Goal: Task Accomplishment & Management: Manage account settings

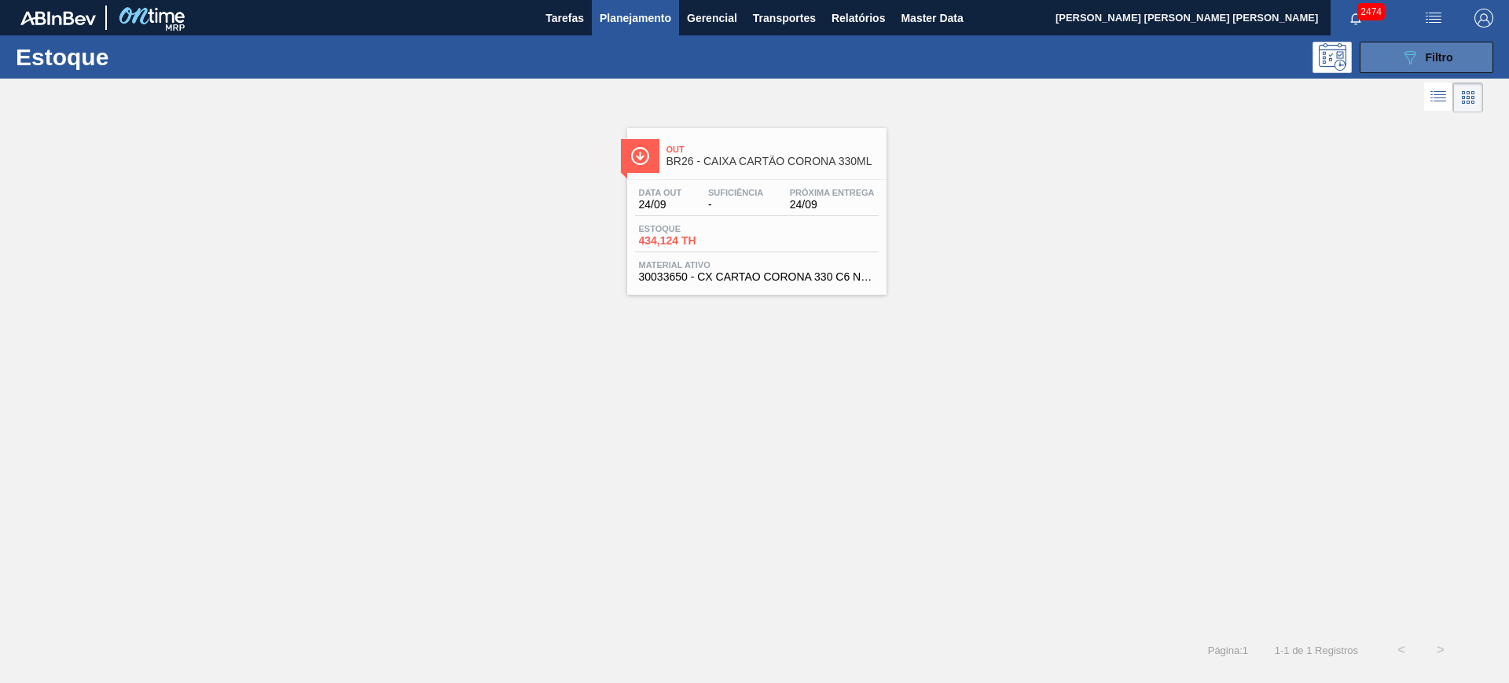
click at [1423, 59] on div "089F7B8B-B2A5-4AFE-B5C0-19BA573D28AC Filtro" at bounding box center [1427, 57] width 53 height 19
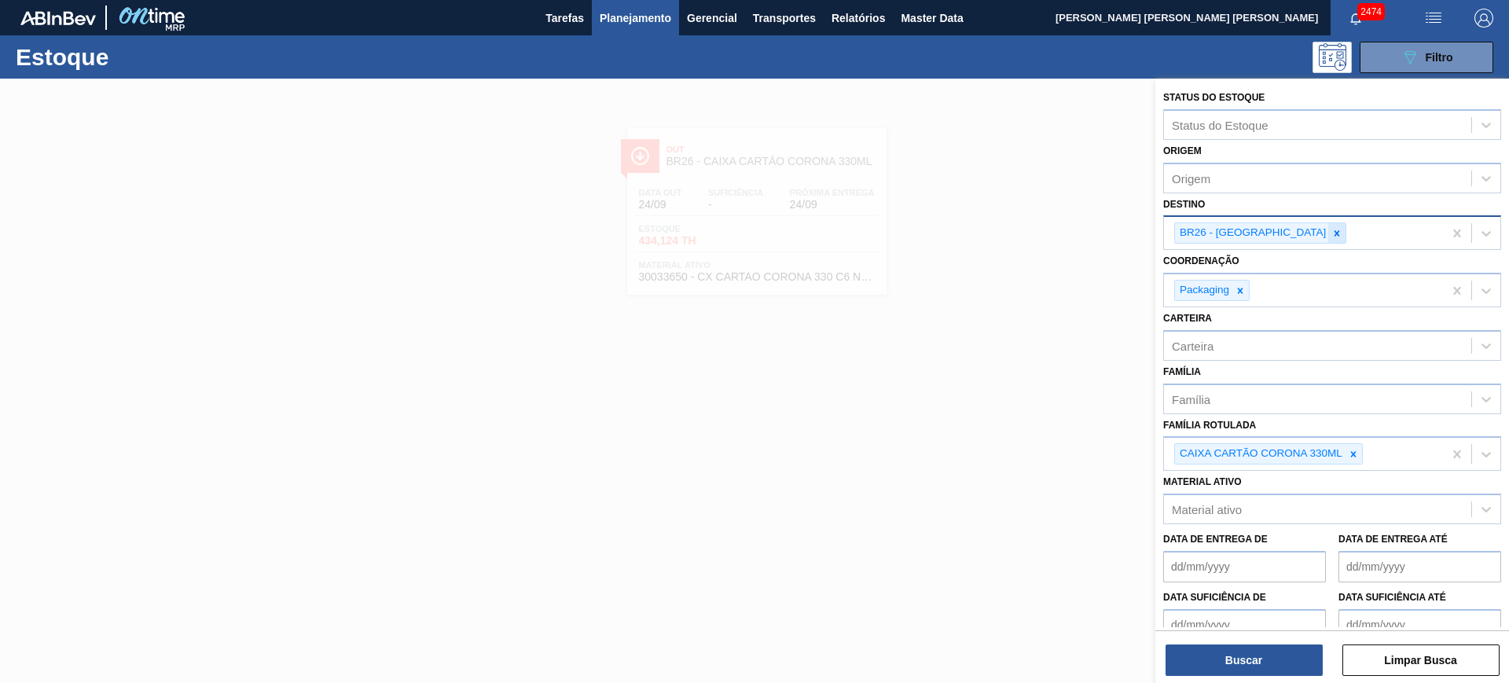
click at [1331, 228] on icon at bounding box center [1336, 233] width 11 height 11
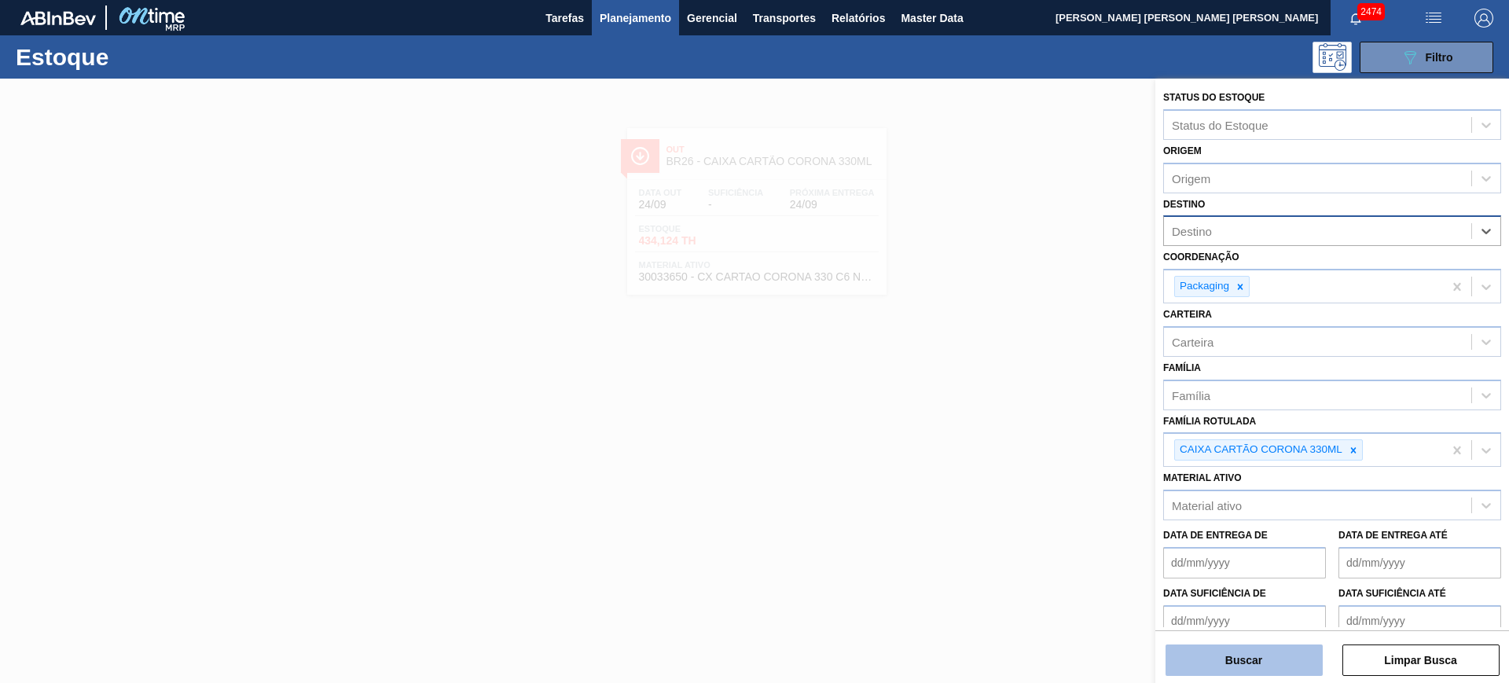
click at [1294, 646] on button "Buscar" at bounding box center [1244, 660] width 157 height 31
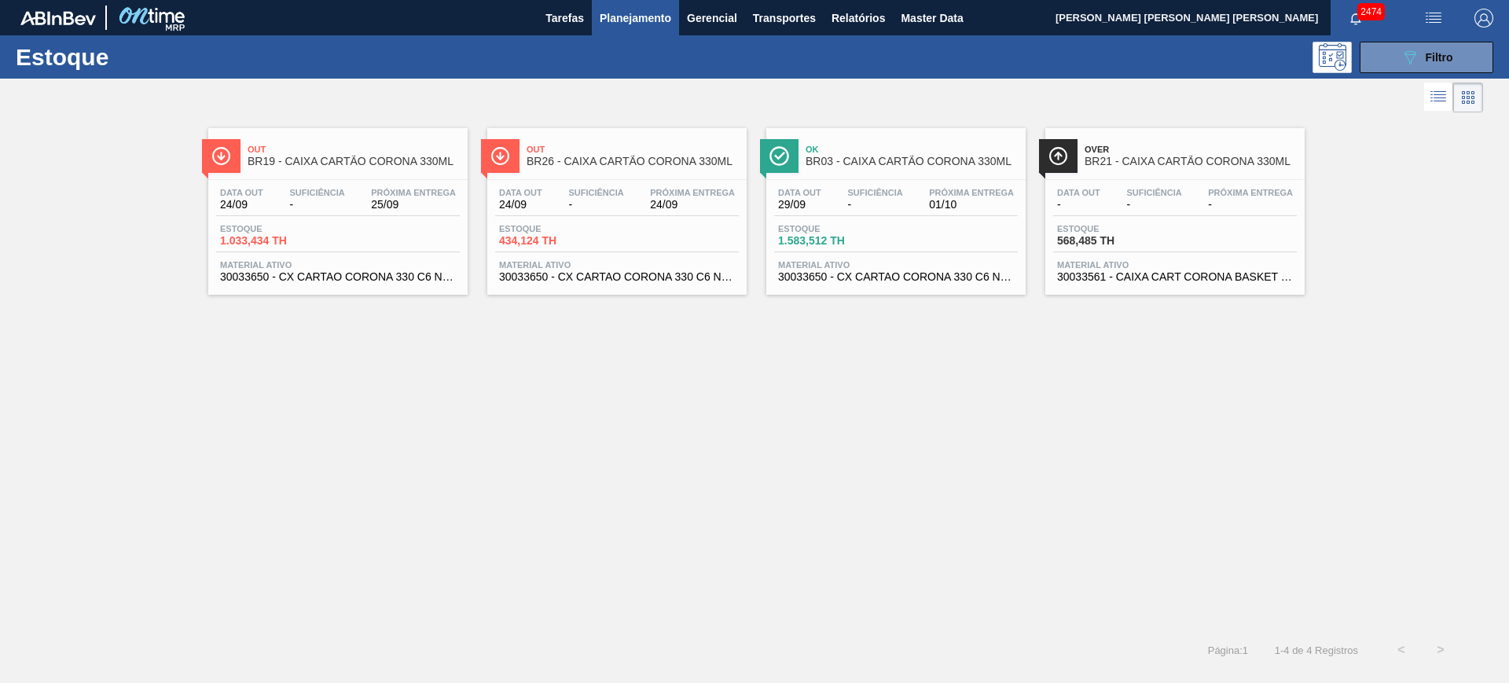
drag, startPoint x: 646, startPoint y: 204, endPoint x: 639, endPoint y: 208, distance: 8.1
click at [1384, 49] on button "089F7B8B-B2A5-4AFE-B5C0-19BA573D28AC Filtro" at bounding box center [1427, 57] width 134 height 31
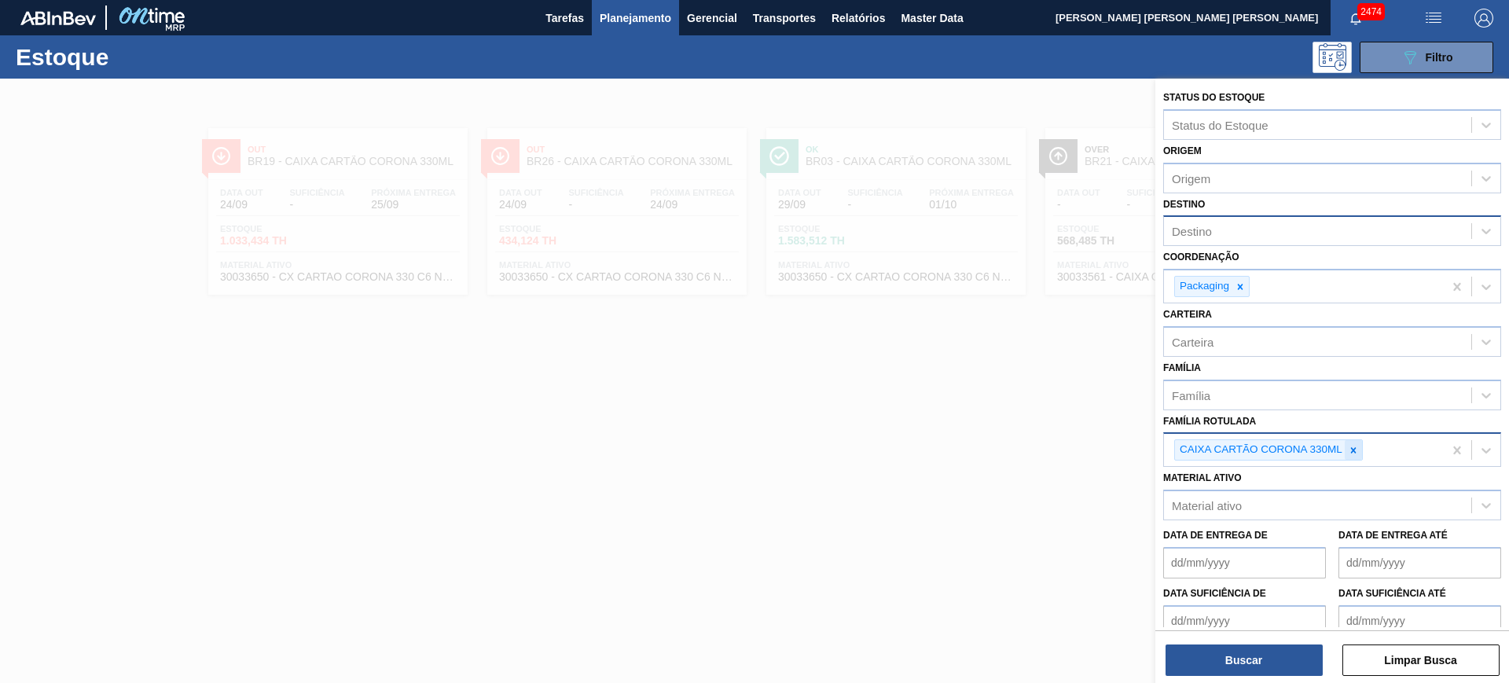
click at [1355, 456] on div at bounding box center [1353, 450] width 17 height 20
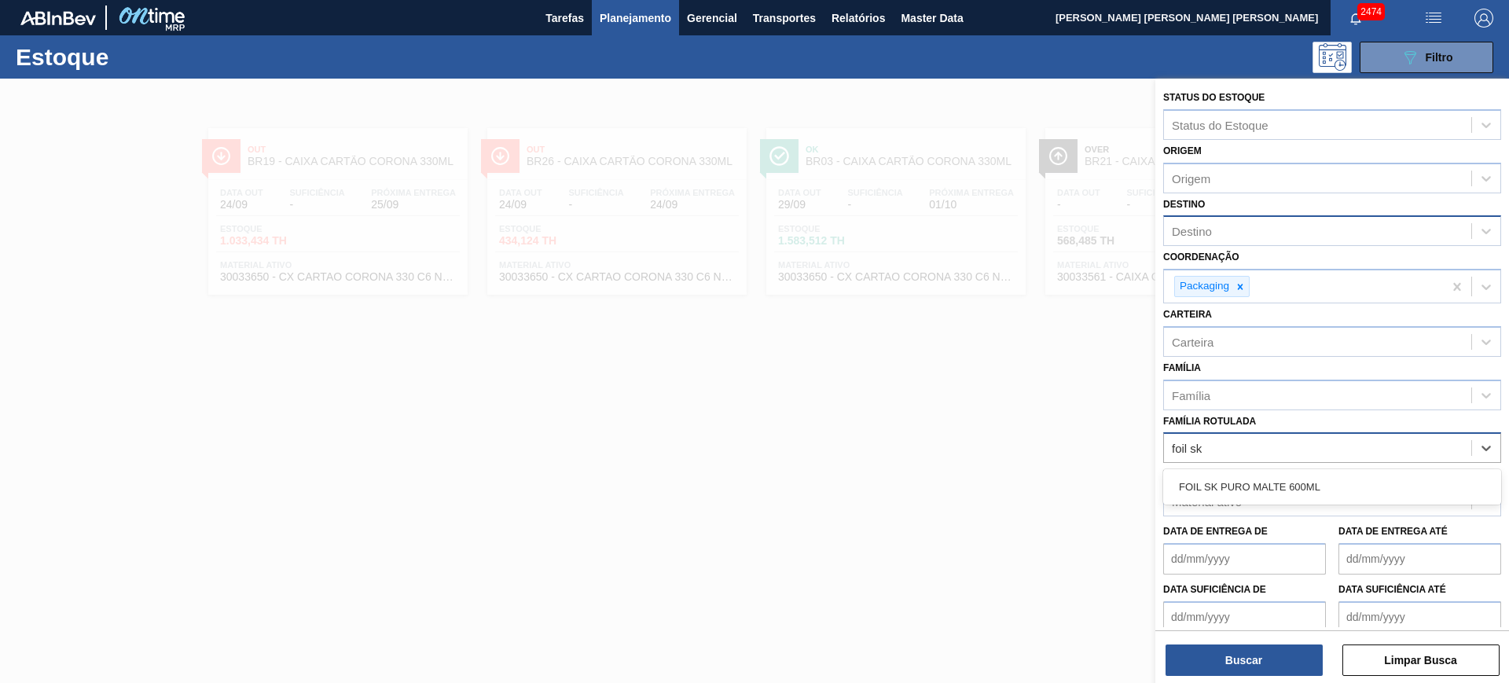
type Rotulada "foil sk p"
click at [1354, 469] on div "FOIL SK PURO MALTE 600ML" at bounding box center [1332, 486] width 338 height 35
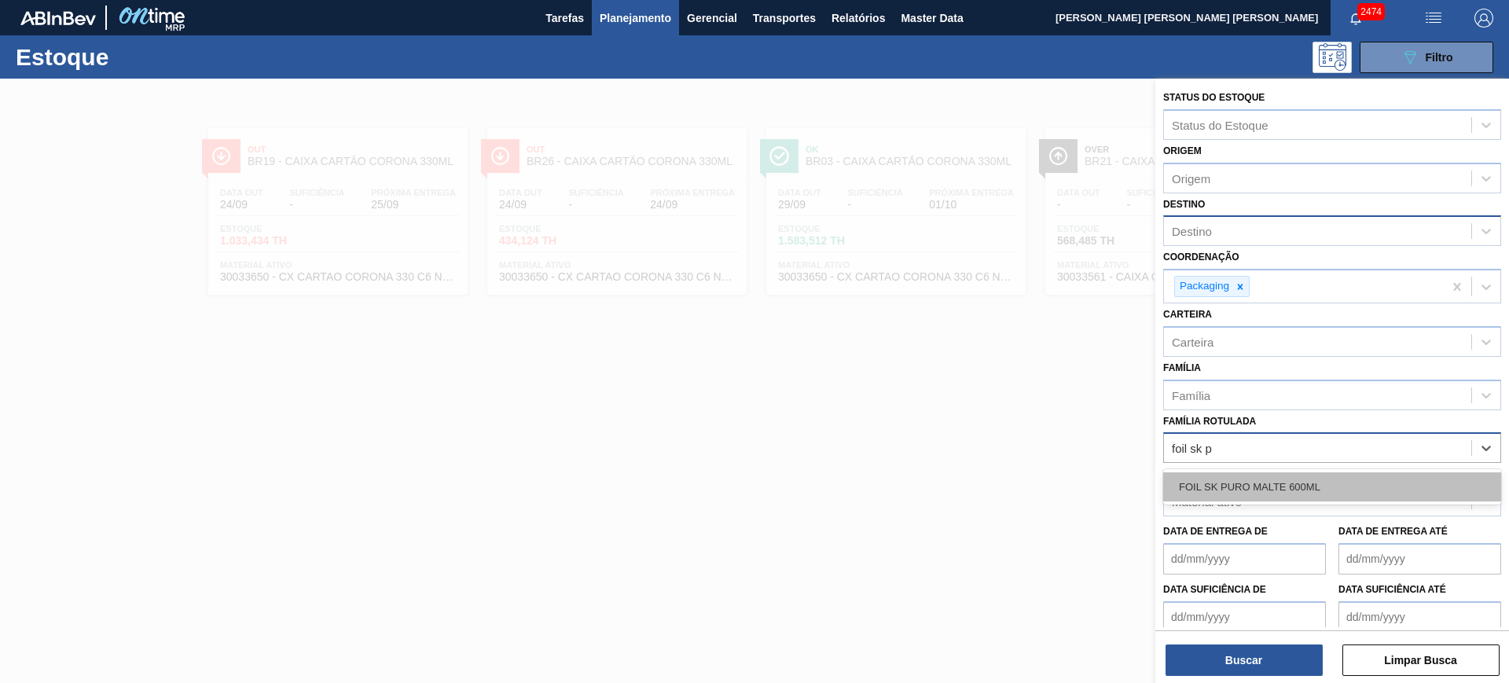
click at [1354, 476] on div "FOIL SK PURO MALTE 600ML" at bounding box center [1332, 486] width 338 height 29
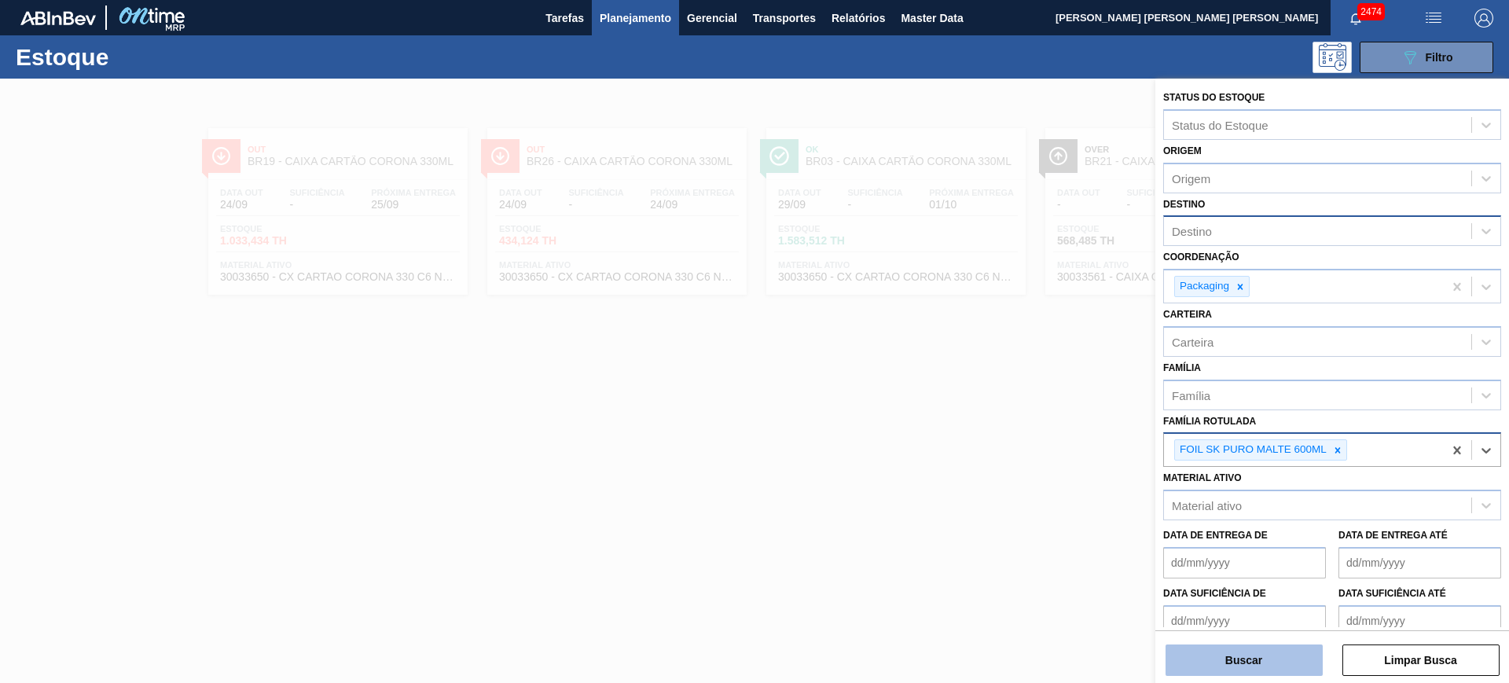
click at [1283, 665] on button "Buscar" at bounding box center [1244, 660] width 157 height 31
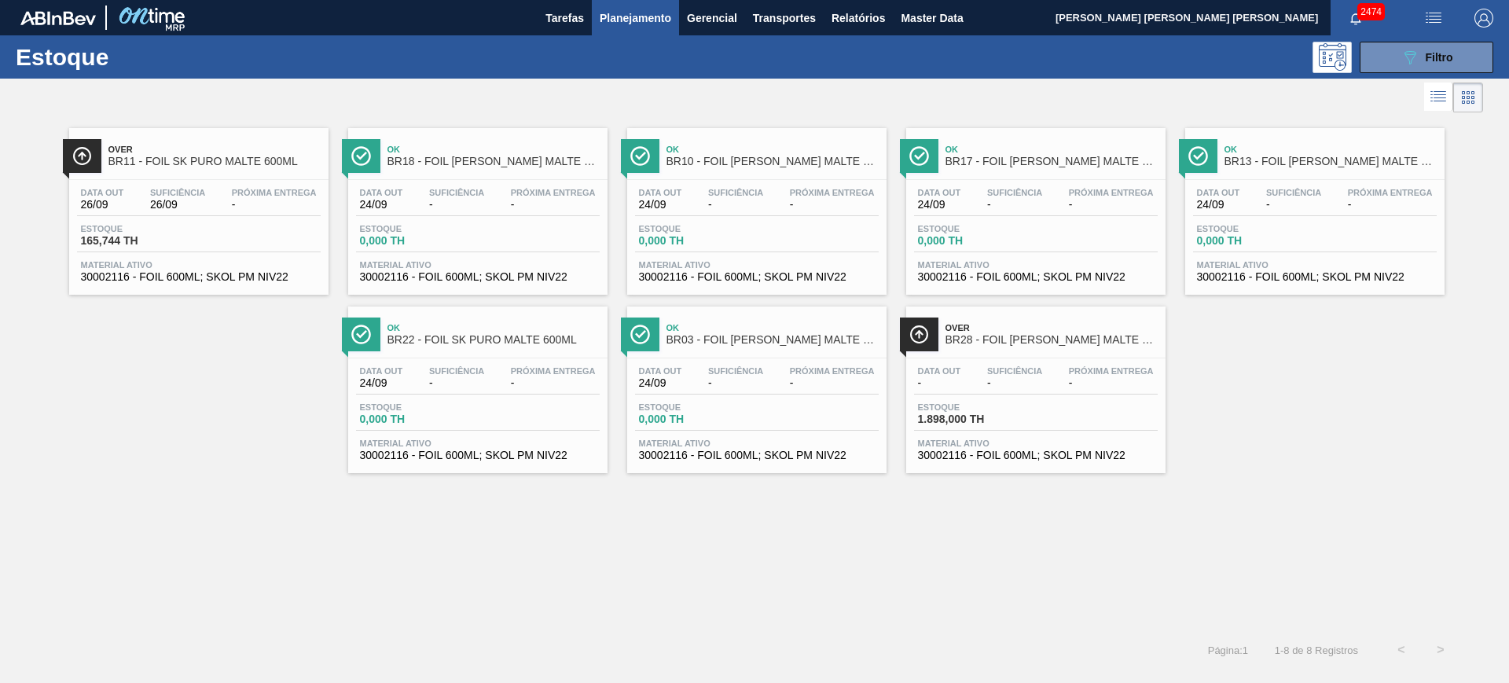
drag, startPoint x: 435, startPoint y: 227, endPoint x: 909, endPoint y: 433, distance: 517.5
click at [763, 530] on div "Over BR11 - FOIL SK PURO MALTE 600ML Data out 26/09 Suficiência 26/09 Próxima E…" at bounding box center [754, 373] width 1509 height 514
click at [740, 550] on div "Over BR11 - FOIL SK PURO MALTE 600ML Data out 26/09 Suficiência 26/09 Próxima E…" at bounding box center [754, 373] width 1509 height 514
click at [1461, 61] on button "089F7B8B-B2A5-4AFE-B5C0-19BA573D28AC Filtro" at bounding box center [1427, 57] width 134 height 31
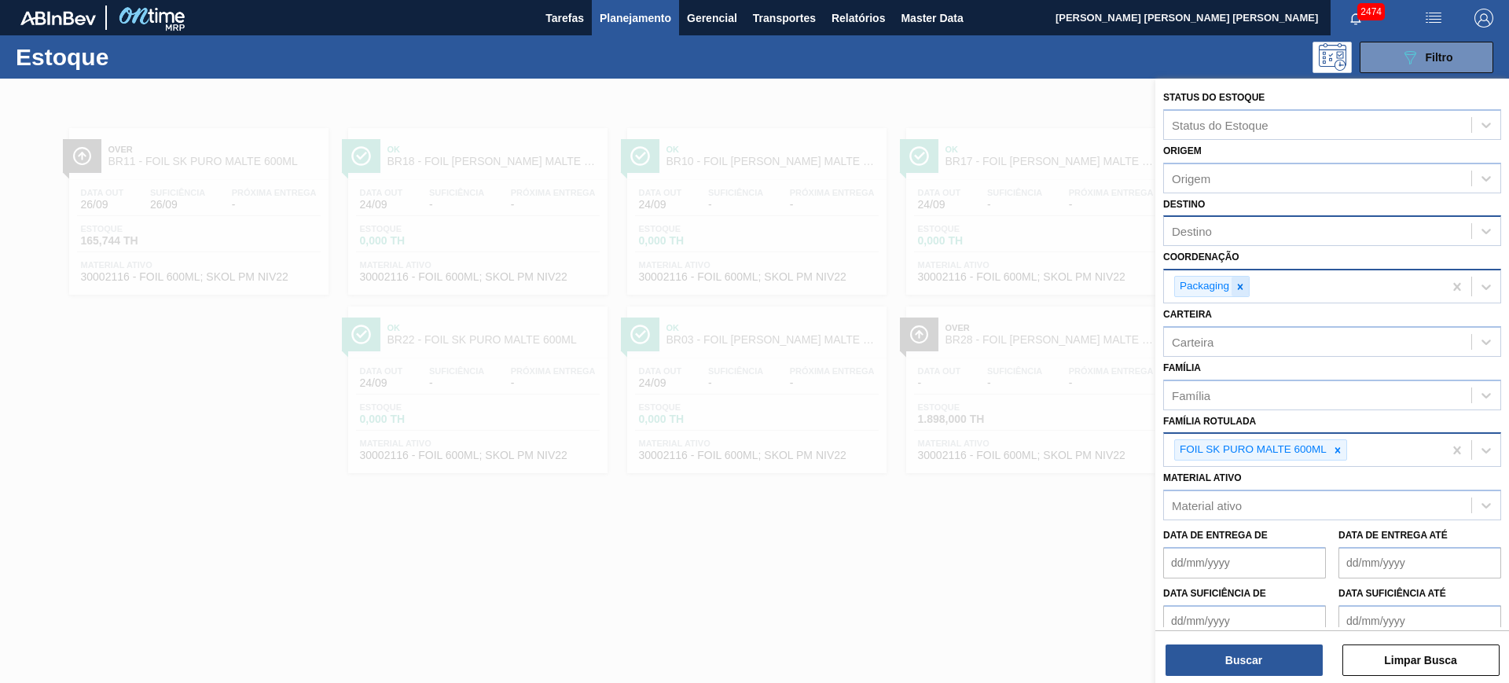
click at [1240, 291] on icon at bounding box center [1240, 286] width 11 height 11
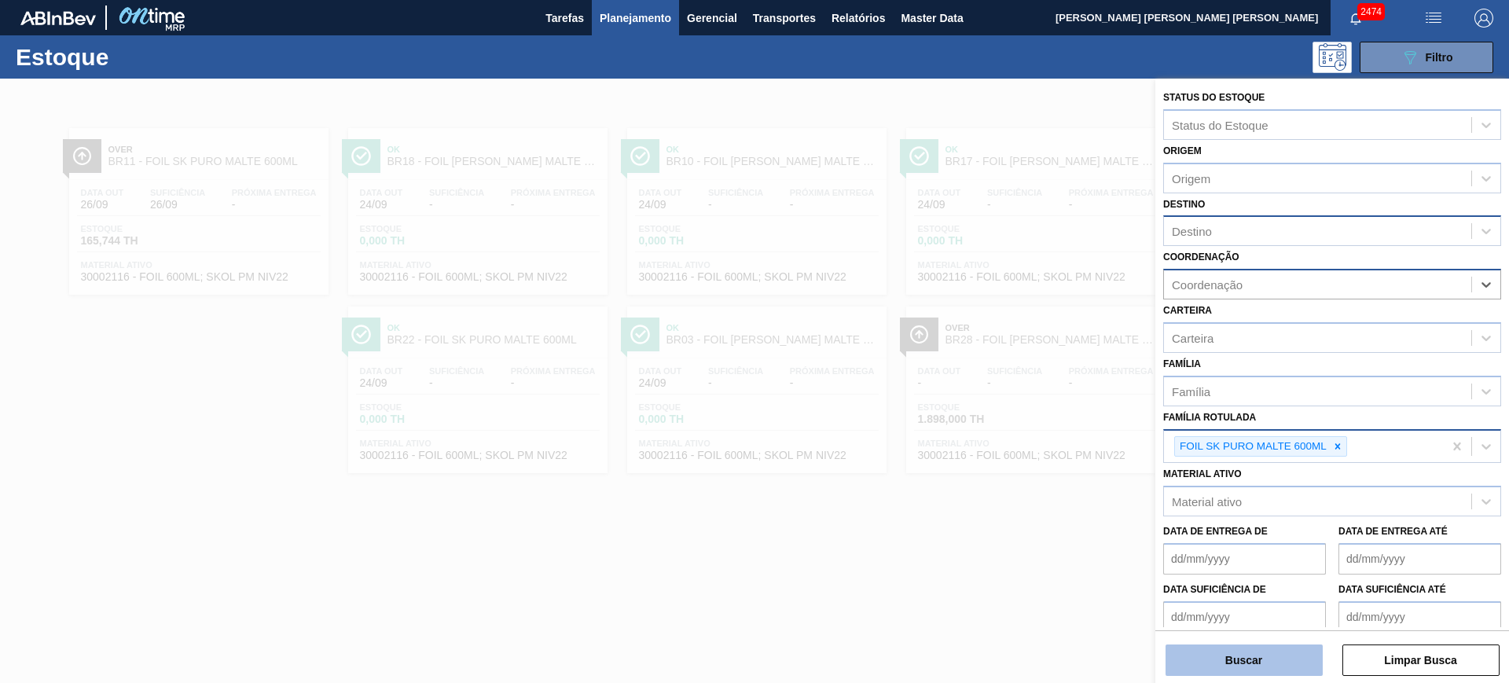
click at [1250, 674] on button "Buscar" at bounding box center [1244, 660] width 157 height 31
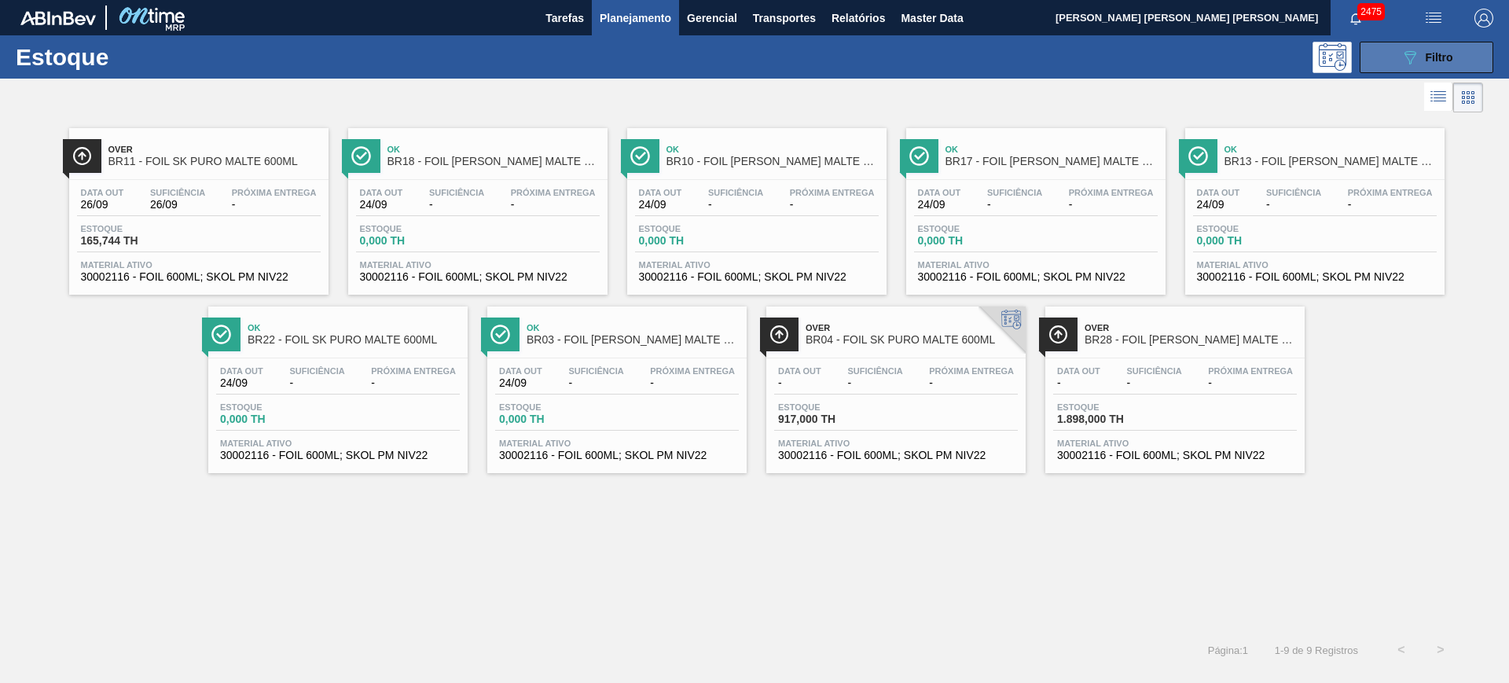
click at [1427, 61] on span "Filtro" at bounding box center [1440, 57] width 28 height 13
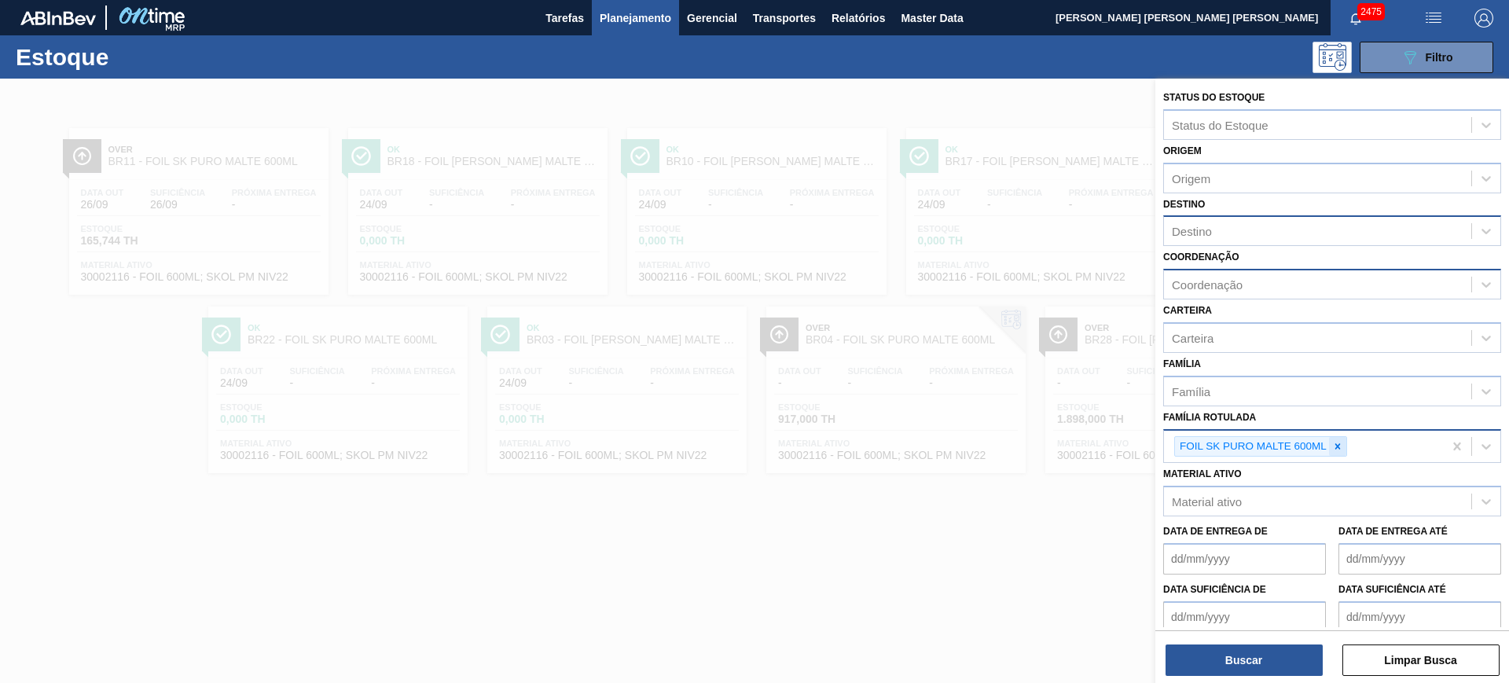
click at [1335, 438] on div at bounding box center [1337, 447] width 17 height 20
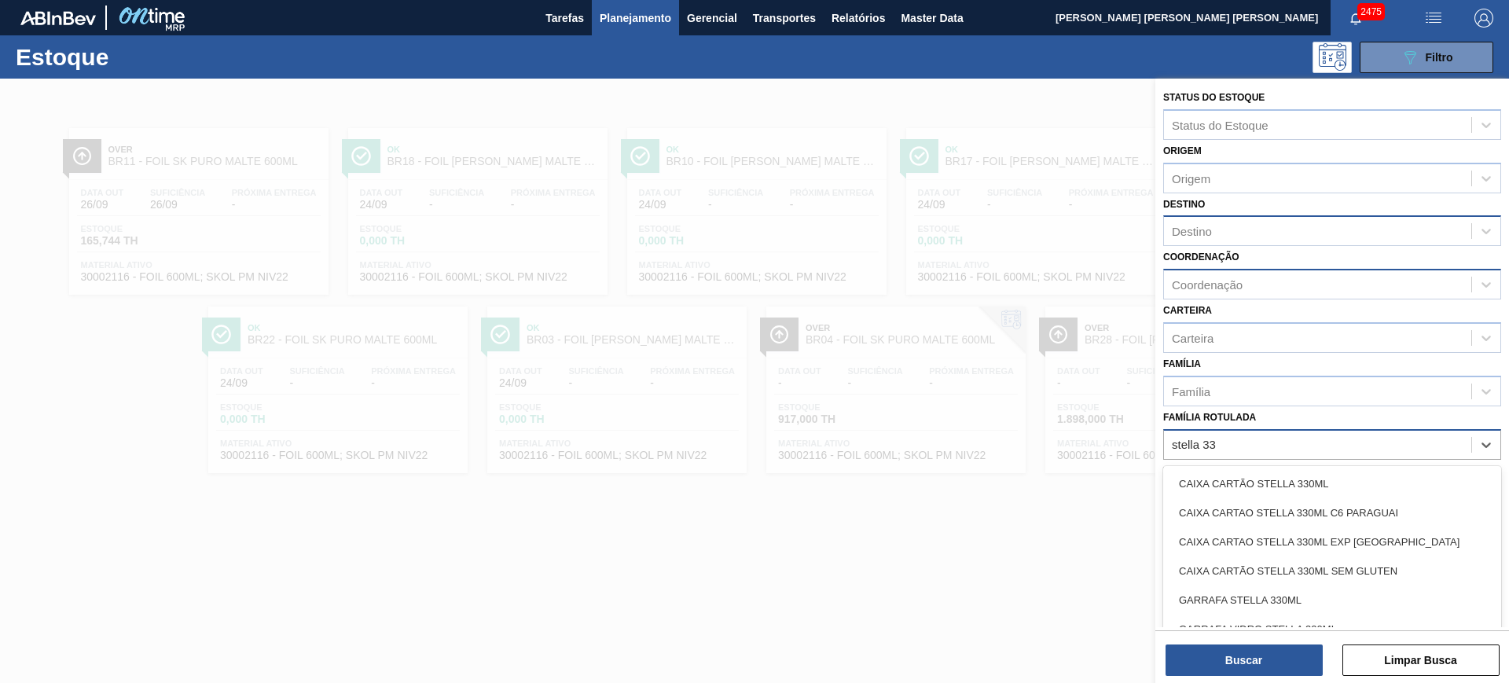
type Rotulada "stella 330"
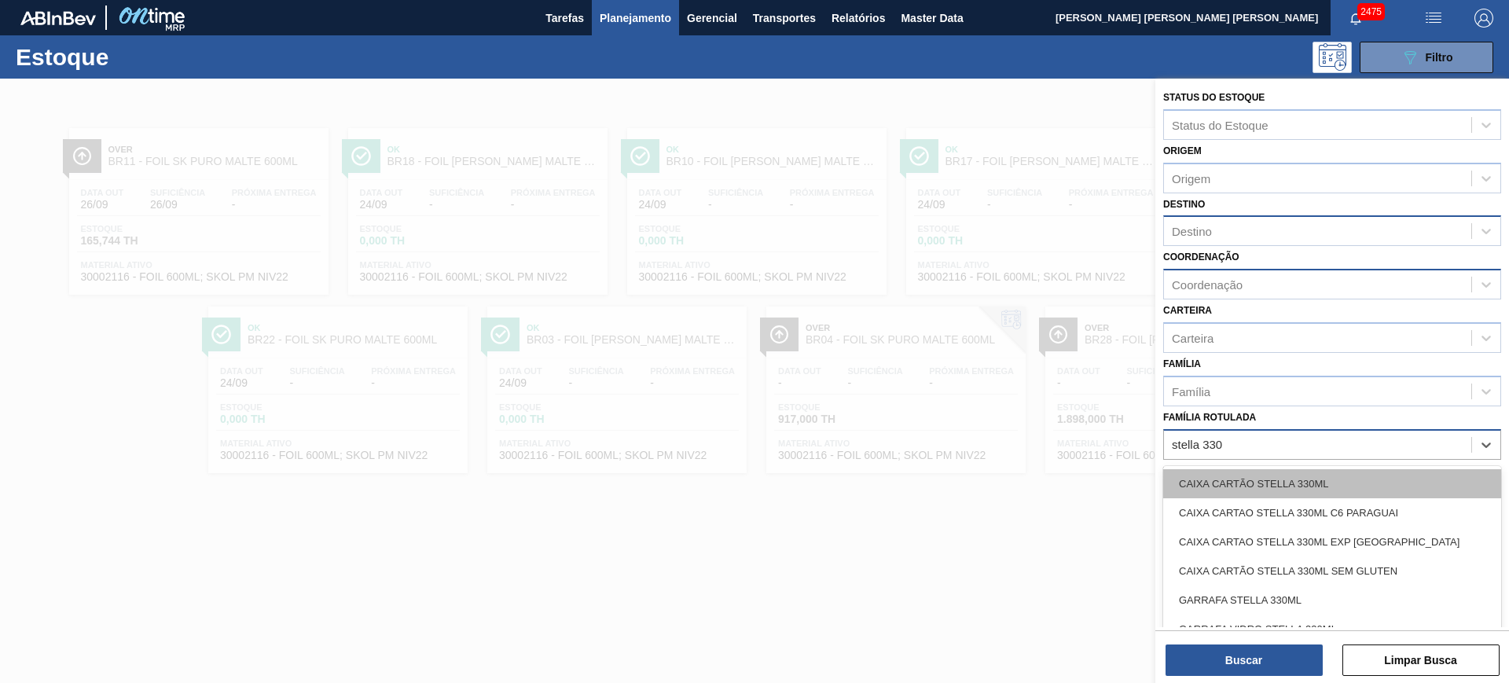
click at [1327, 469] on div "CAIXA CARTÃO STELLA 330ML" at bounding box center [1332, 483] width 338 height 29
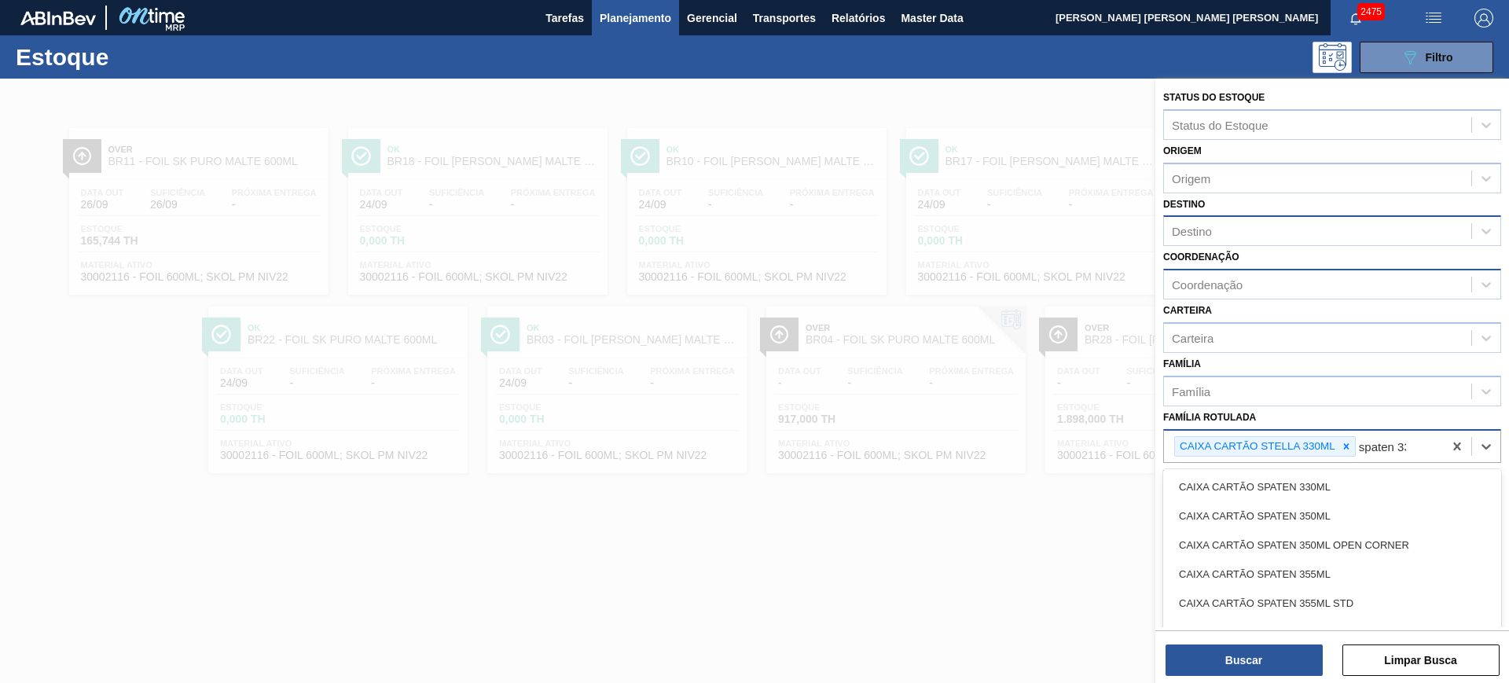
type Rotulada "spaten 330"
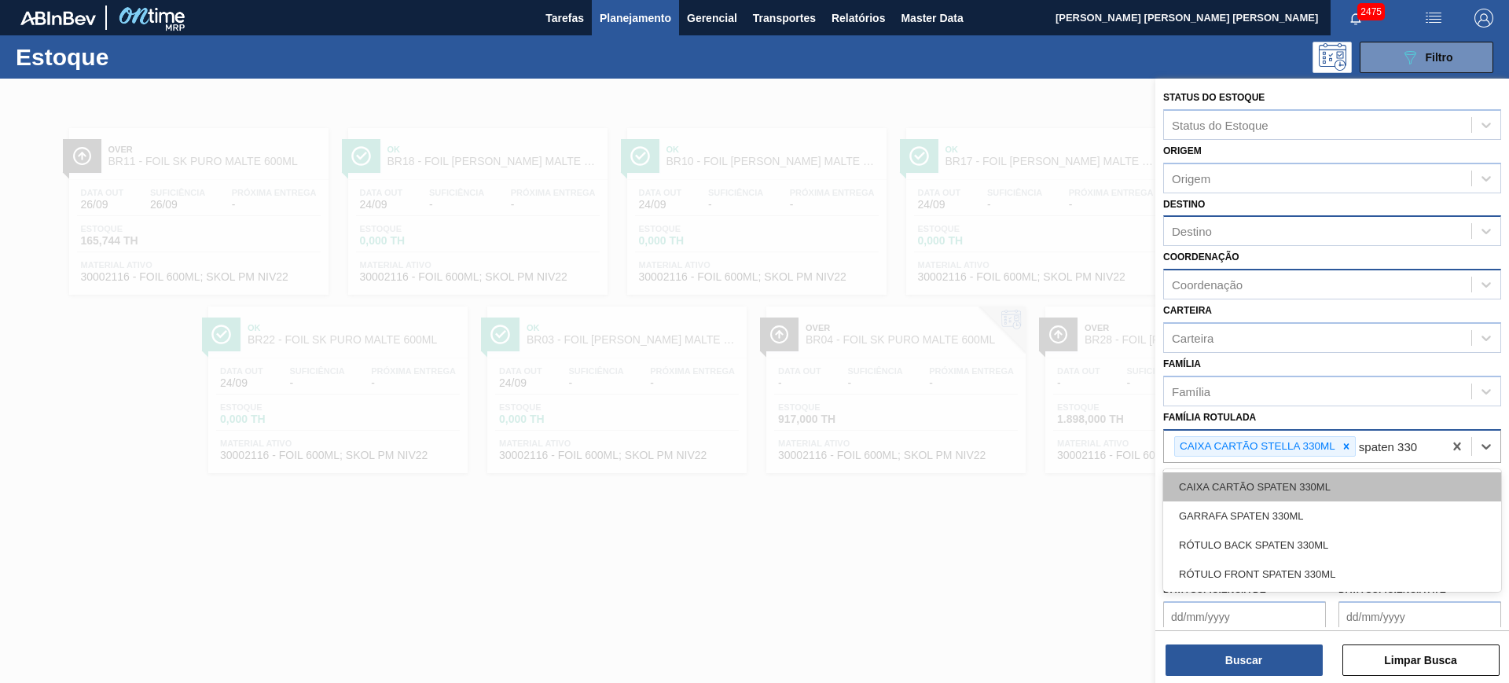
click at [1321, 482] on div "CAIXA CARTÃO SPATEN 330ML" at bounding box center [1332, 486] width 338 height 29
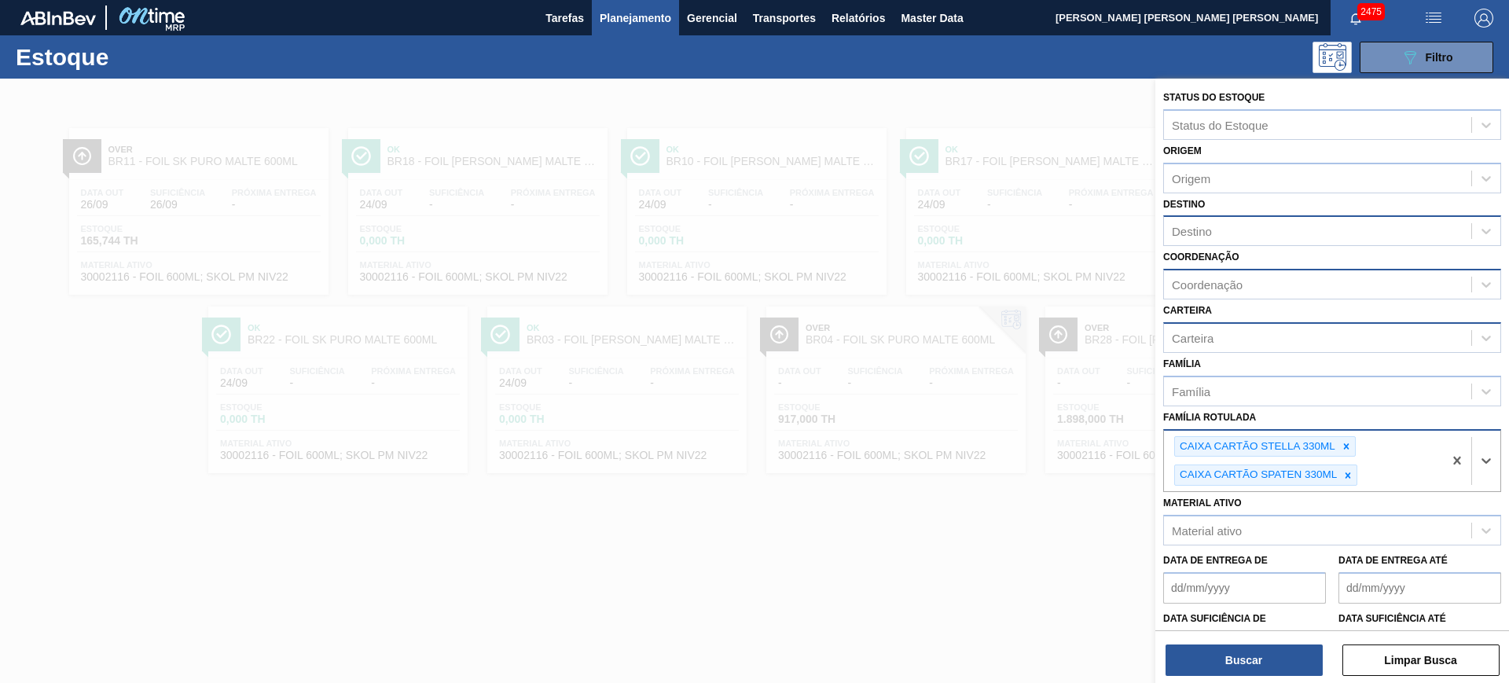
click at [1273, 337] on div "Carteira" at bounding box center [1317, 337] width 307 height 23
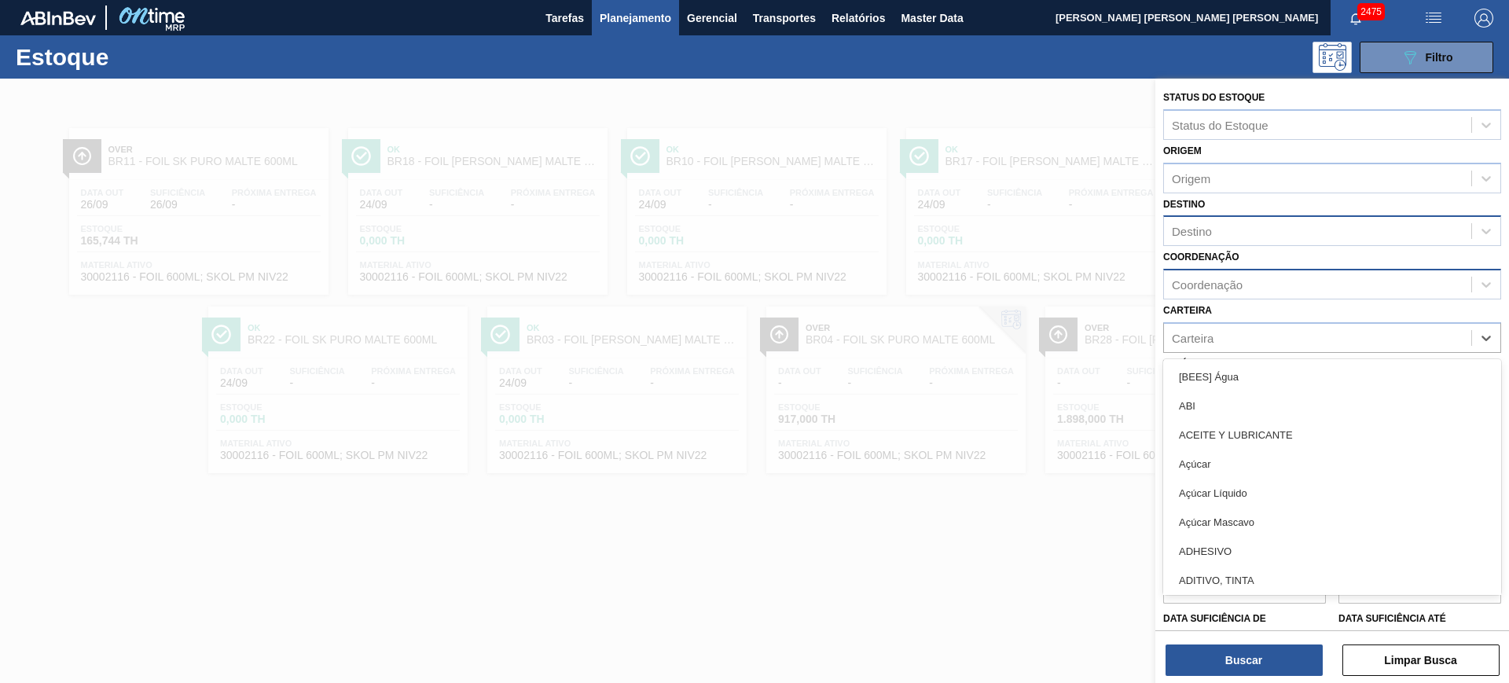
click at [1254, 288] on div "Coordenação" at bounding box center [1317, 285] width 307 height 23
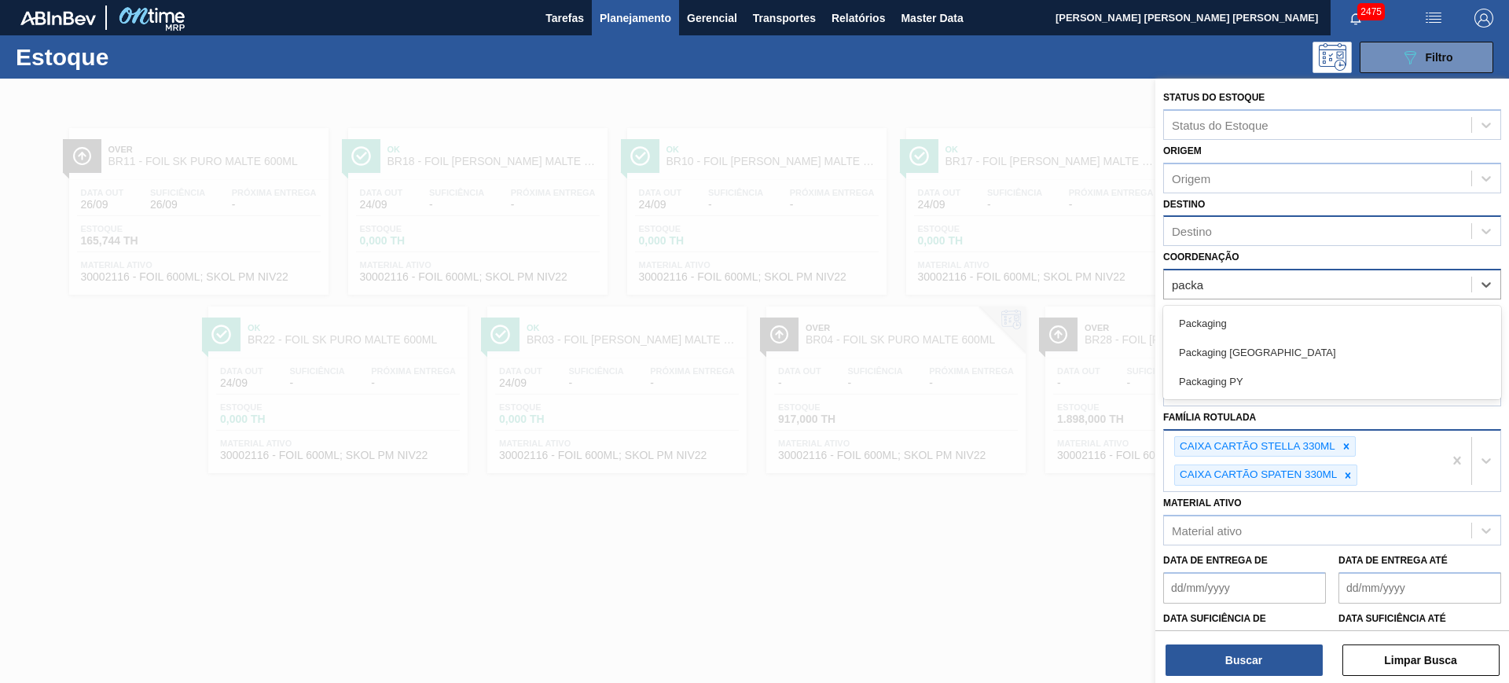
type input "packag"
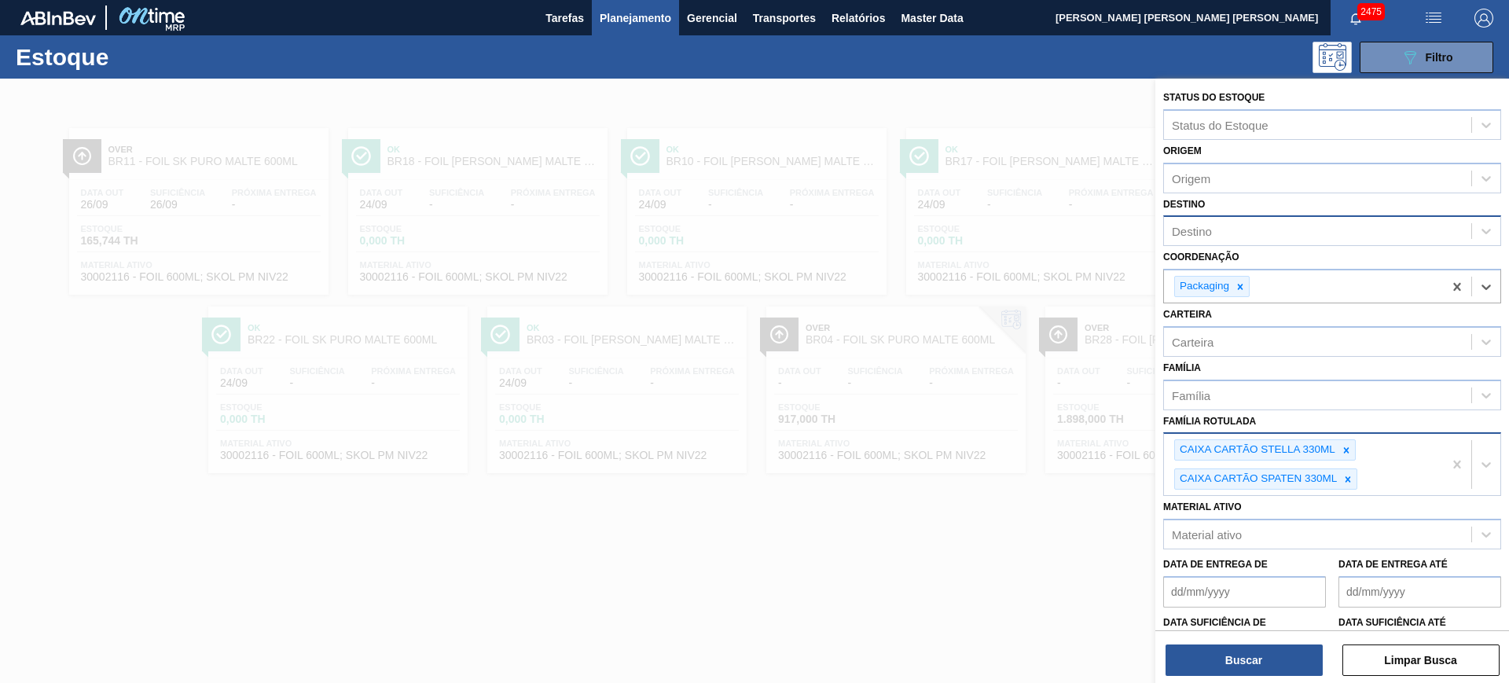
click at [1213, 230] on div "Destino" at bounding box center [1317, 231] width 307 height 23
type input "lages"
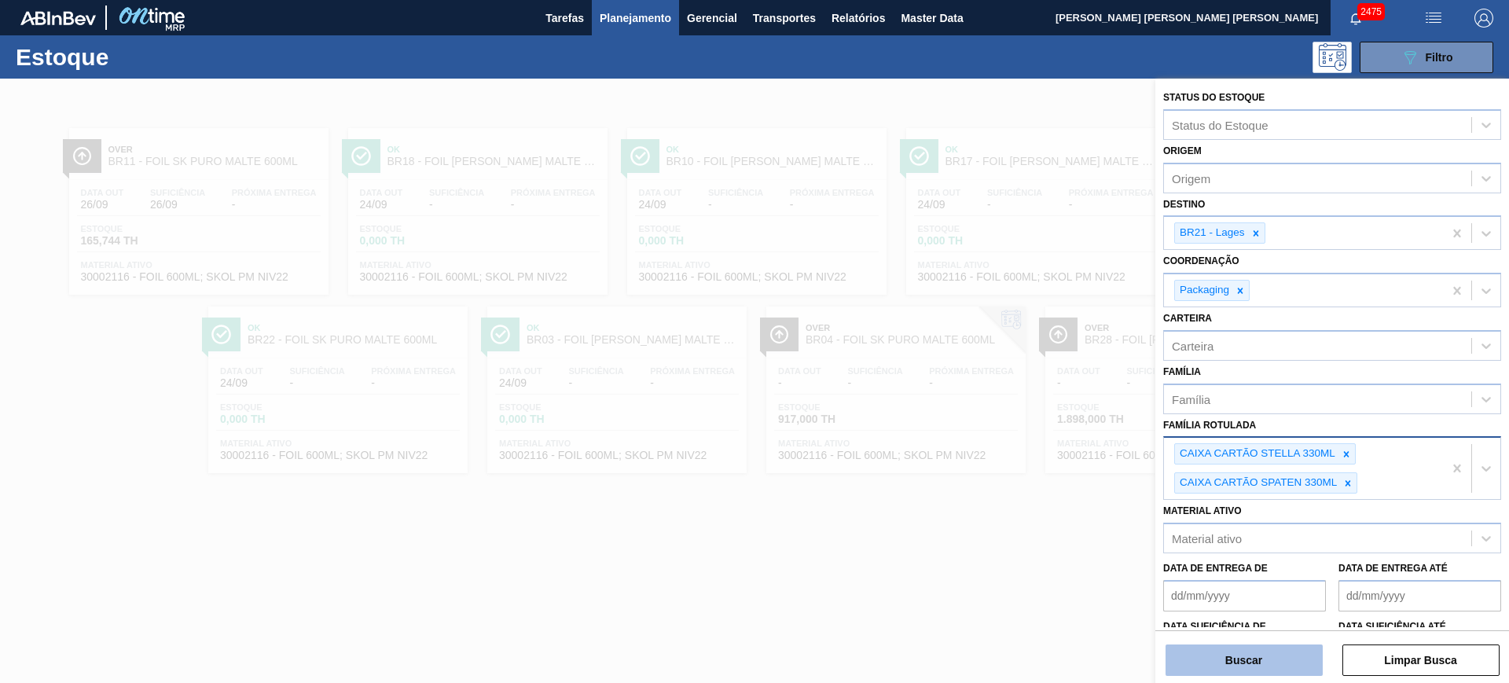
click at [1267, 652] on button "Buscar" at bounding box center [1244, 660] width 157 height 31
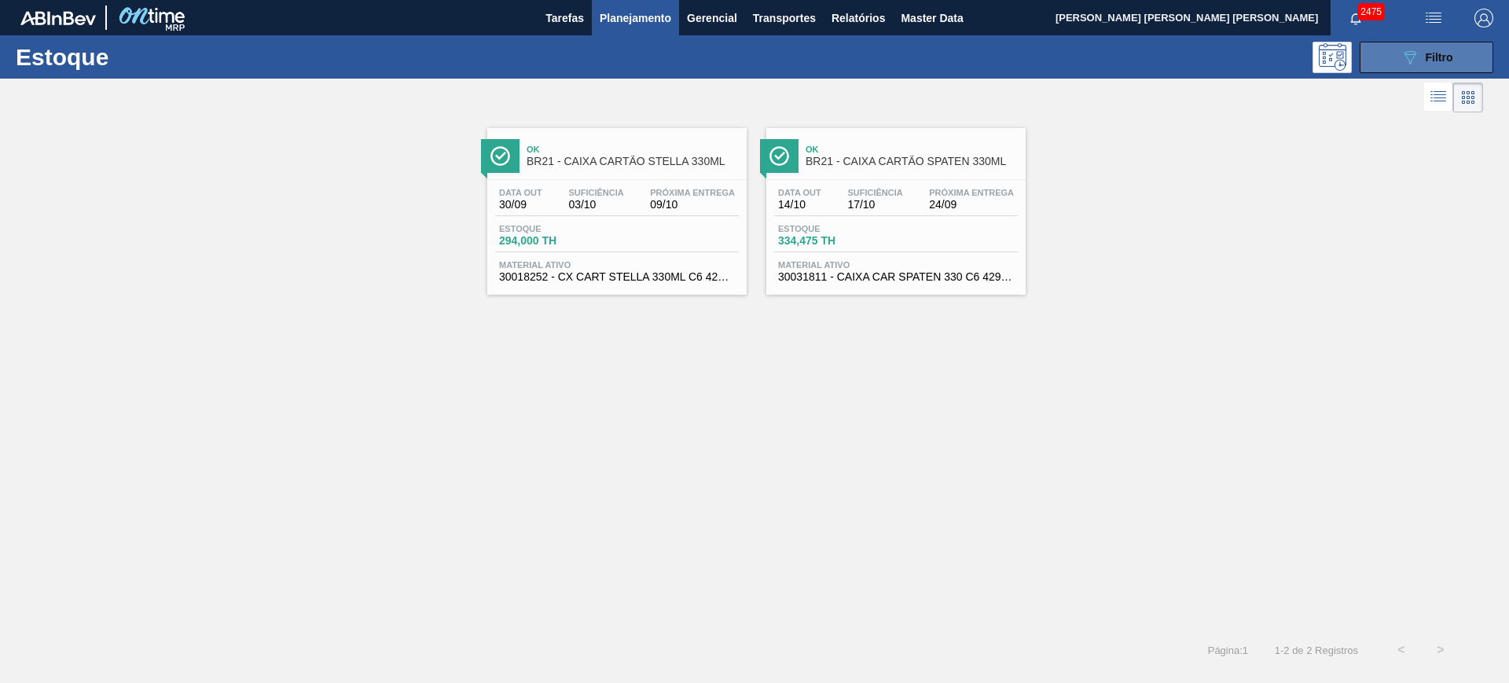
click at [1409, 64] on icon "089F7B8B-B2A5-4AFE-B5C0-19BA573D28AC" at bounding box center [1410, 57] width 19 height 19
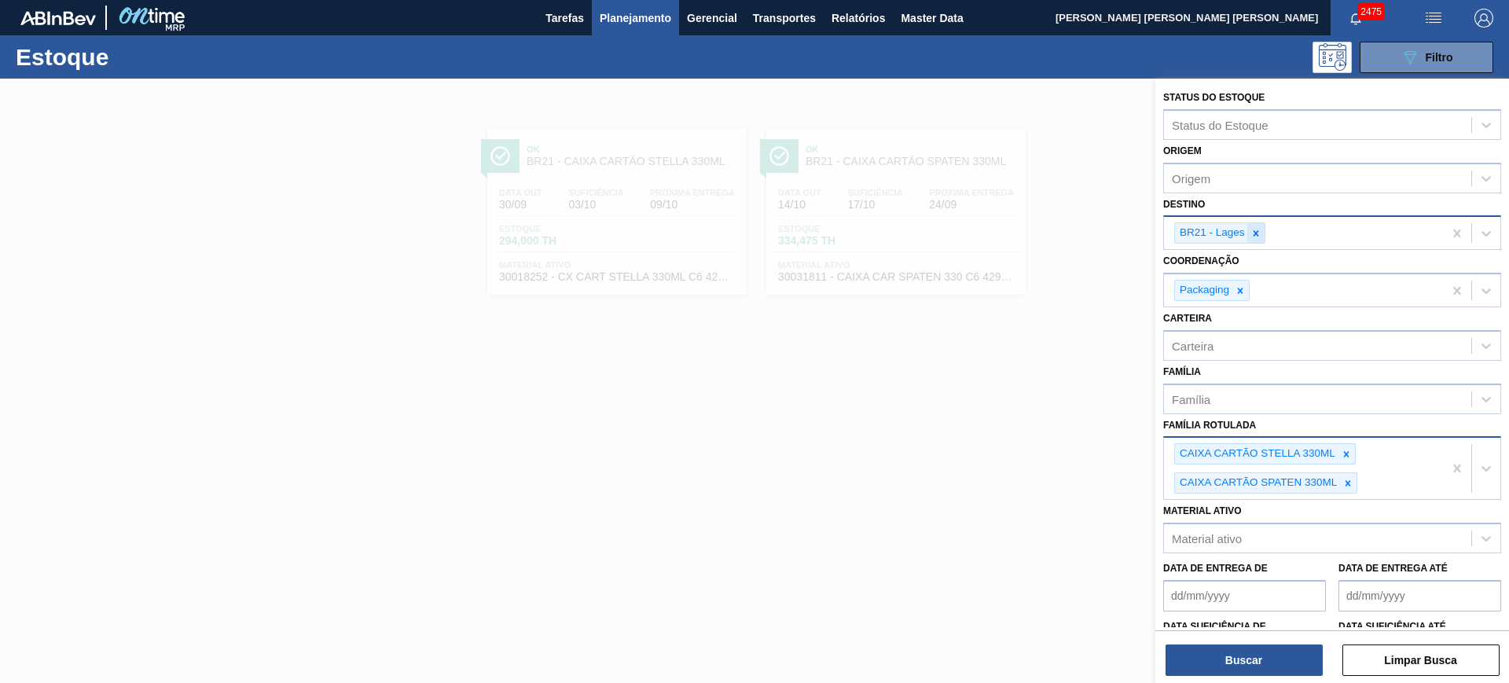
click at [1263, 231] on div at bounding box center [1255, 233] width 17 height 20
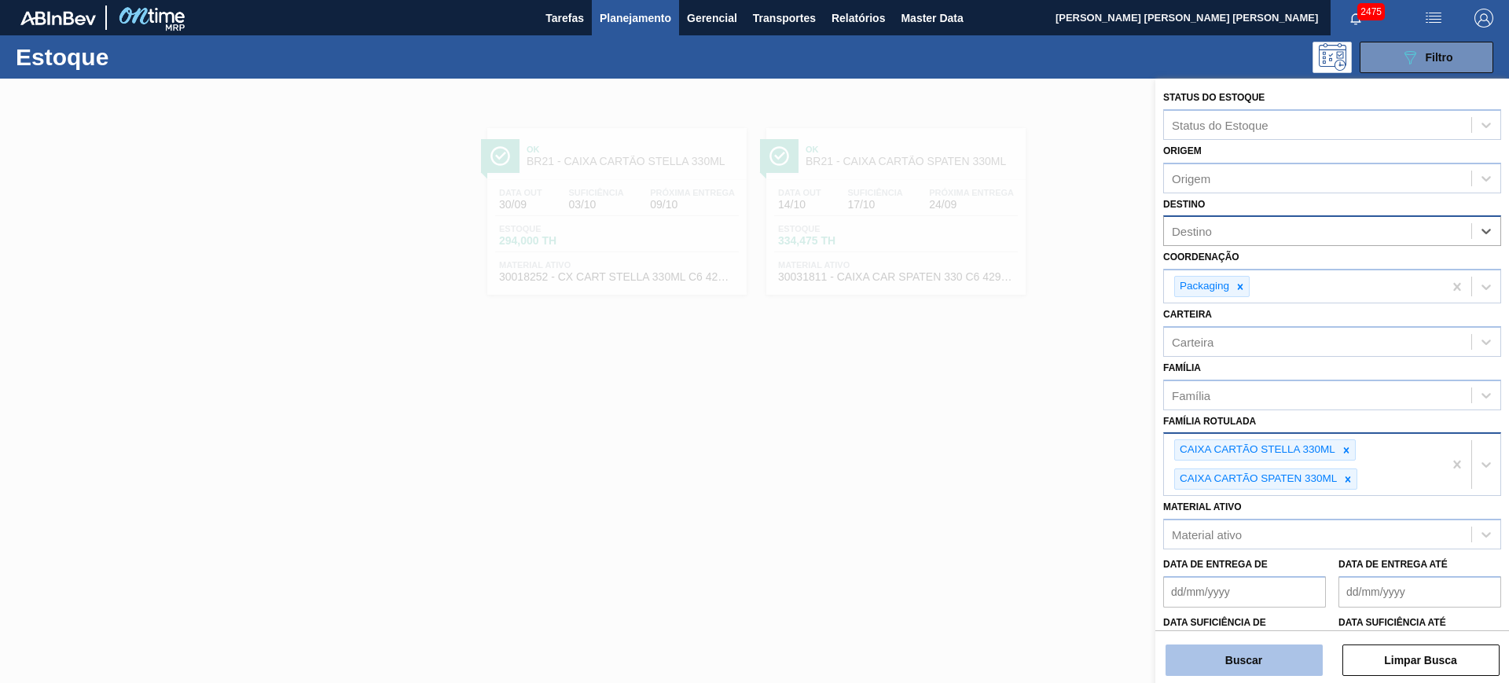
click at [1269, 671] on button "Buscar" at bounding box center [1244, 660] width 157 height 31
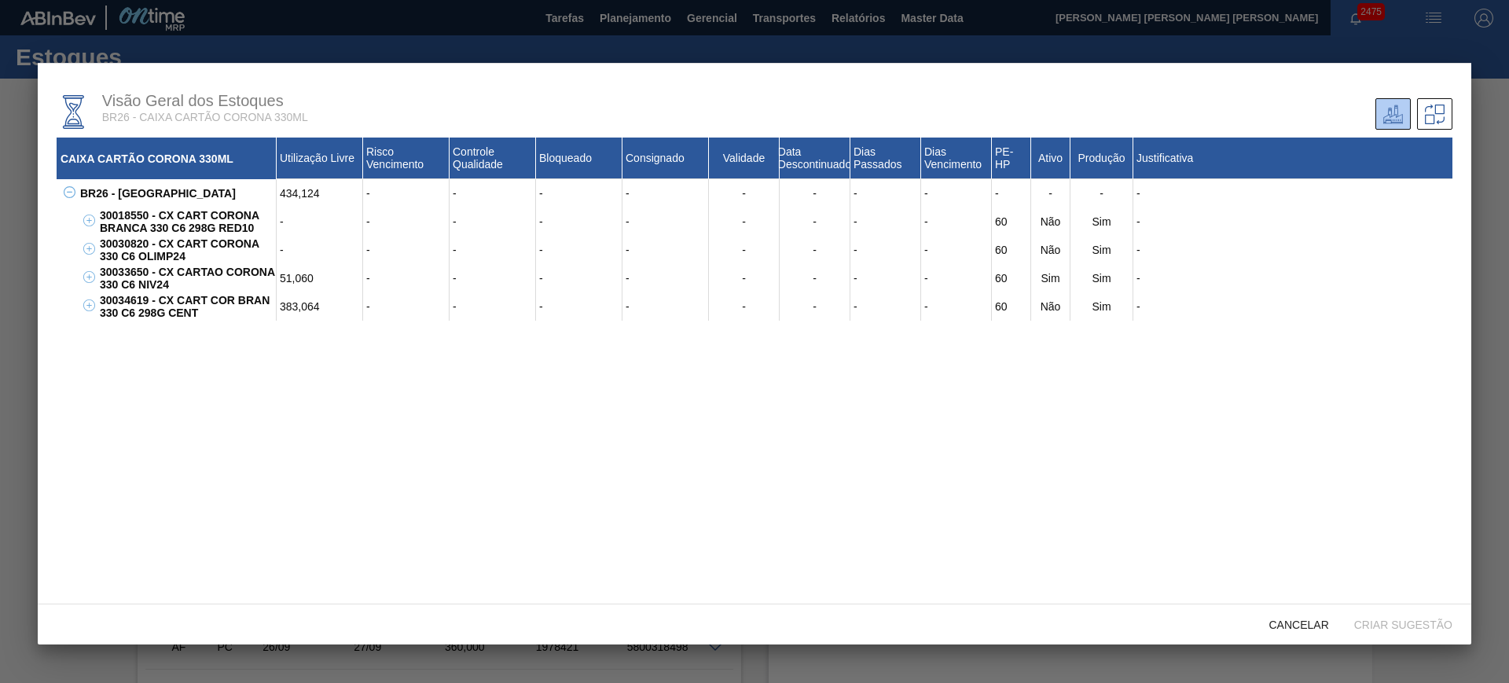
click at [782, 43] on div at bounding box center [754, 341] width 1509 height 683
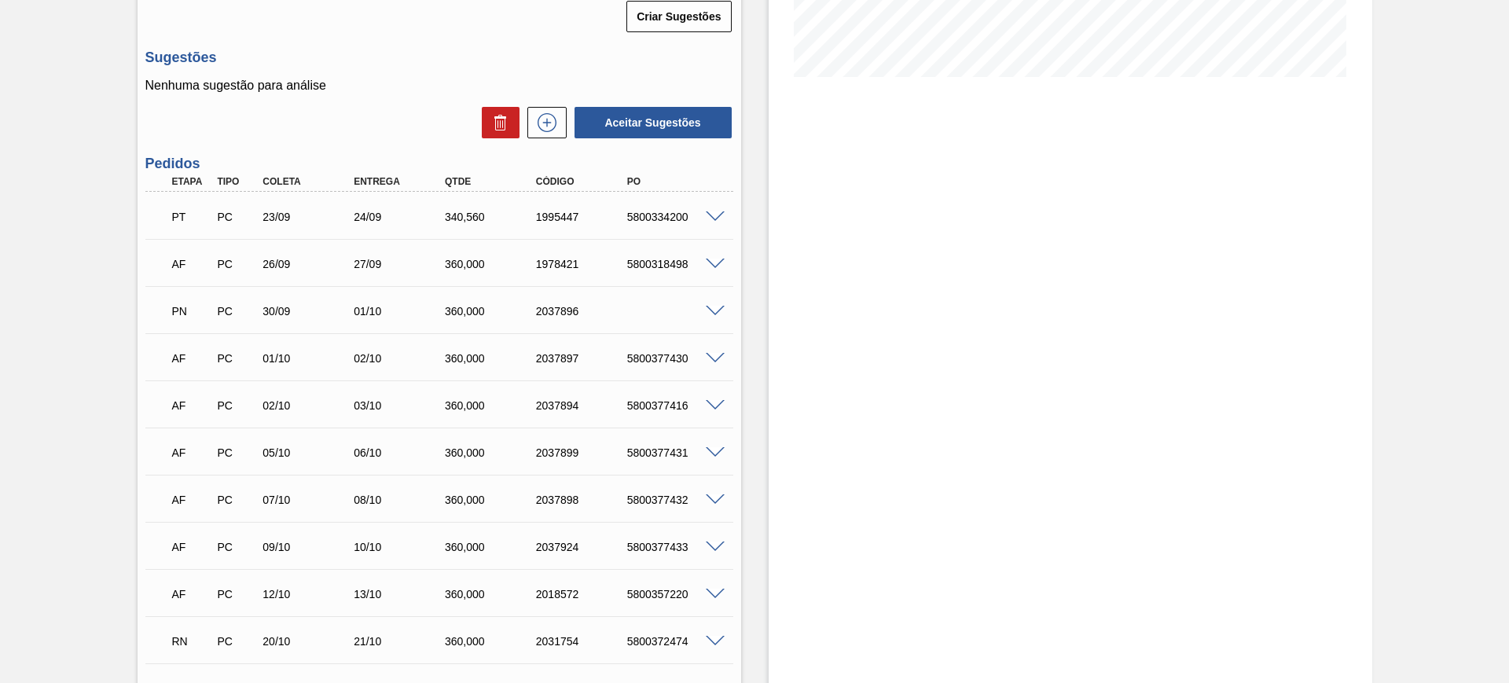
scroll to position [393, 0]
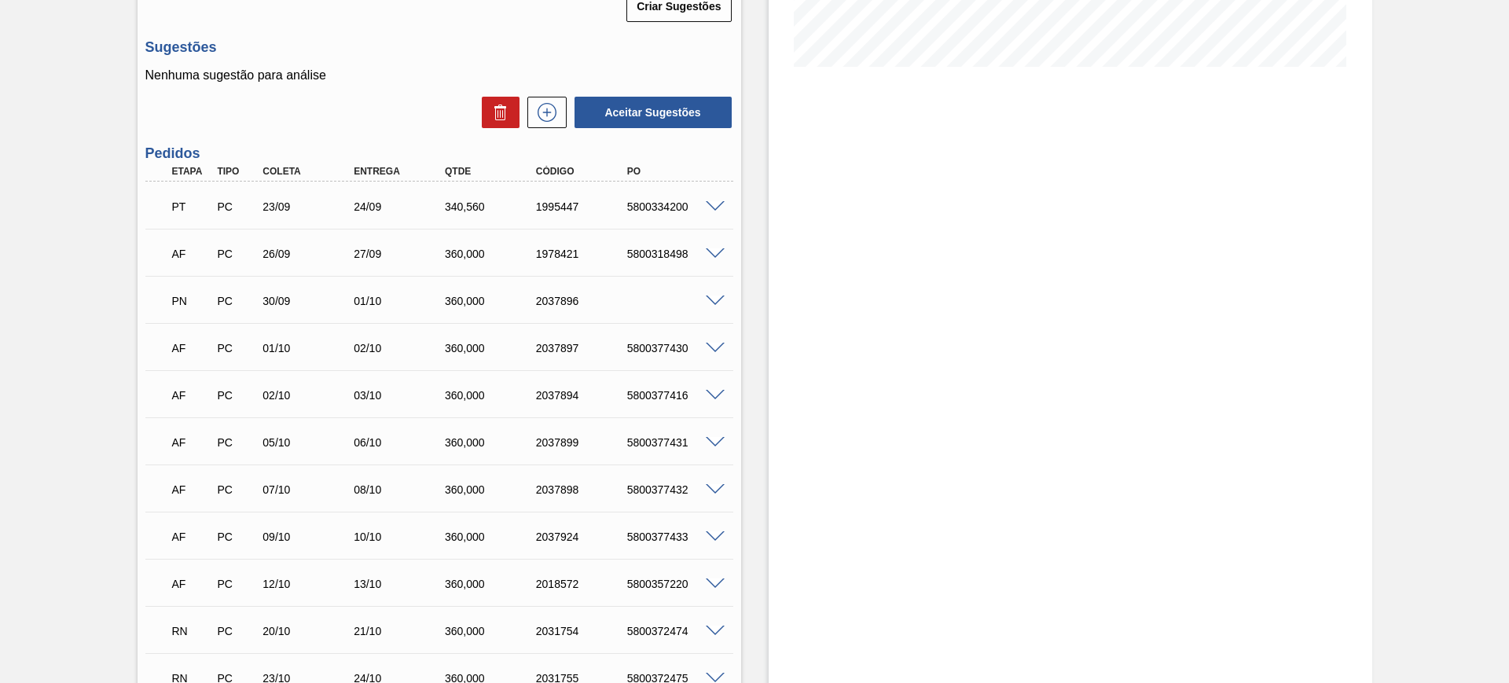
click at [712, 294] on div at bounding box center [717, 300] width 31 height 12
click at [711, 298] on span at bounding box center [715, 302] width 19 height 12
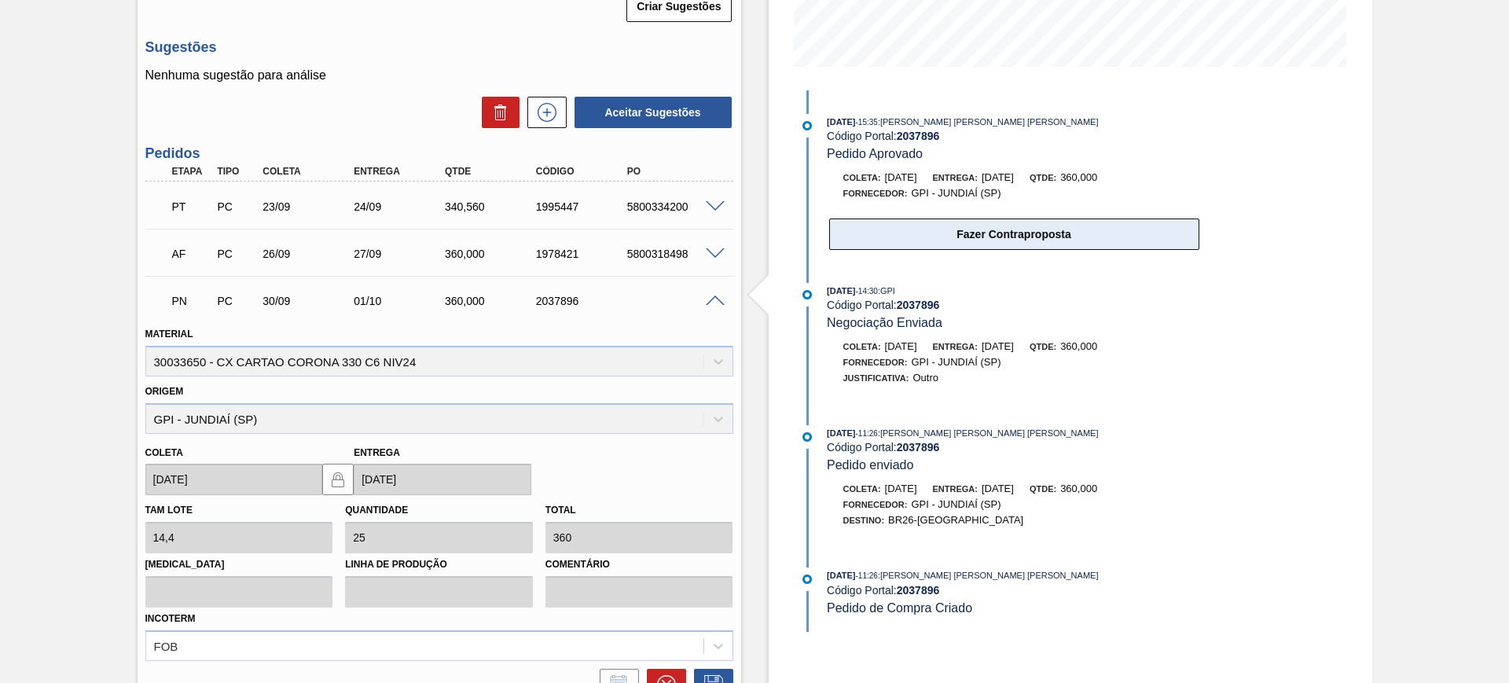
drag, startPoint x: 928, startPoint y: 255, endPoint x: 938, endPoint y: 241, distance: 17.5
click at [929, 255] on div "24/09/2025 - 15:35 : CEZAR LEAO PEREIRA DE CASTRO Código Portal: 2037896 Pedido…" at bounding box center [998, 186] width 405 height 145
click at [938, 241] on button "Fazer Contraproposta" at bounding box center [1014, 234] width 370 height 31
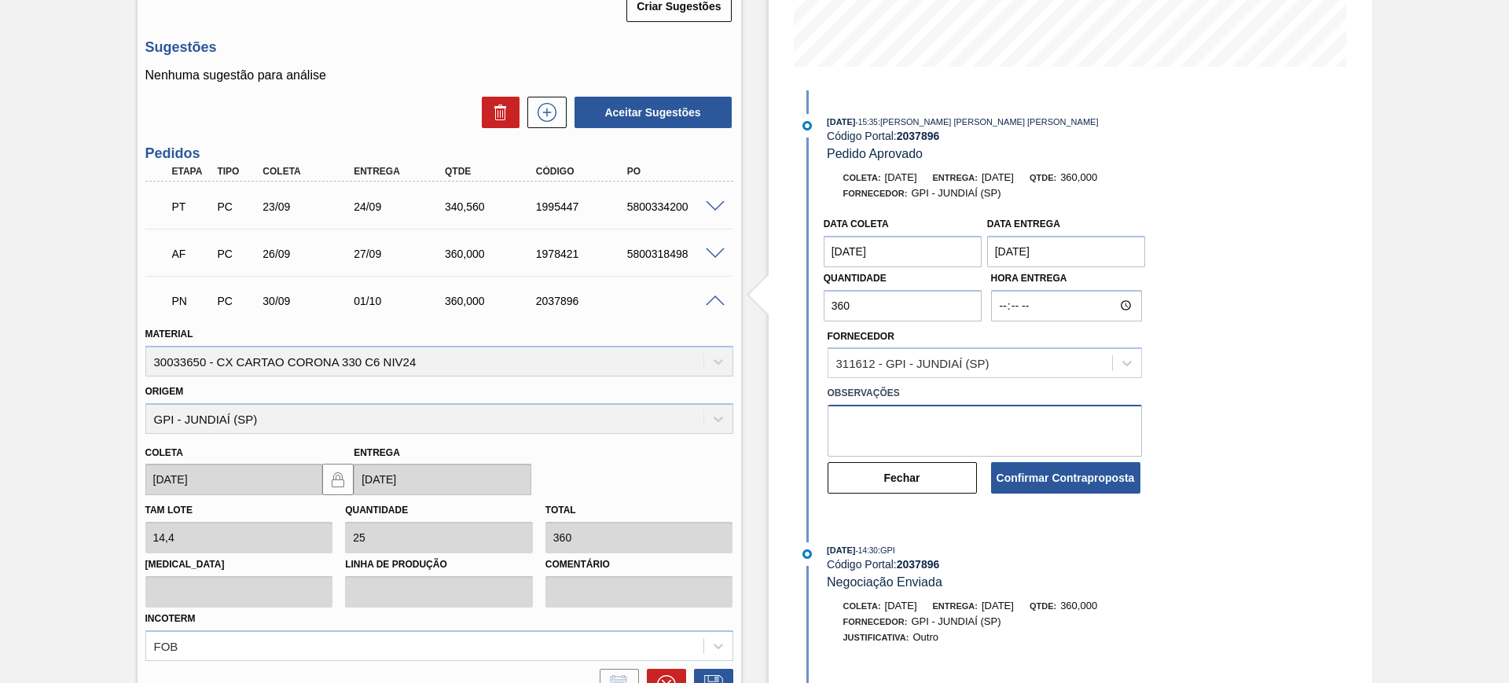
click at [1015, 419] on textarea at bounding box center [985, 431] width 314 height 52
type textarea "ok"
click at [1093, 488] on button "Confirmar Contraproposta" at bounding box center [1065, 477] width 149 height 31
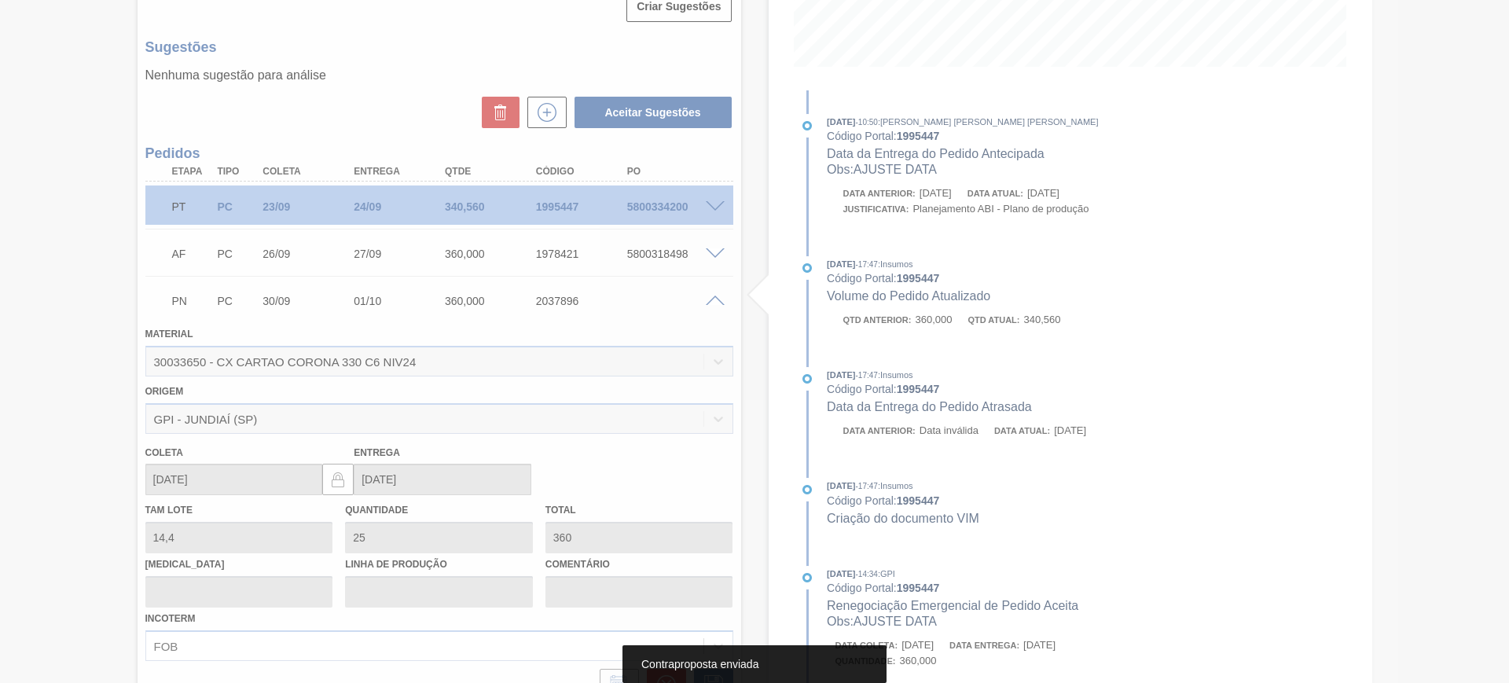
type input "04/10/2025"
type input "06/10/2025"
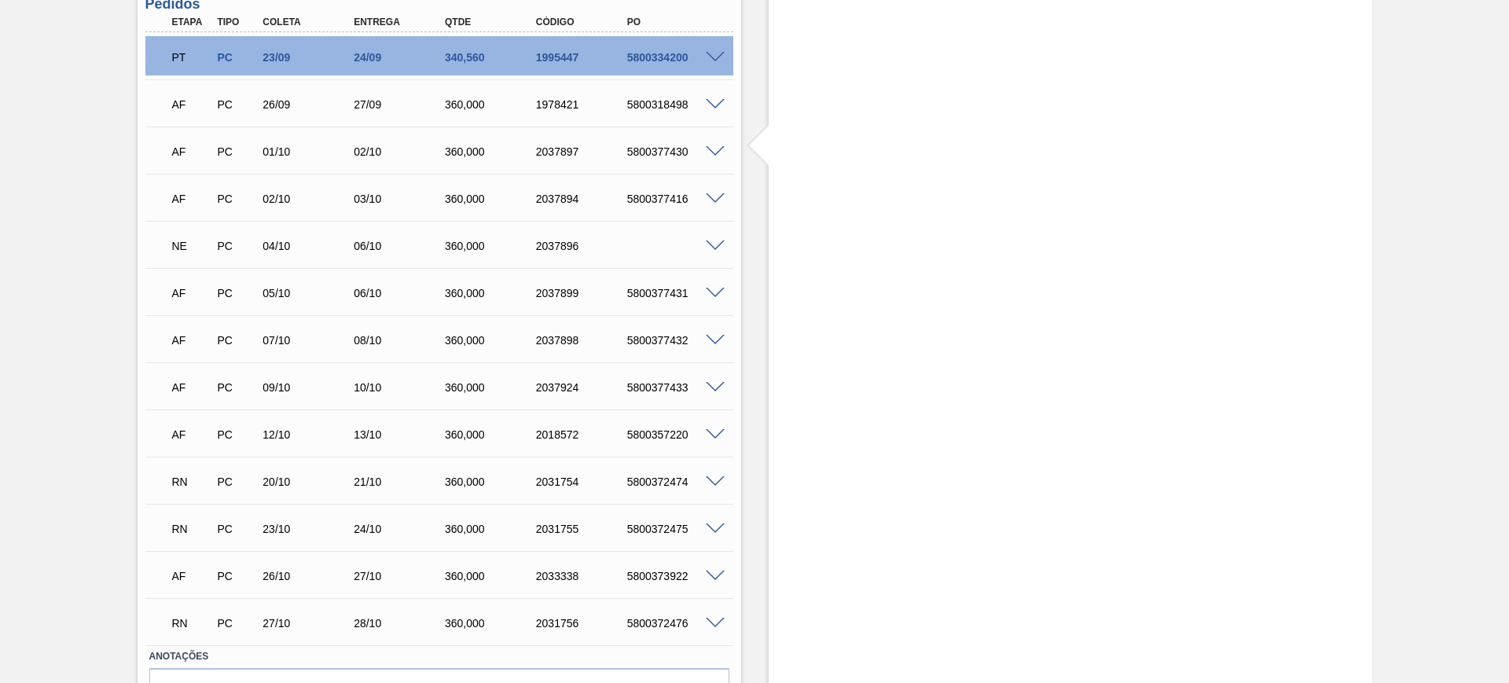
scroll to position [590, 0]
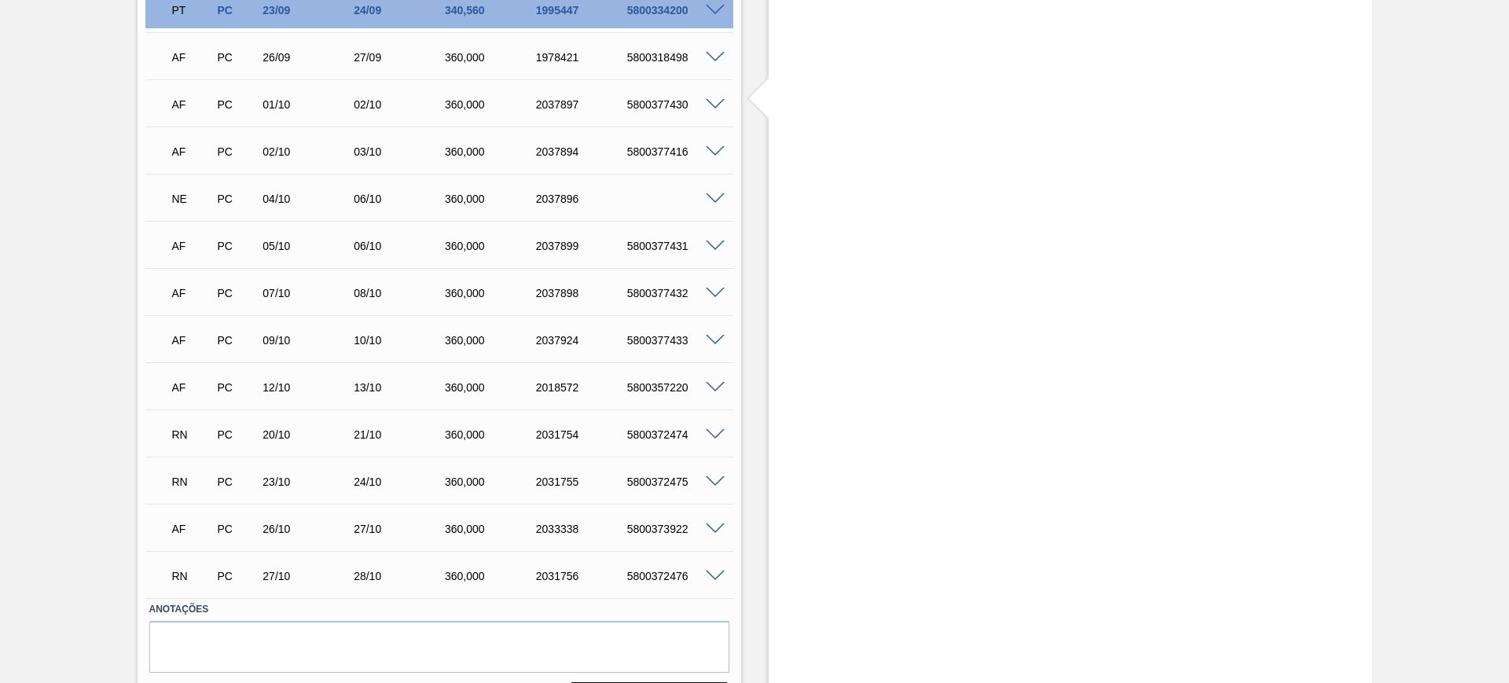
click at [708, 196] on span at bounding box center [715, 199] width 19 height 12
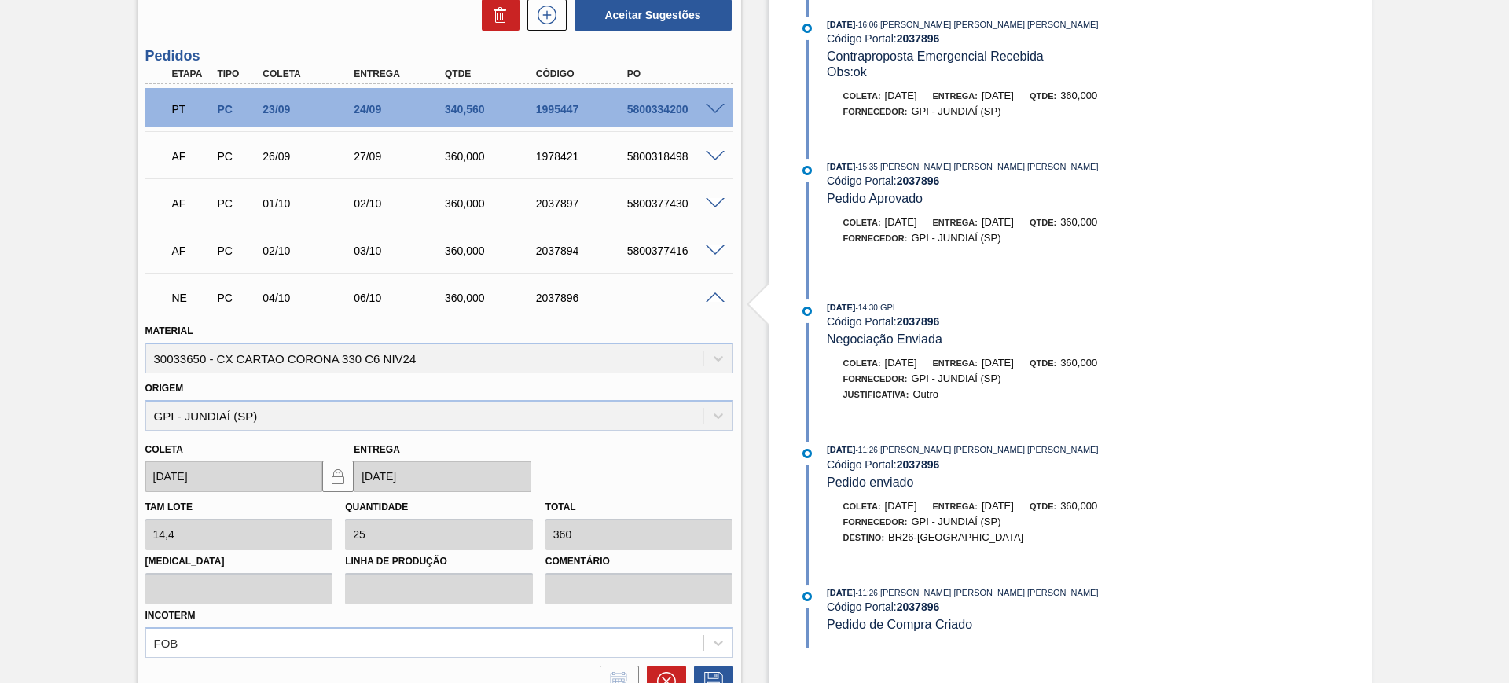
scroll to position [491, 0]
click at [712, 290] on div at bounding box center [717, 296] width 31 height 12
click at [712, 295] on span at bounding box center [715, 298] width 19 height 12
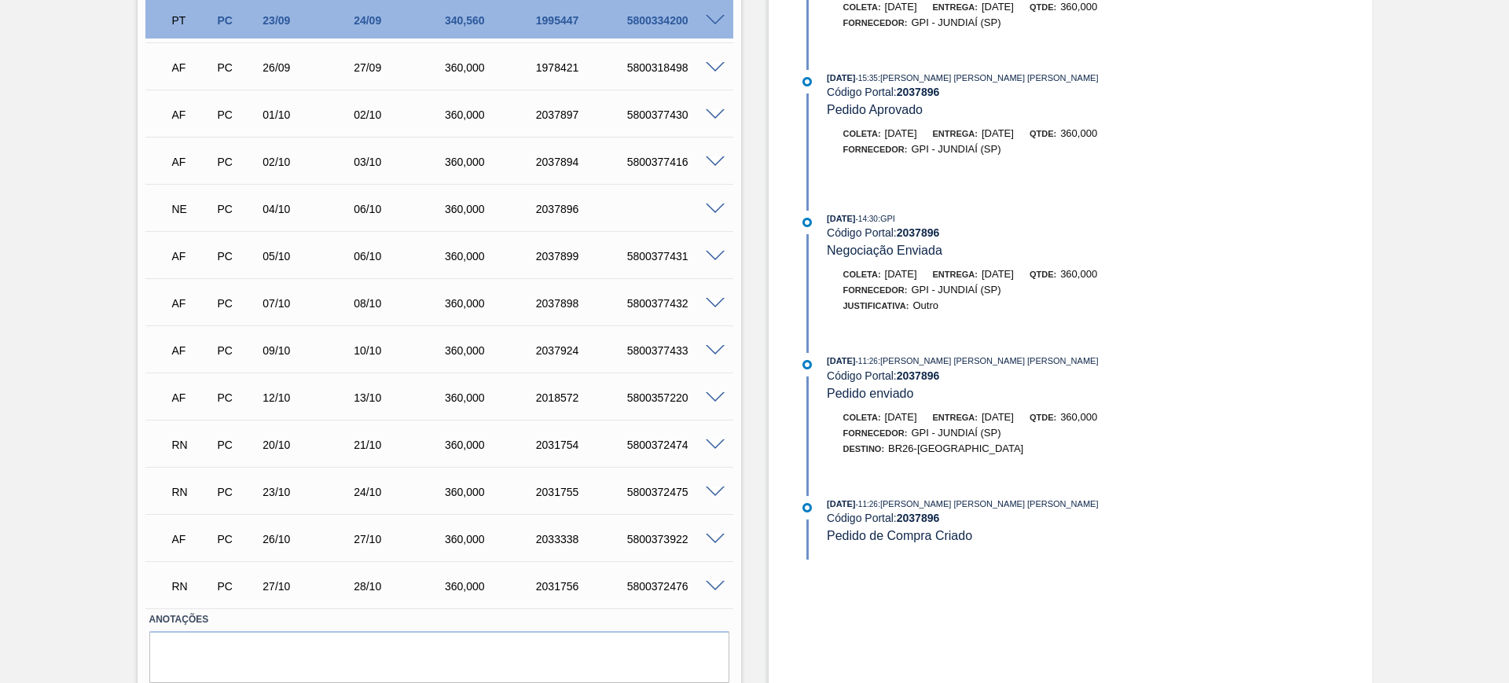
scroll to position [535, 0]
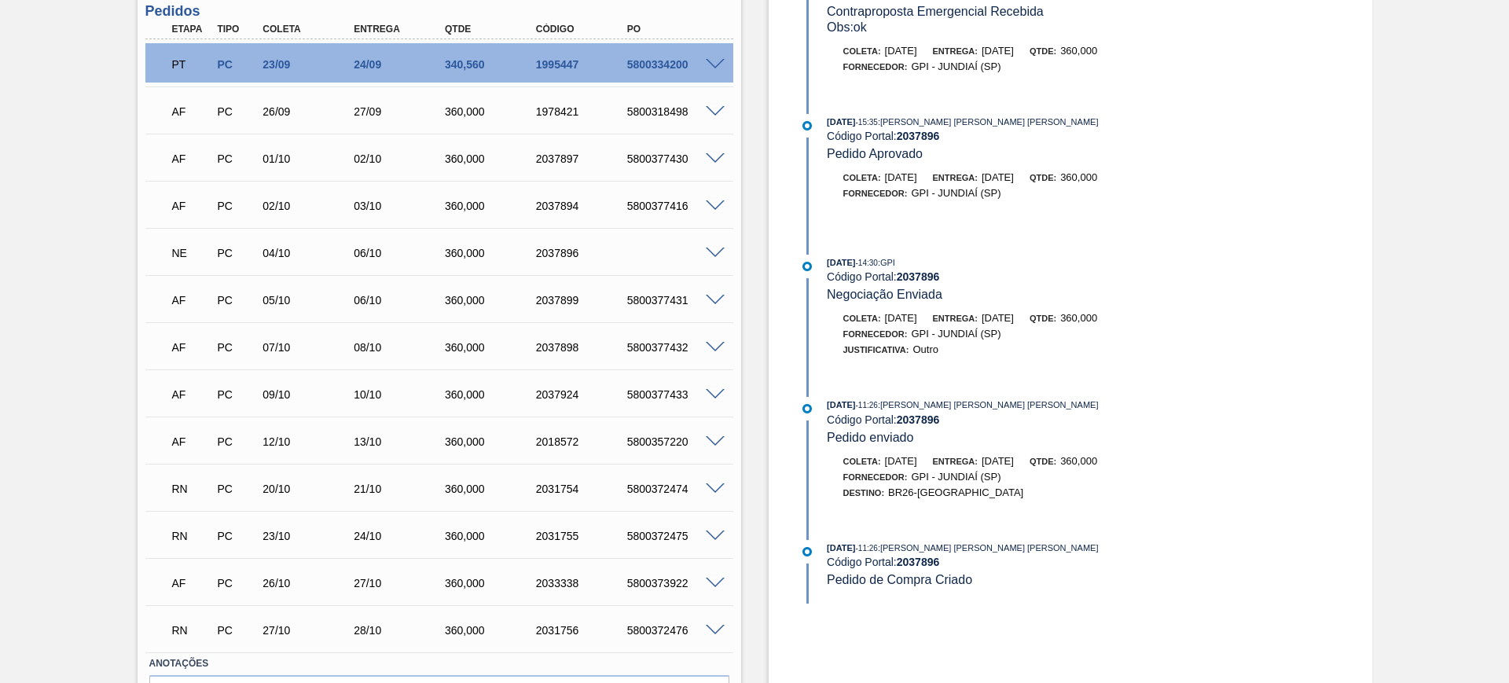
click at [711, 483] on span at bounding box center [715, 489] width 19 height 12
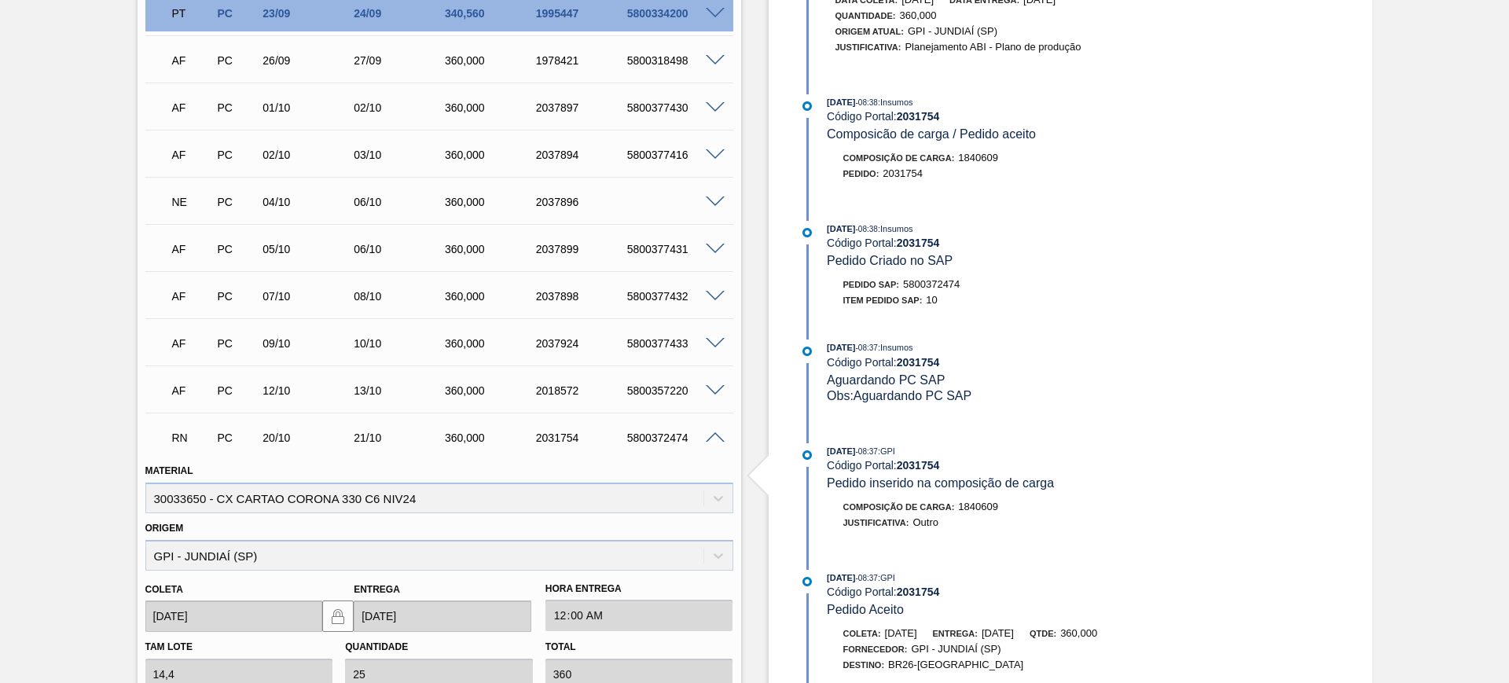
scroll to position [634, 0]
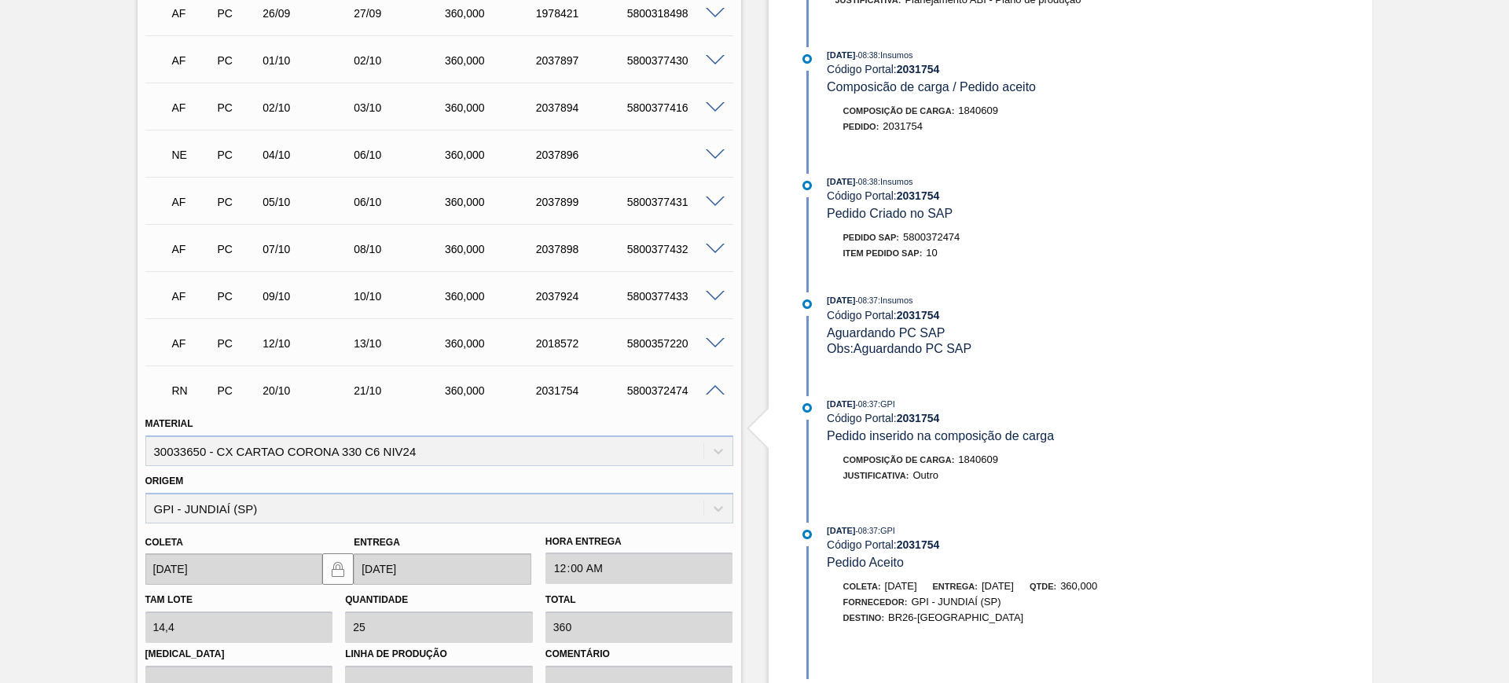
click at [711, 391] on span at bounding box center [715, 391] width 19 height 12
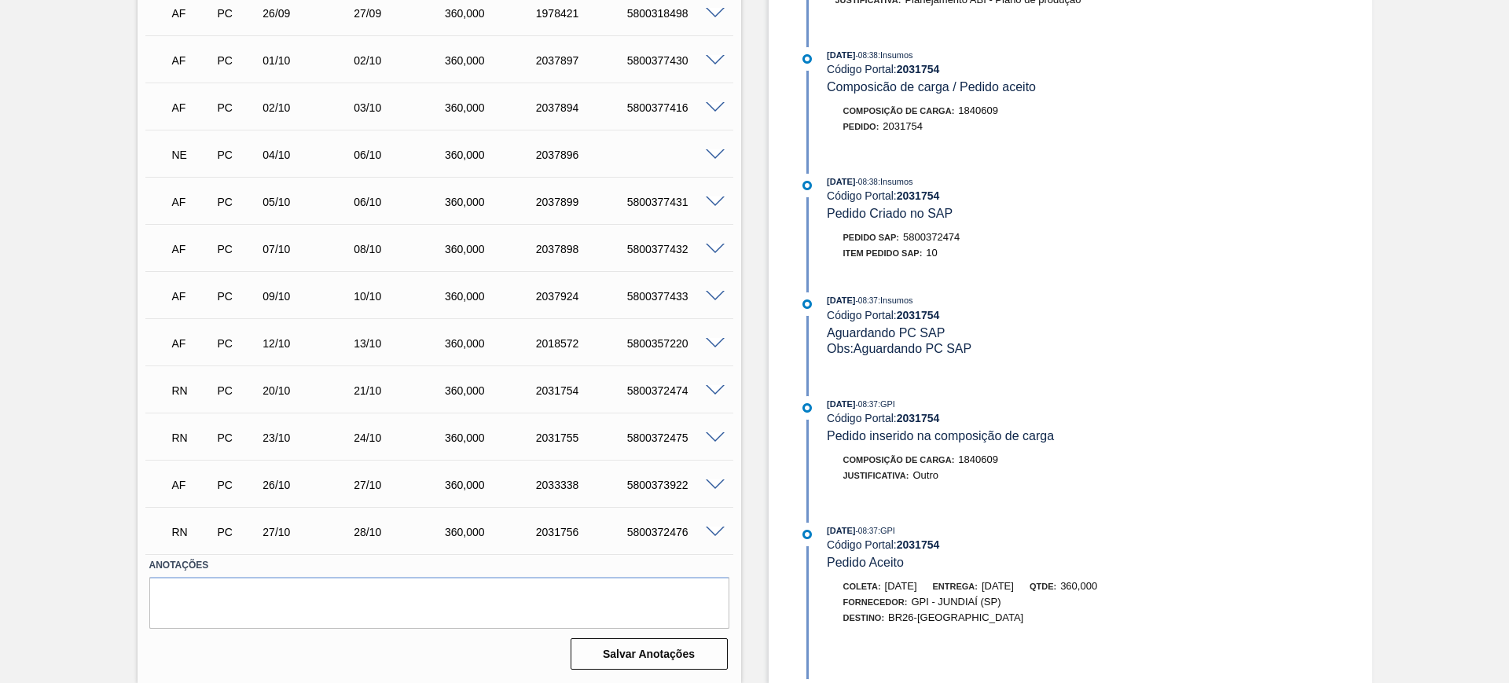
click at [722, 391] on span at bounding box center [715, 391] width 19 height 12
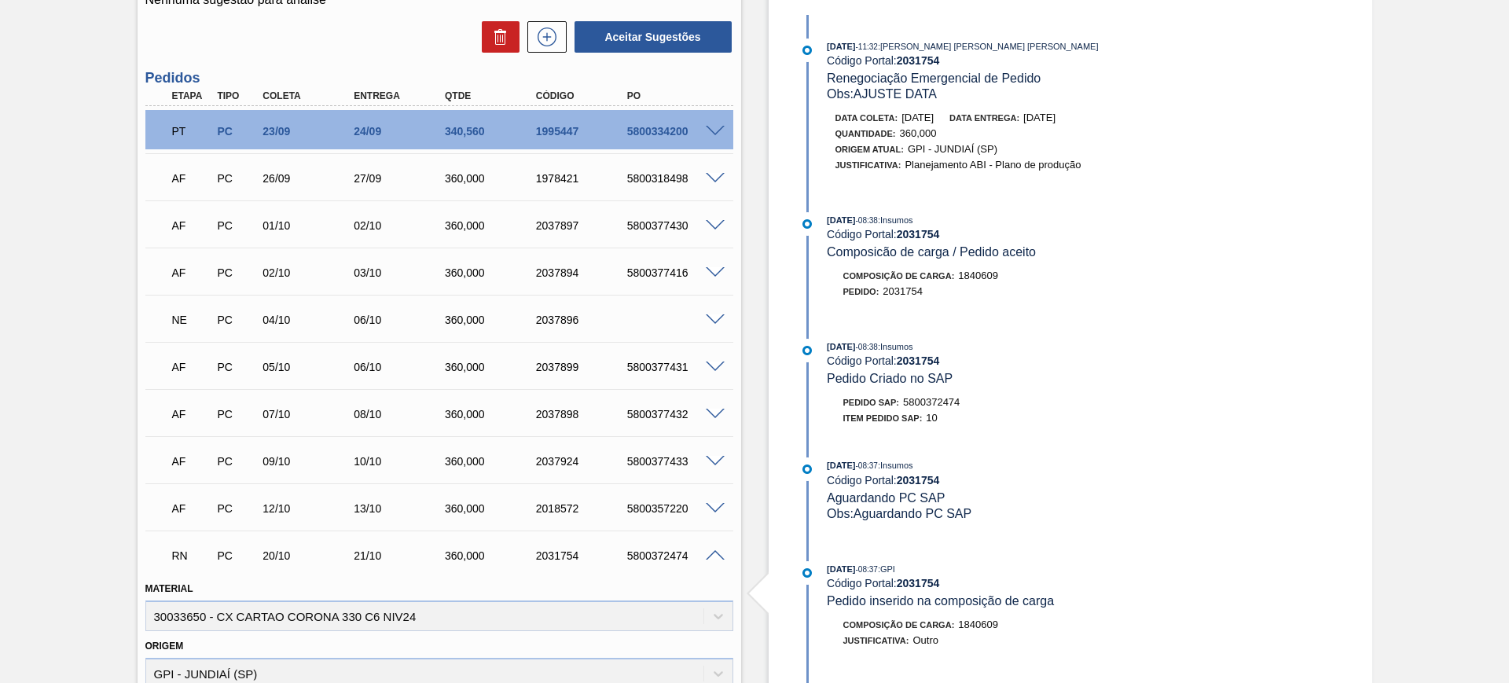
scroll to position [437, 0]
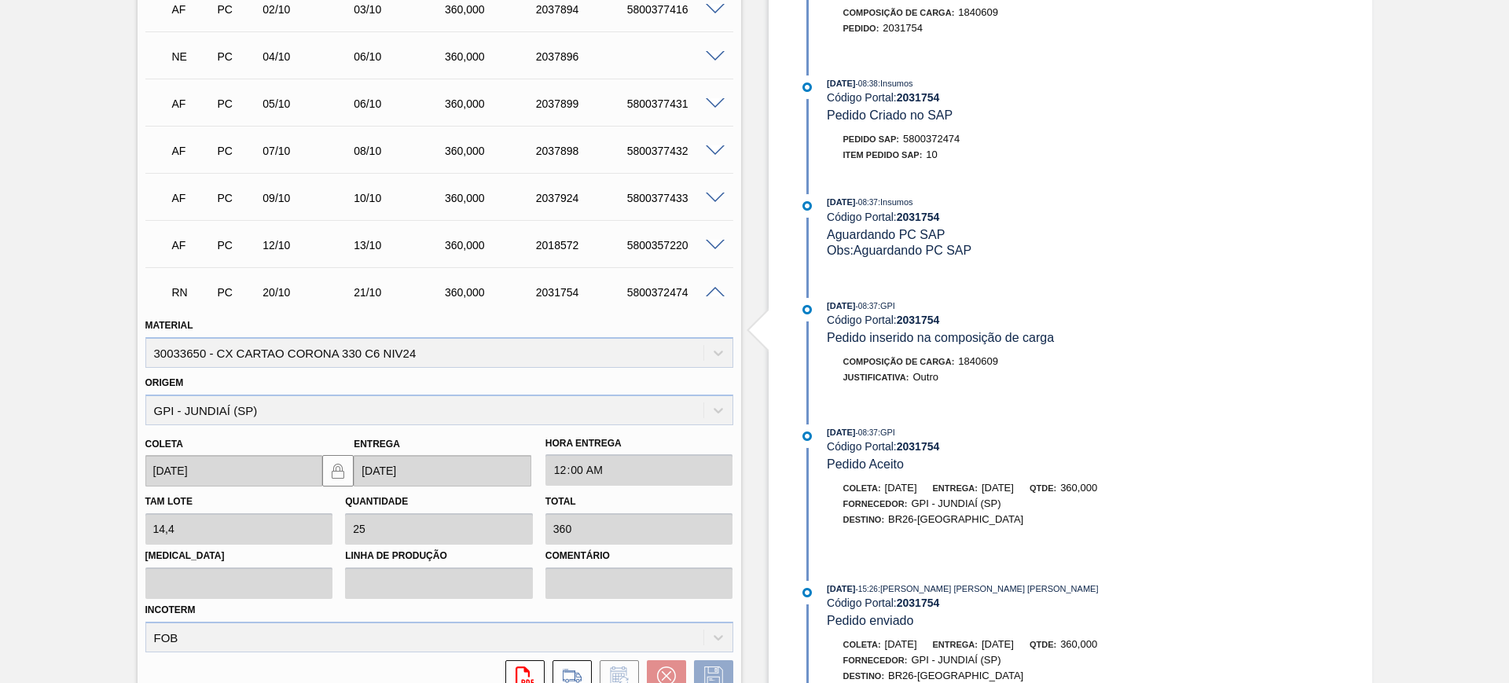
click at [713, 292] on span at bounding box center [715, 293] width 19 height 12
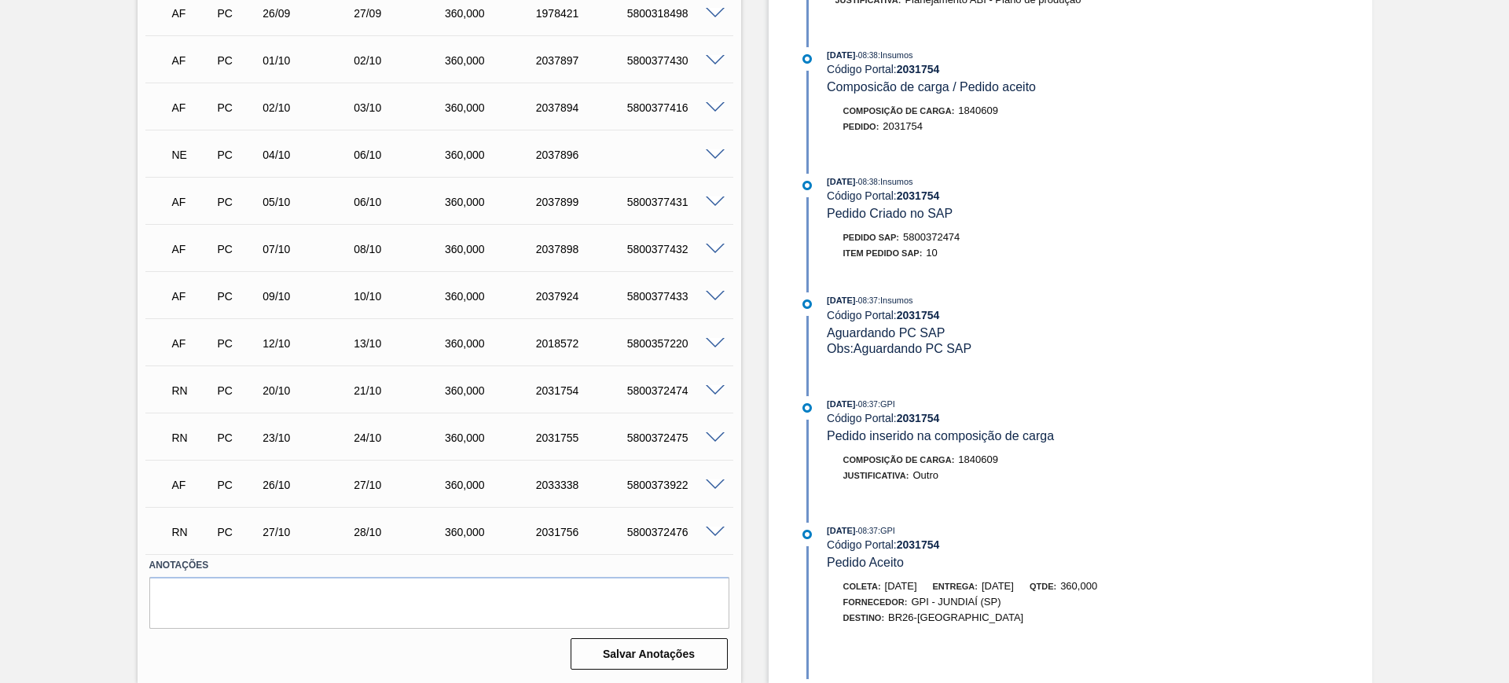
scroll to position [634, 0]
click at [711, 346] on span at bounding box center [715, 344] width 19 height 12
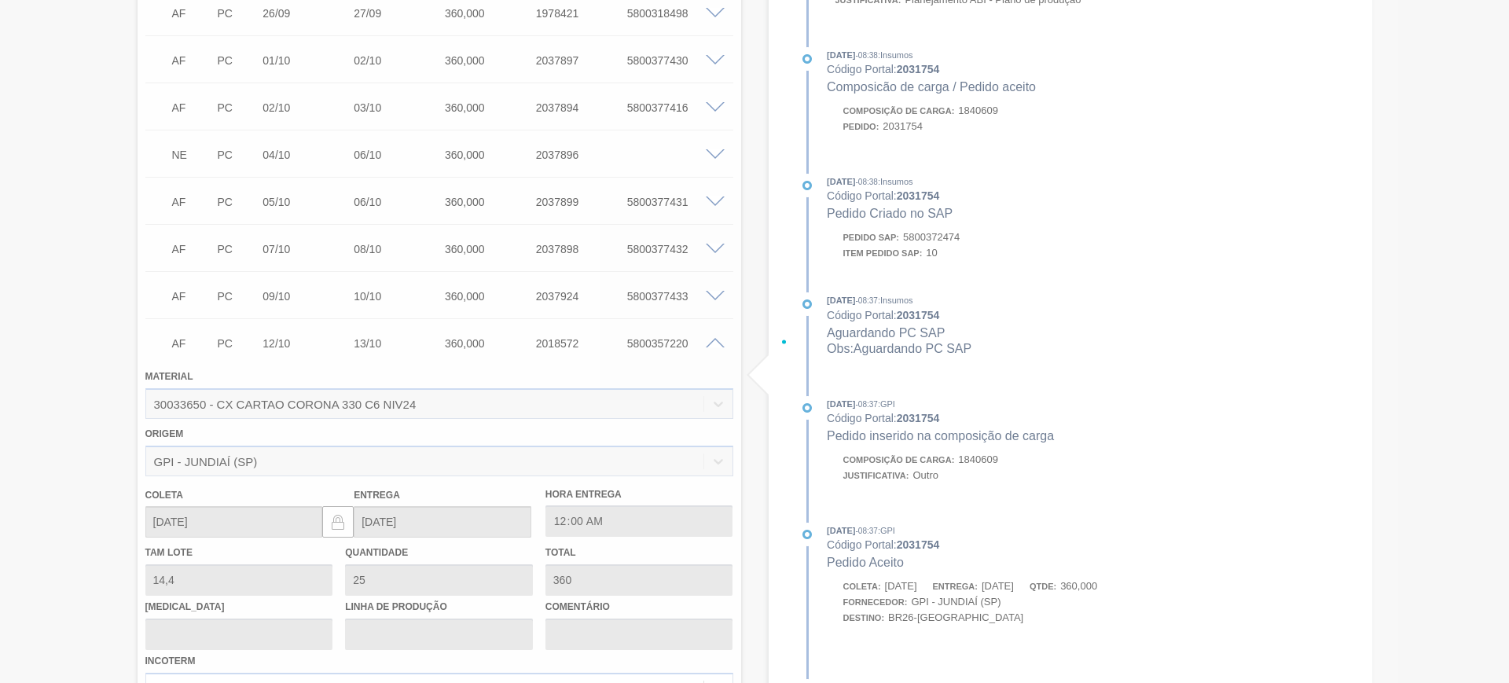
scroll to position [732, 0]
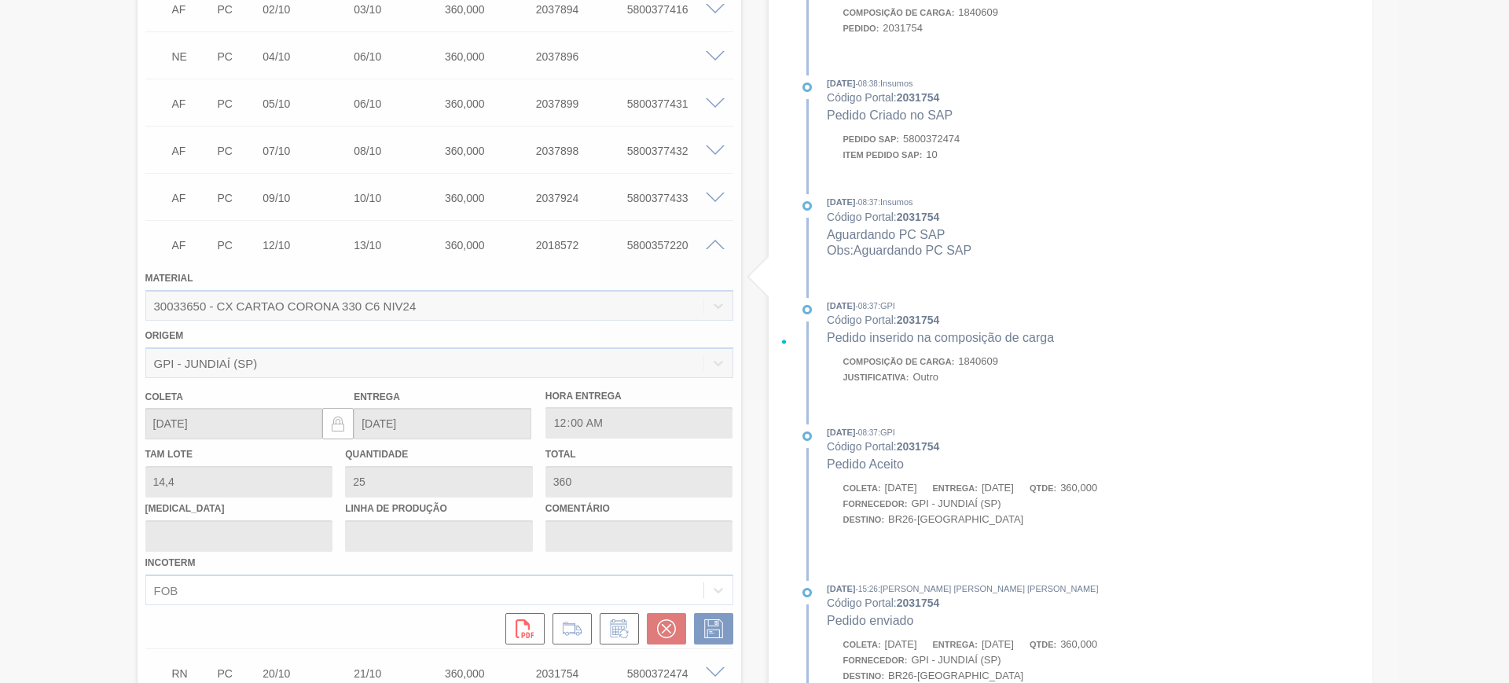
click at [714, 247] on span at bounding box center [715, 246] width 19 height 12
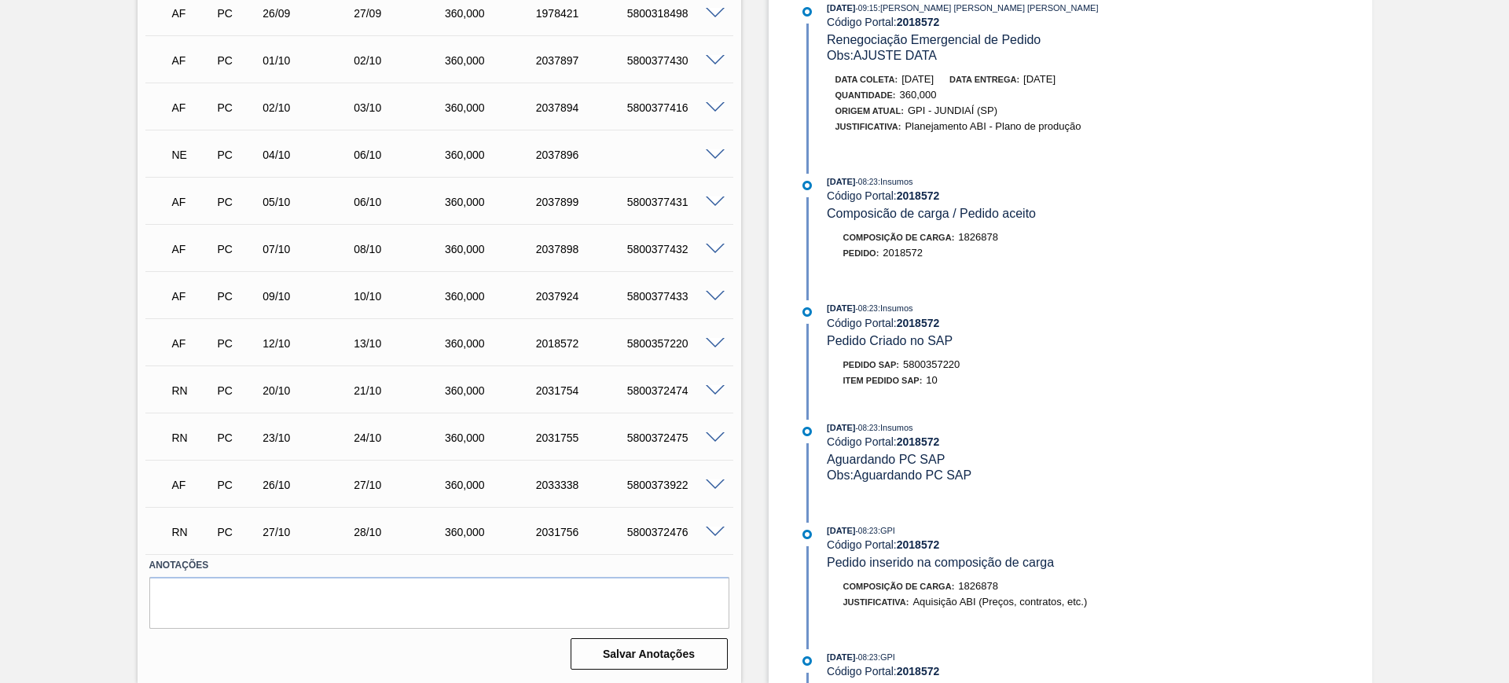
click at [714, 247] on span at bounding box center [715, 250] width 19 height 12
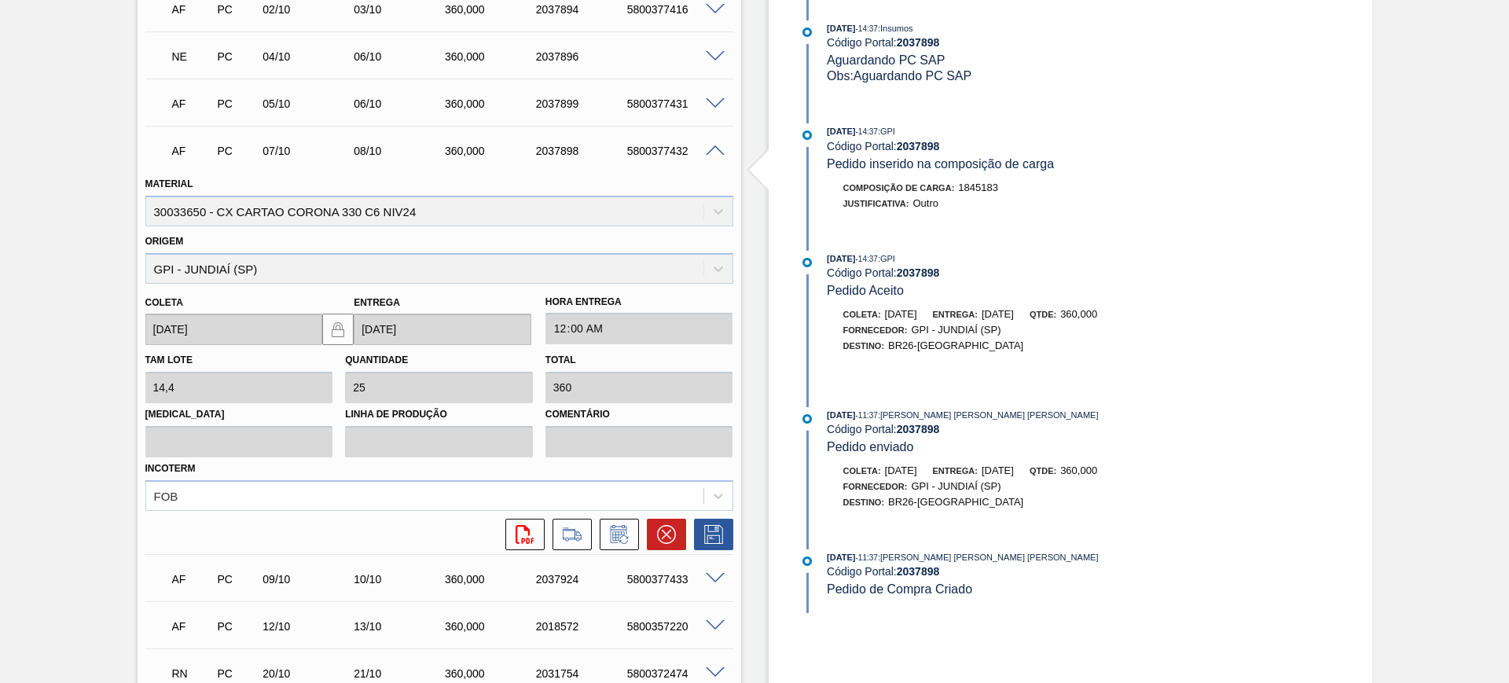
click at [714, 141] on div "AF PC 07/10 08/10 360,000 2037898 5800377432" at bounding box center [439, 149] width 588 height 39
click at [712, 146] on span at bounding box center [715, 151] width 19 height 12
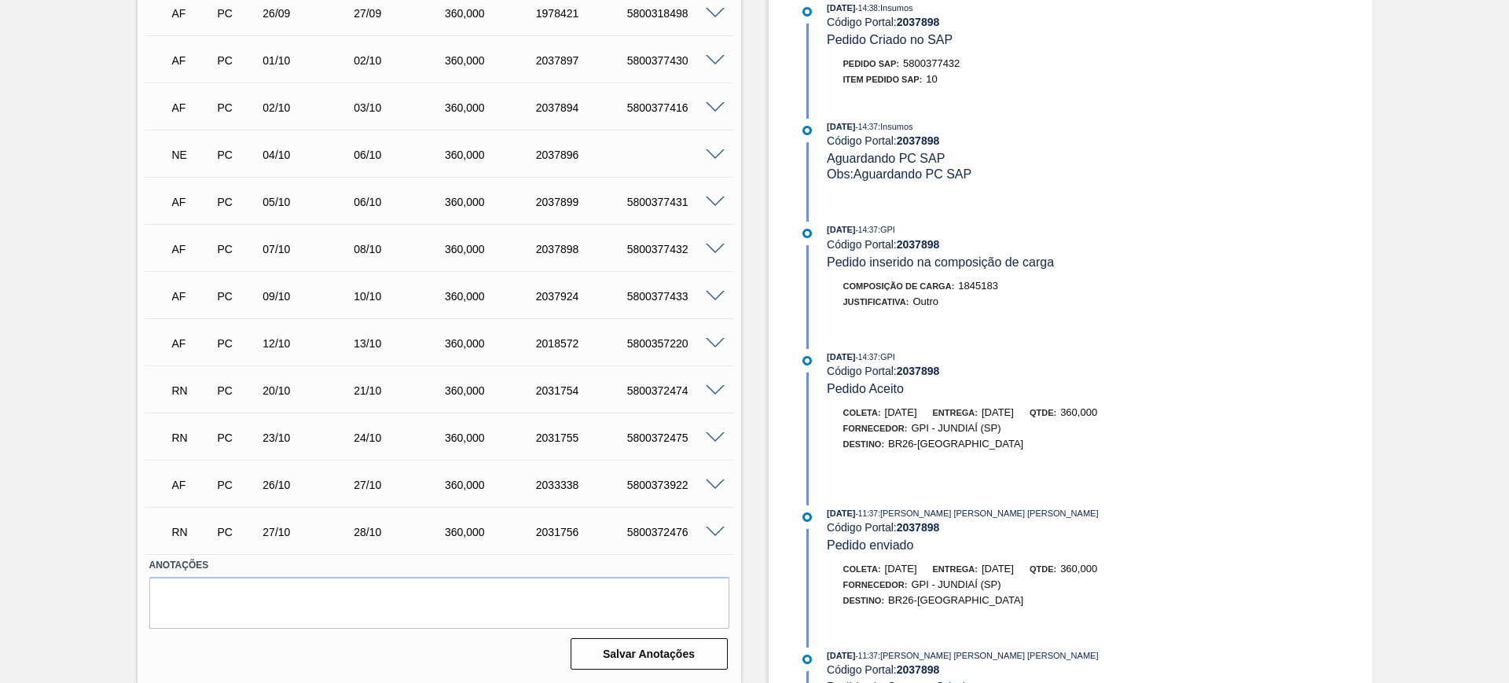
click at [719, 433] on span at bounding box center [715, 438] width 19 height 12
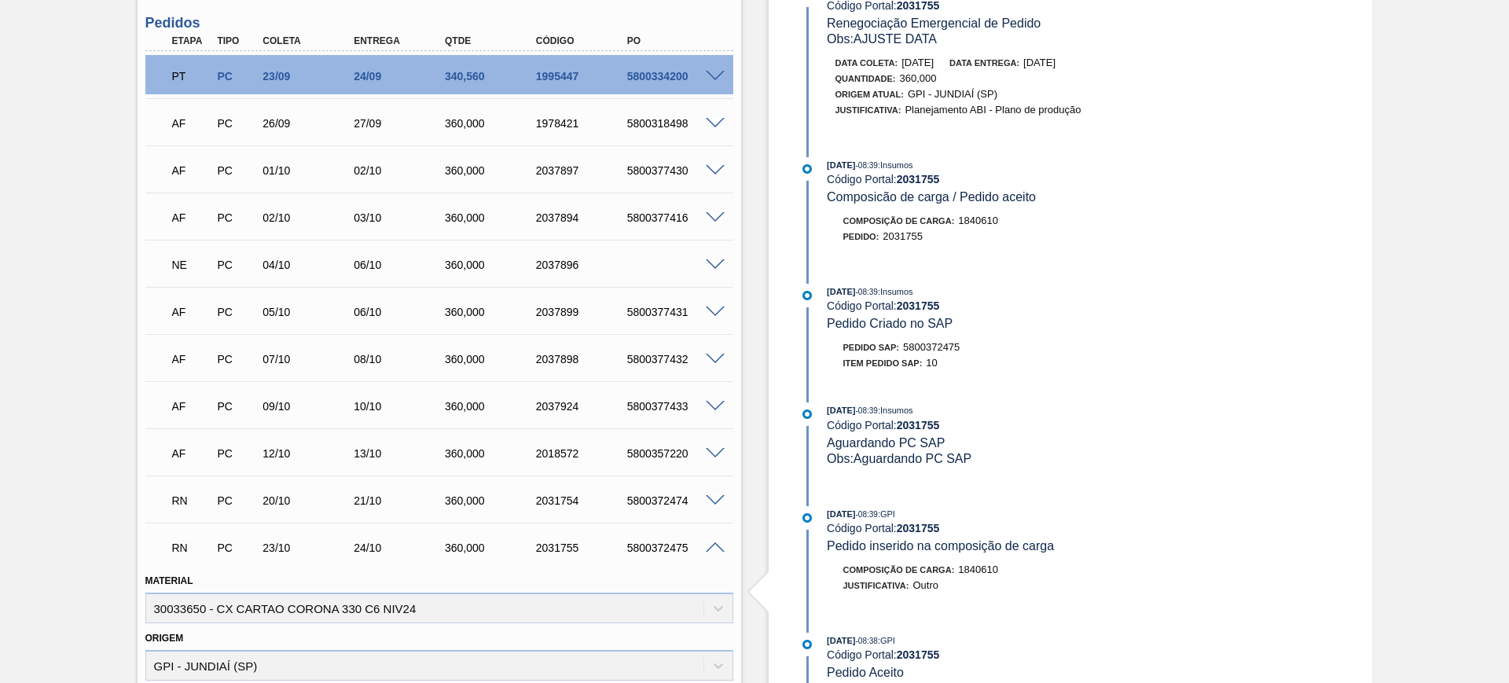
scroll to position [327, 0]
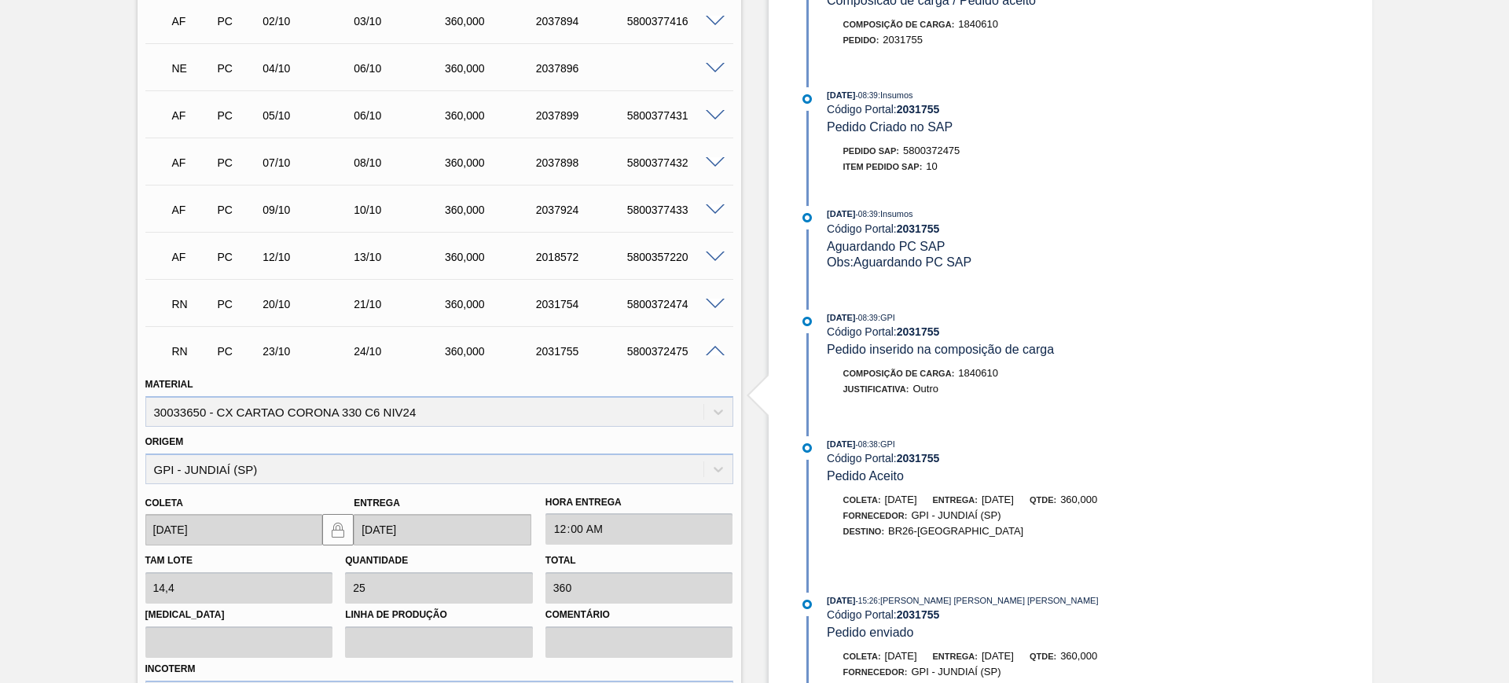
click at [714, 350] on span at bounding box center [715, 352] width 19 height 12
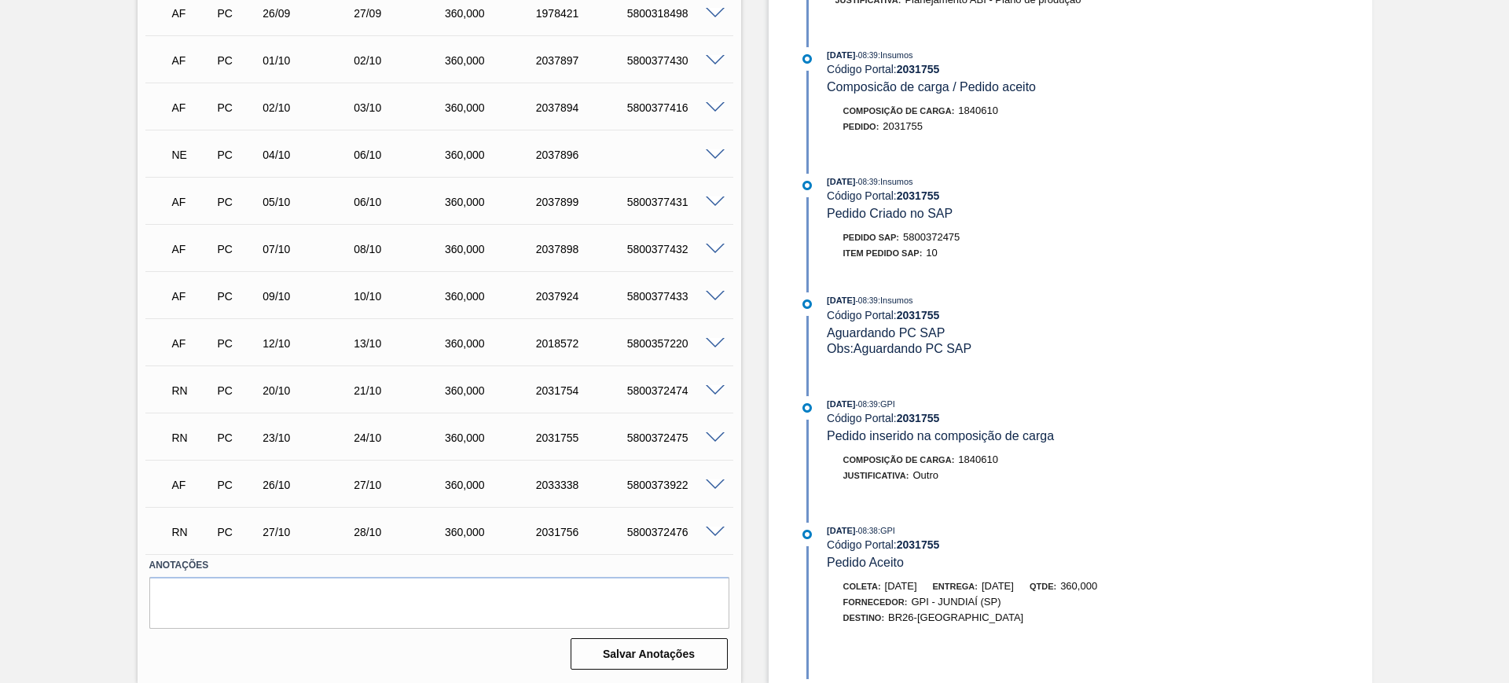
scroll to position [634, 0]
click at [713, 534] on span at bounding box center [715, 533] width 19 height 12
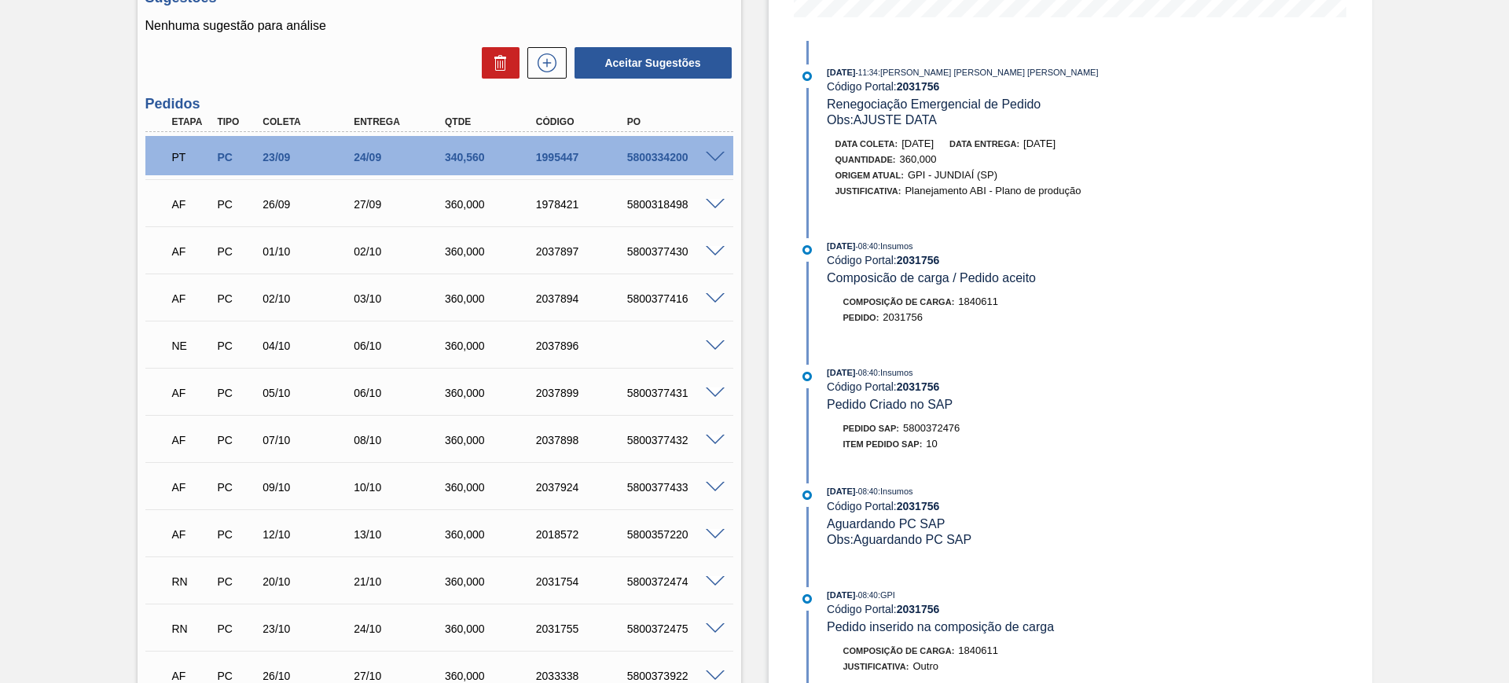
scroll to position [425, 0]
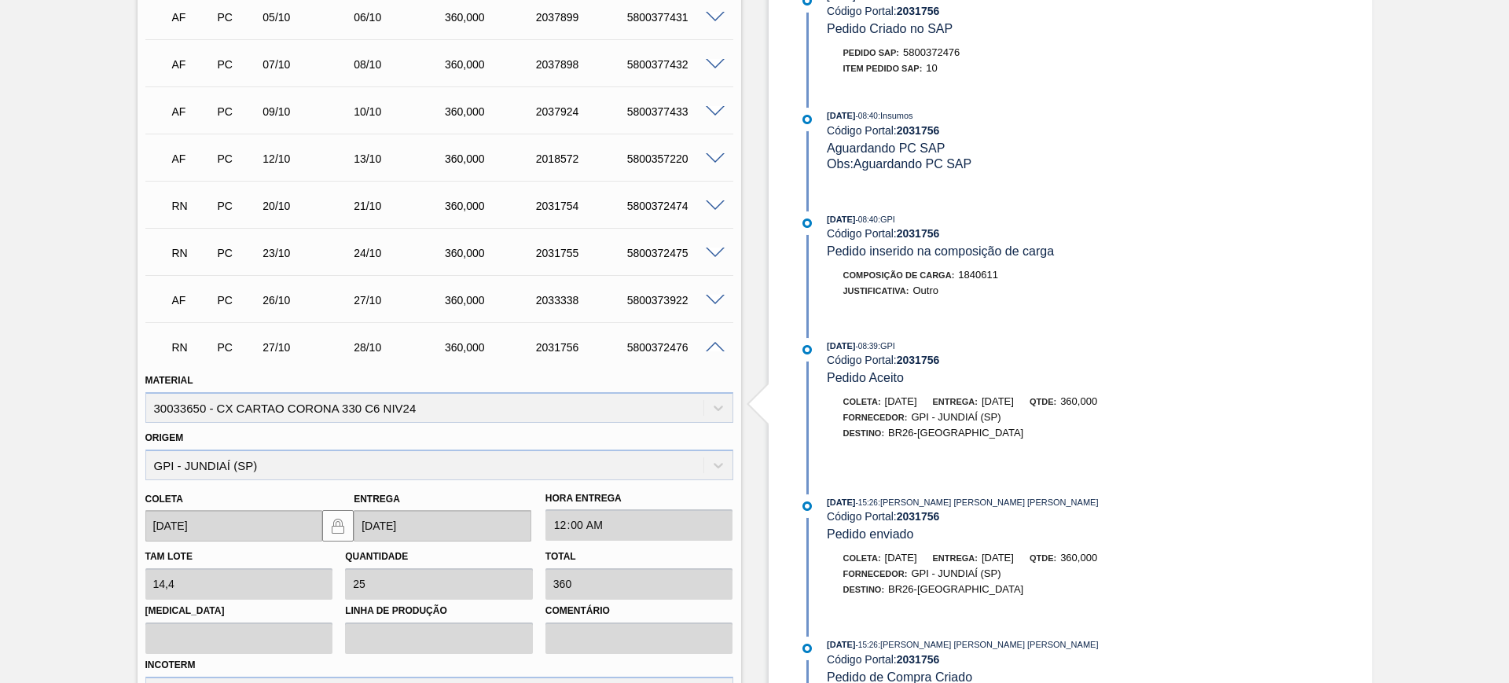
click at [712, 343] on span at bounding box center [715, 348] width 19 height 12
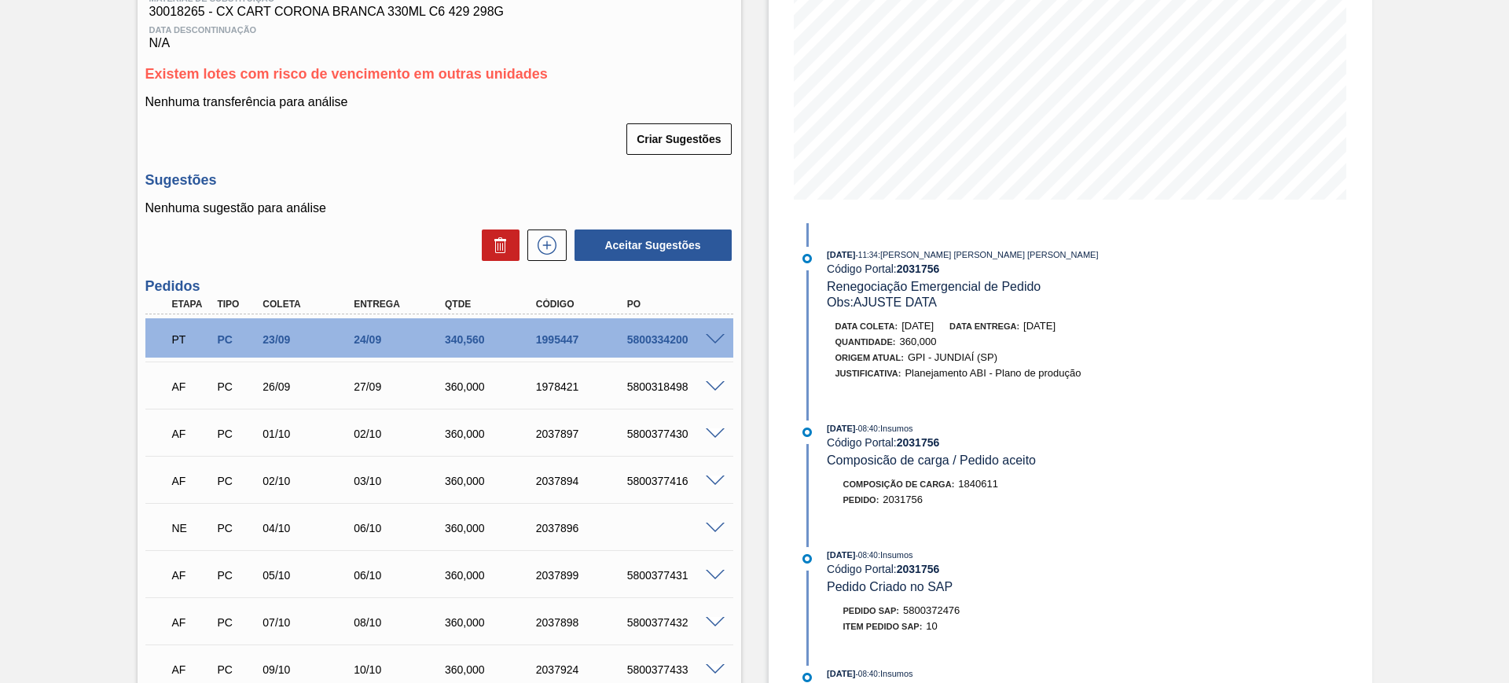
scroll to position [241, 0]
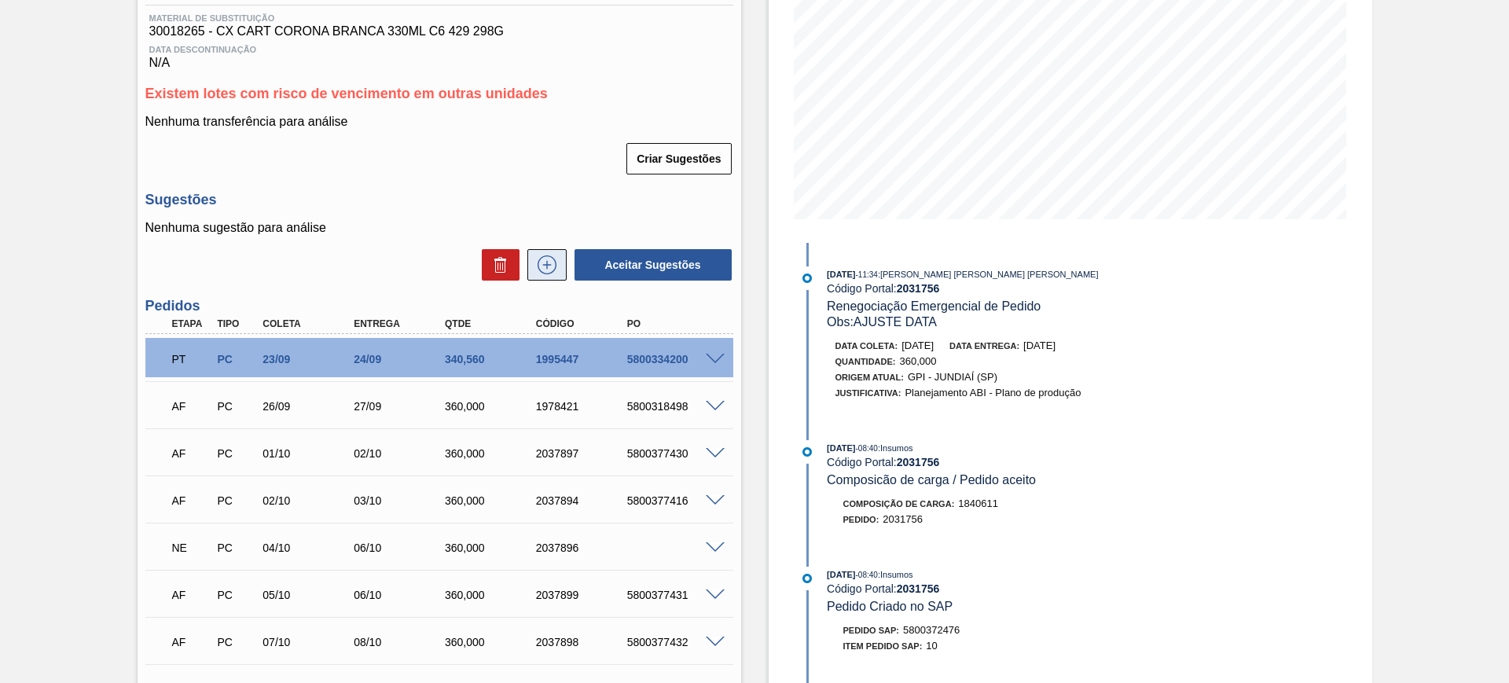
click at [534, 267] on icon at bounding box center [546, 264] width 25 height 19
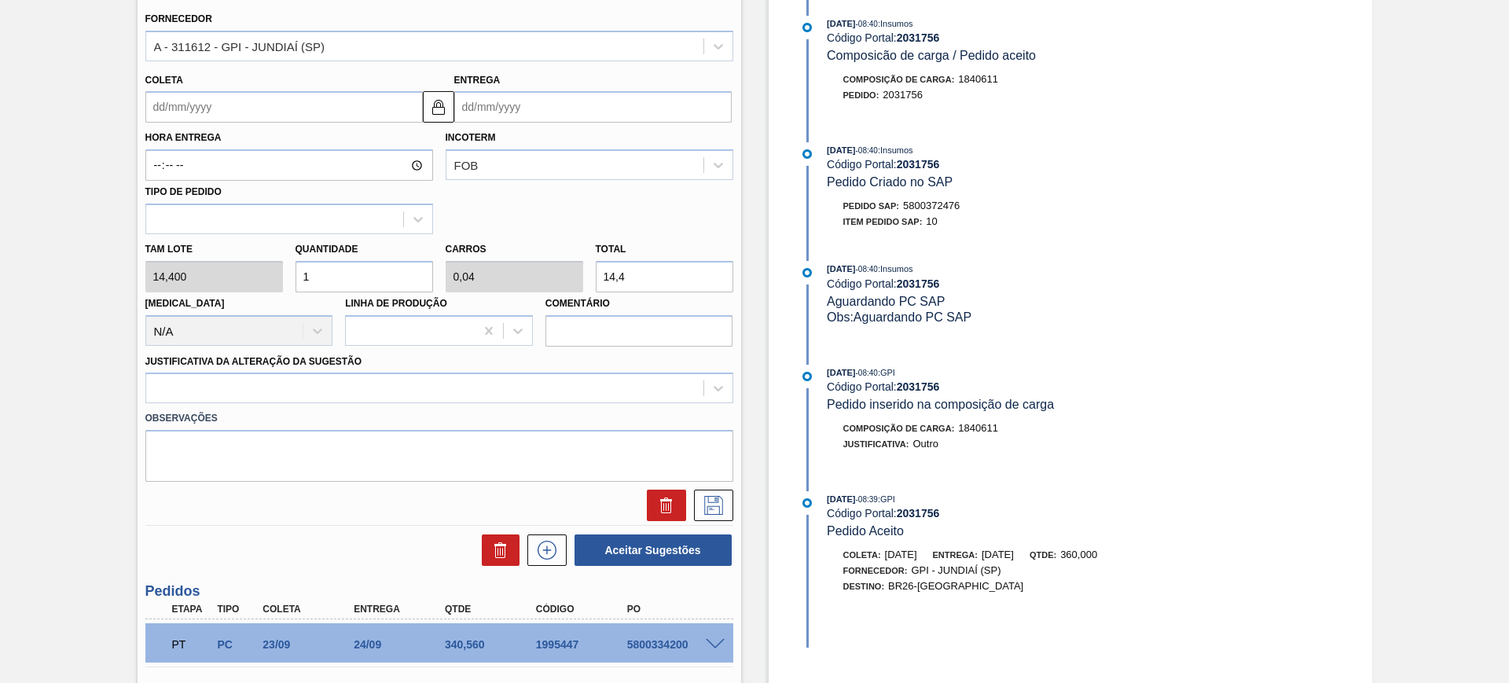
scroll to position [634, 0]
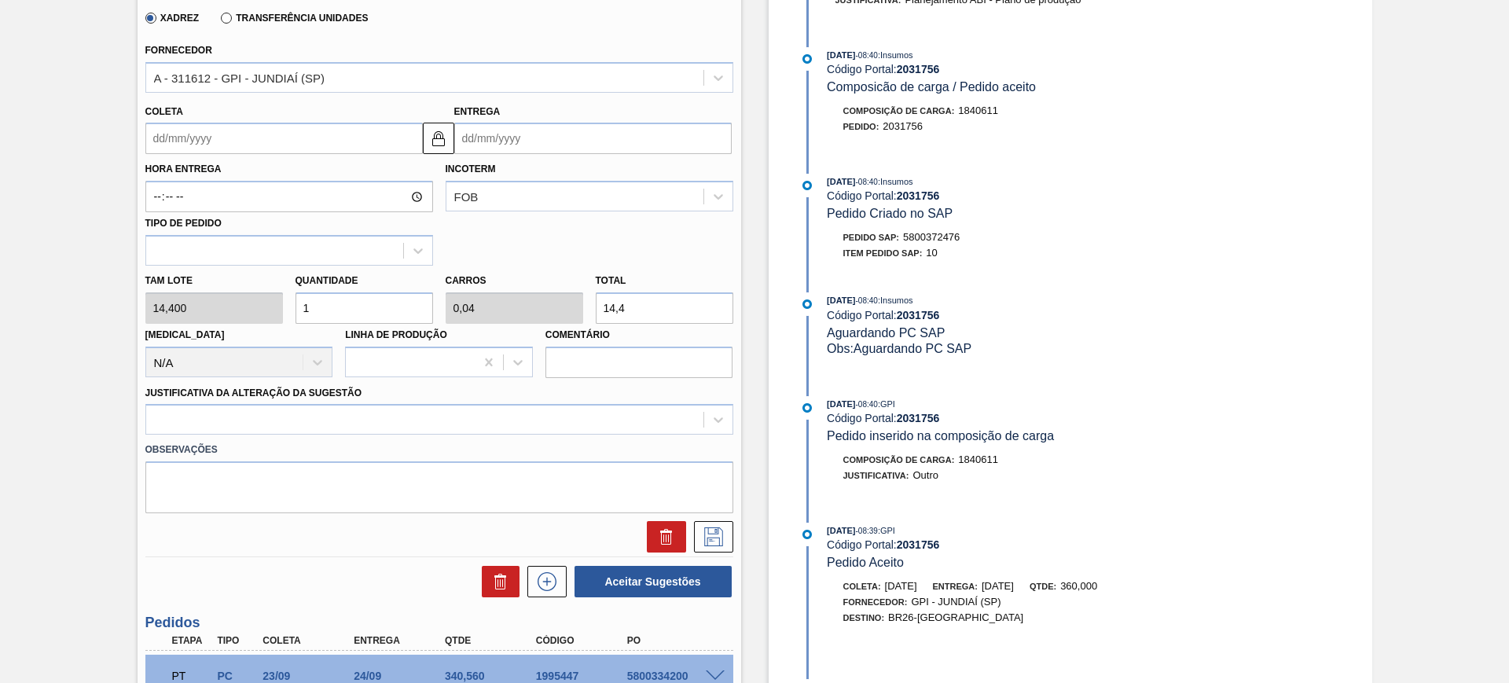
click at [655, 306] on input "14,4" at bounding box center [665, 307] width 138 height 31
type input "0,208"
type input "0,008"
type input "3"
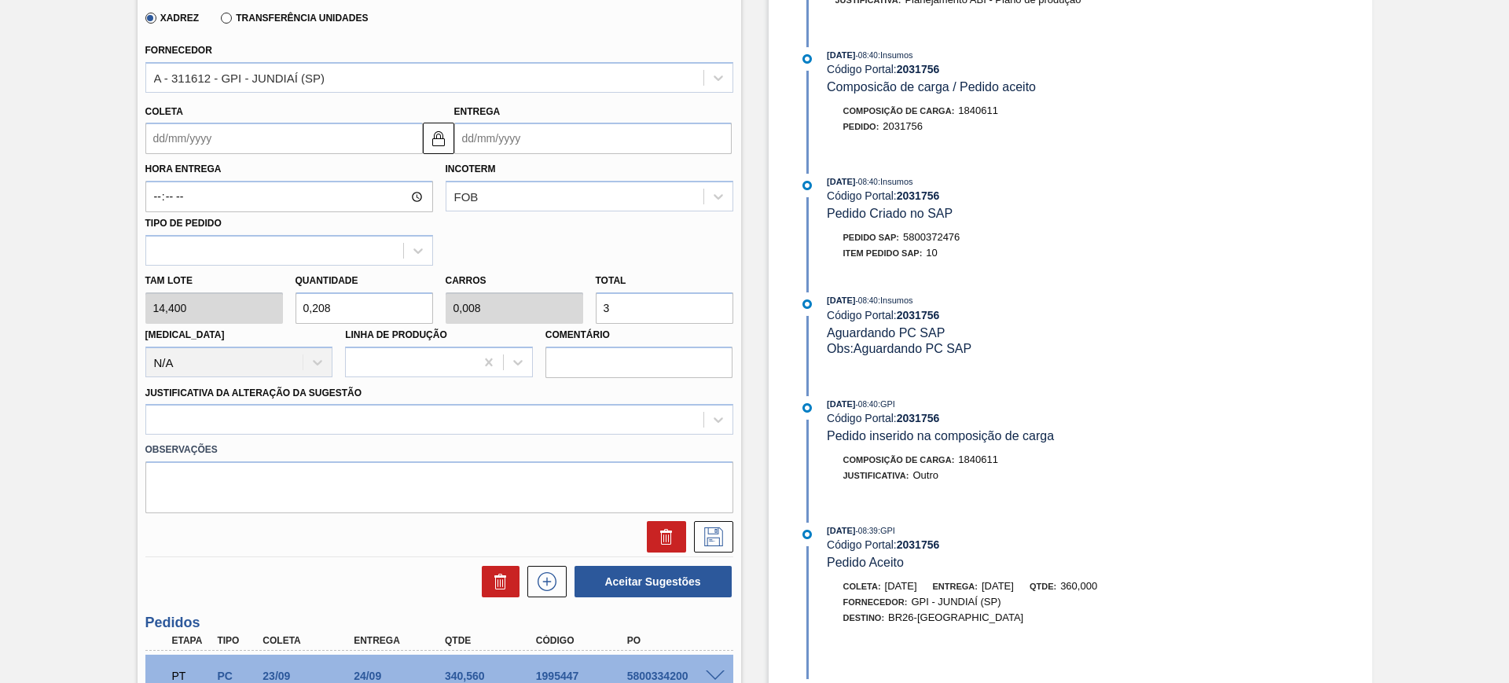
type input "2,5"
type input "0,1"
type input "36"
type input "25"
type input "1"
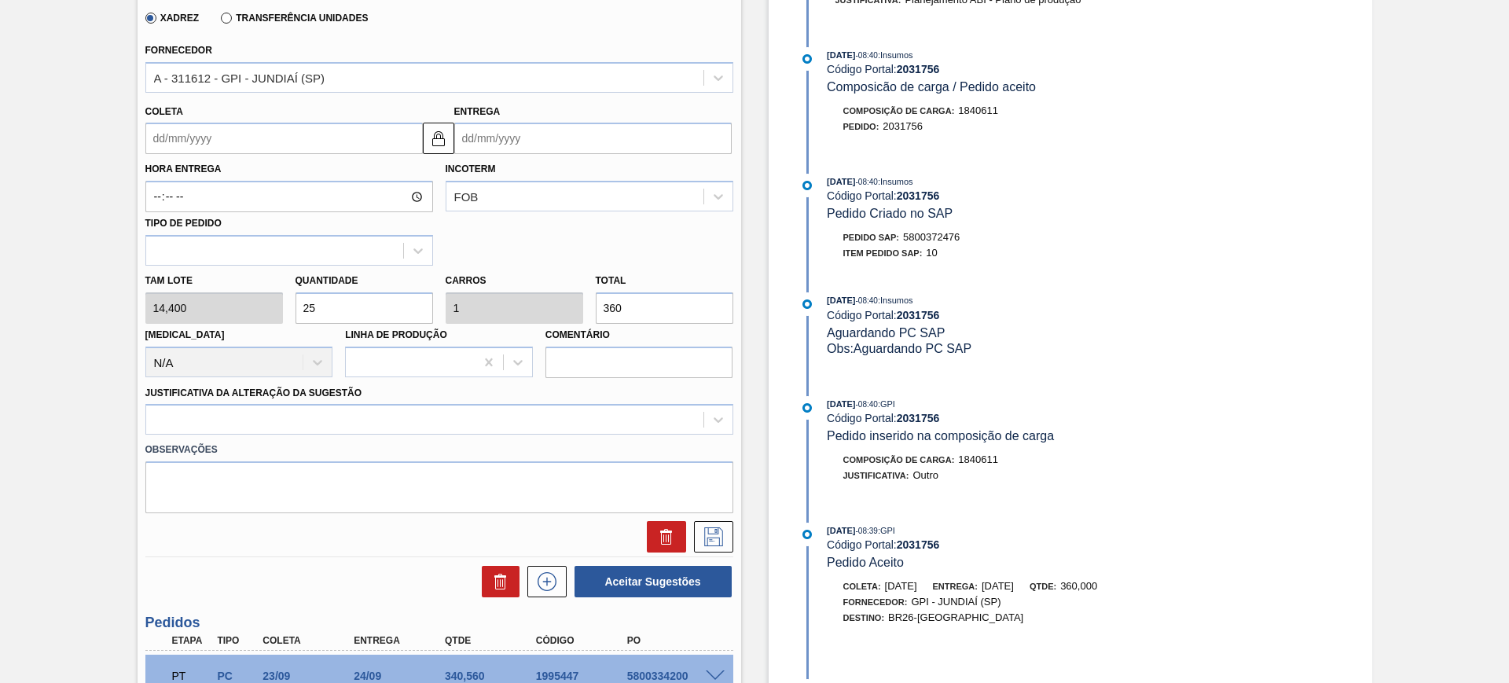
type input "360"
click at [567, 137] on input "Entrega" at bounding box center [592, 138] width 277 height 31
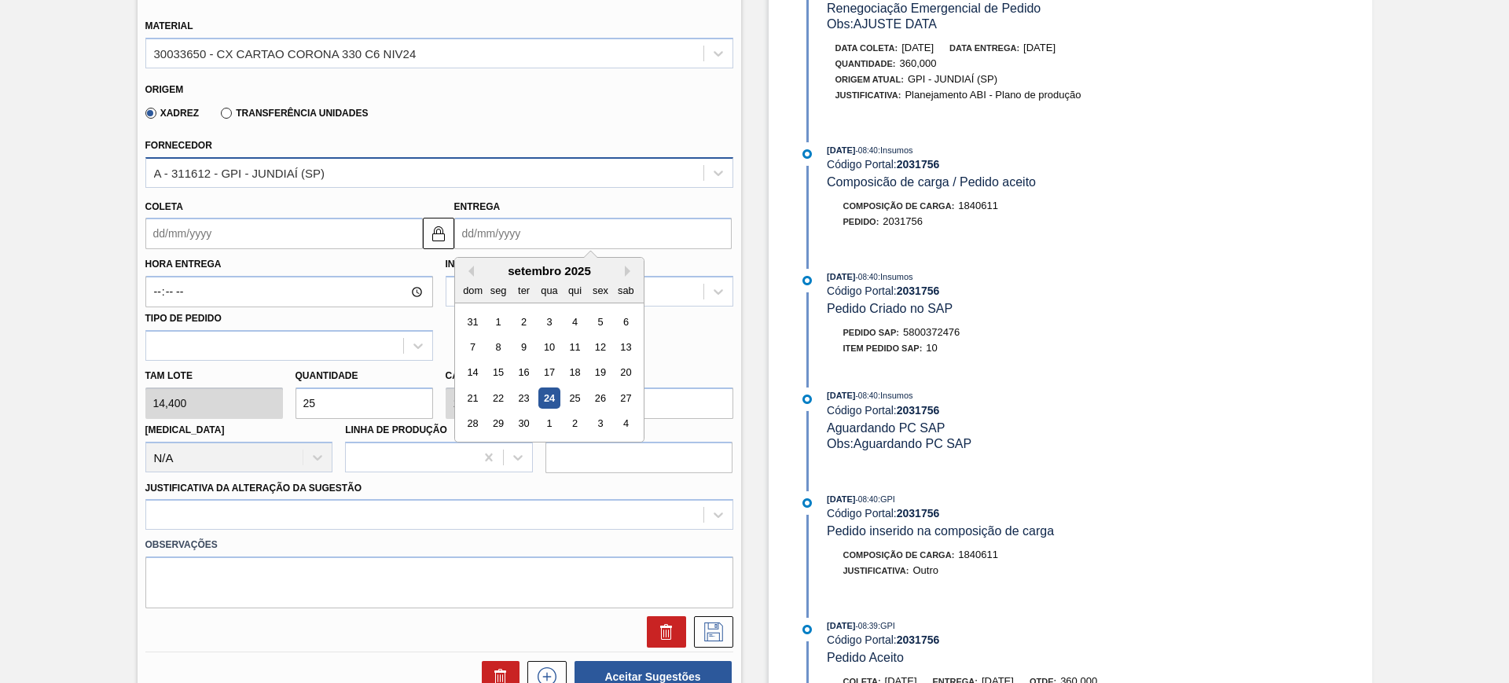
scroll to position [535, 0]
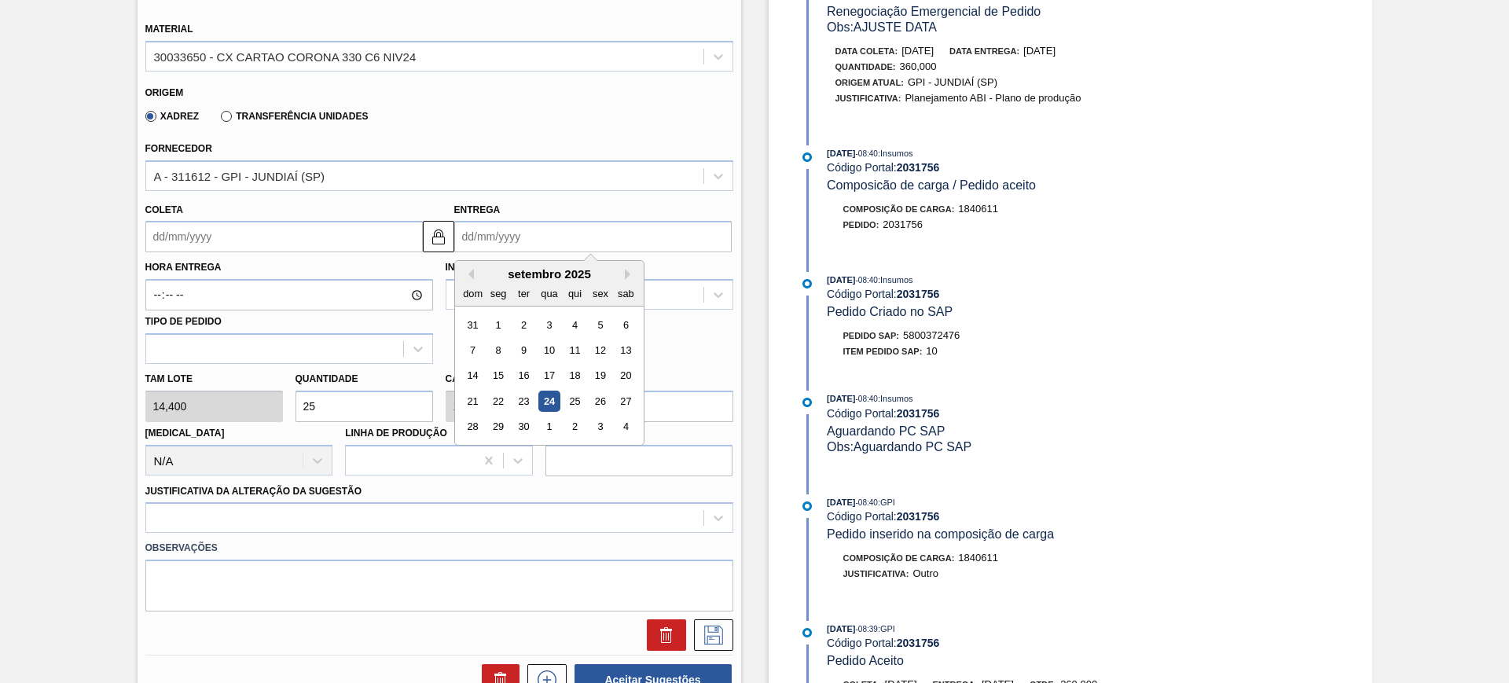
click at [525, 227] on input "Entrega" at bounding box center [592, 236] width 277 height 31
click at [628, 274] on button "Next Month" at bounding box center [630, 274] width 11 height 11
click at [556, 372] on div "15" at bounding box center [548, 375] width 21 height 21
type input "14/10/2025"
type input "15/10/2025"
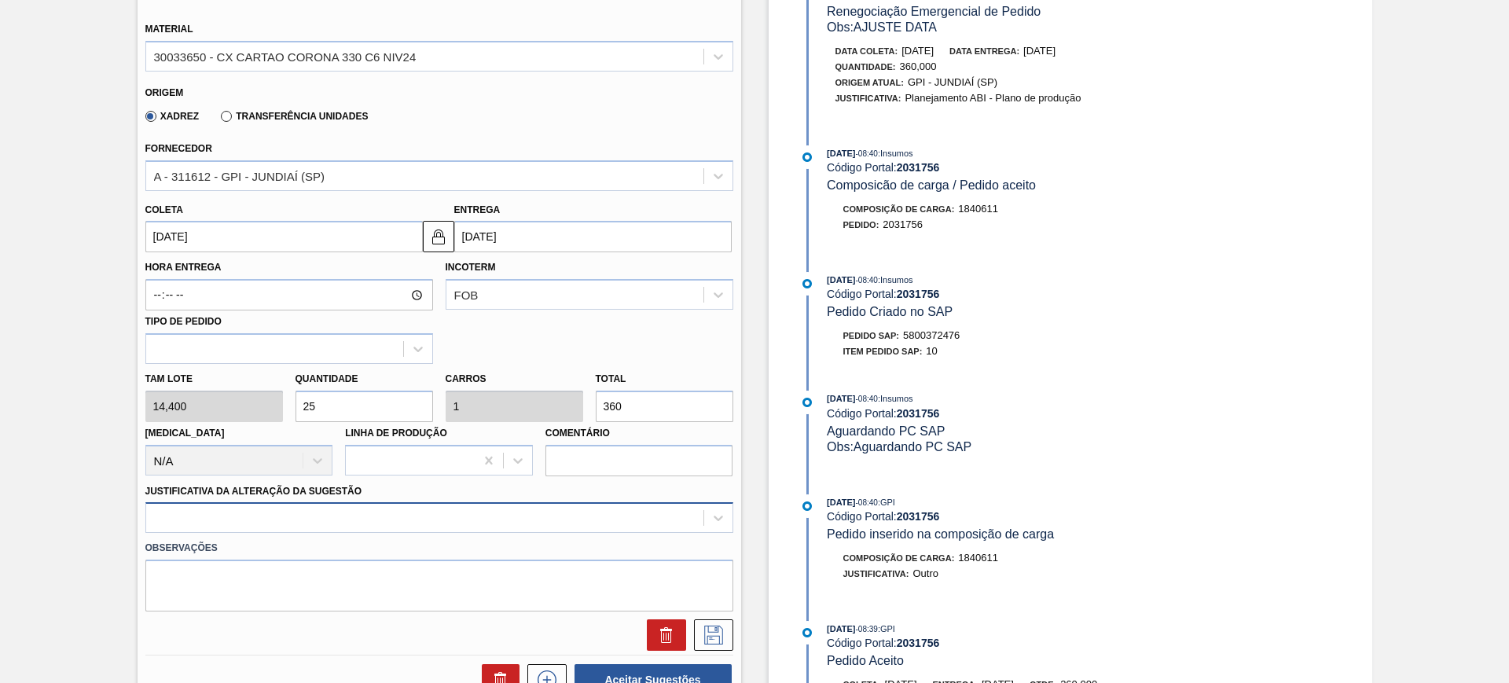
click at [517, 520] on div at bounding box center [439, 517] width 588 height 31
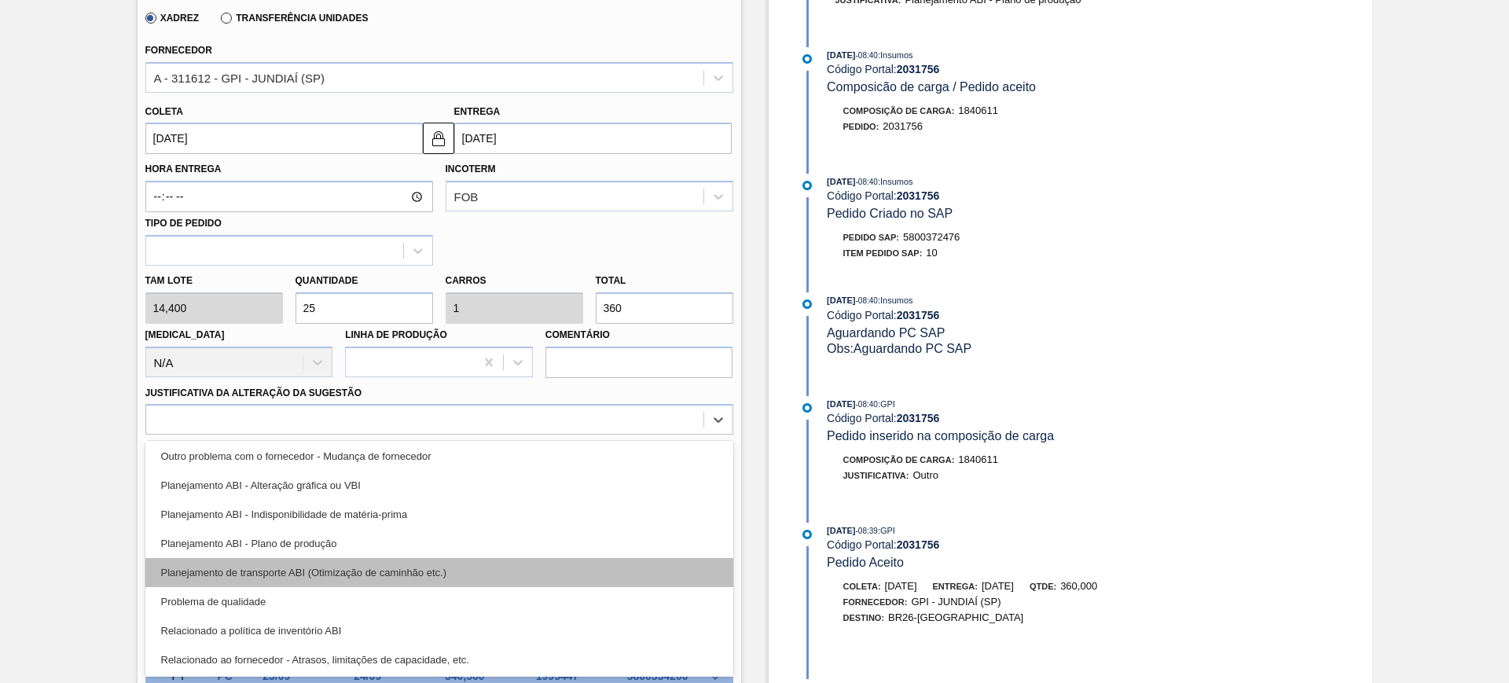
scroll to position [197, 0]
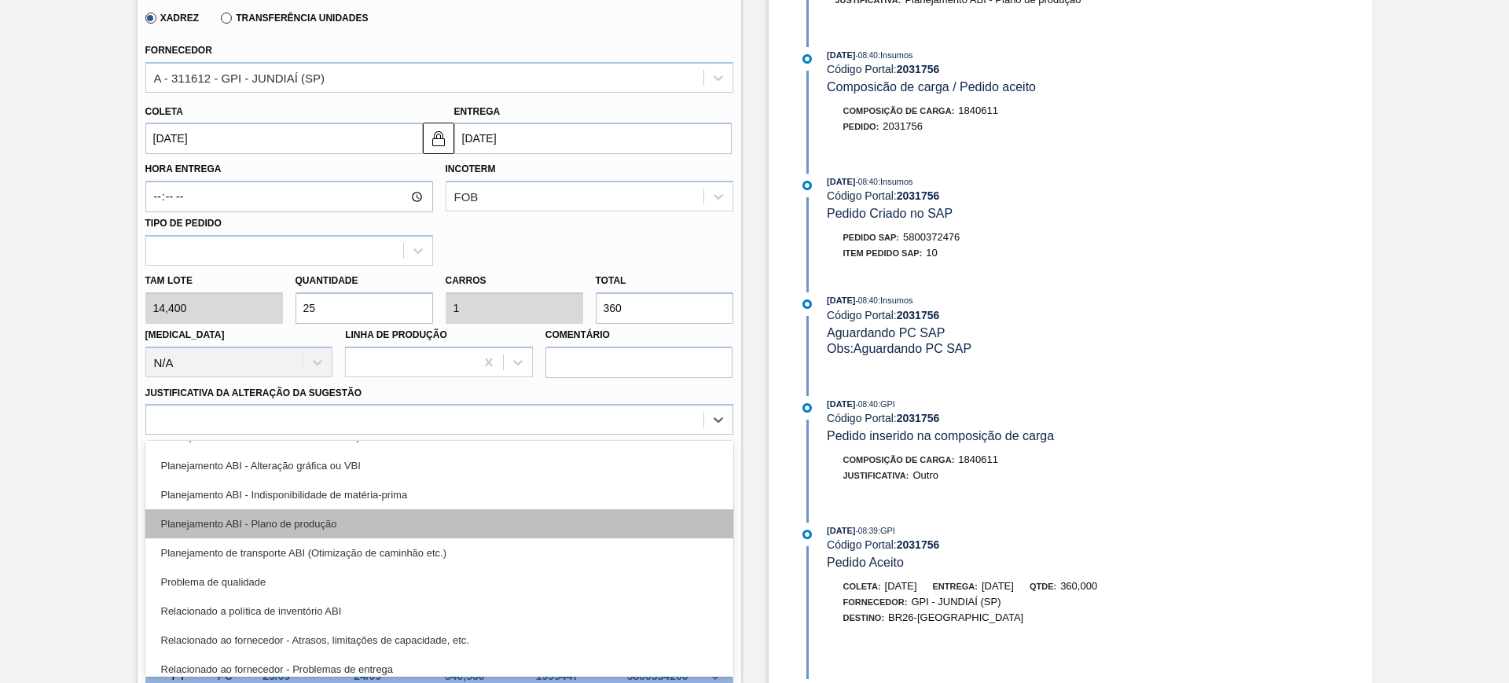
click at [410, 513] on div "Planejamento ABI - Plano de produção" at bounding box center [439, 523] width 588 height 29
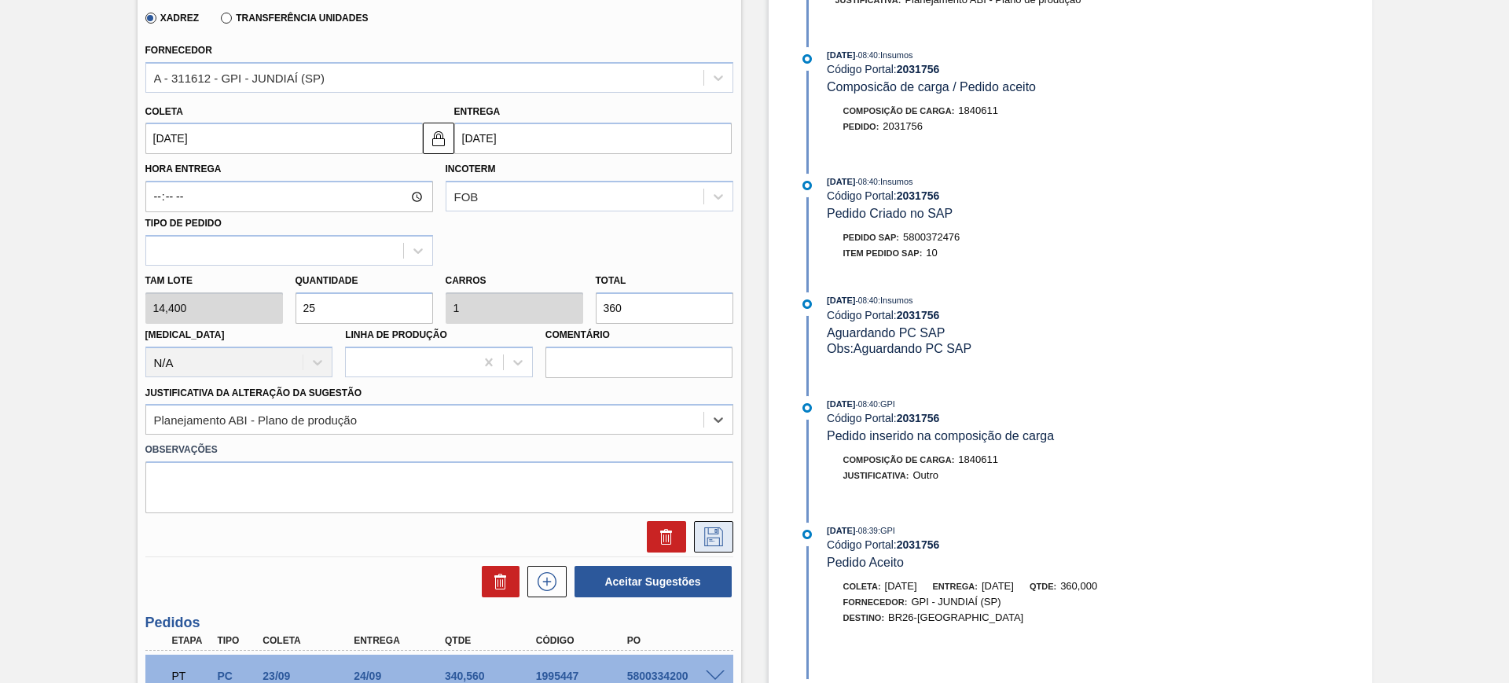
click at [729, 534] on button at bounding box center [713, 536] width 39 height 31
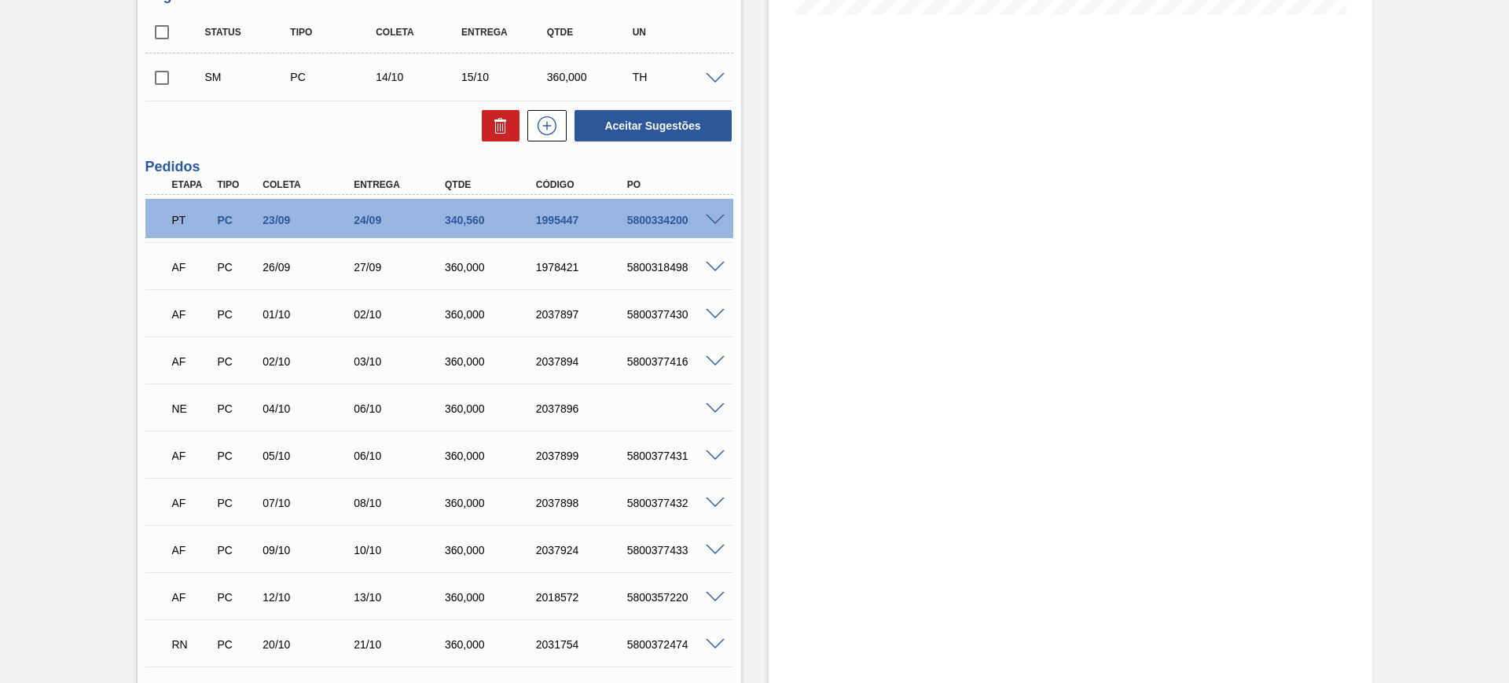
scroll to position [339, 0]
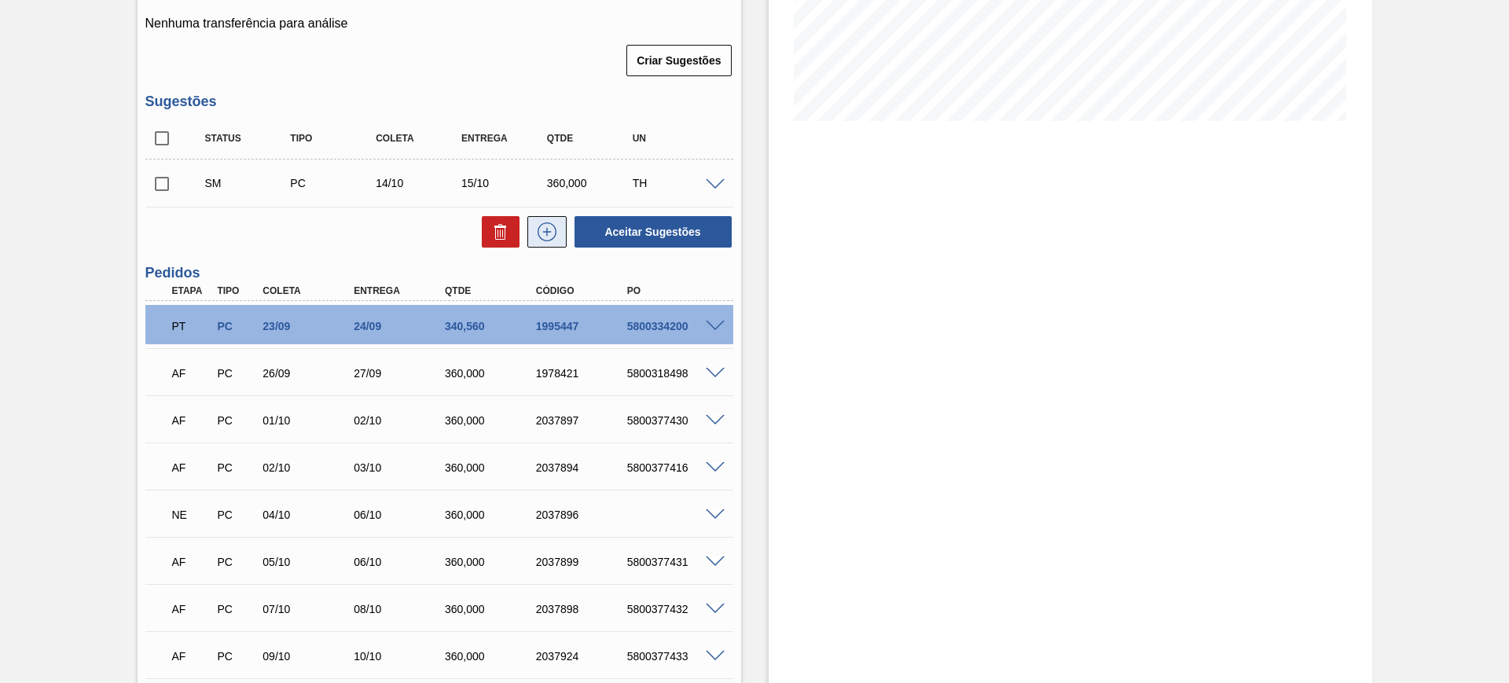
click at [548, 237] on icon at bounding box center [546, 231] width 25 height 19
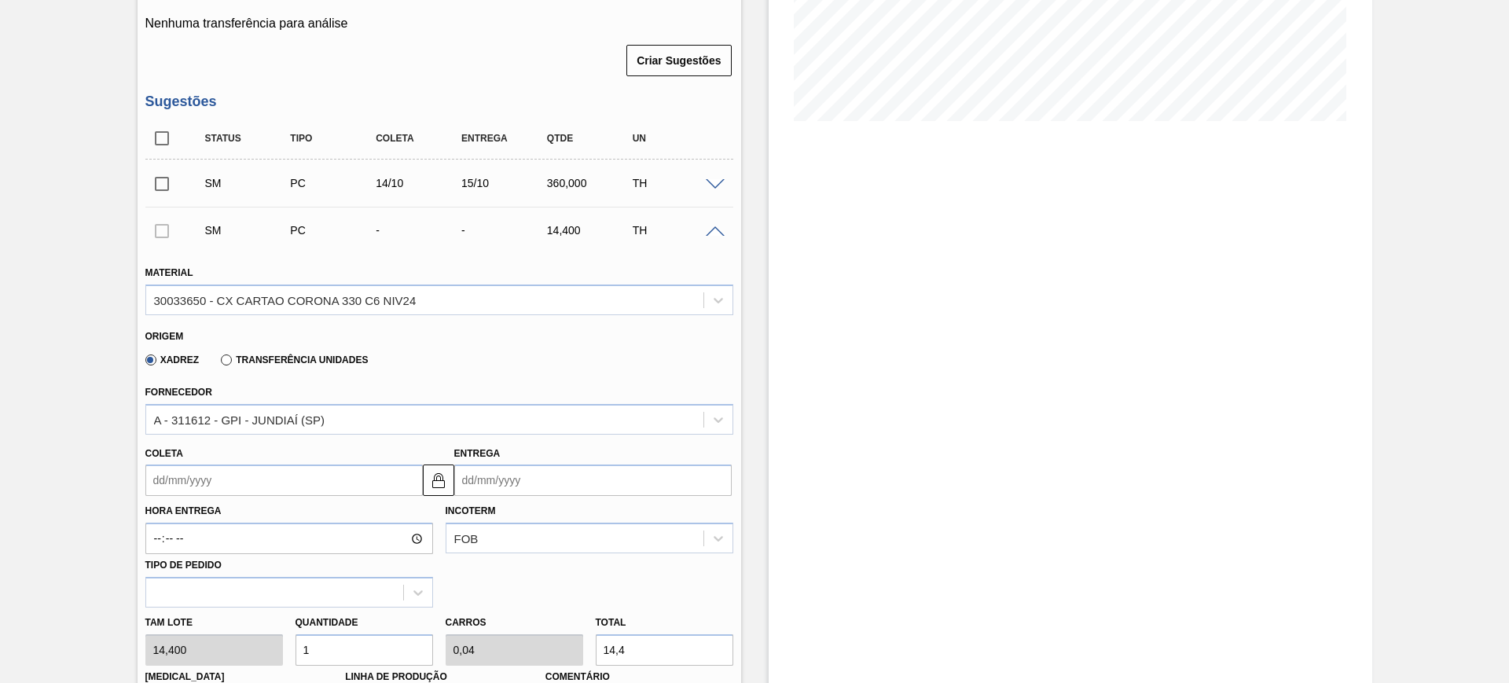
click at [658, 645] on input "14,4" at bounding box center [665, 649] width 138 height 31
click at [658, 650] on input "14,4" at bounding box center [665, 649] width 138 height 31
type input "1,002"
type input "14,43"
type input "1"
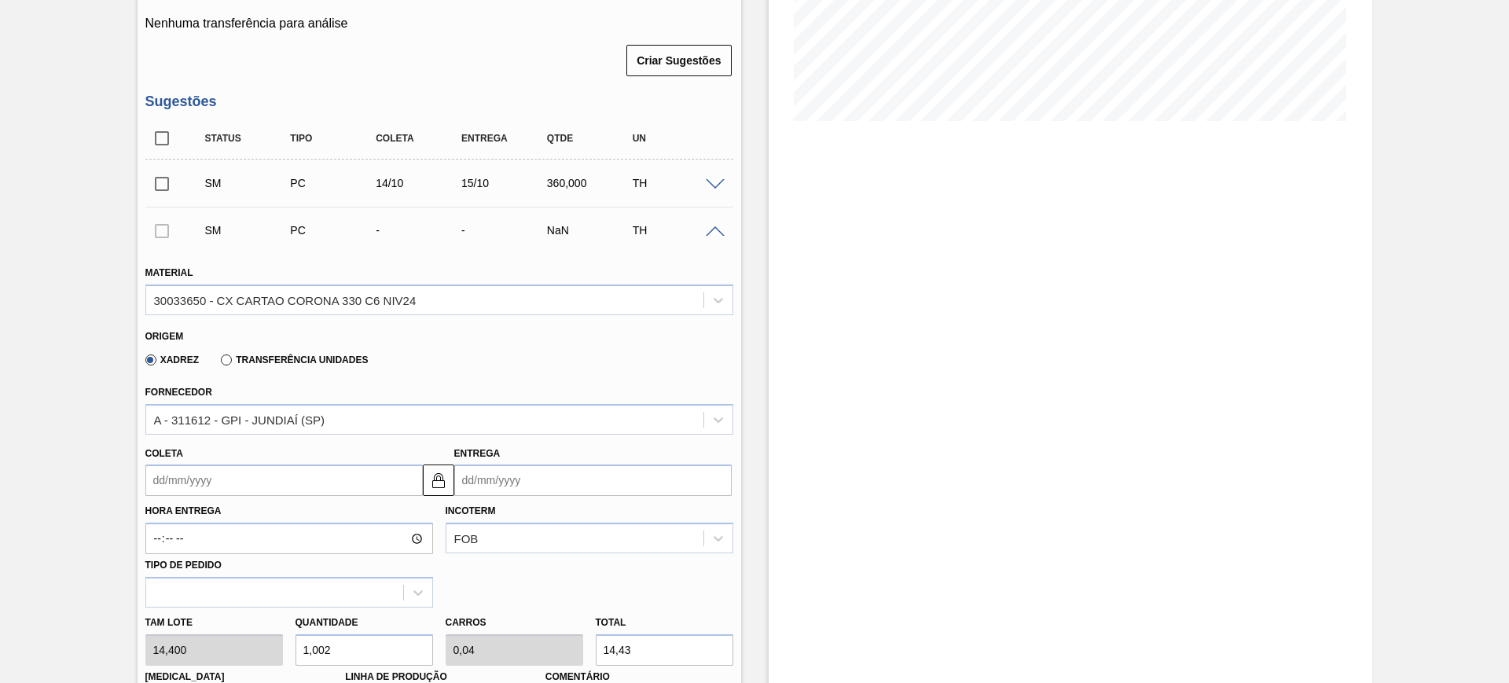
type input "14,4"
type input "0,972"
type input "0,039"
type input "14"
type input "0,069"
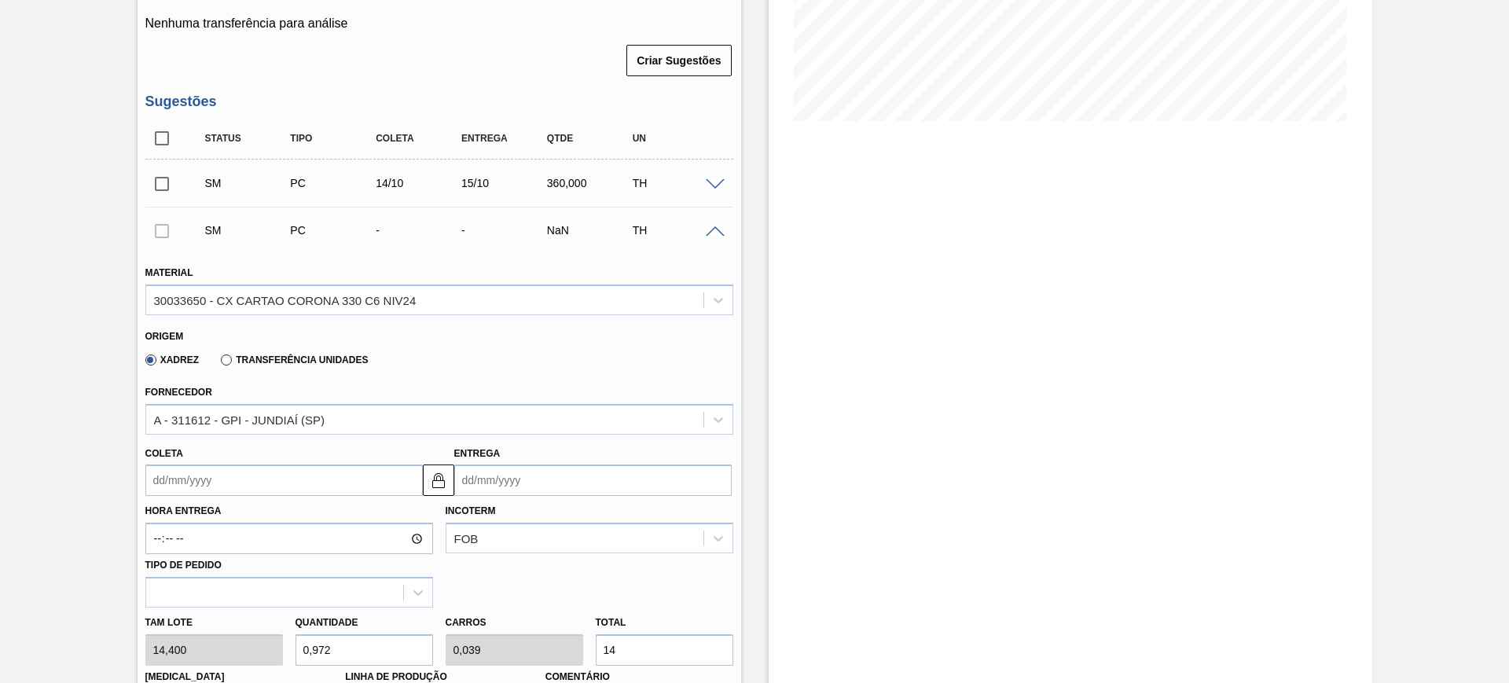
type input "0,003"
type input "1"
type input "0"
type input "0,208"
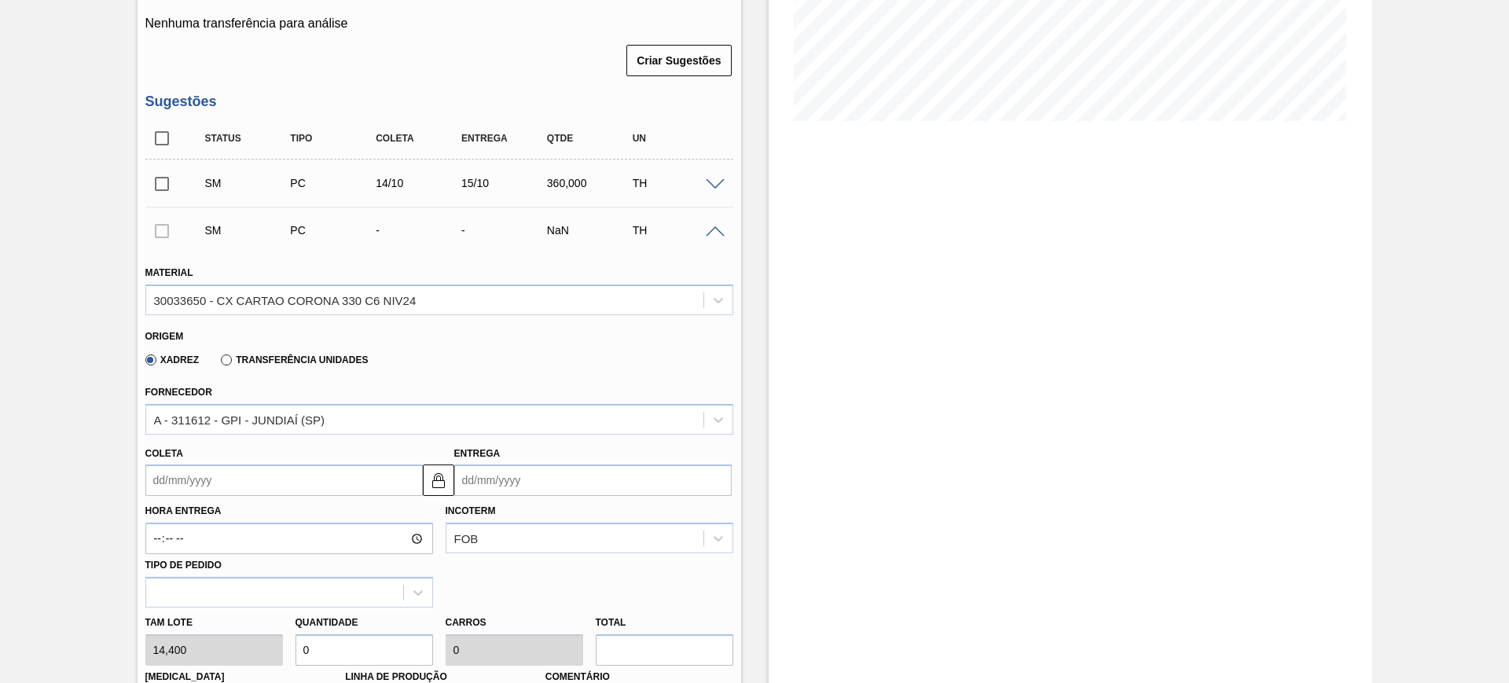
type input "0,008"
type input "3"
type input "2,5"
type input "0,1"
type input "36"
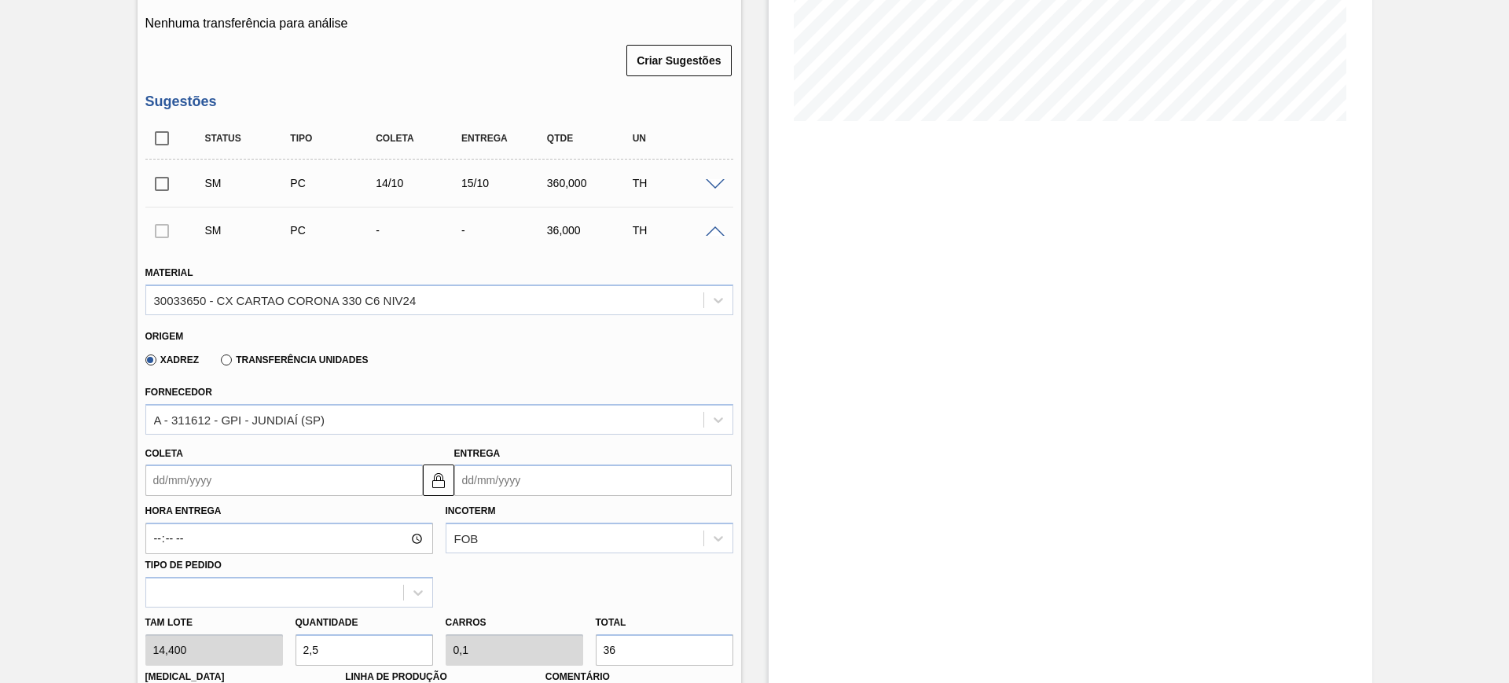
type input "25"
type input "1"
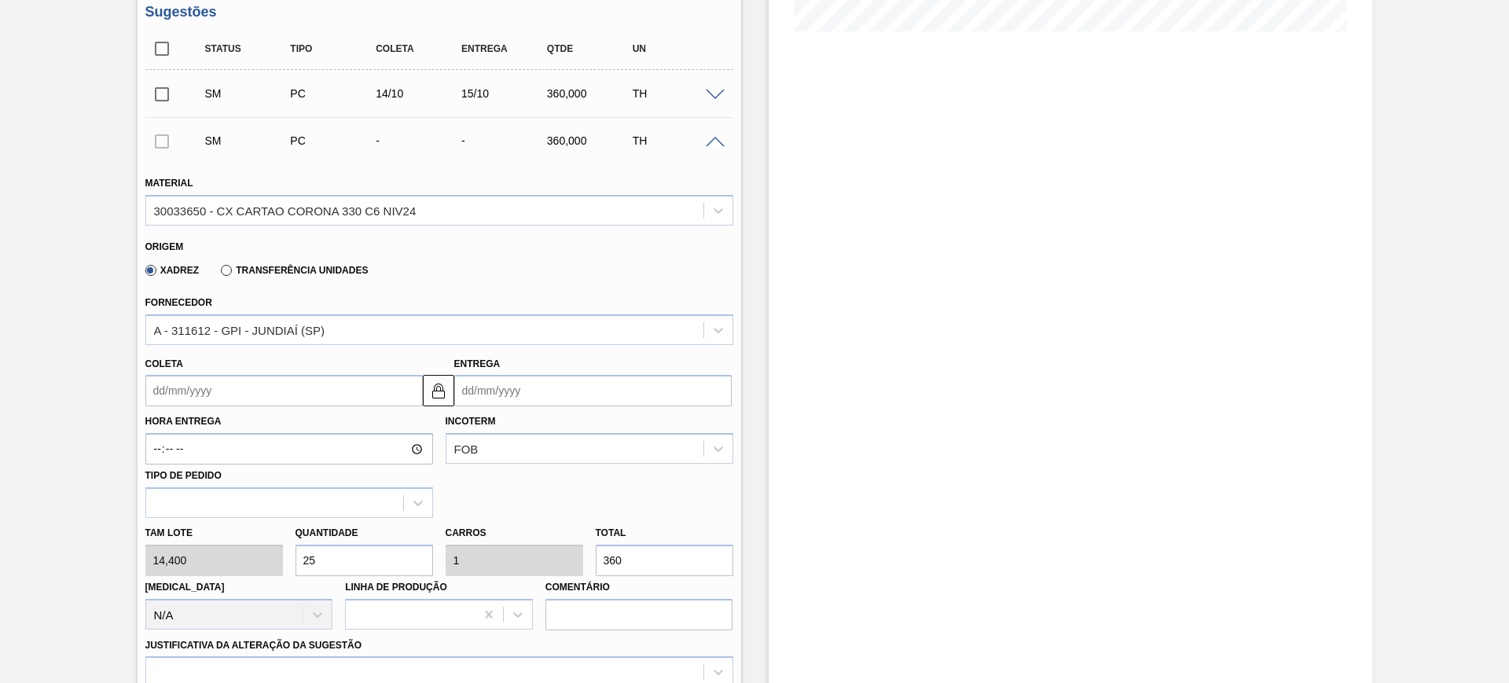
scroll to position [535, 0]
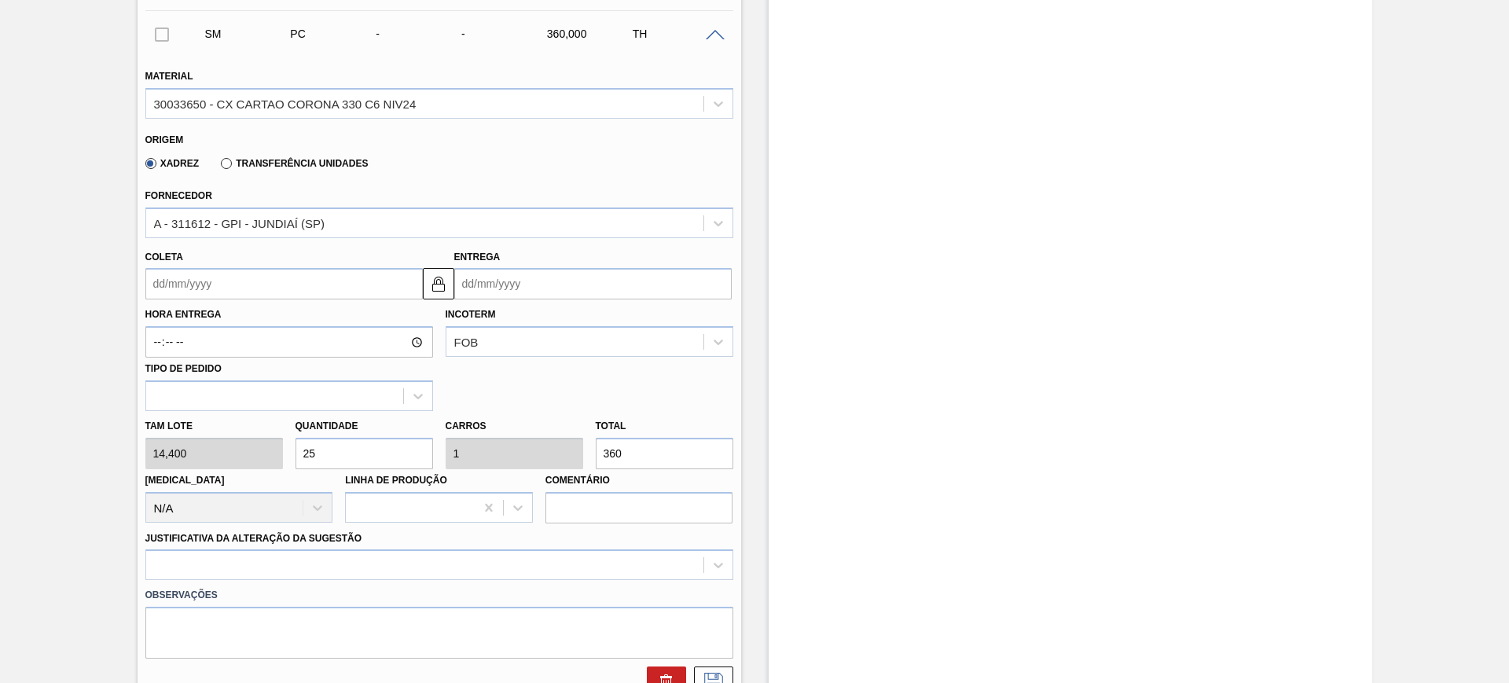
type input "360"
click at [527, 285] on input "Entrega" at bounding box center [592, 283] width 277 height 31
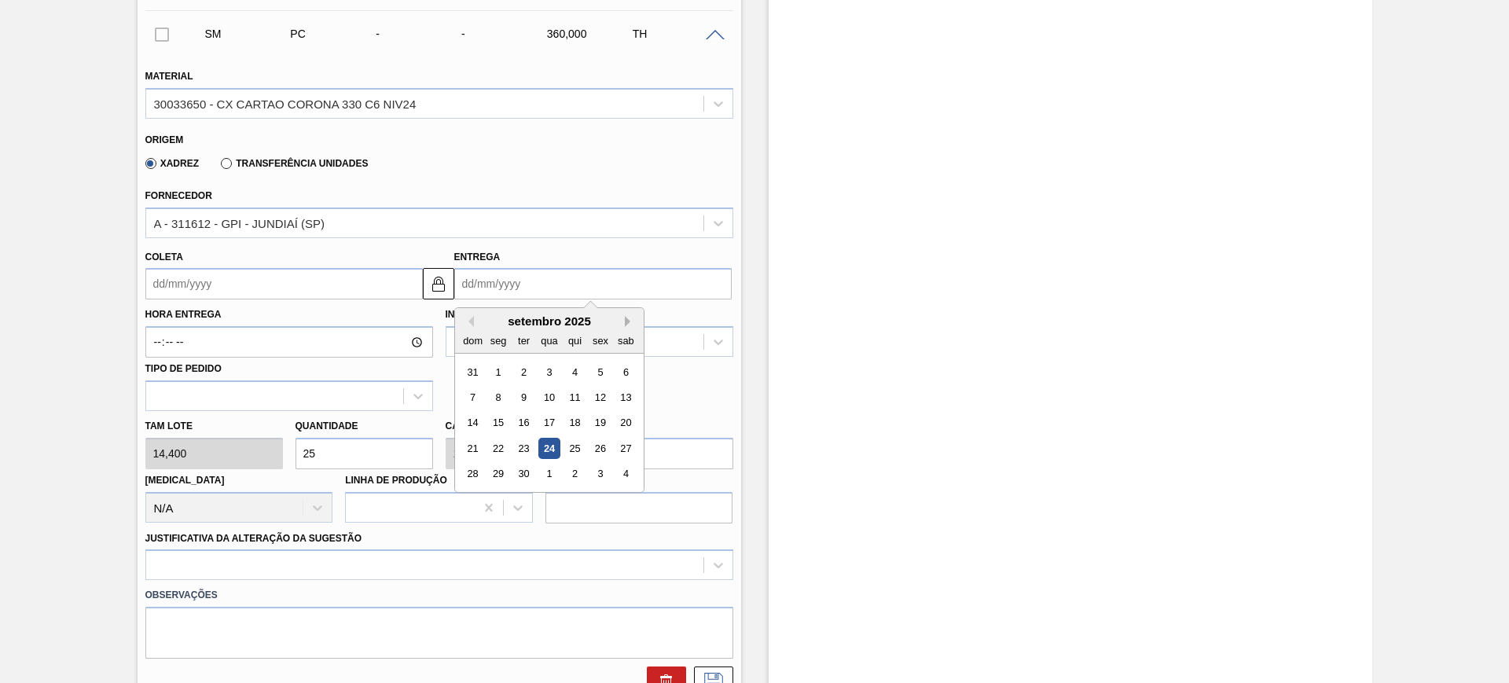
click at [628, 320] on button "Next Month" at bounding box center [630, 321] width 11 height 11
click at [605, 424] on div "17" at bounding box center [600, 423] width 21 height 21
type input "16/10/2025"
type input "17/10/2025"
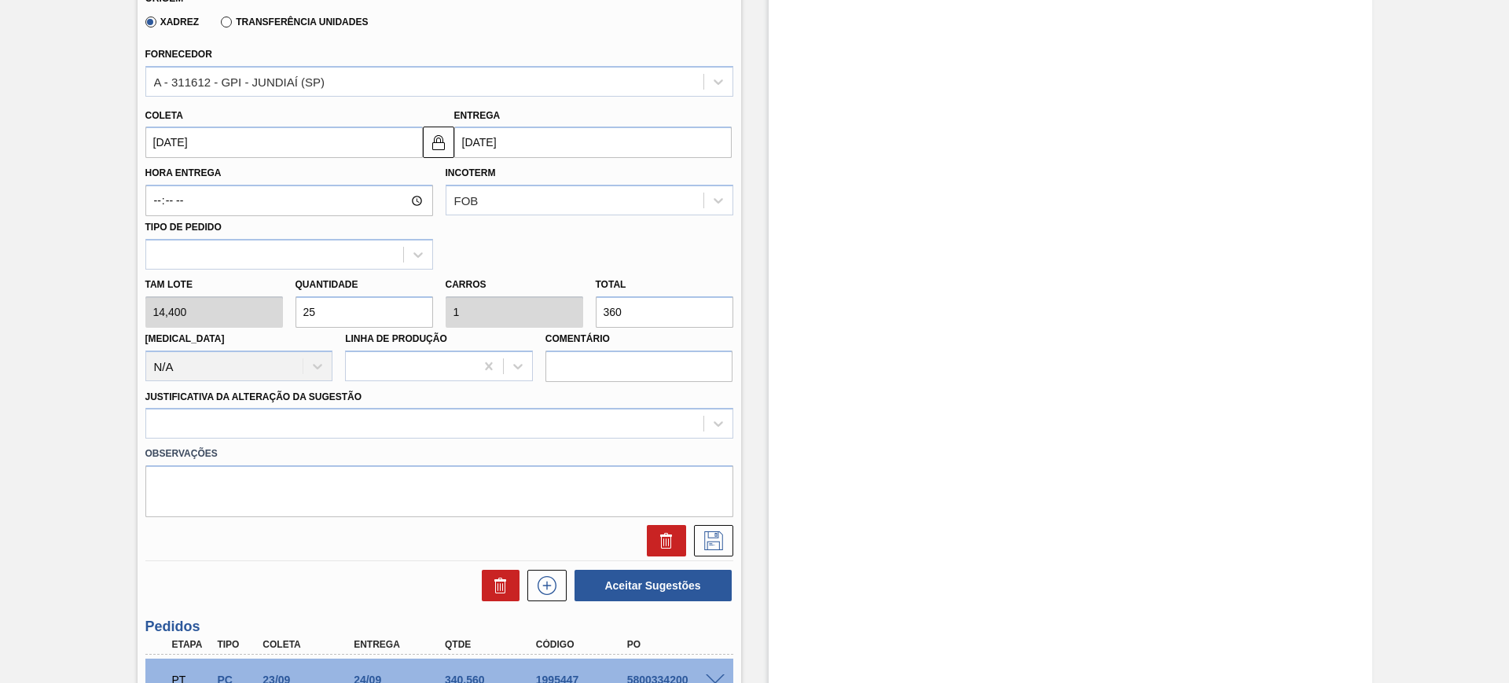
scroll to position [732, 0]
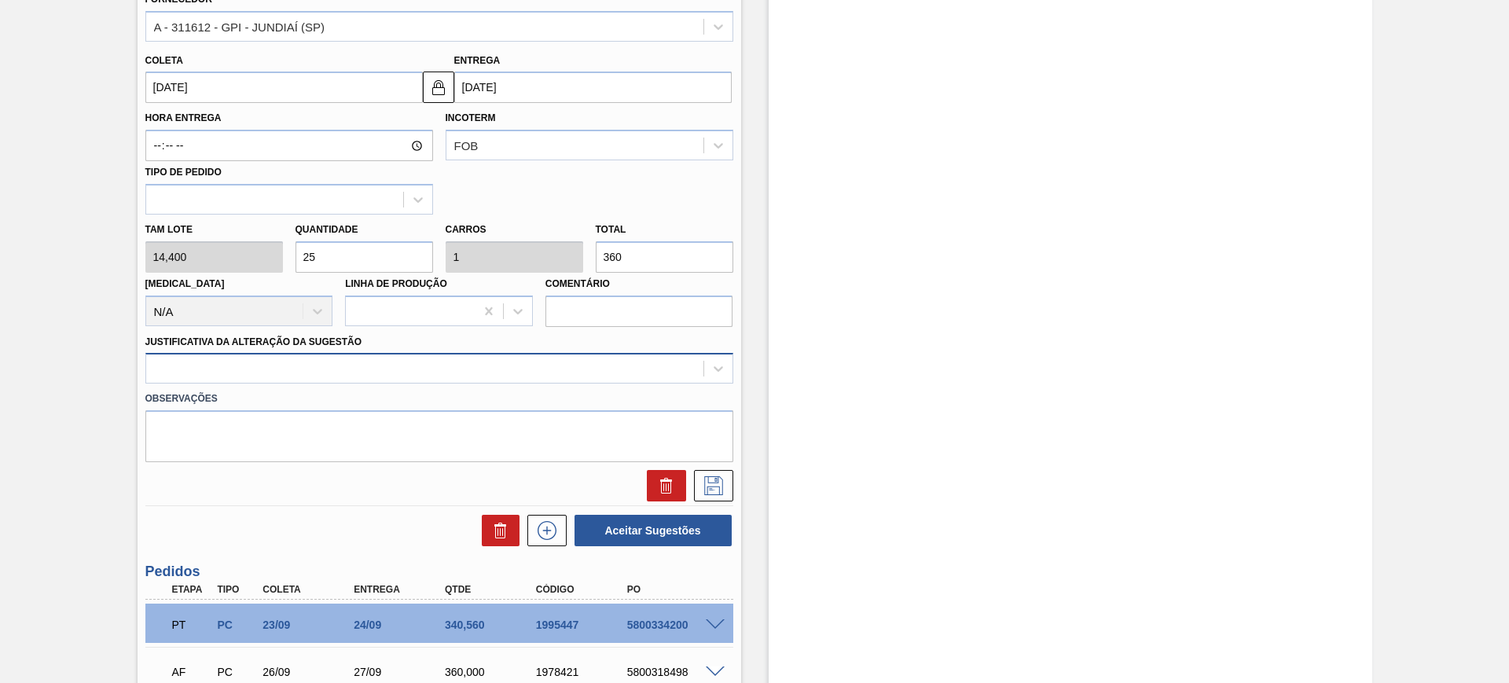
click at [425, 362] on div at bounding box center [424, 369] width 557 height 23
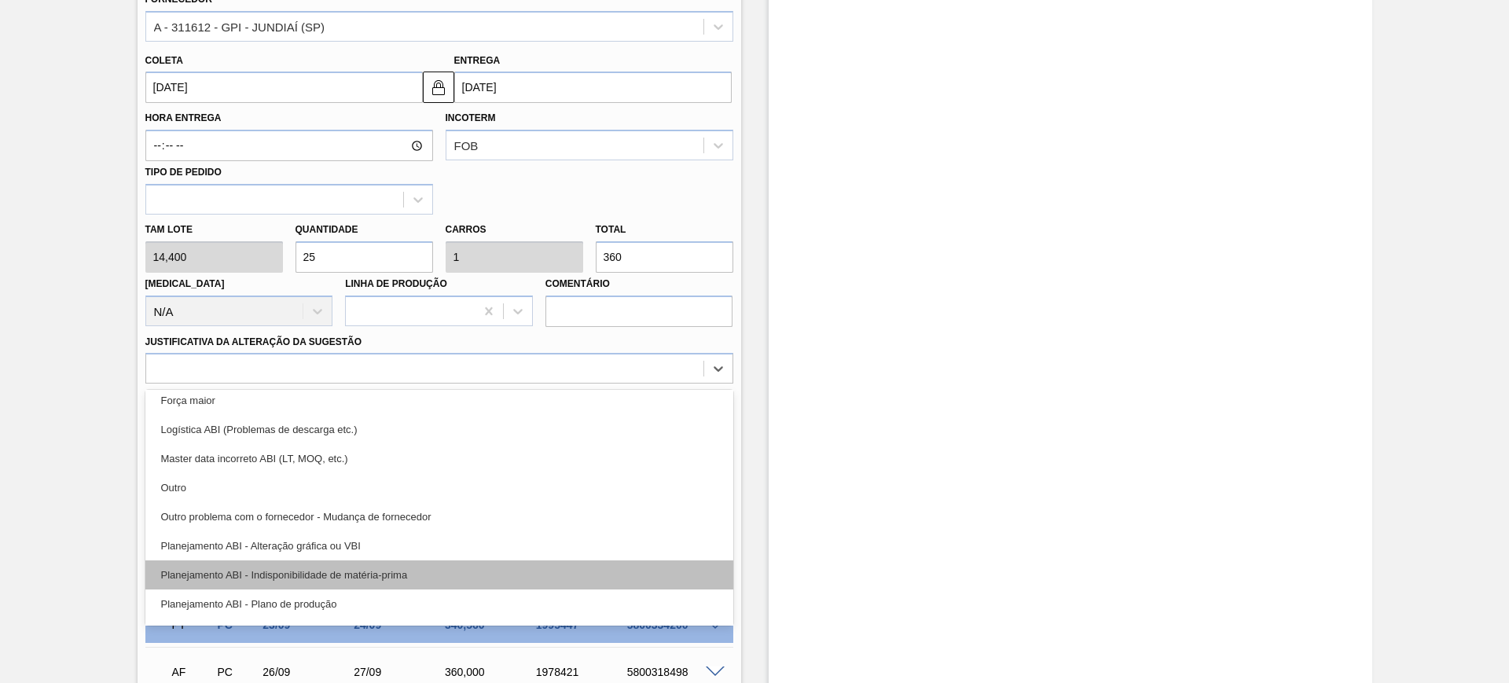
scroll to position [98, 0]
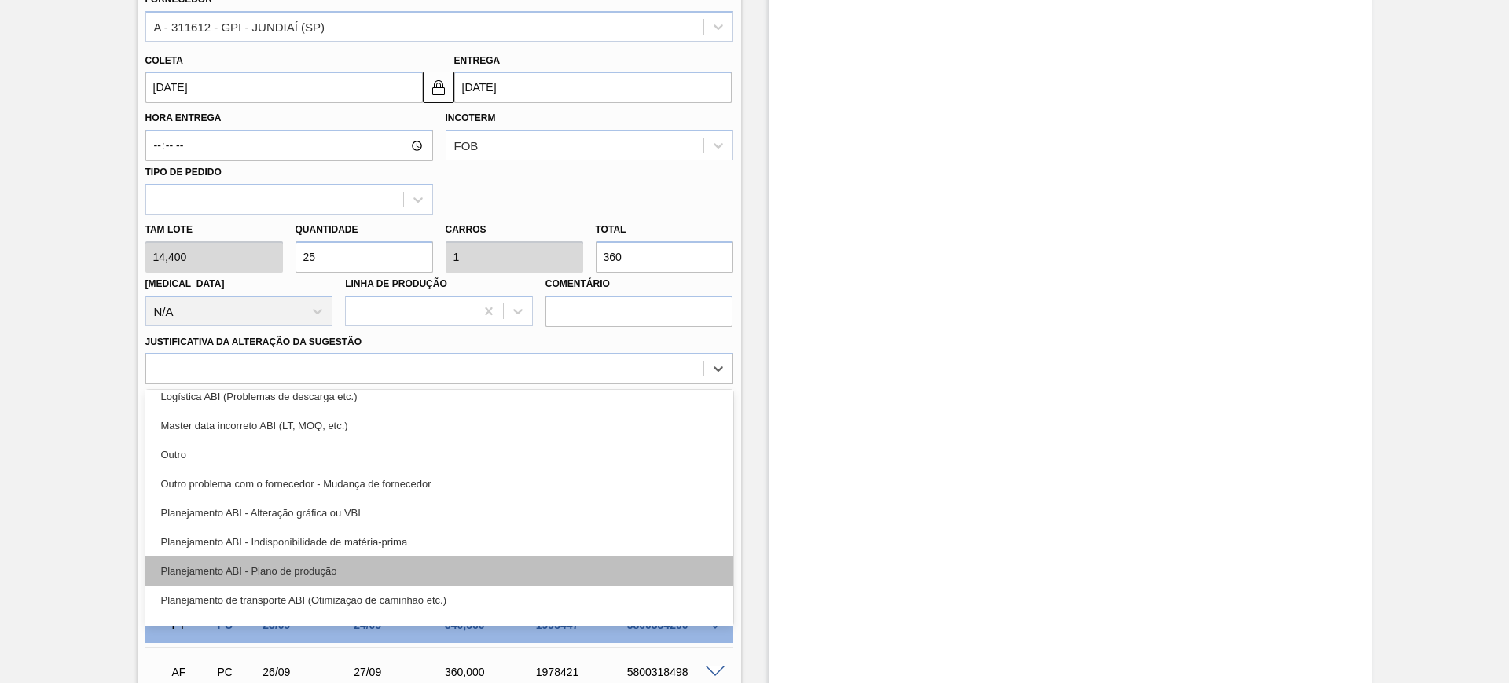
click at [419, 571] on div "Planejamento ABI - Plano de produção" at bounding box center [439, 570] width 588 height 29
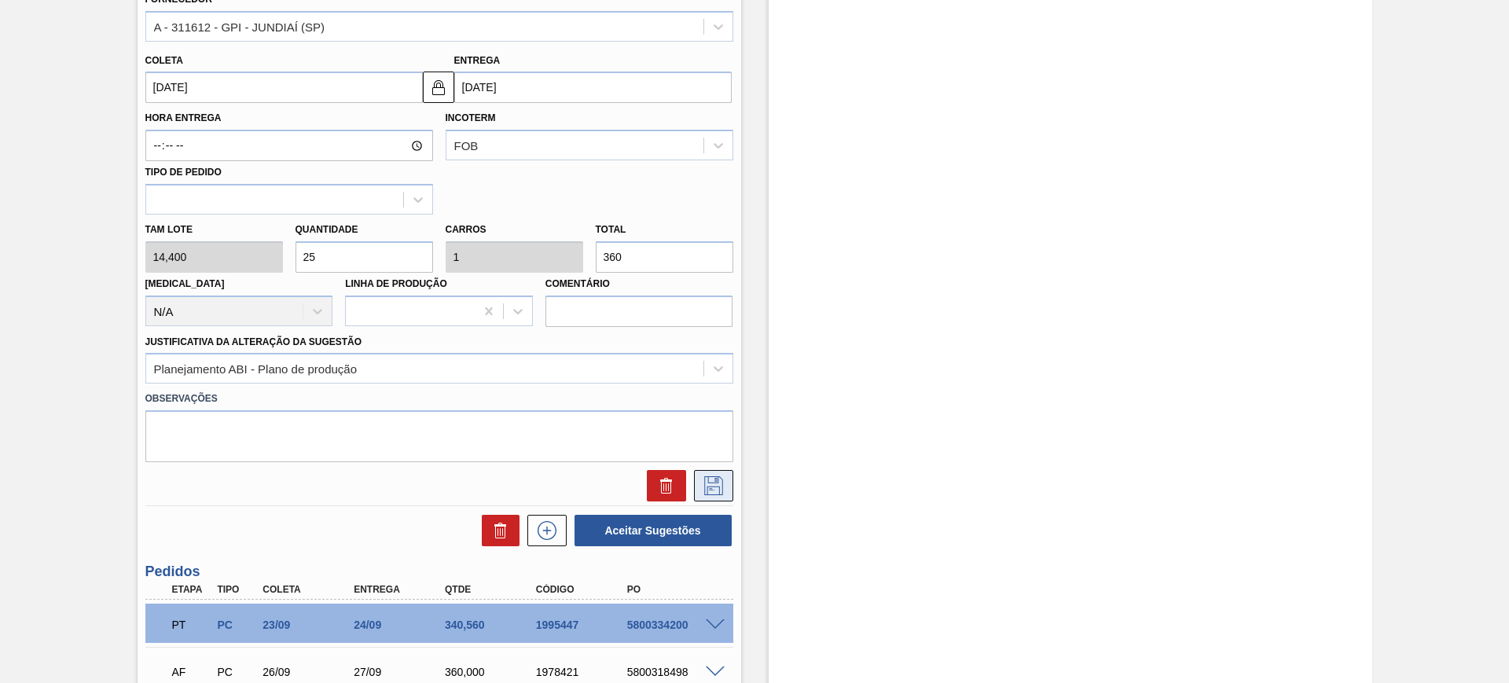
click at [710, 483] on icon at bounding box center [713, 485] width 19 height 19
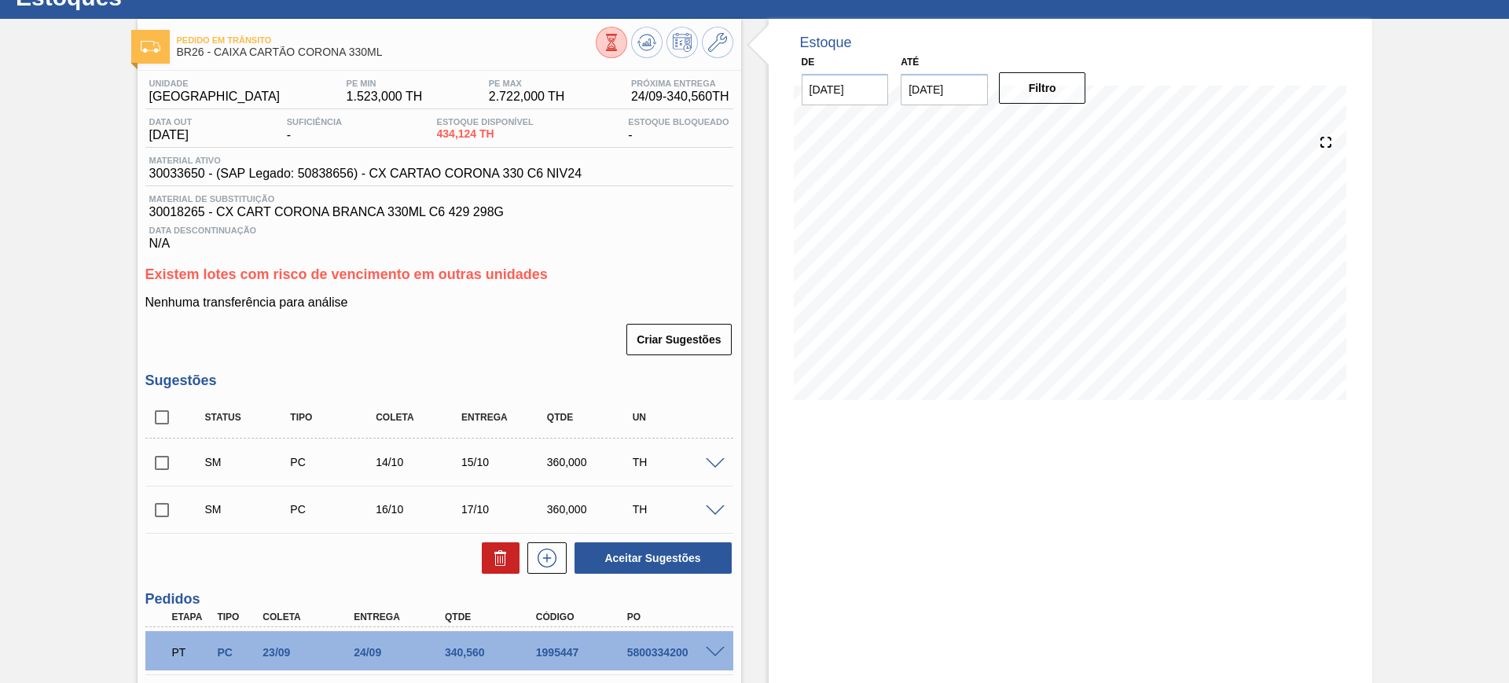
scroll to position [44, 0]
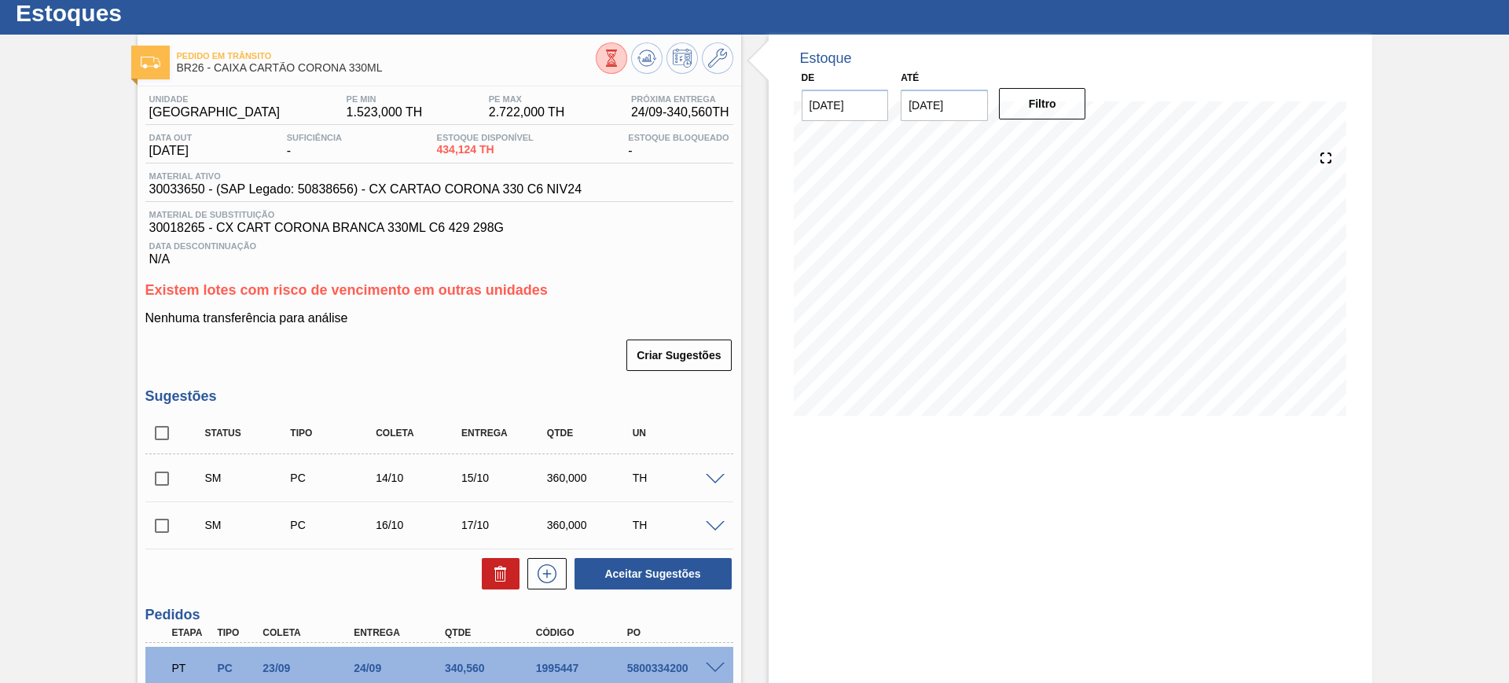
click at [158, 426] on input "checkbox" at bounding box center [161, 433] width 33 height 33
checkbox input "true"
click at [613, 558] on button "Aceitar Sugestões" at bounding box center [653, 573] width 157 height 31
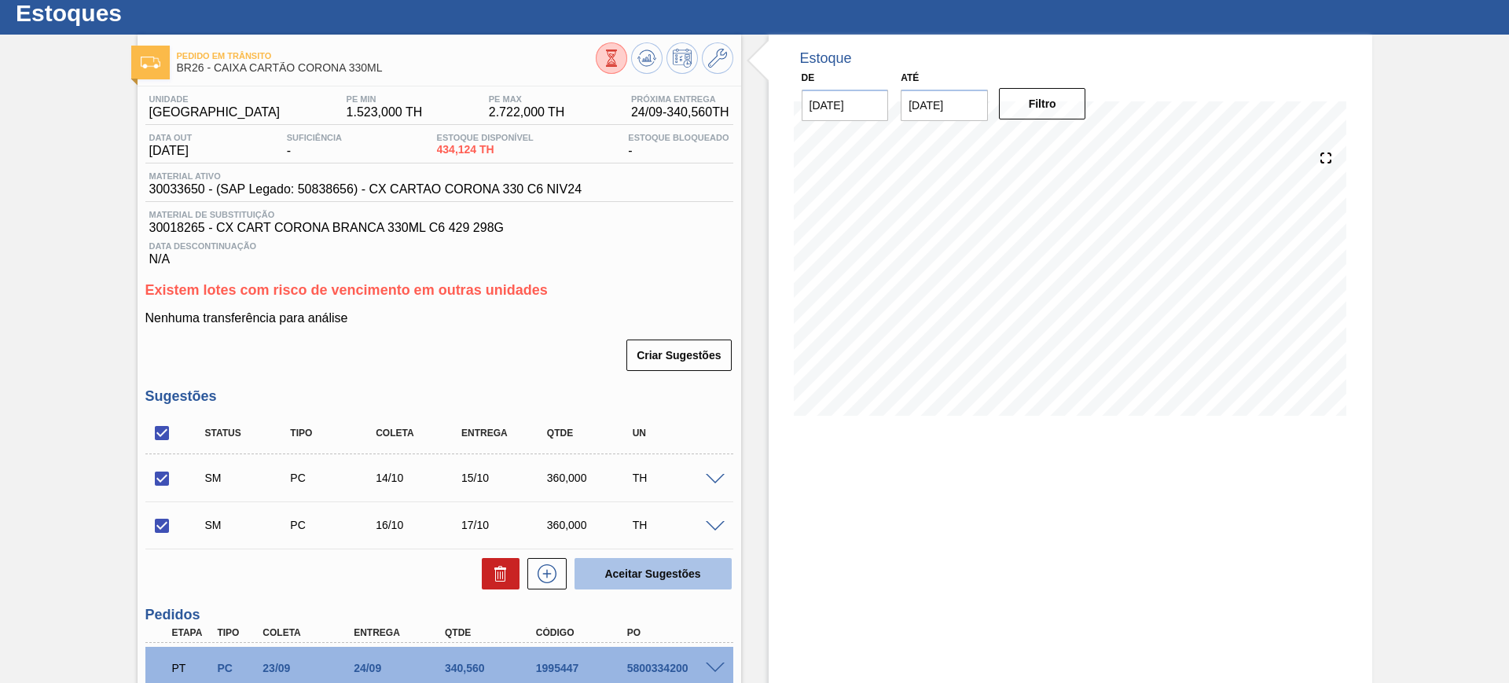
checkbox input "false"
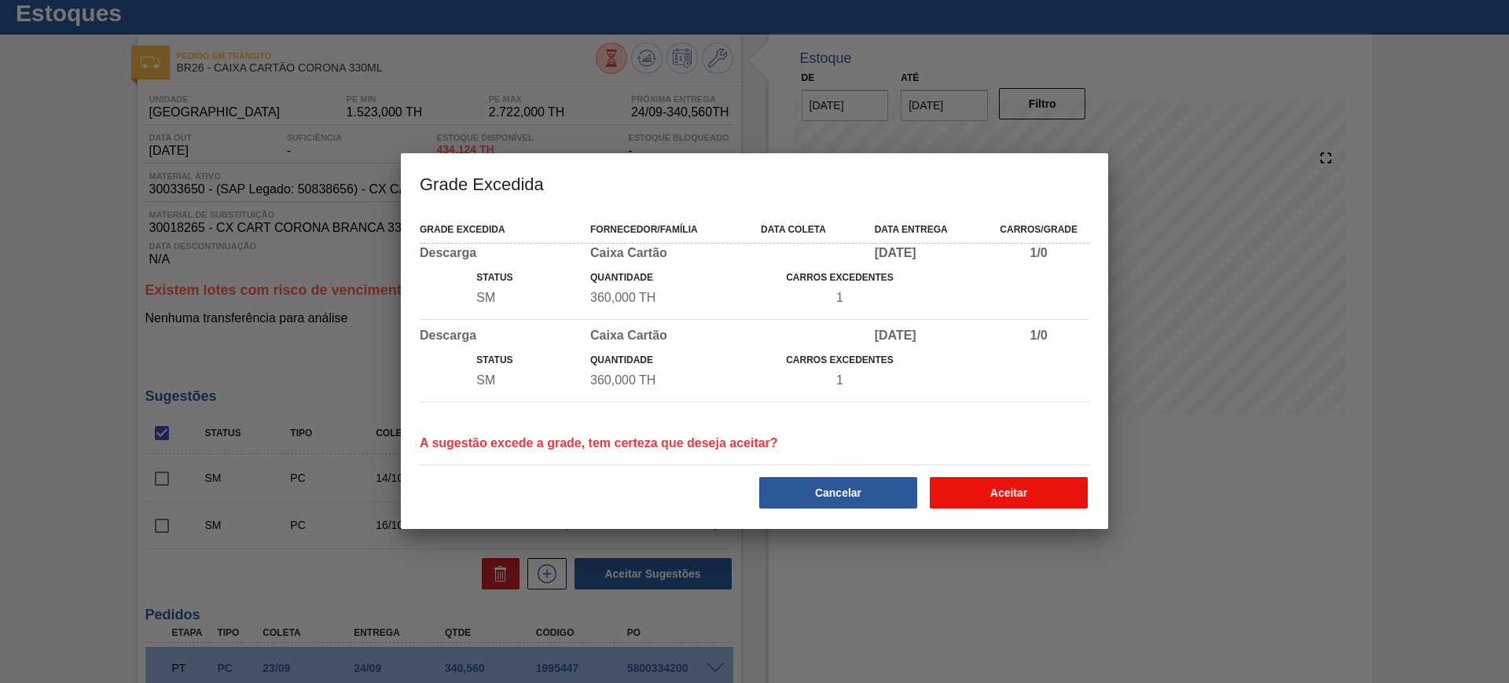
click at [1007, 494] on button "Aceitar" at bounding box center [1009, 492] width 158 height 31
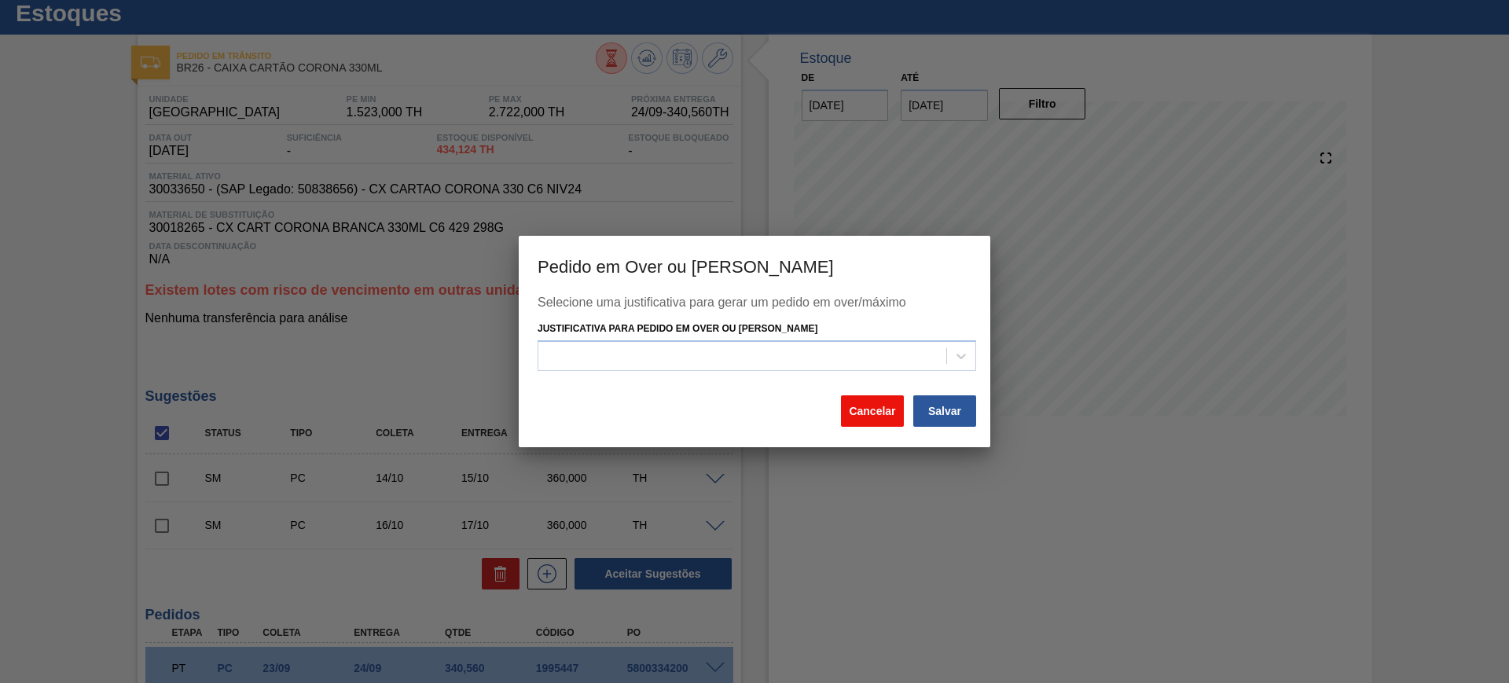
click at [887, 406] on button "Cancelar" at bounding box center [872, 410] width 63 height 31
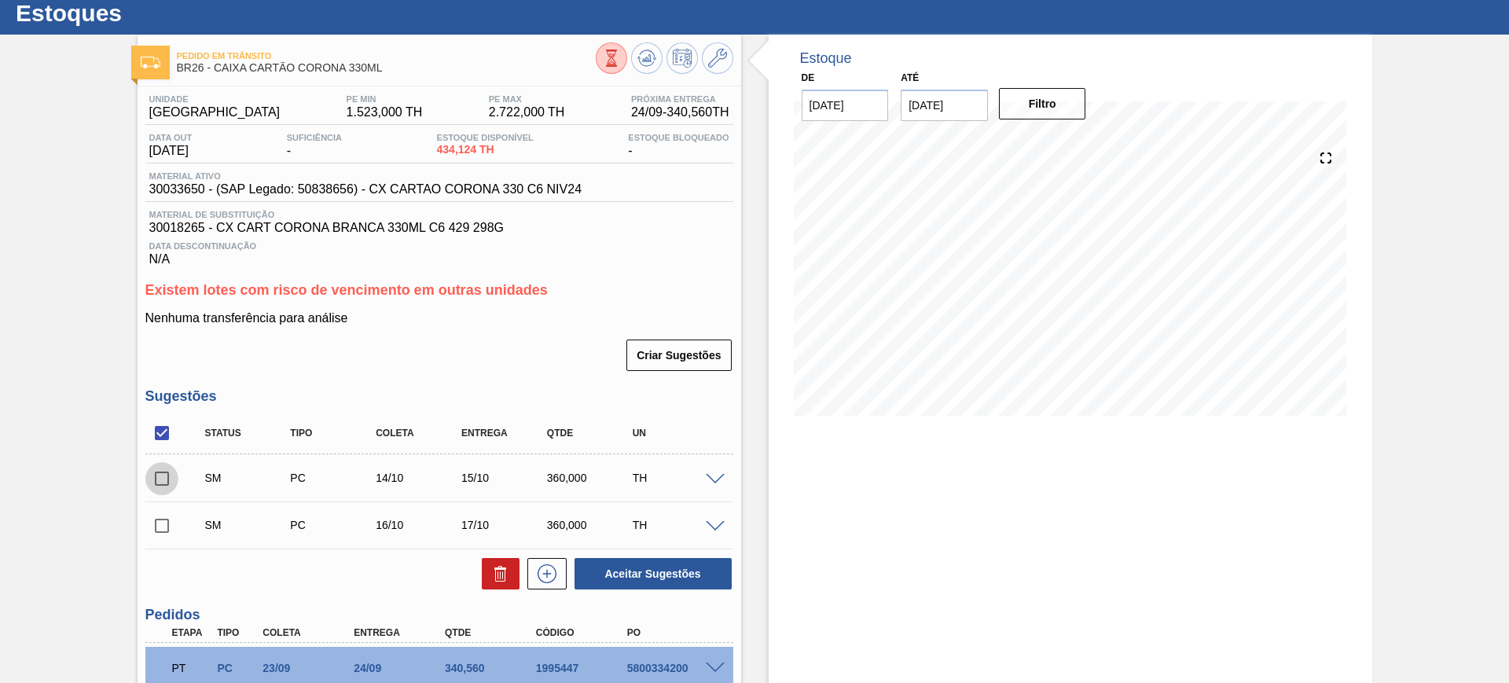
click at [160, 490] on input "checkbox" at bounding box center [161, 478] width 33 height 33
click at [635, 561] on button "Aceitar Sugestões" at bounding box center [653, 573] width 157 height 31
checkbox input "false"
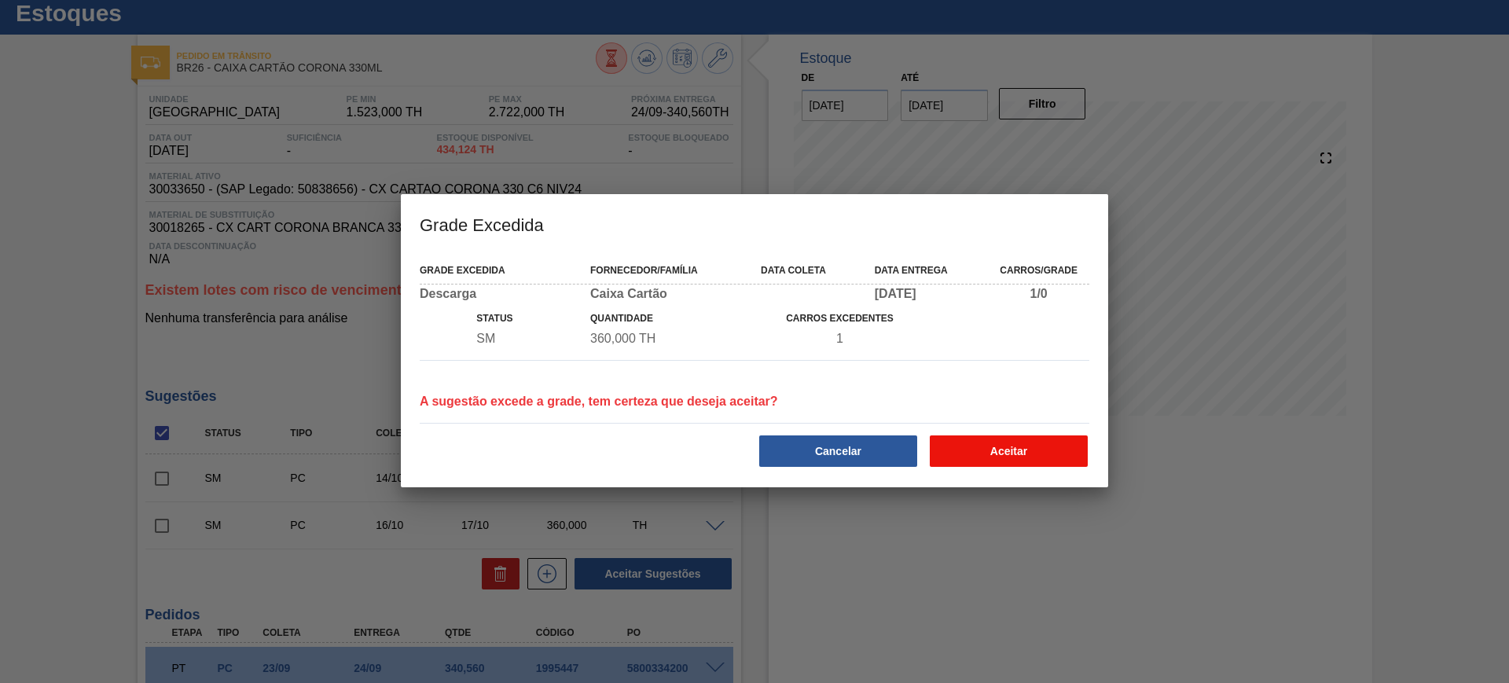
click at [970, 446] on button "Aceitar" at bounding box center [1009, 450] width 158 height 31
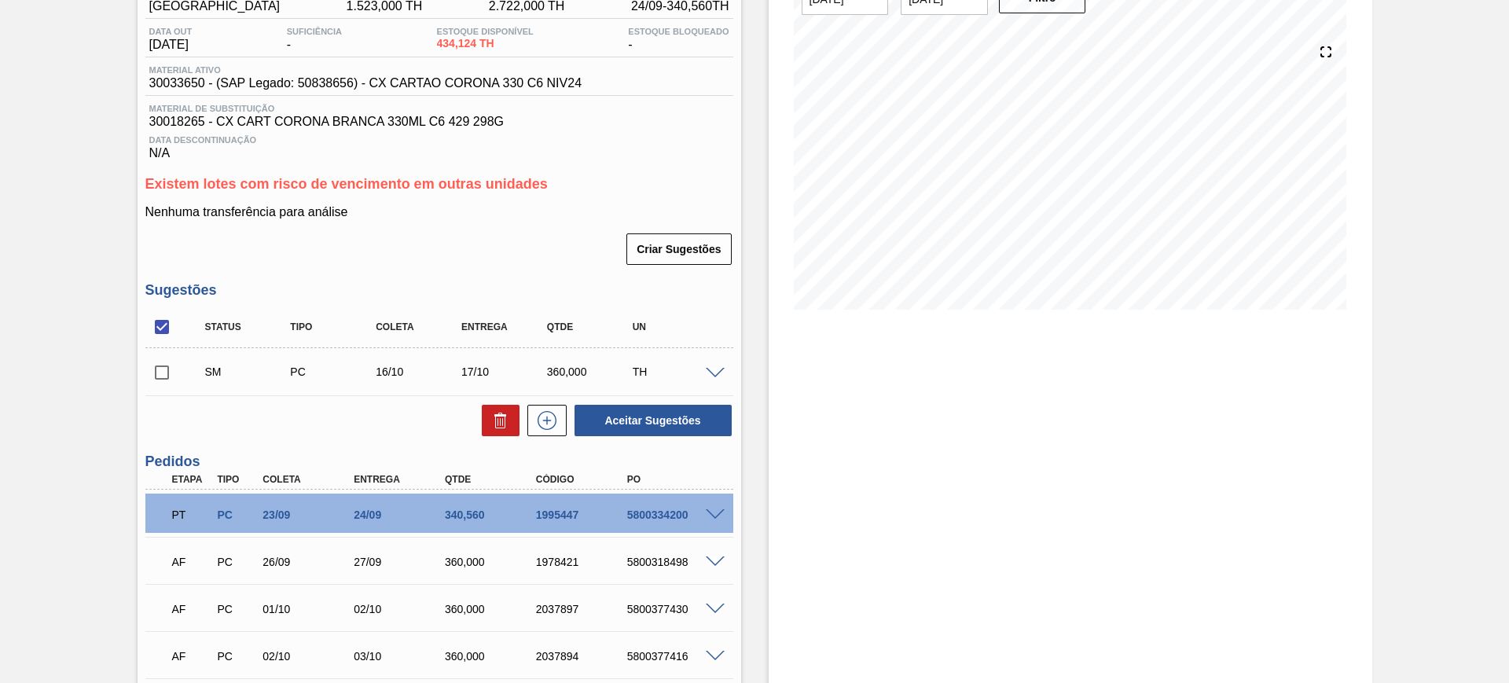
scroll to position [142, 0]
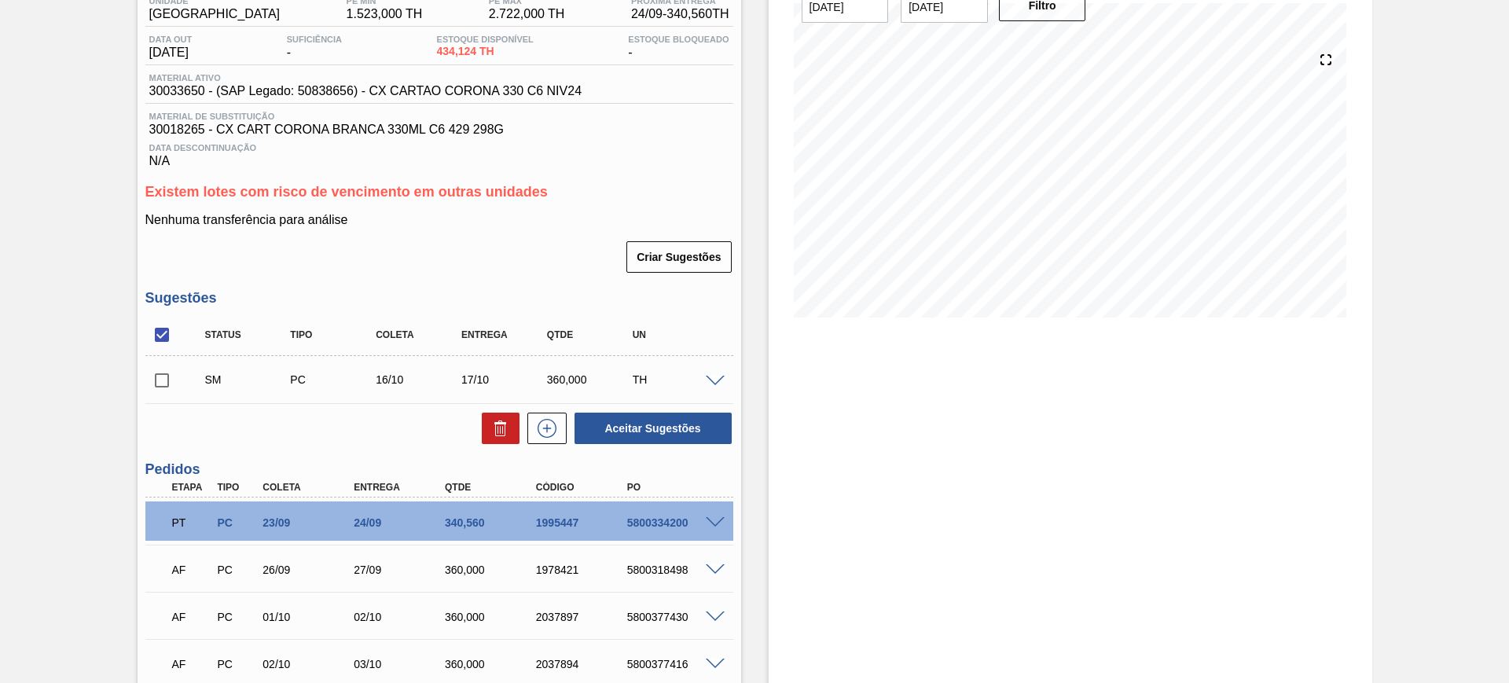
click at [156, 385] on input "checkbox" at bounding box center [161, 380] width 33 height 33
click at [629, 428] on button "Aceitar Sugestões" at bounding box center [653, 428] width 157 height 31
checkbox input "false"
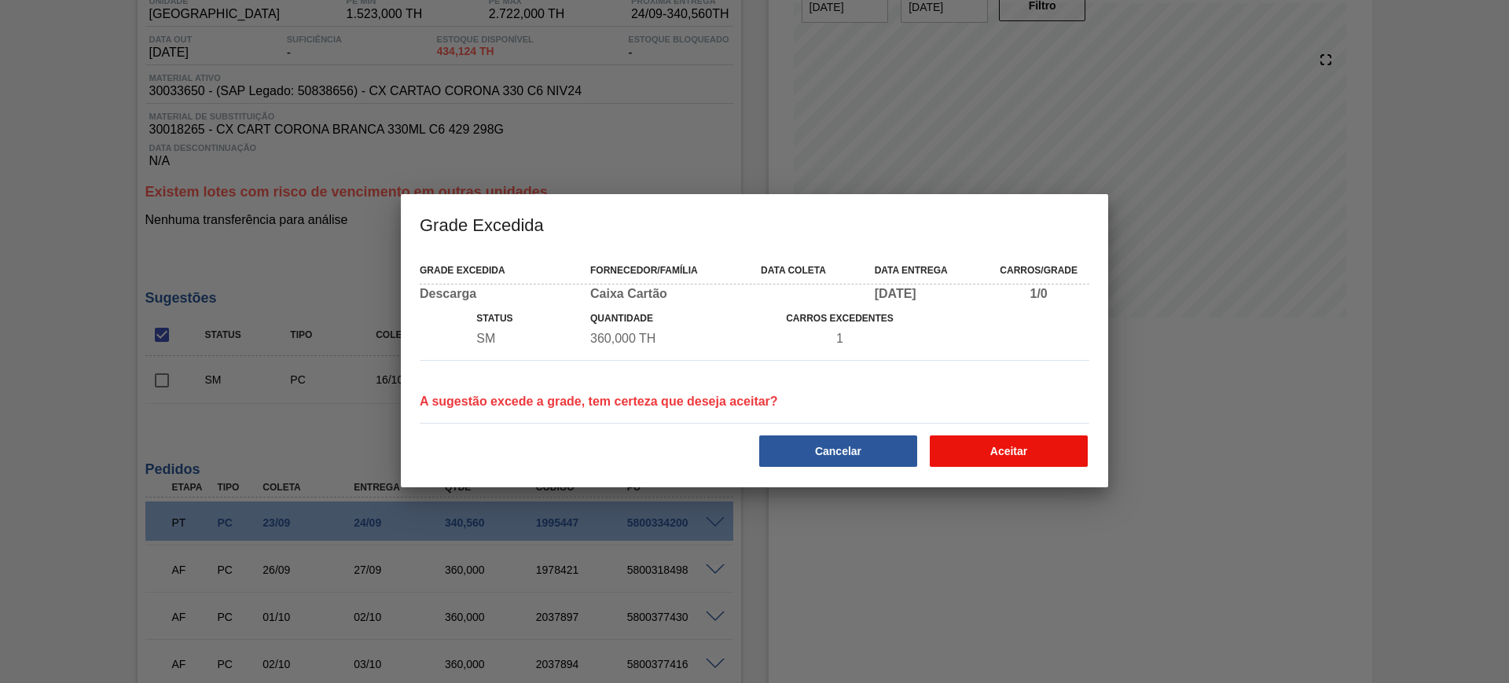
click at [1023, 452] on button "Aceitar" at bounding box center [1009, 450] width 158 height 31
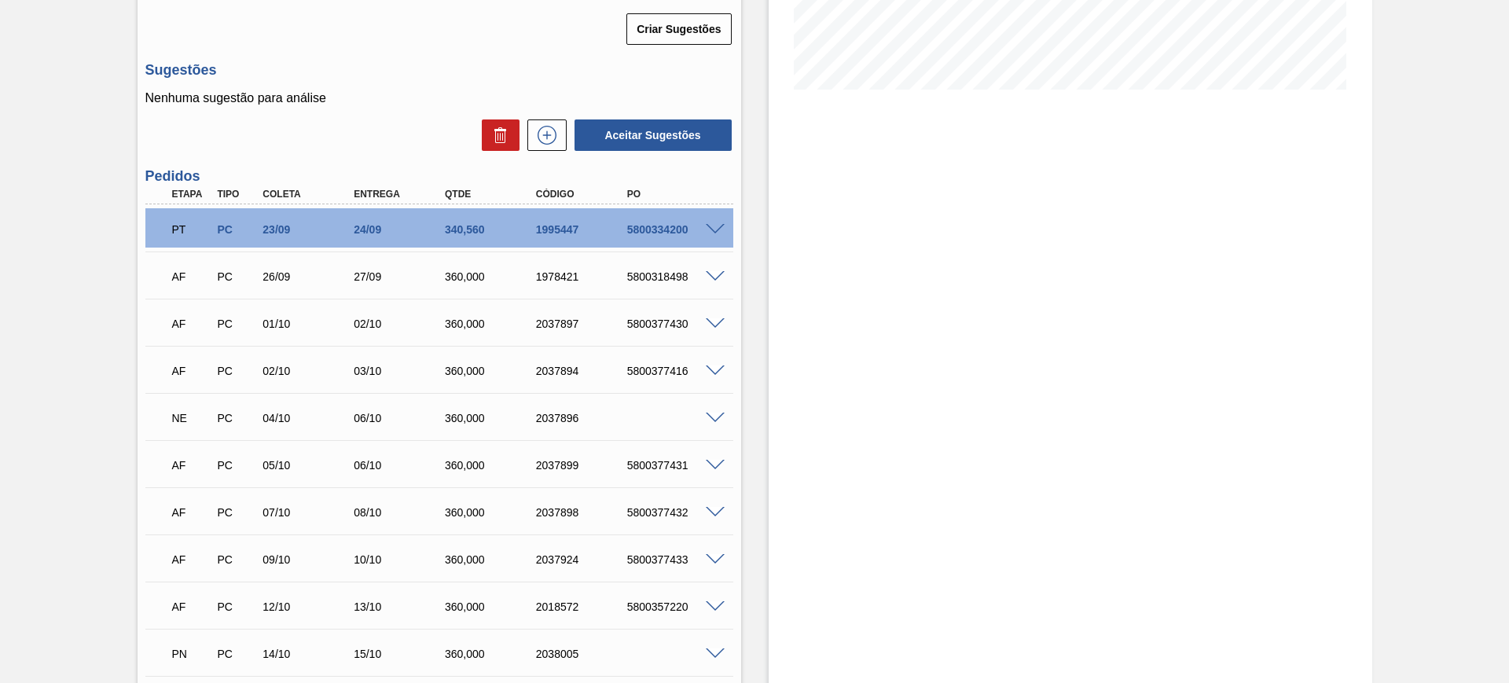
scroll to position [138, 0]
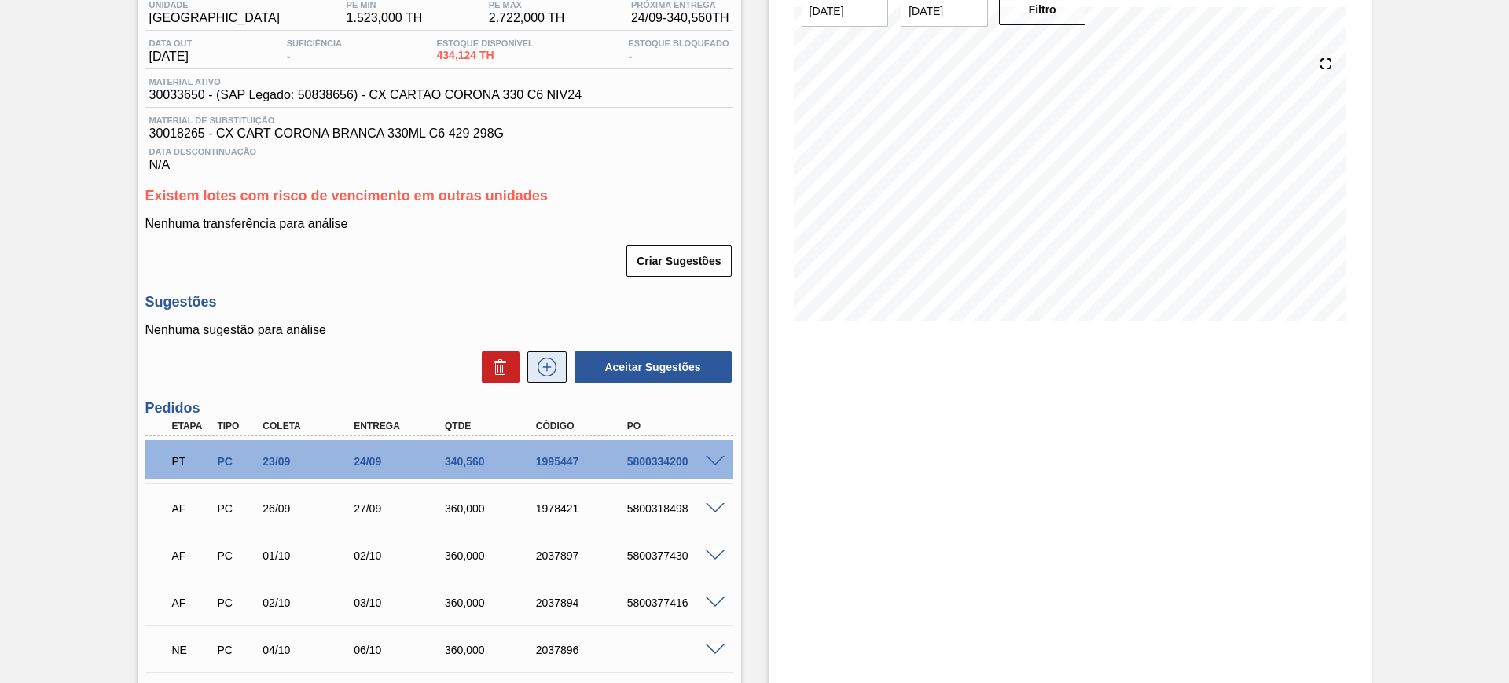
click at [553, 366] on icon at bounding box center [546, 367] width 25 height 19
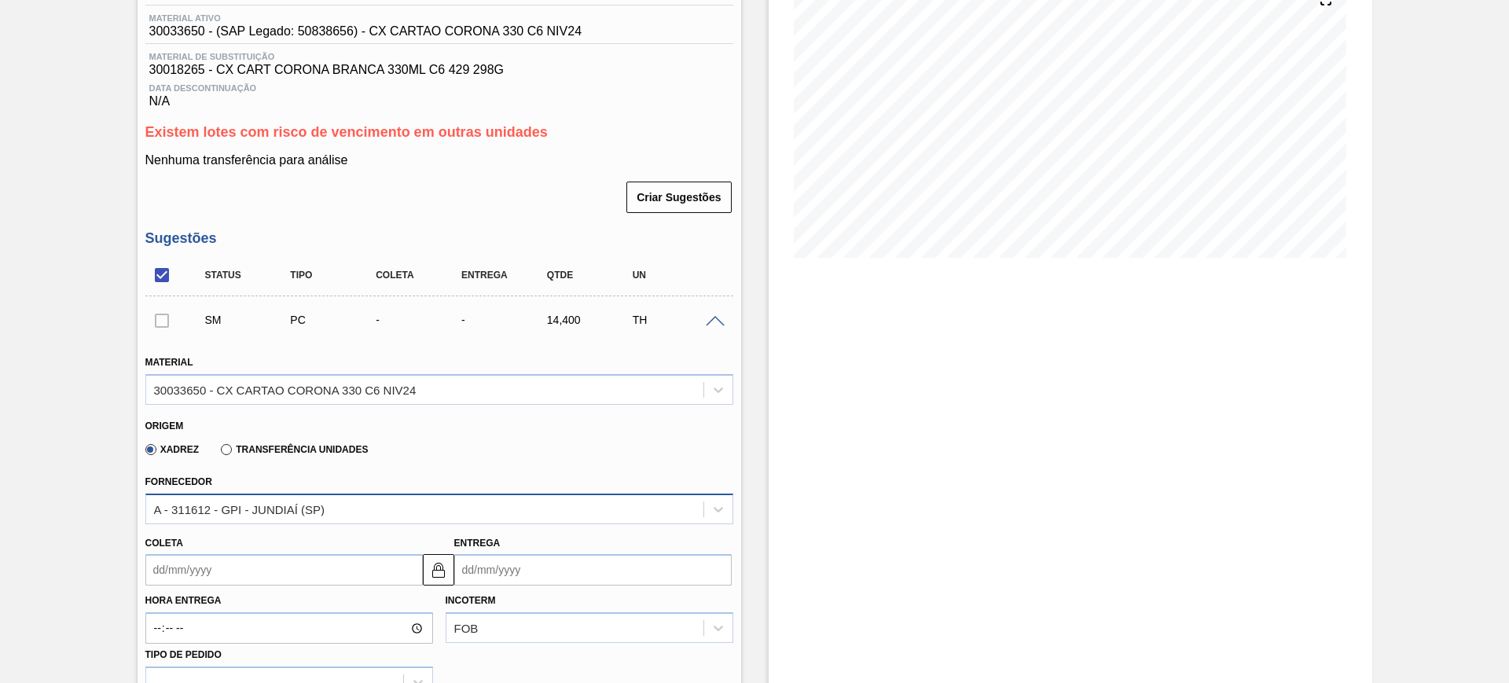
scroll to position [237, 0]
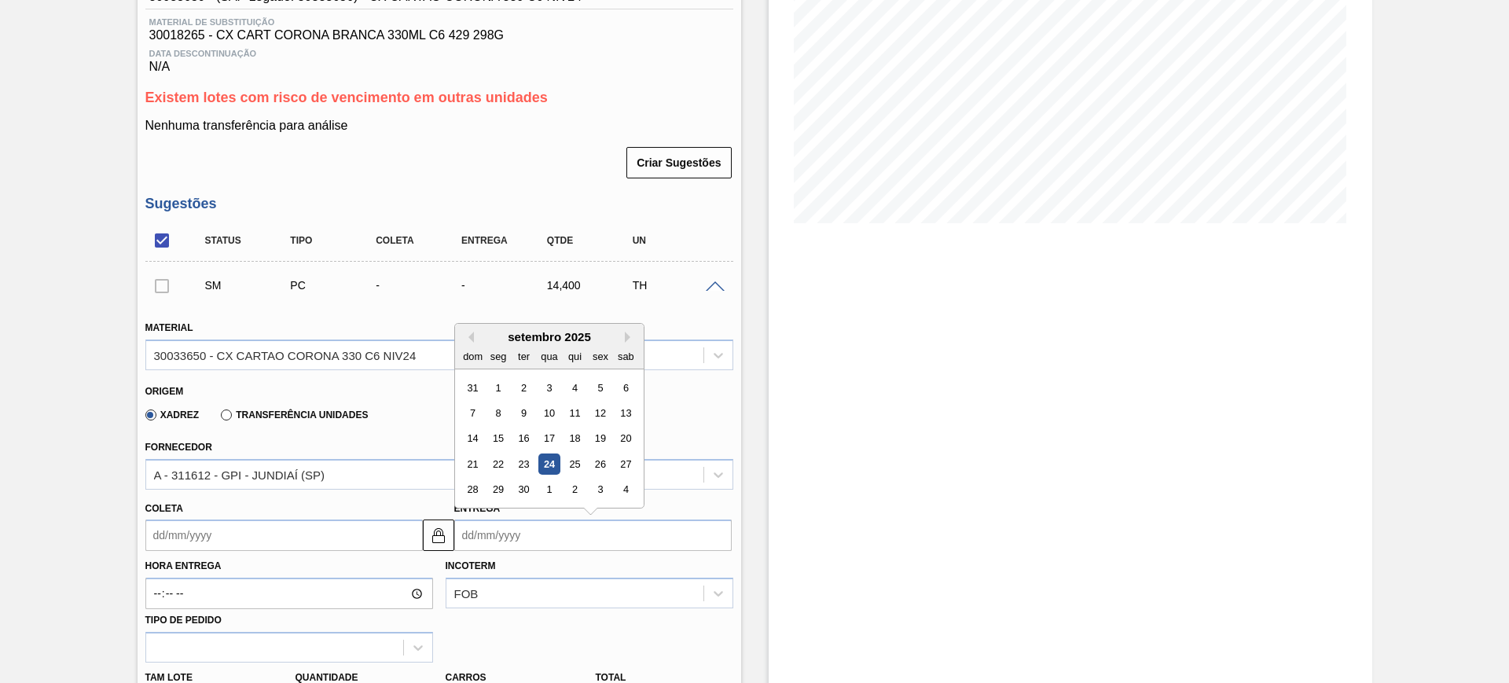
click at [548, 539] on input "Entrega" at bounding box center [592, 535] width 277 height 31
click at [634, 338] on button "Next Month" at bounding box center [630, 337] width 11 height 11
click at [604, 459] on div "24" at bounding box center [600, 464] width 21 height 21
type input "23/10/2025"
type input "24/10/2025"
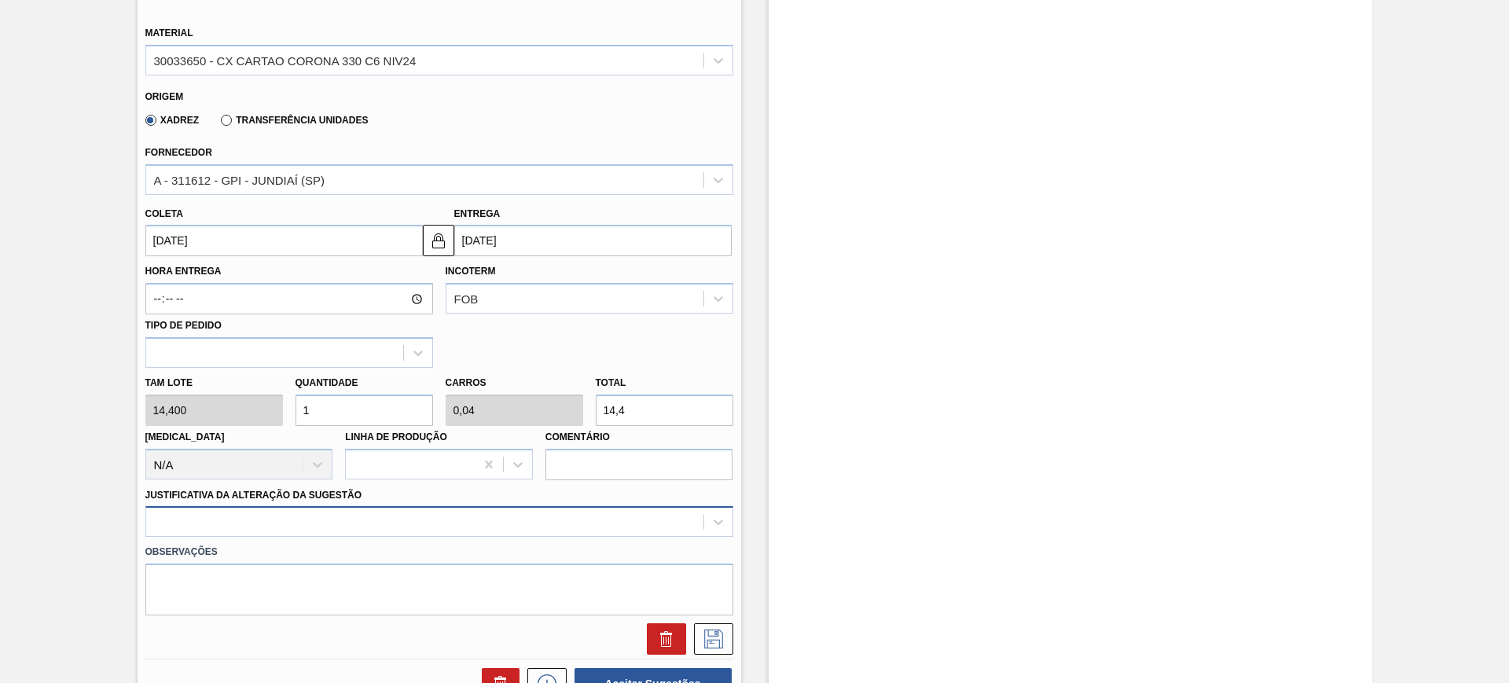
click at [477, 517] on div at bounding box center [439, 521] width 588 height 31
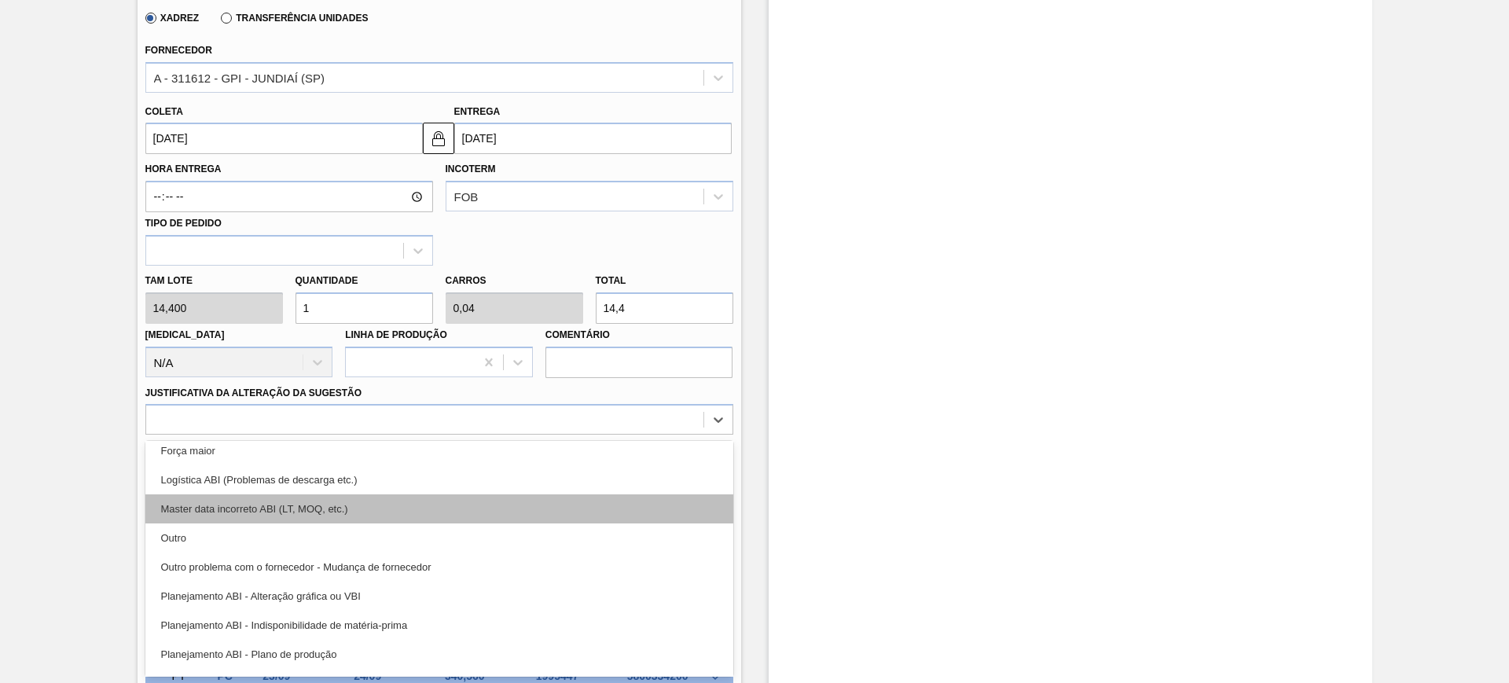
scroll to position [98, 0]
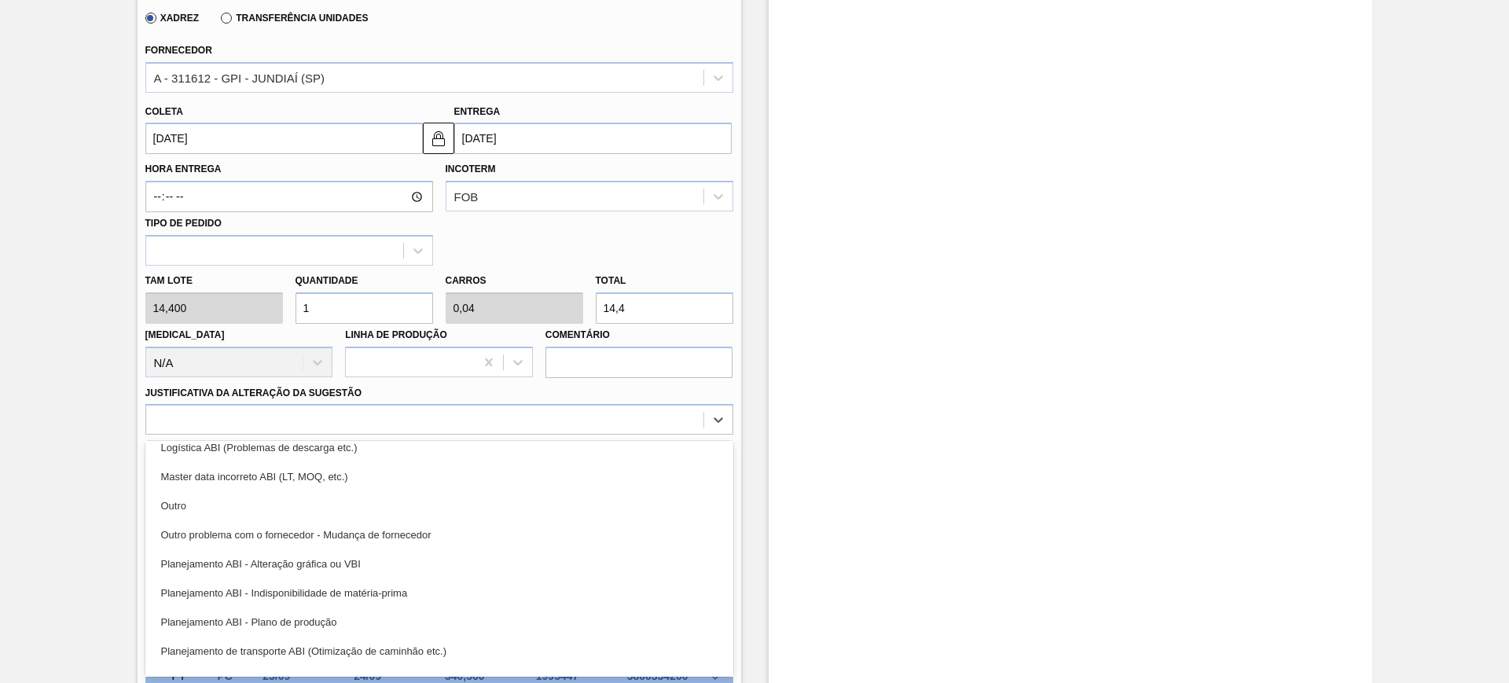
drag, startPoint x: 465, startPoint y: 619, endPoint x: 472, endPoint y: 592, distance: 27.6
click at [465, 619] on div "Planejamento ABI - Plano de produção" at bounding box center [439, 622] width 588 height 29
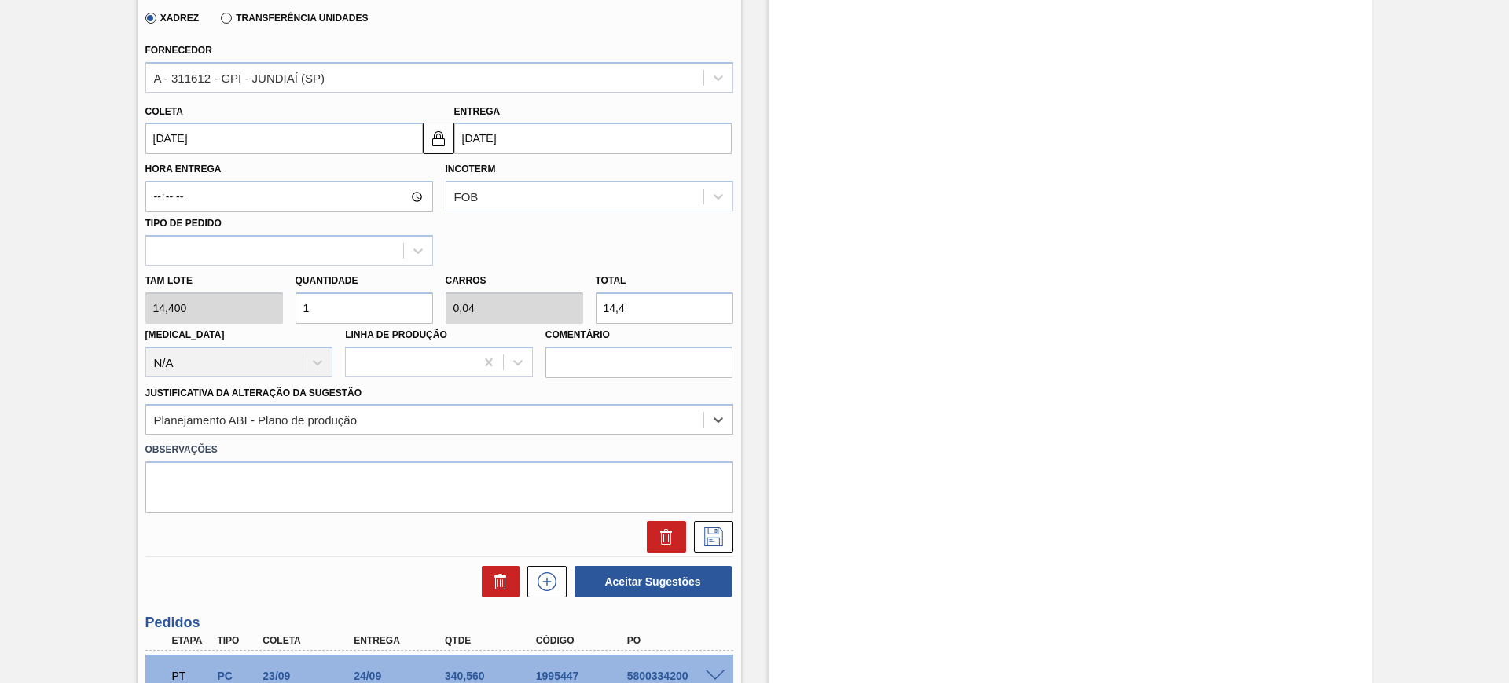
click at [656, 304] on input "14,4" at bounding box center [665, 307] width 138 height 31
type input "0,208"
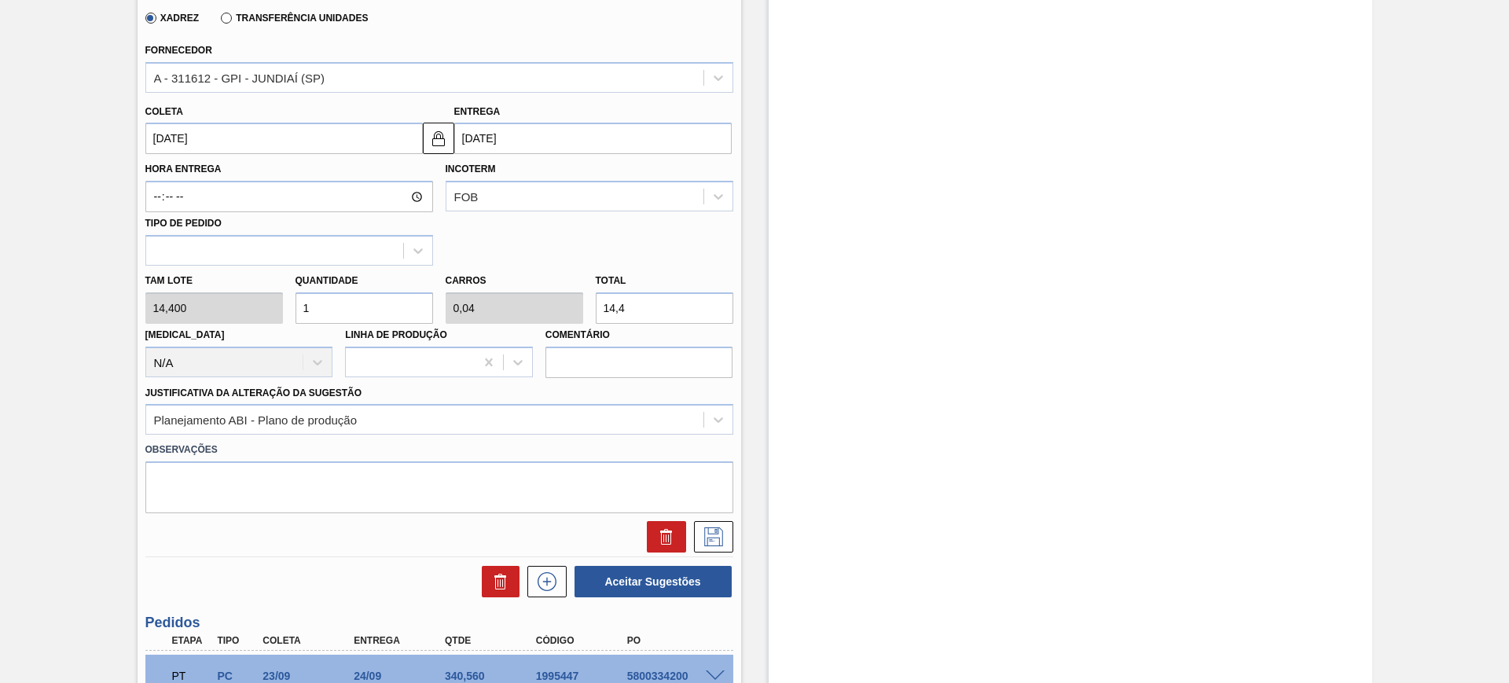
type input "0,008"
type input "3"
type input "2,5"
type input "0,1"
type input "36"
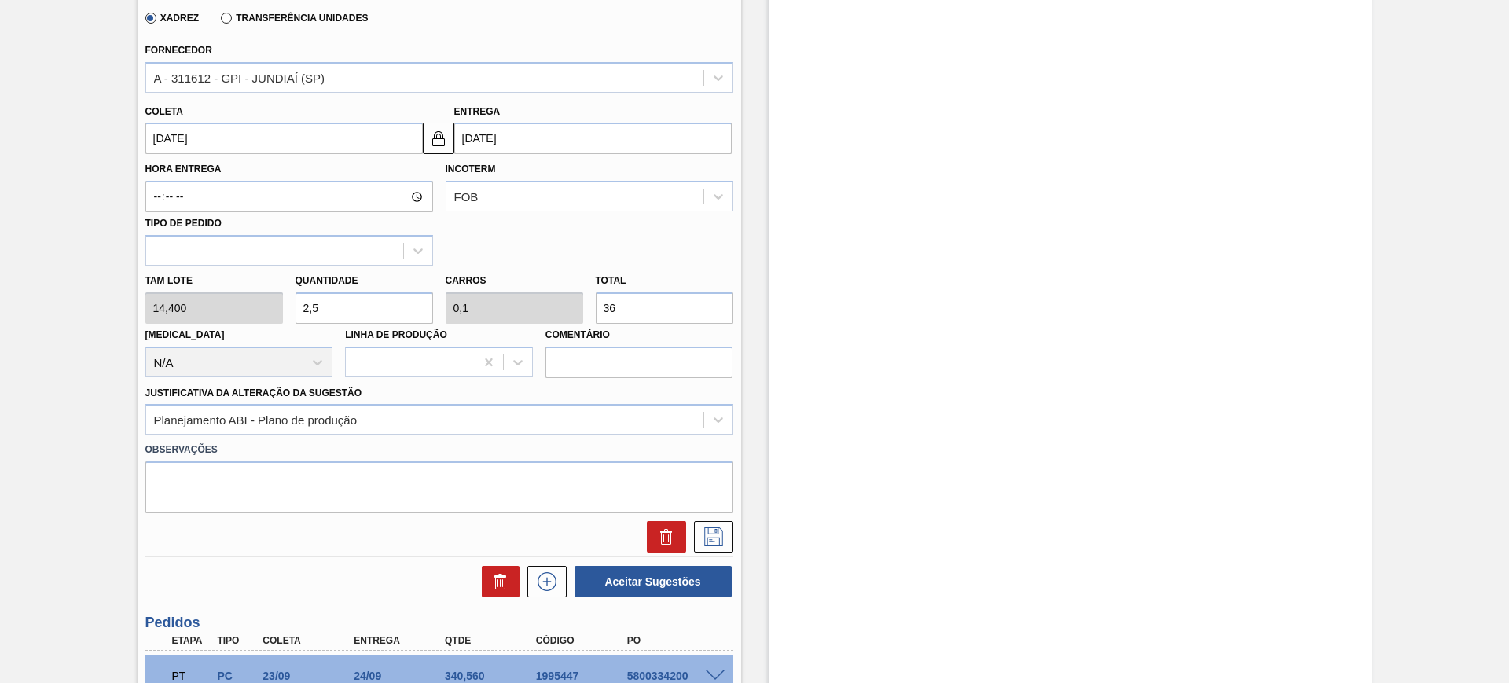
type input "25"
type input "1"
type input "360"
click at [707, 535] on icon at bounding box center [713, 536] width 25 height 19
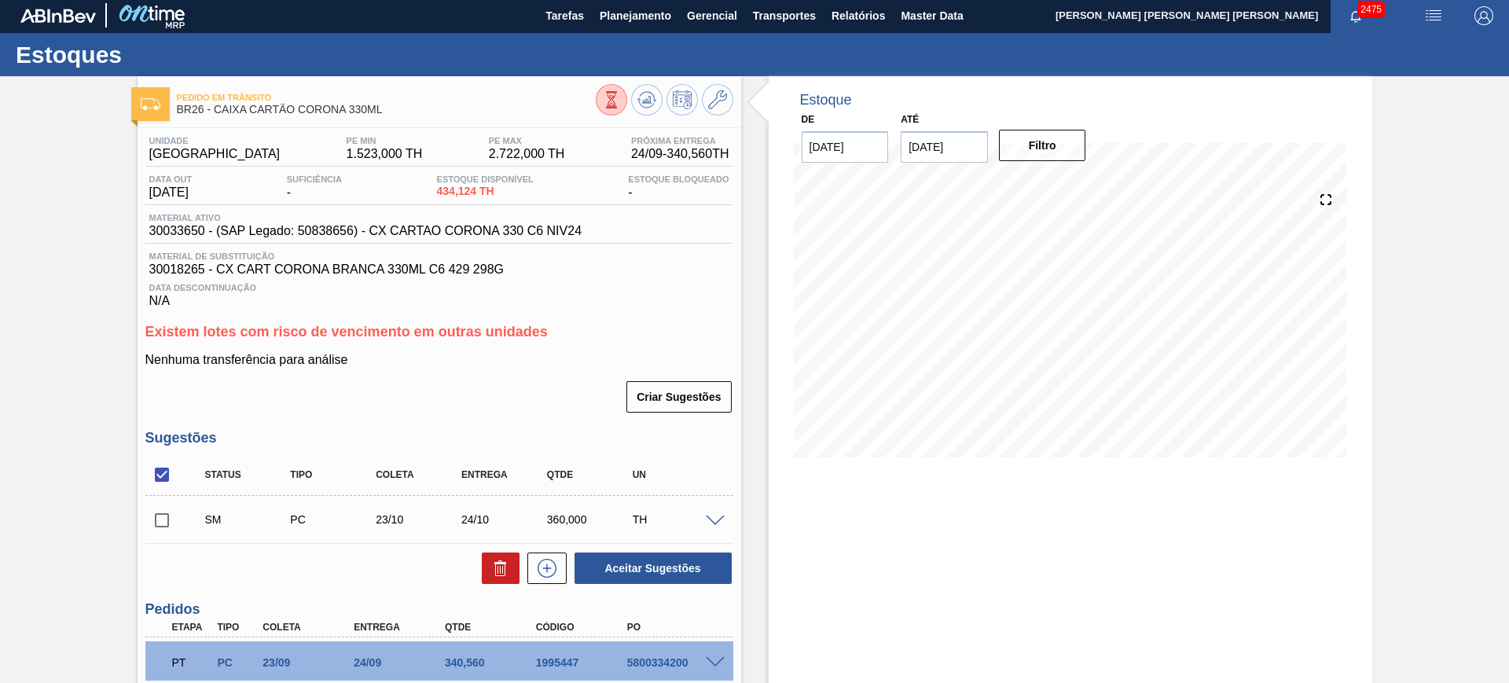
scroll to position [0, 0]
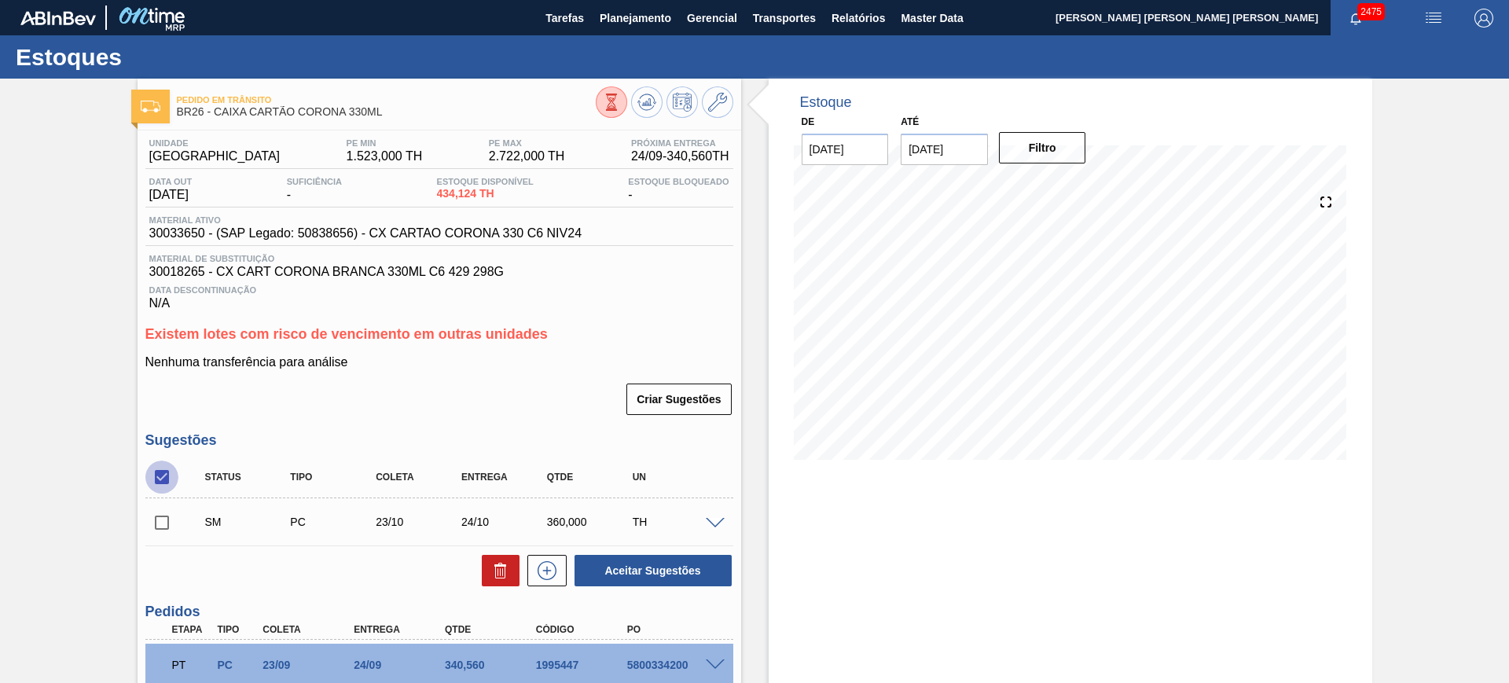
click at [164, 468] on input "checkbox" at bounding box center [161, 477] width 33 height 33
click at [165, 468] on input "checkbox" at bounding box center [161, 477] width 33 height 33
checkbox input "true"
click at [692, 560] on button "Aceitar Sugestões" at bounding box center [653, 570] width 157 height 31
checkbox input "false"
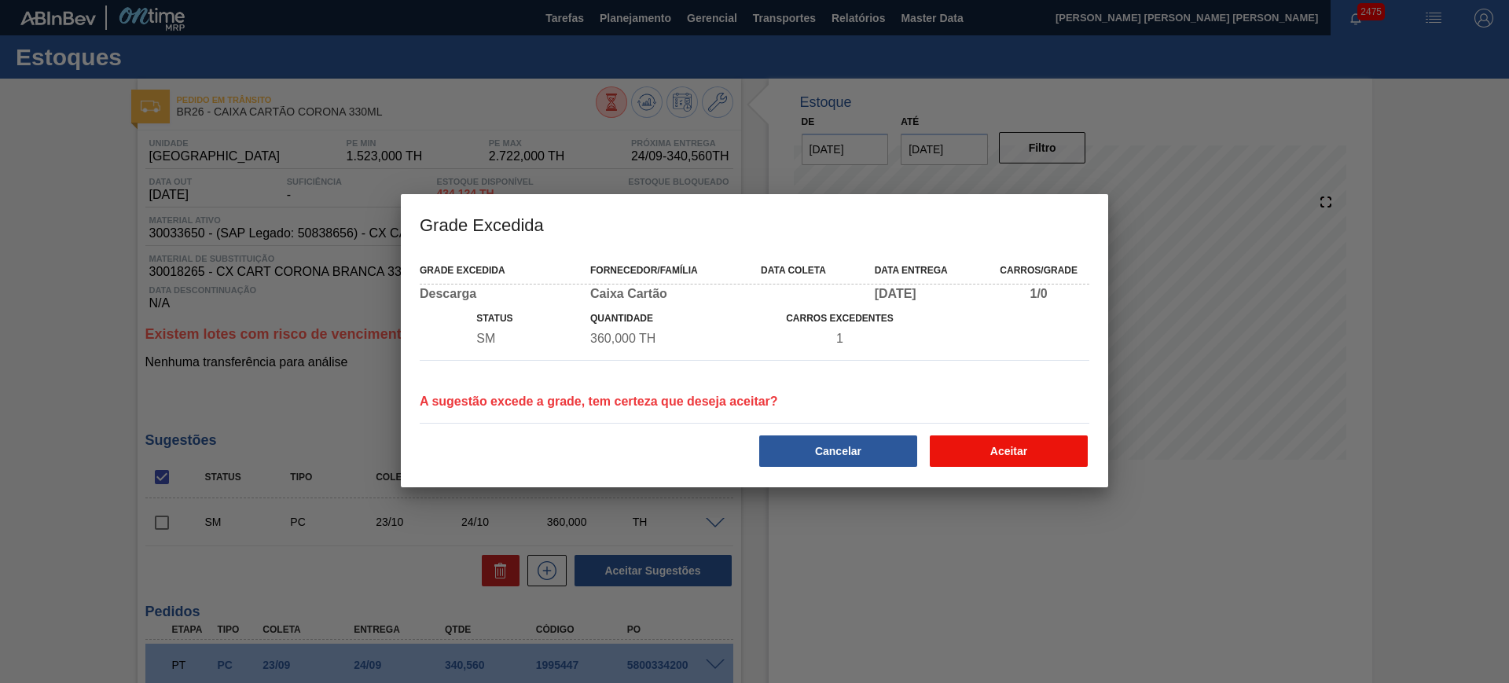
click at [986, 453] on button "Aceitar" at bounding box center [1009, 450] width 158 height 31
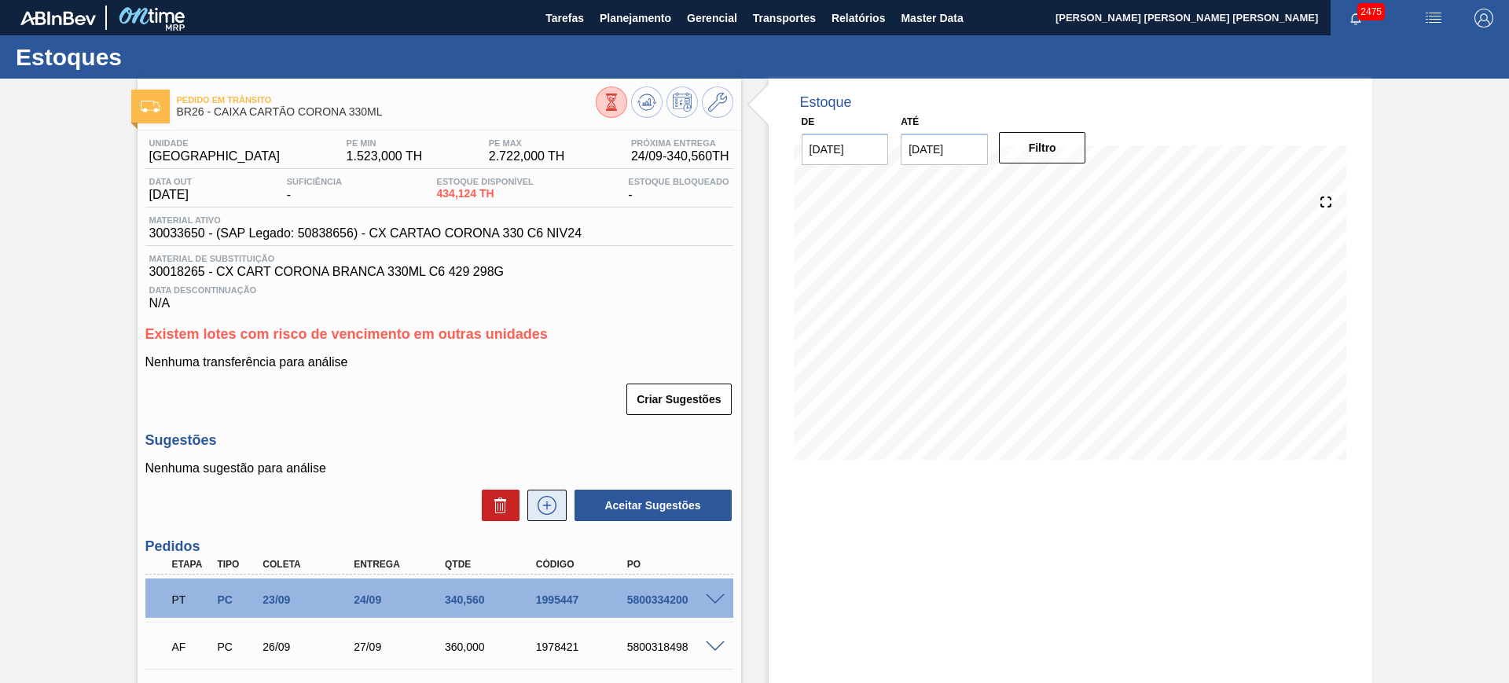
click at [549, 495] on button at bounding box center [546, 505] width 39 height 31
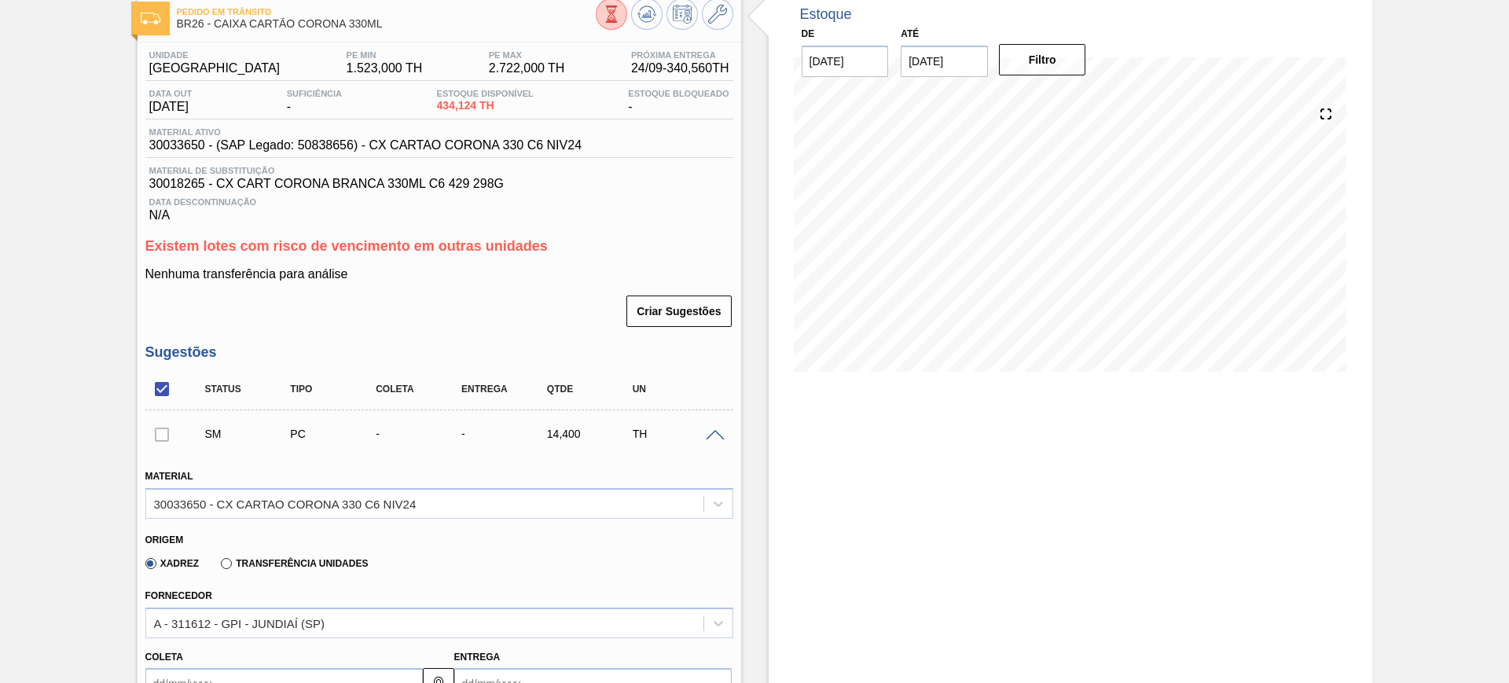
scroll to position [295, 0]
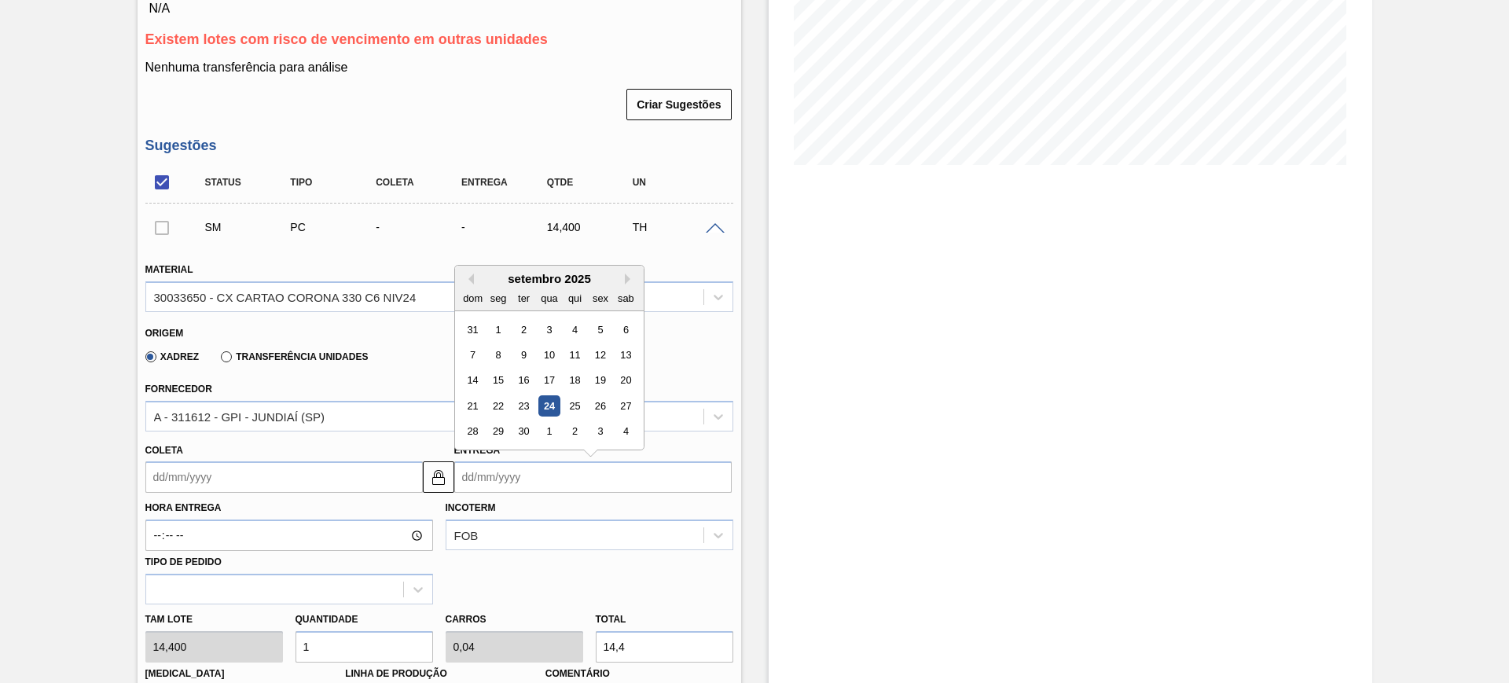
click at [531, 471] on input "Entrega" at bounding box center [592, 476] width 277 height 31
click at [625, 279] on button "Next Month" at bounding box center [630, 279] width 11 height 11
click at [603, 428] on div "31" at bounding box center [600, 431] width 21 height 21
type input "30/10/2025"
type input "31/10/2025"
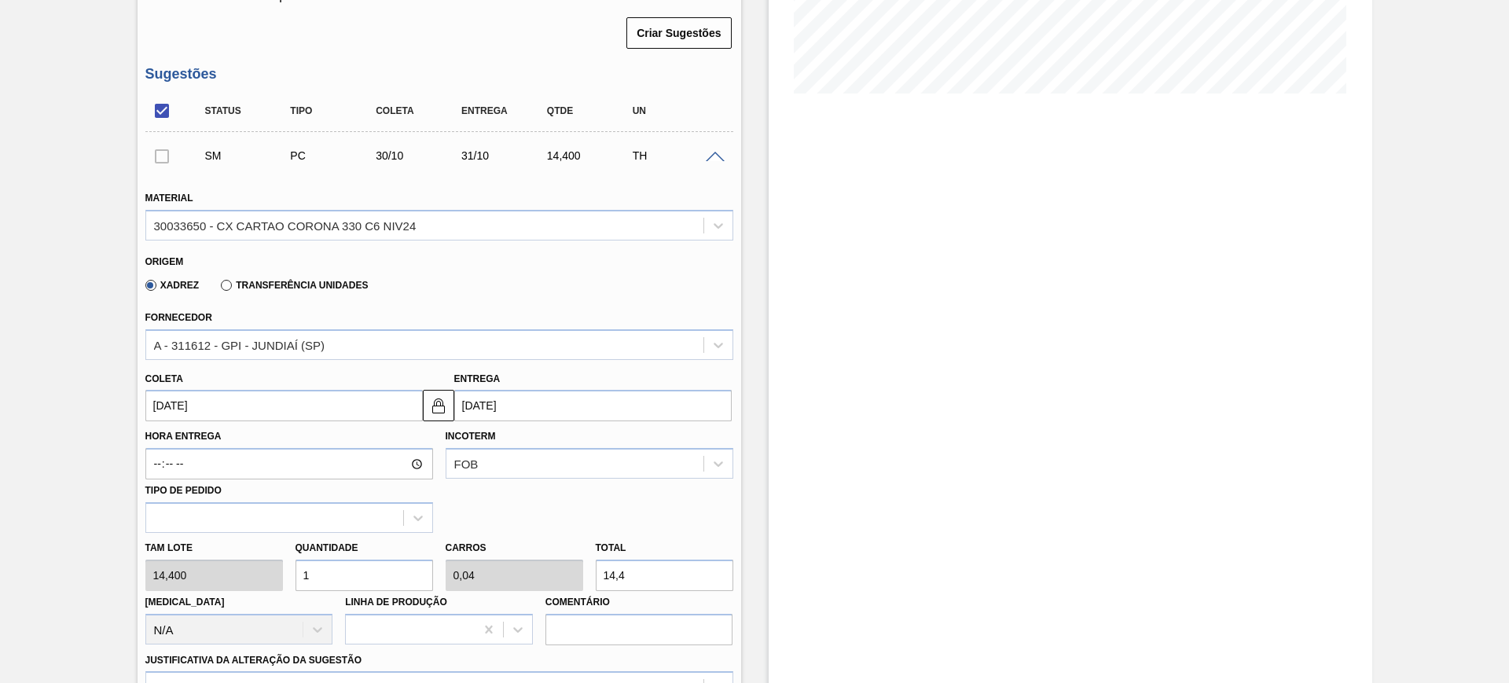
scroll to position [491, 0]
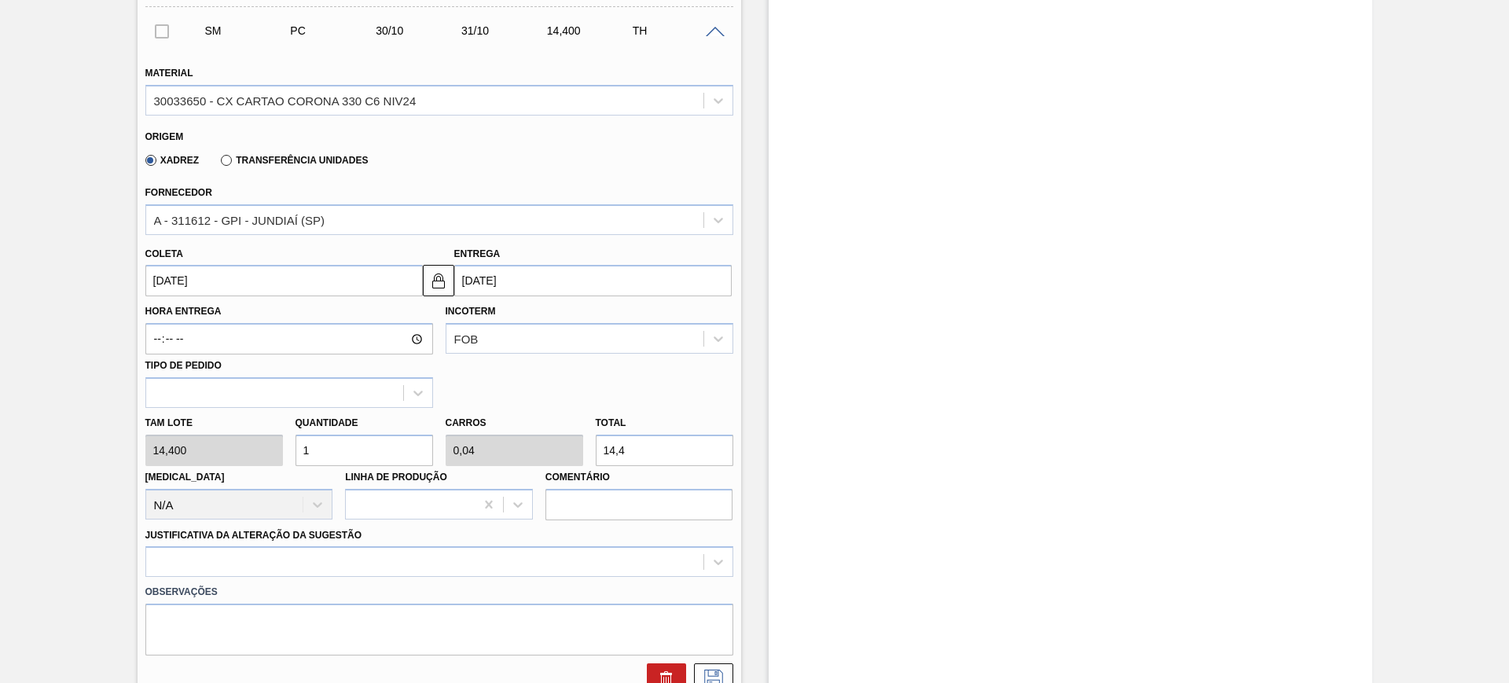
click at [641, 454] on input "14,4" at bounding box center [665, 450] width 138 height 31
type input "0,208"
type input "0,008"
type input "3"
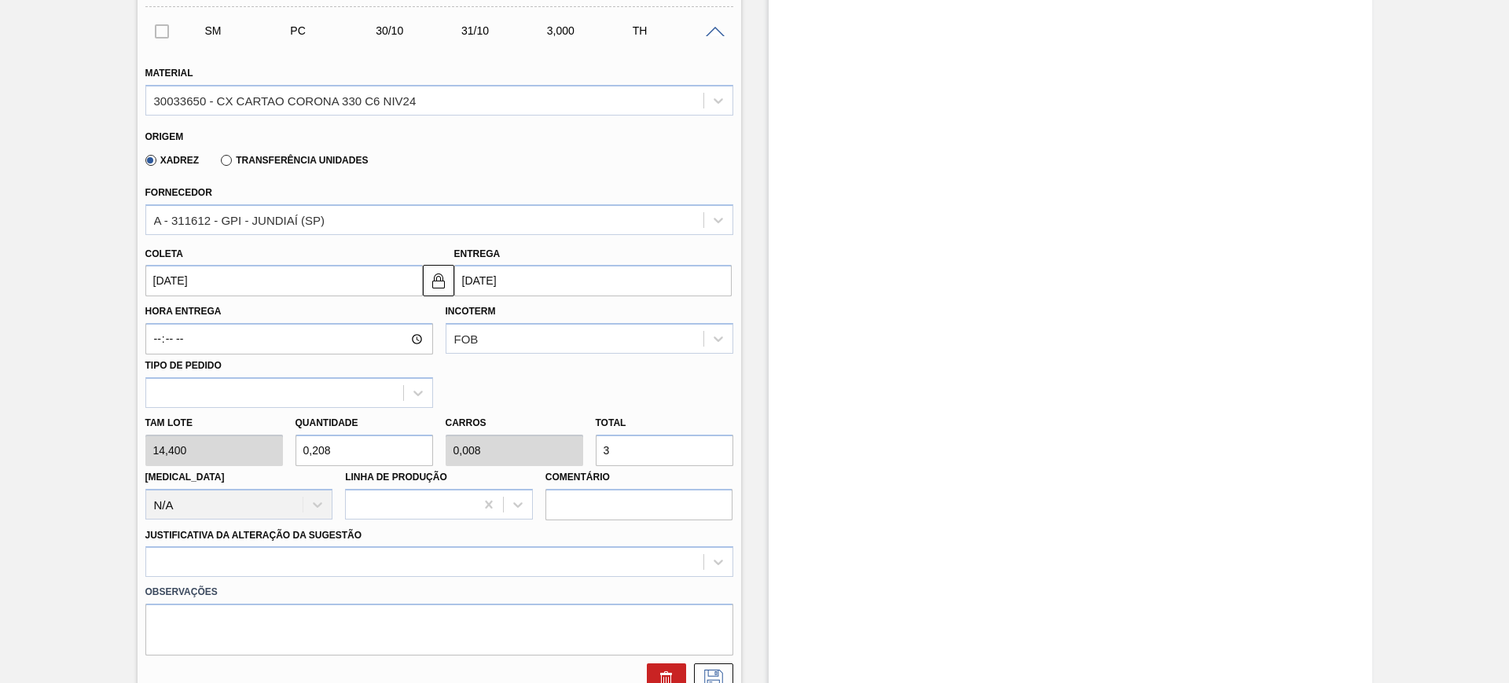
type input "2,5"
type input "0,1"
type input "36"
type input "25"
type input "1"
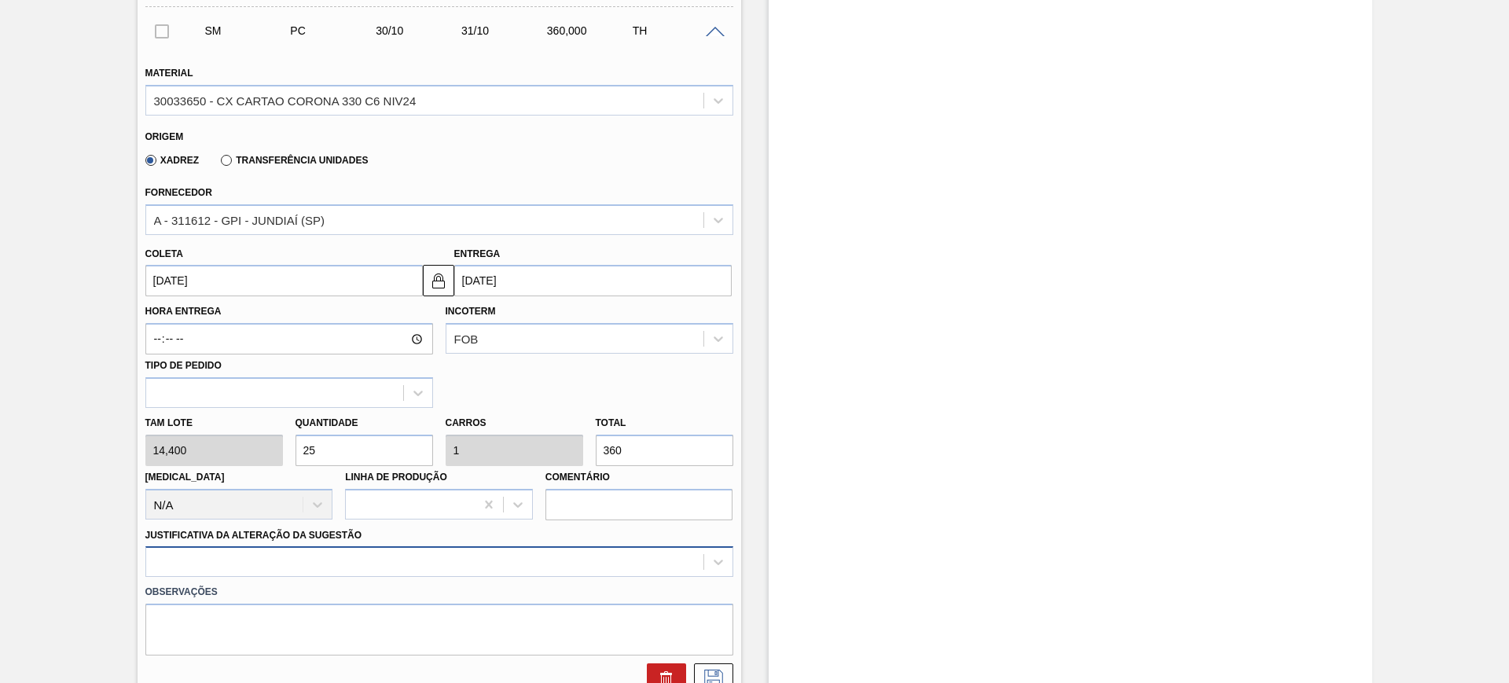
type input "360"
click at [574, 563] on div at bounding box center [439, 561] width 588 height 31
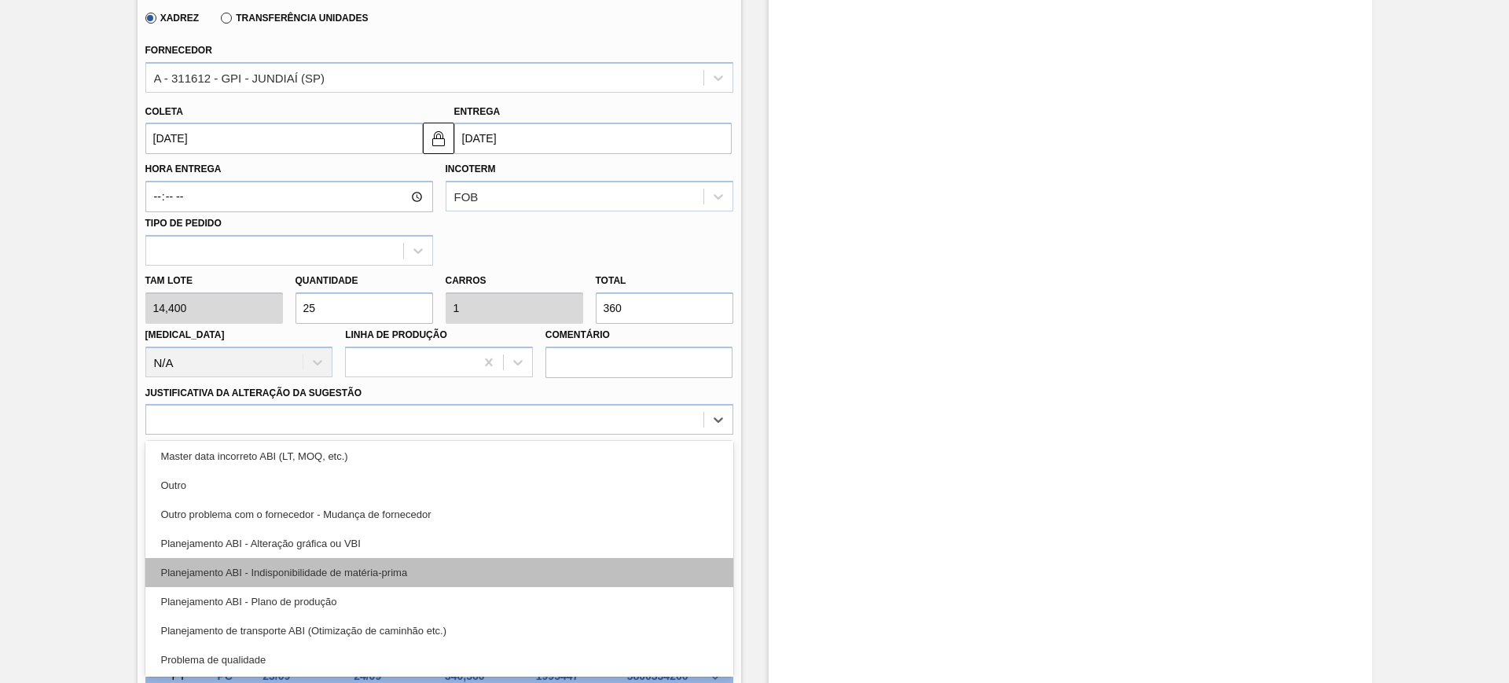
scroll to position [197, 0]
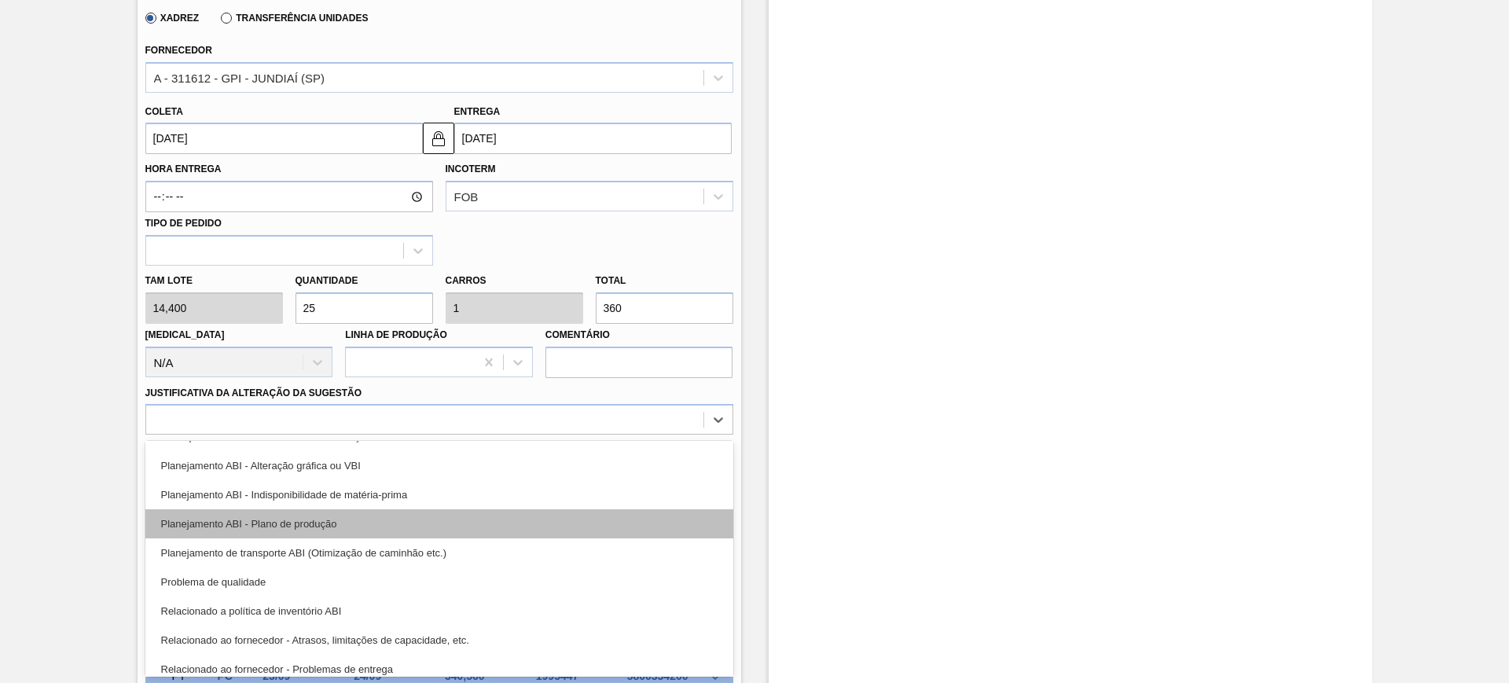
click at [464, 527] on div "Planejamento ABI - Plano de produção" at bounding box center [439, 523] width 588 height 29
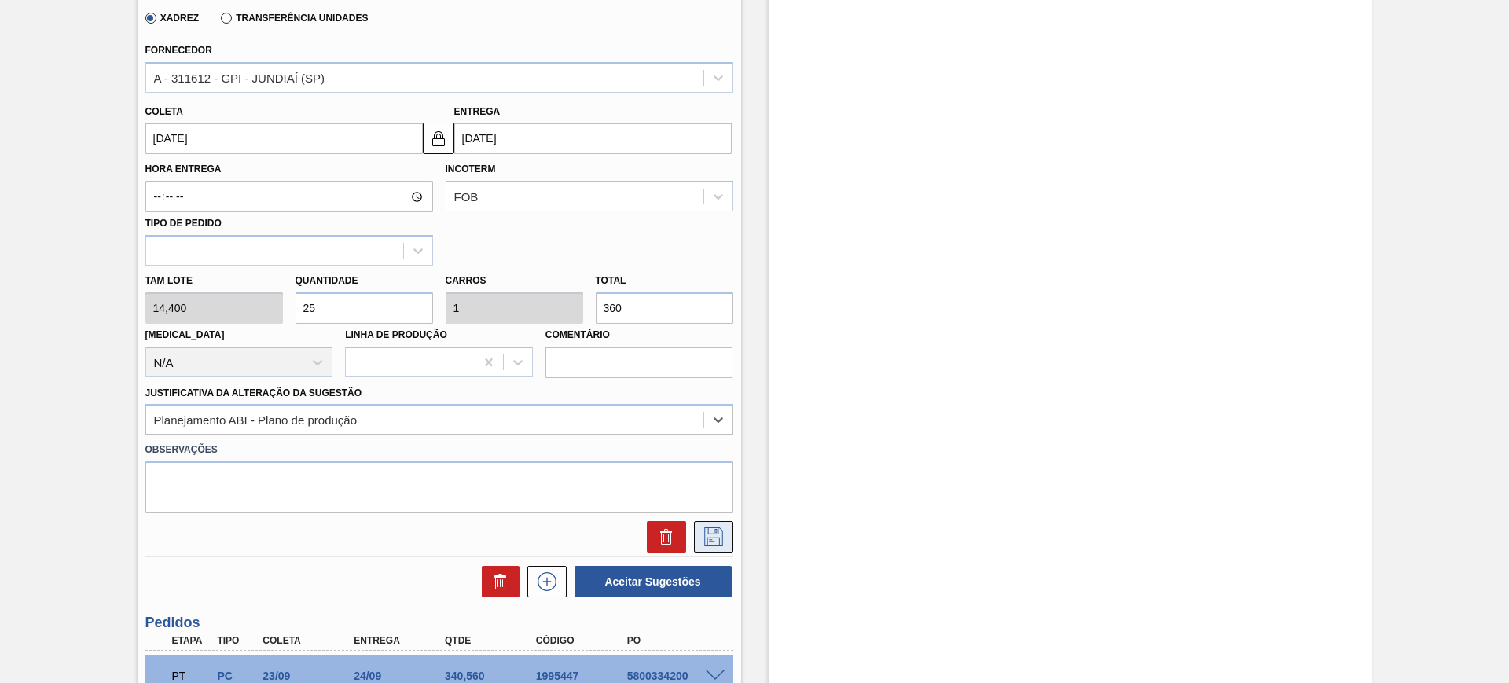
click at [722, 538] on icon at bounding box center [713, 536] width 25 height 19
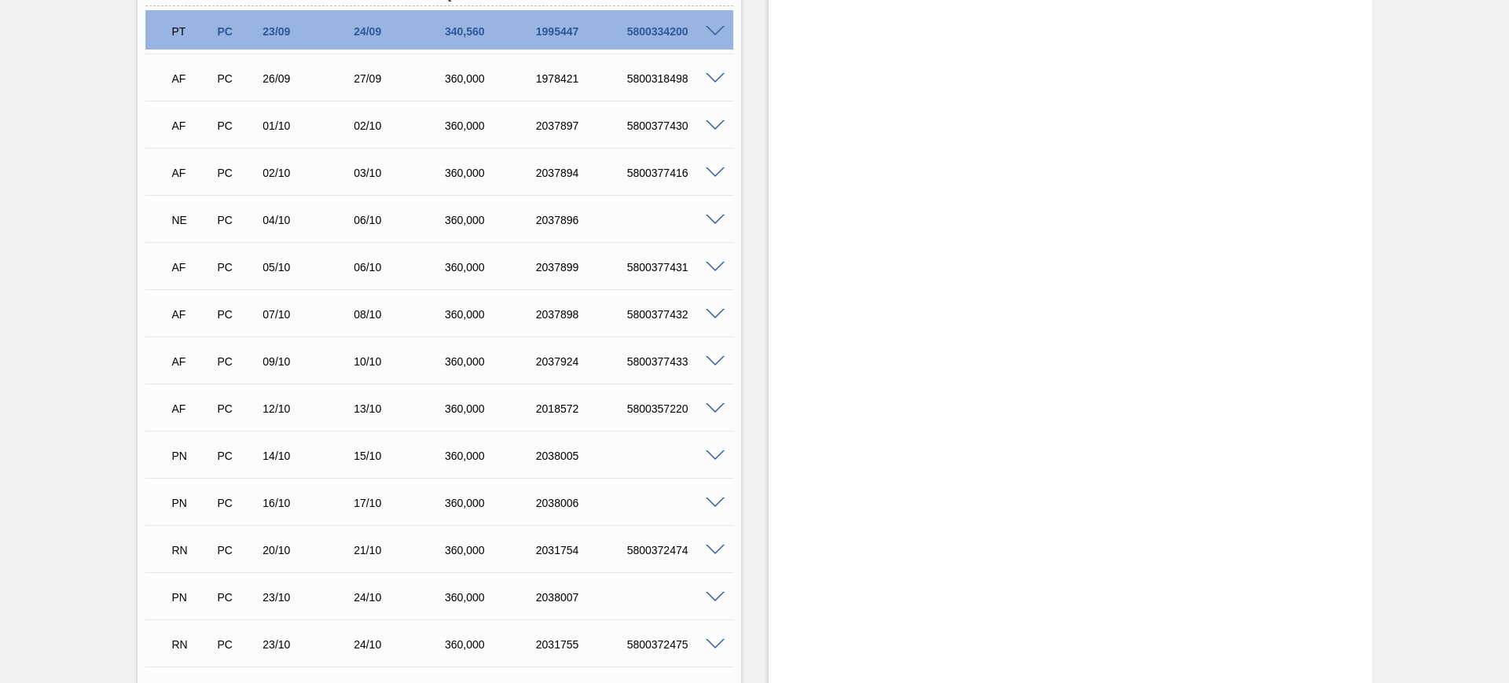
scroll to position [142, 0]
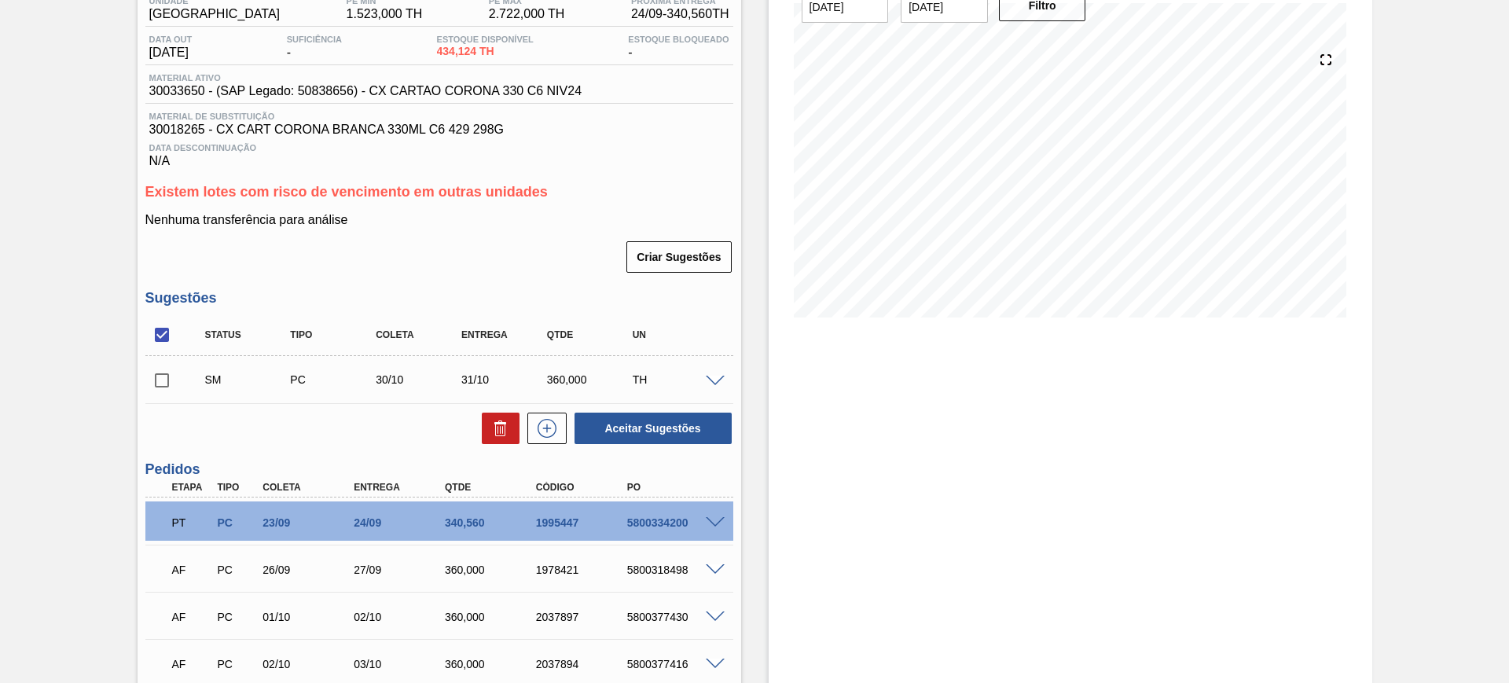
click at [163, 336] on input "checkbox" at bounding box center [161, 334] width 33 height 33
checkbox input "true"
click at [646, 432] on button "Aceitar Sugestões" at bounding box center [653, 428] width 157 height 31
checkbox input "false"
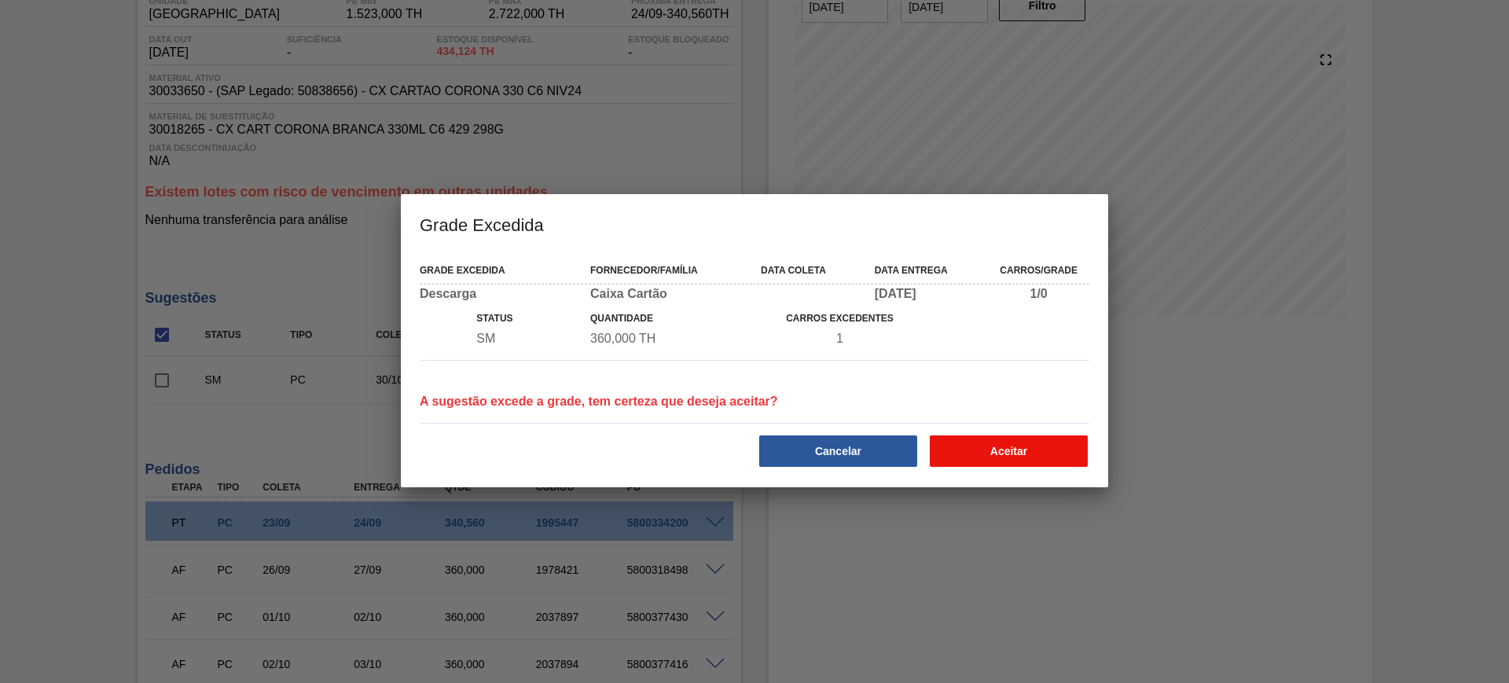
click at [1022, 447] on button "Aceitar" at bounding box center [1009, 450] width 158 height 31
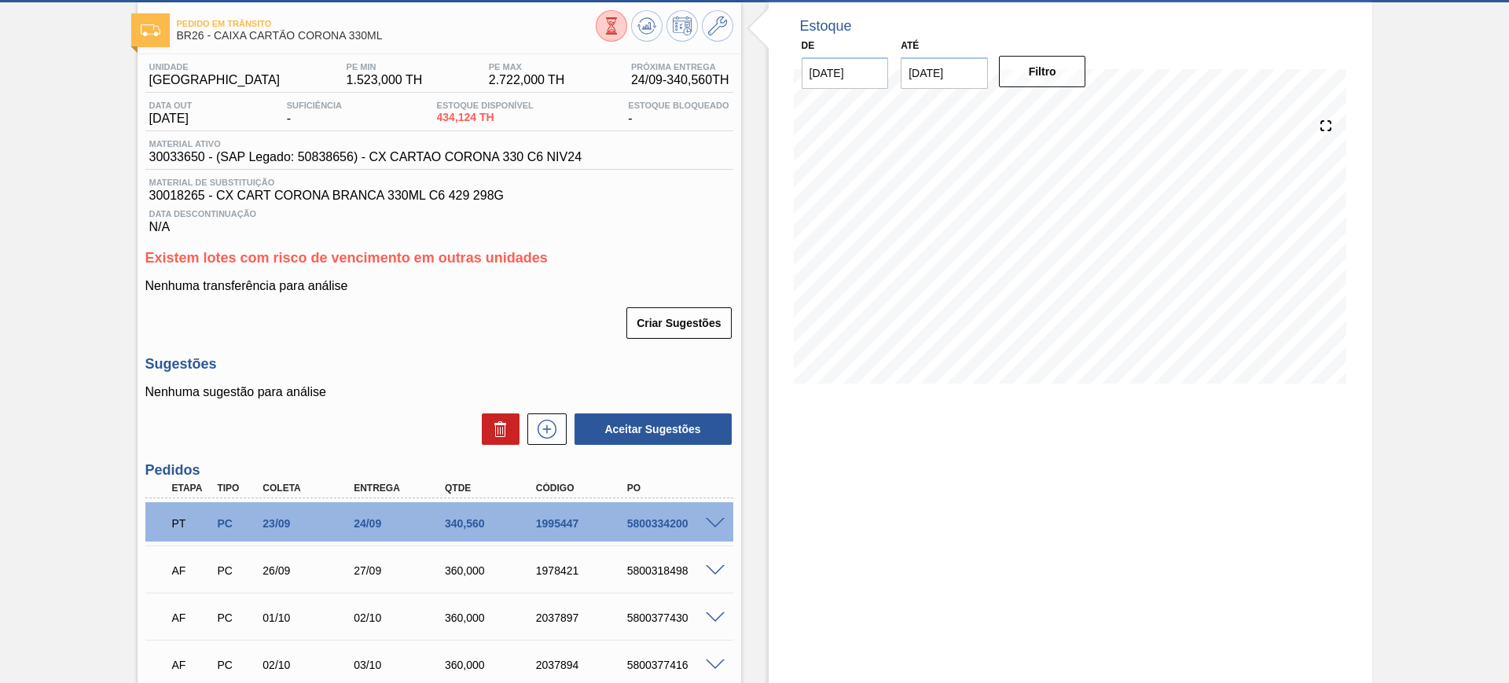
scroll to position [0, 0]
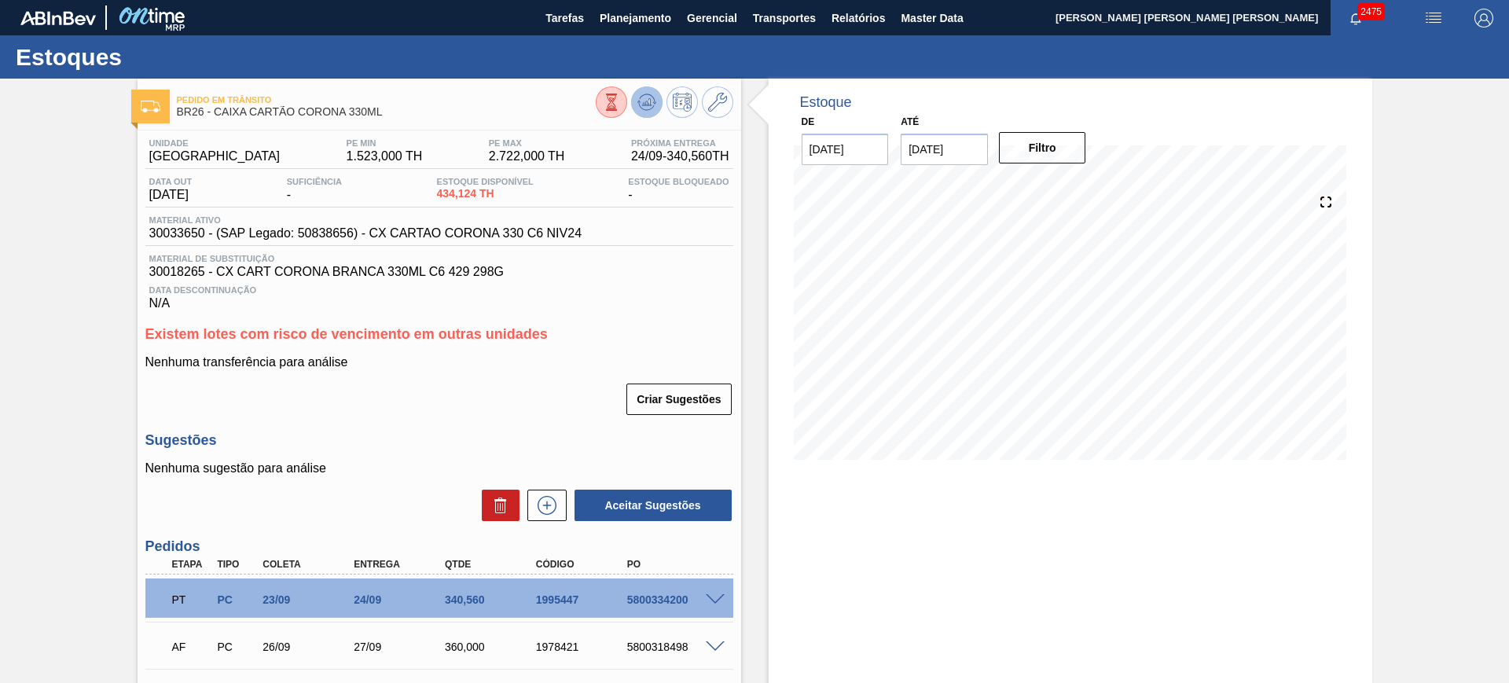
click at [639, 105] on icon at bounding box center [646, 102] width 19 height 19
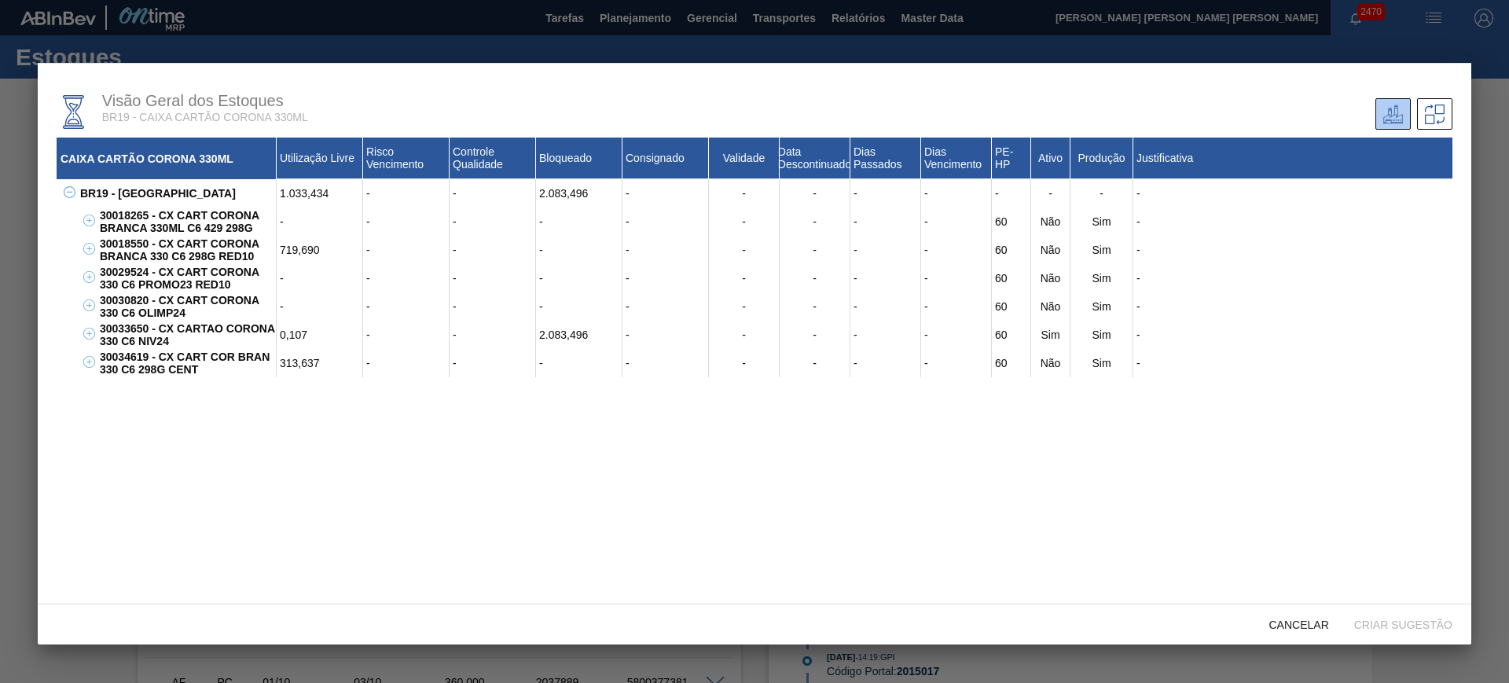
click at [20, 148] on div at bounding box center [754, 341] width 1509 height 683
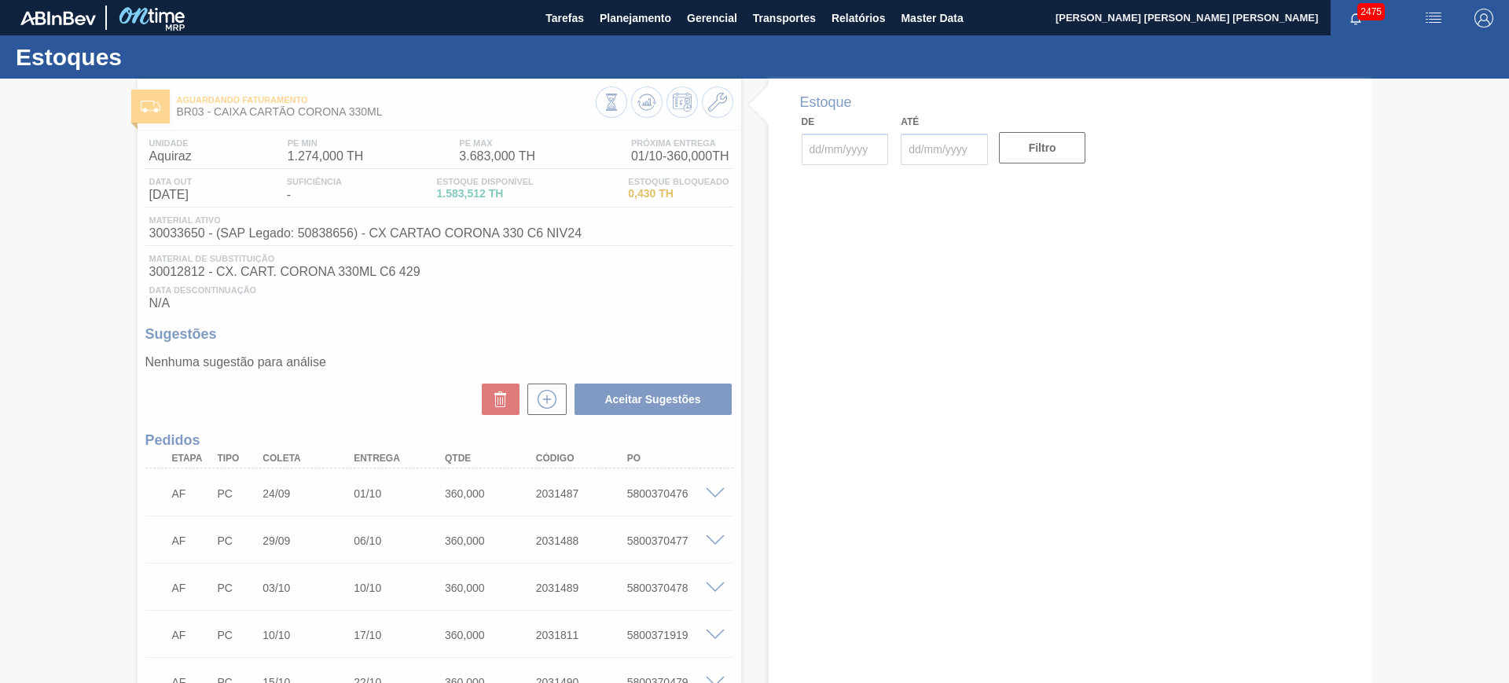
type input "[DATE]"
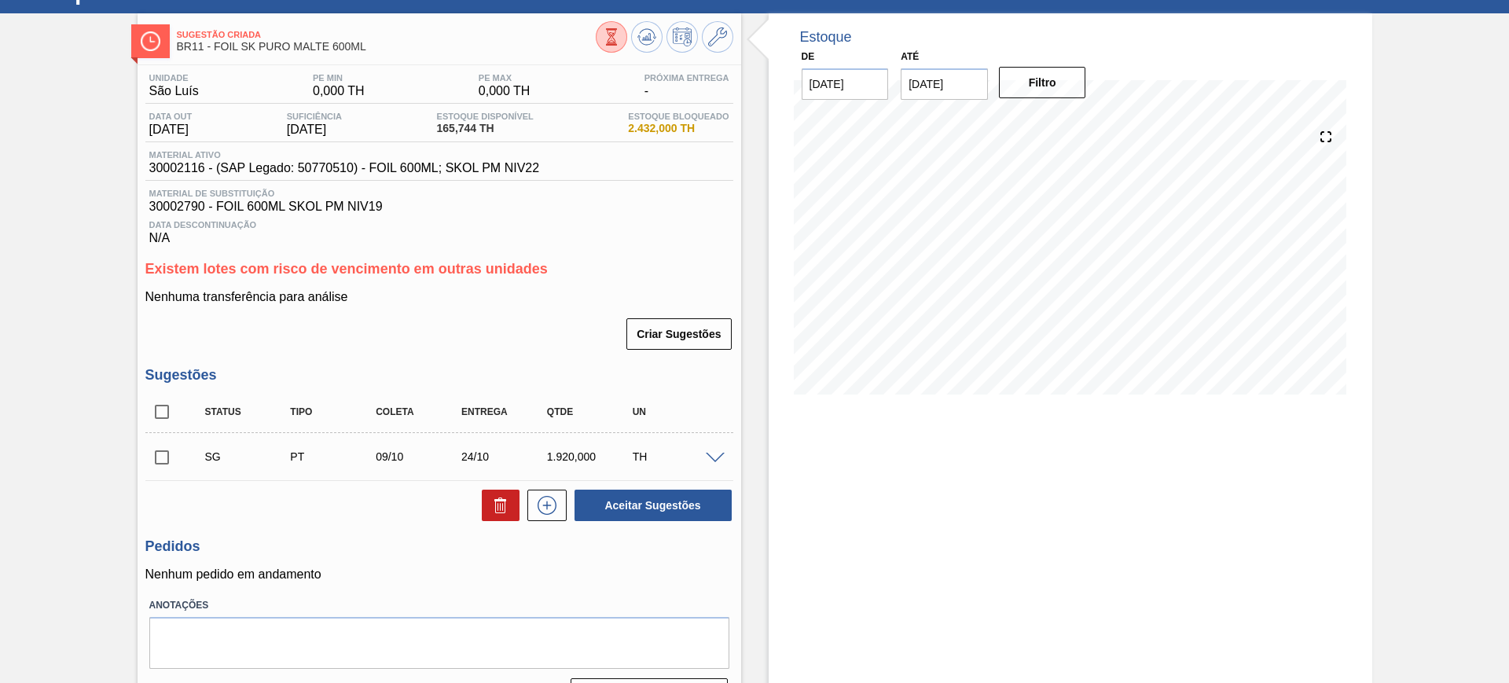
scroll to position [105, 0]
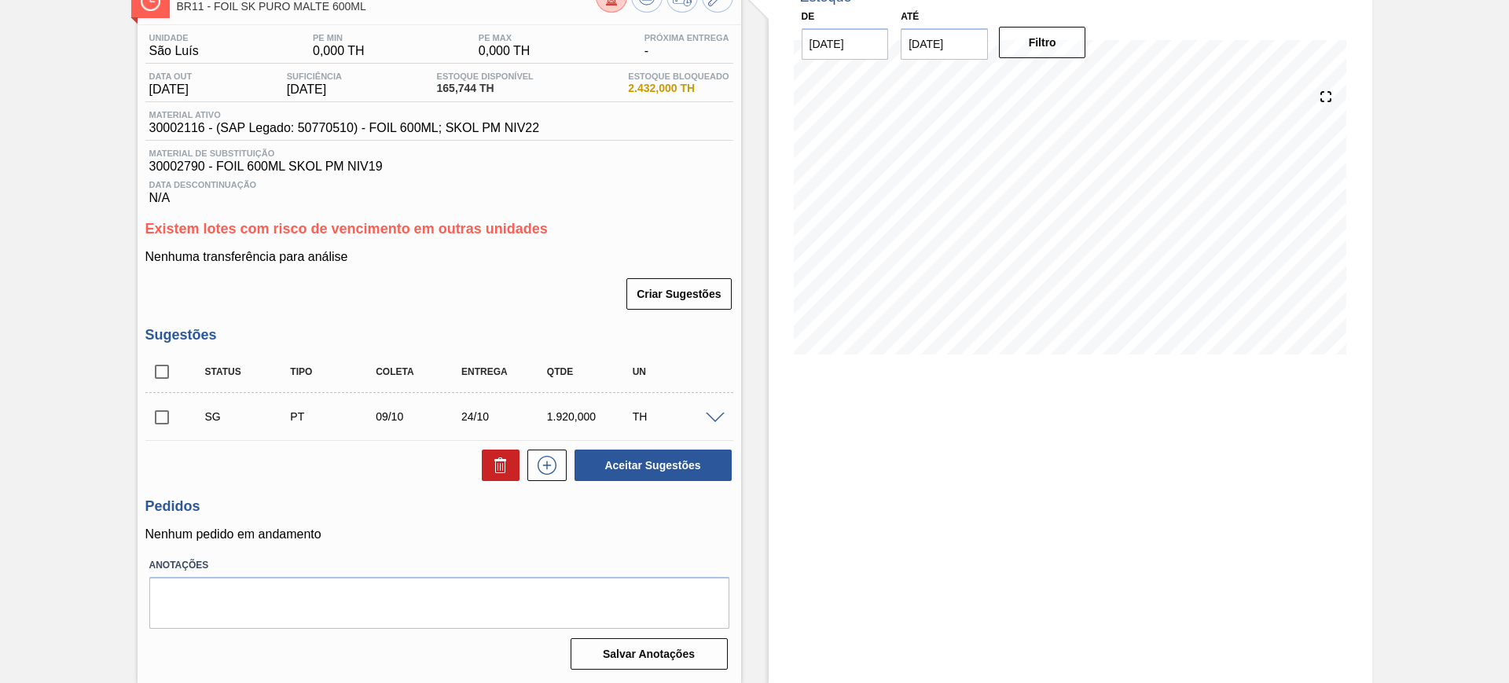
click at [162, 374] on input "checkbox" at bounding box center [161, 371] width 33 height 33
checkbox input "true"
click at [503, 468] on icon at bounding box center [500, 467] width 10 height 12
checkbox input "false"
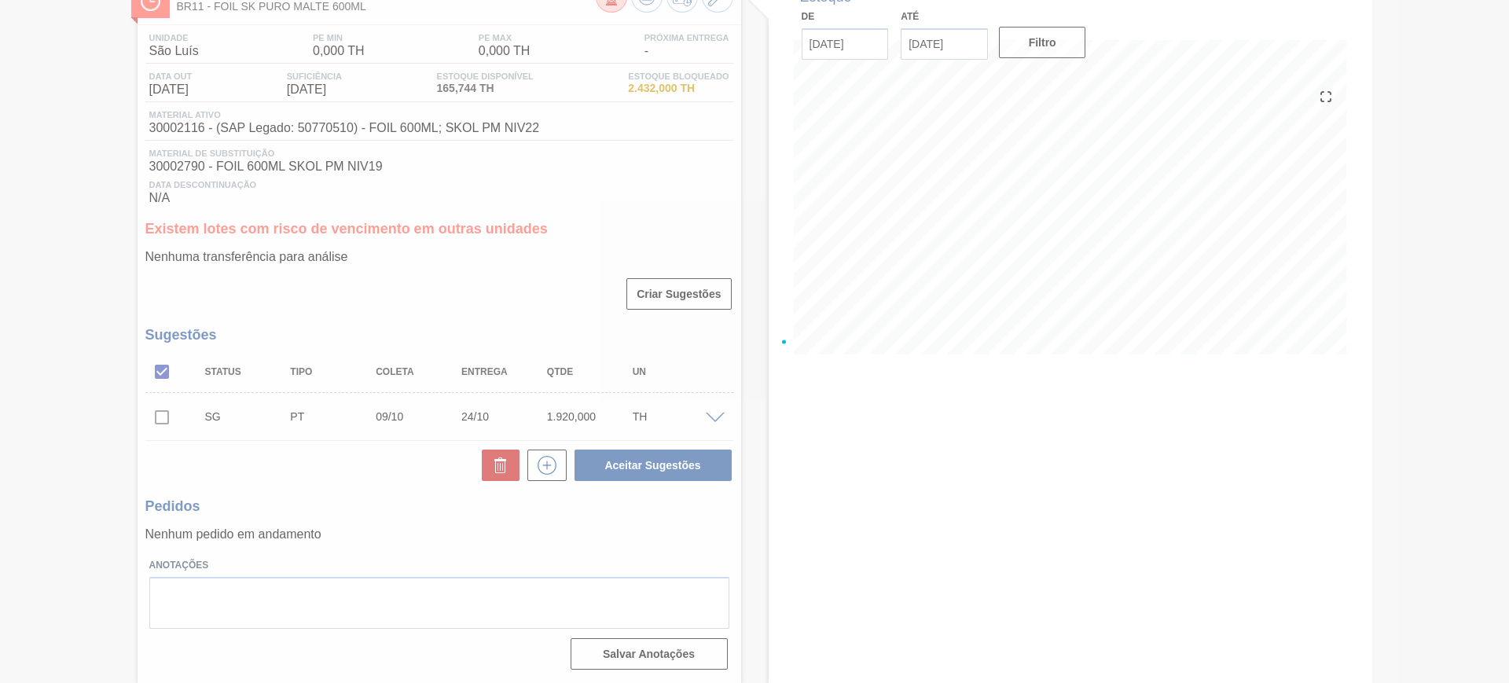
scroll to position [40, 0]
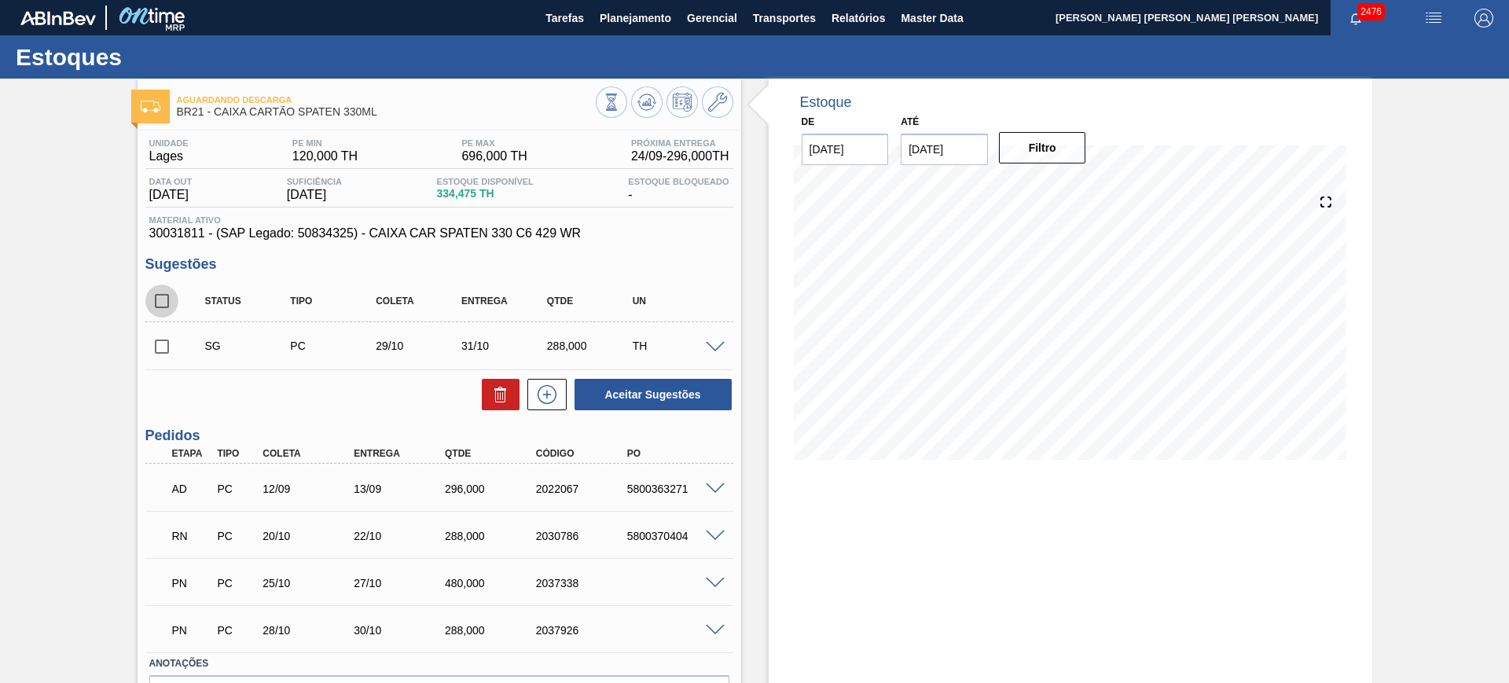
click at [156, 303] on input "checkbox" at bounding box center [161, 301] width 33 height 33
checkbox input "true"
click at [715, 346] on span at bounding box center [715, 348] width 19 height 12
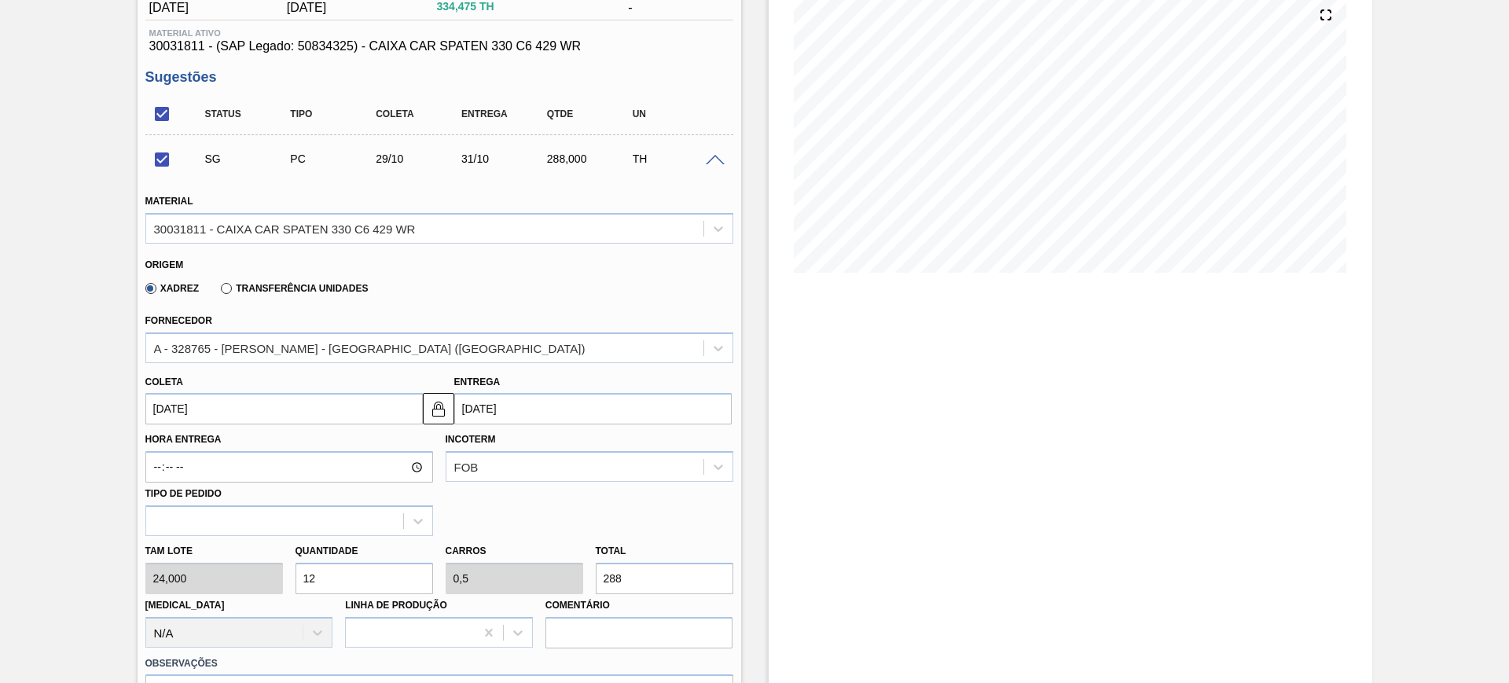
scroll to position [197, 0]
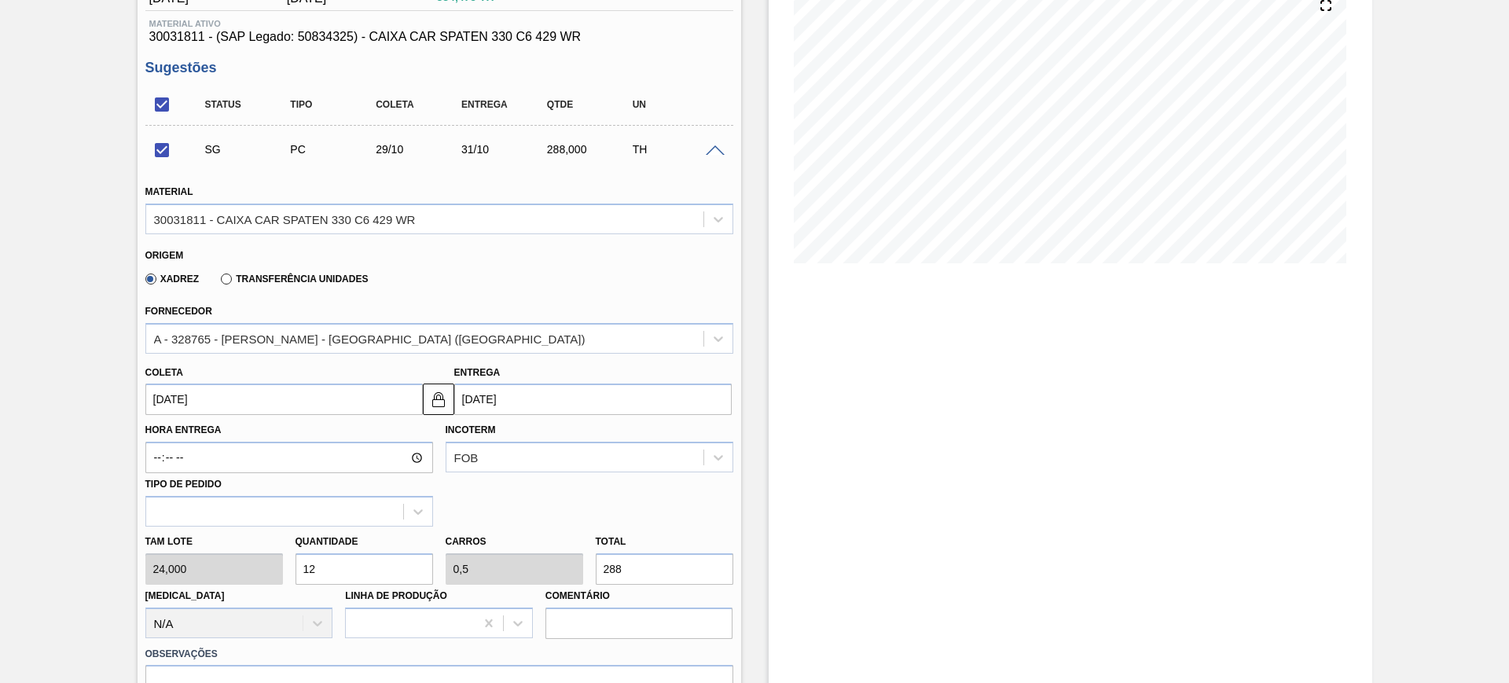
click at [506, 404] on input "31/10/2025" at bounding box center [592, 399] width 277 height 31
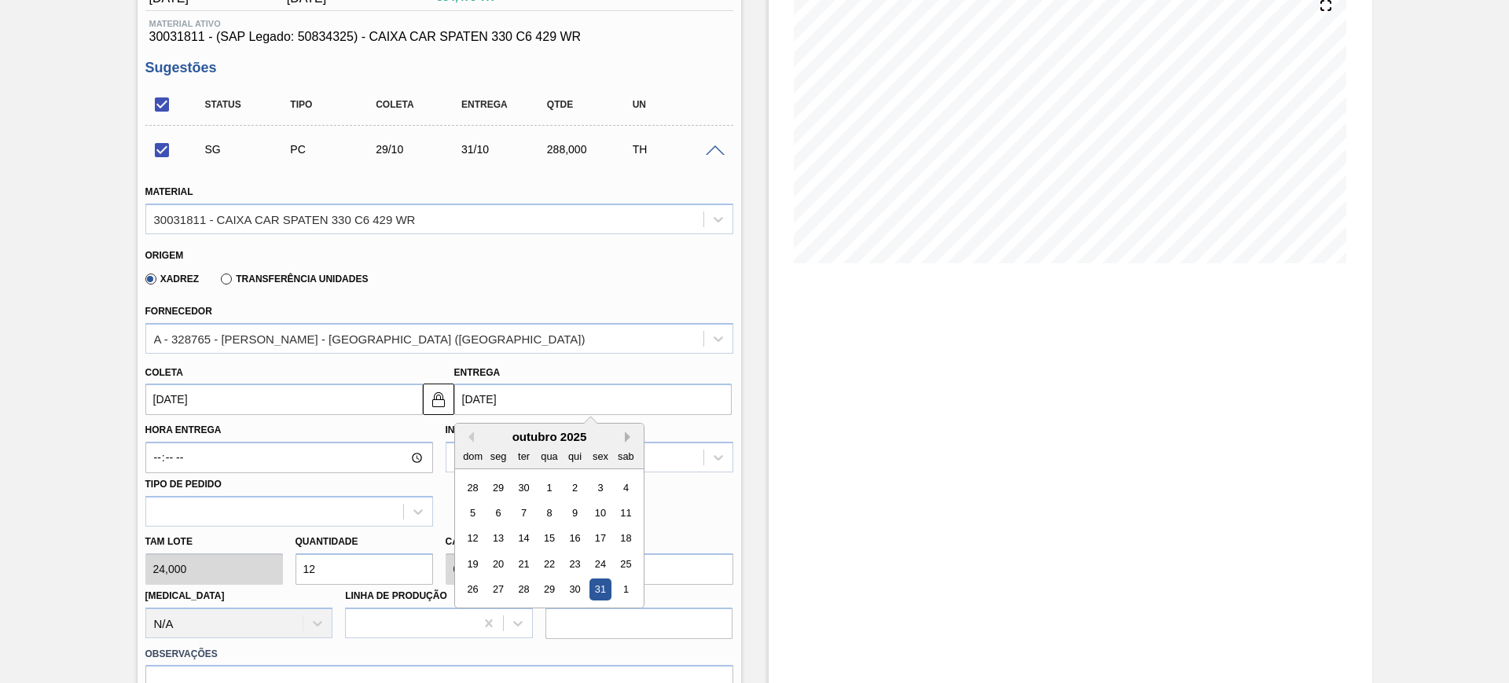
click at [625, 434] on button "Next Month" at bounding box center [630, 437] width 11 height 11
click at [496, 511] on div "3" at bounding box center [497, 512] width 21 height 21
checkbox input "false"
type input "01/11/2025"
type input "03/11/2025"
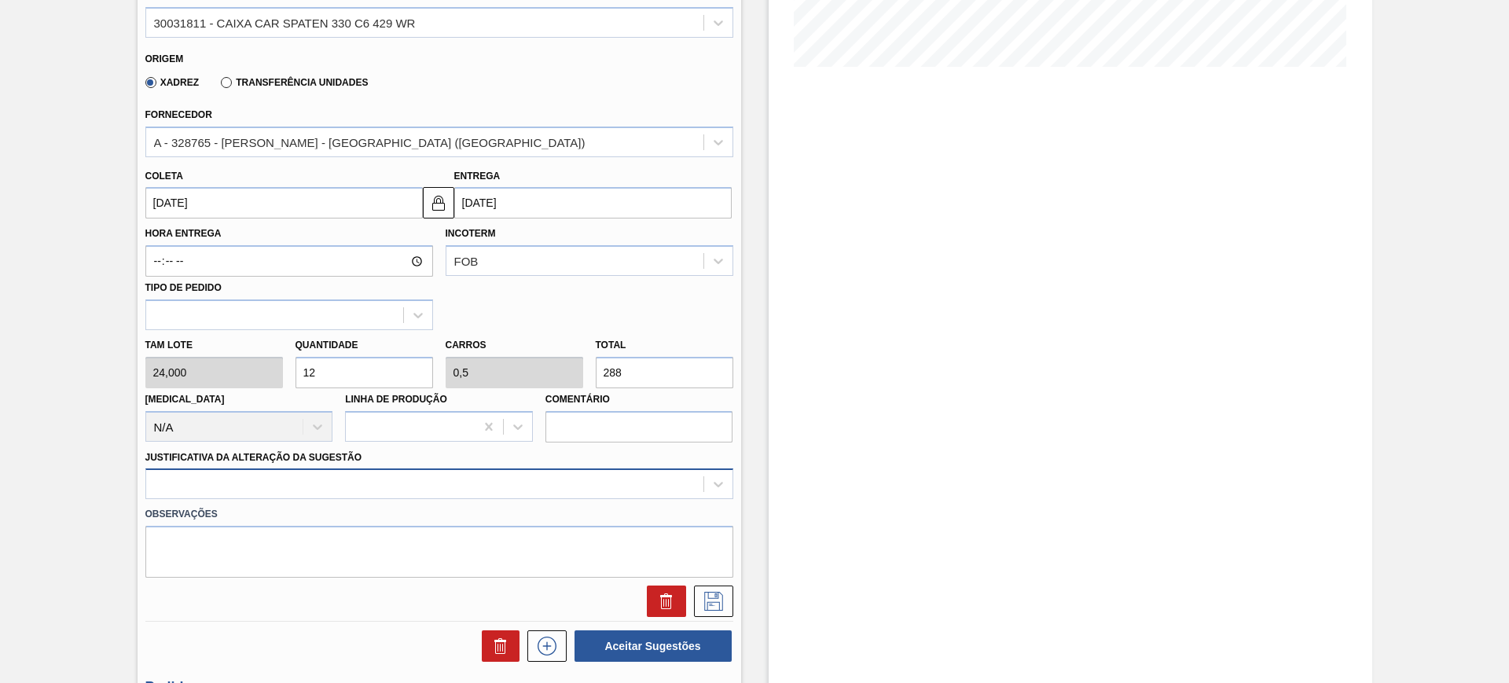
click at [477, 482] on div at bounding box center [439, 483] width 588 height 31
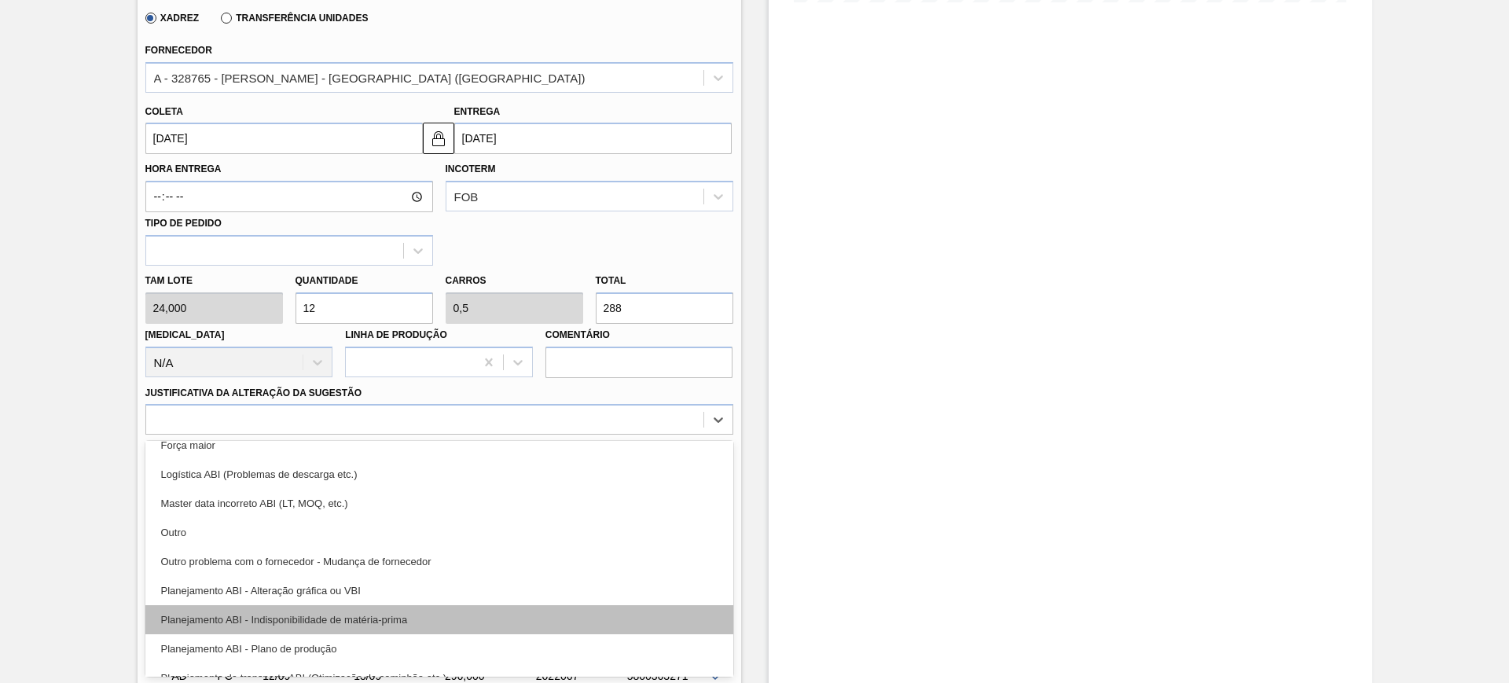
scroll to position [98, 0]
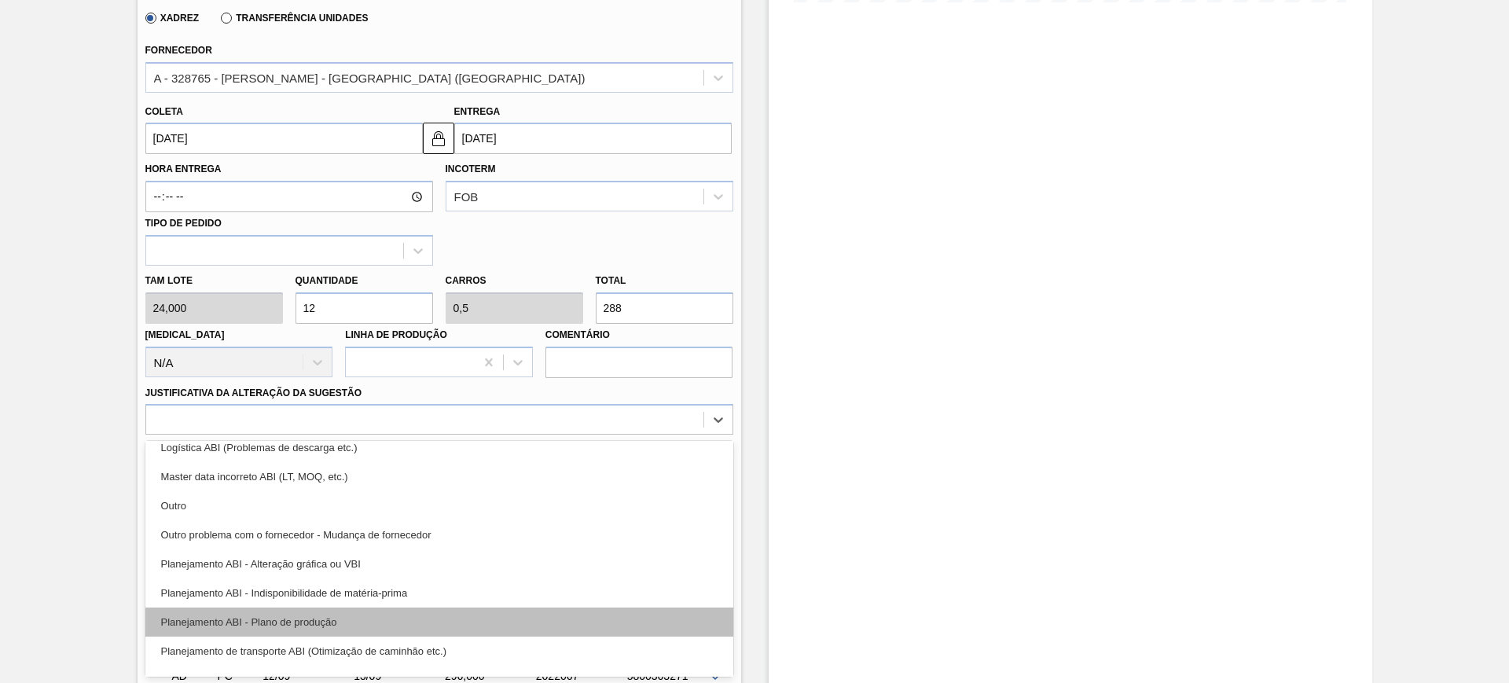
click at [405, 617] on div "Planejamento ABI - Plano de produção" at bounding box center [439, 622] width 588 height 29
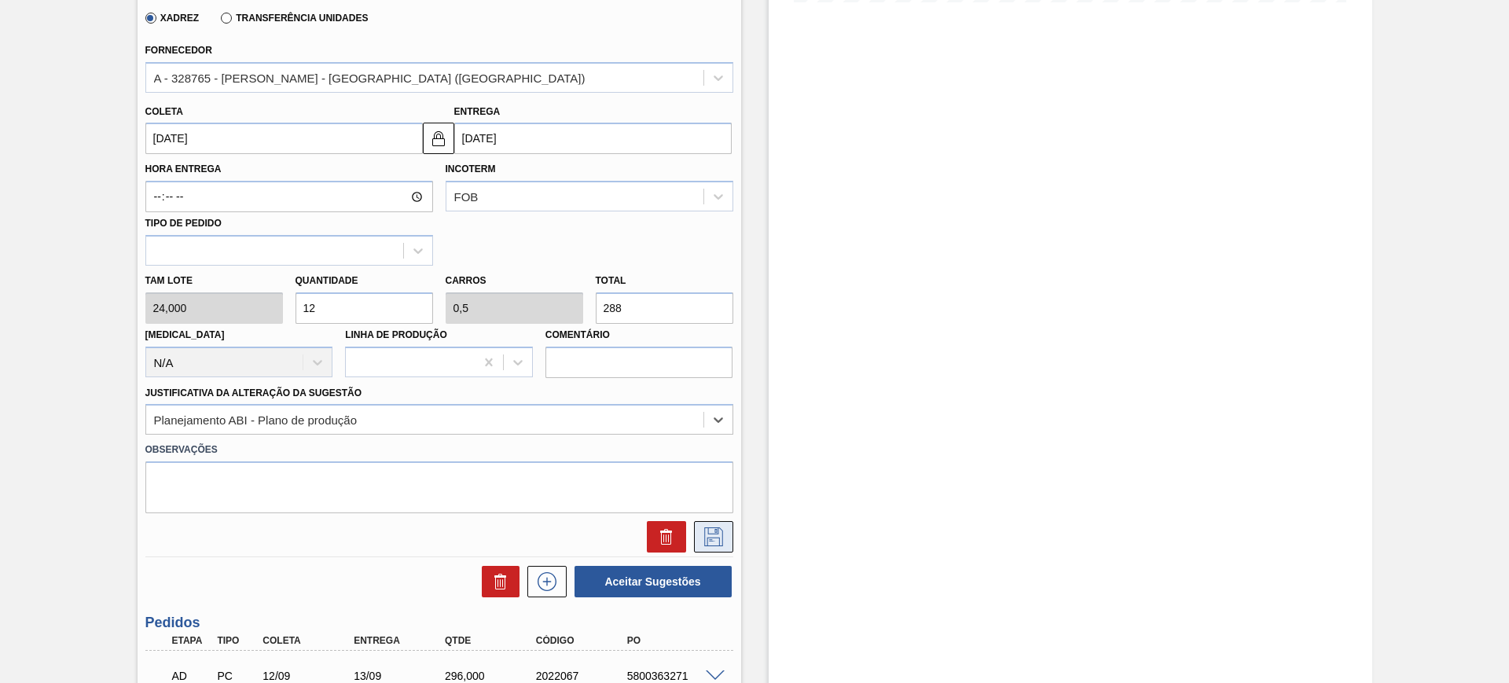
click at [721, 531] on icon at bounding box center [713, 536] width 19 height 19
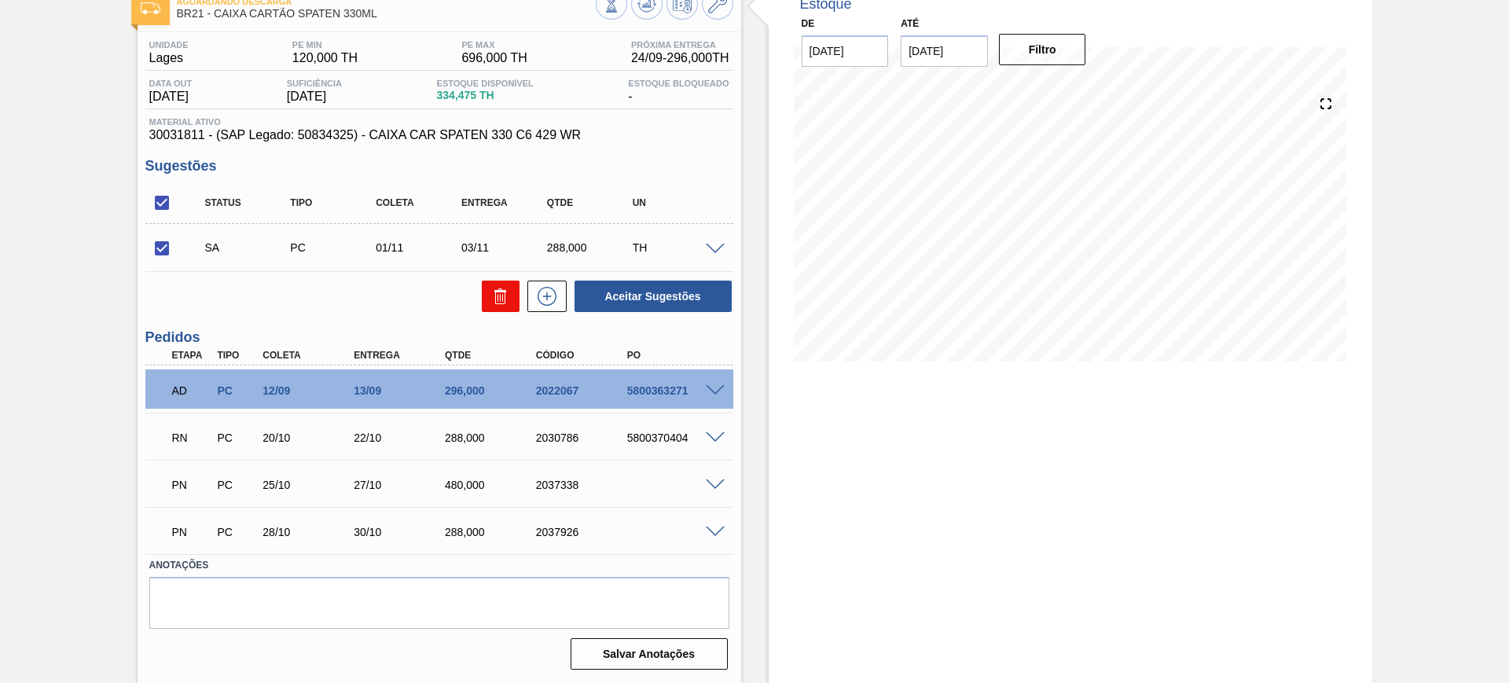
click at [494, 291] on icon at bounding box center [500, 291] width 12 height 2
checkbox input "false"
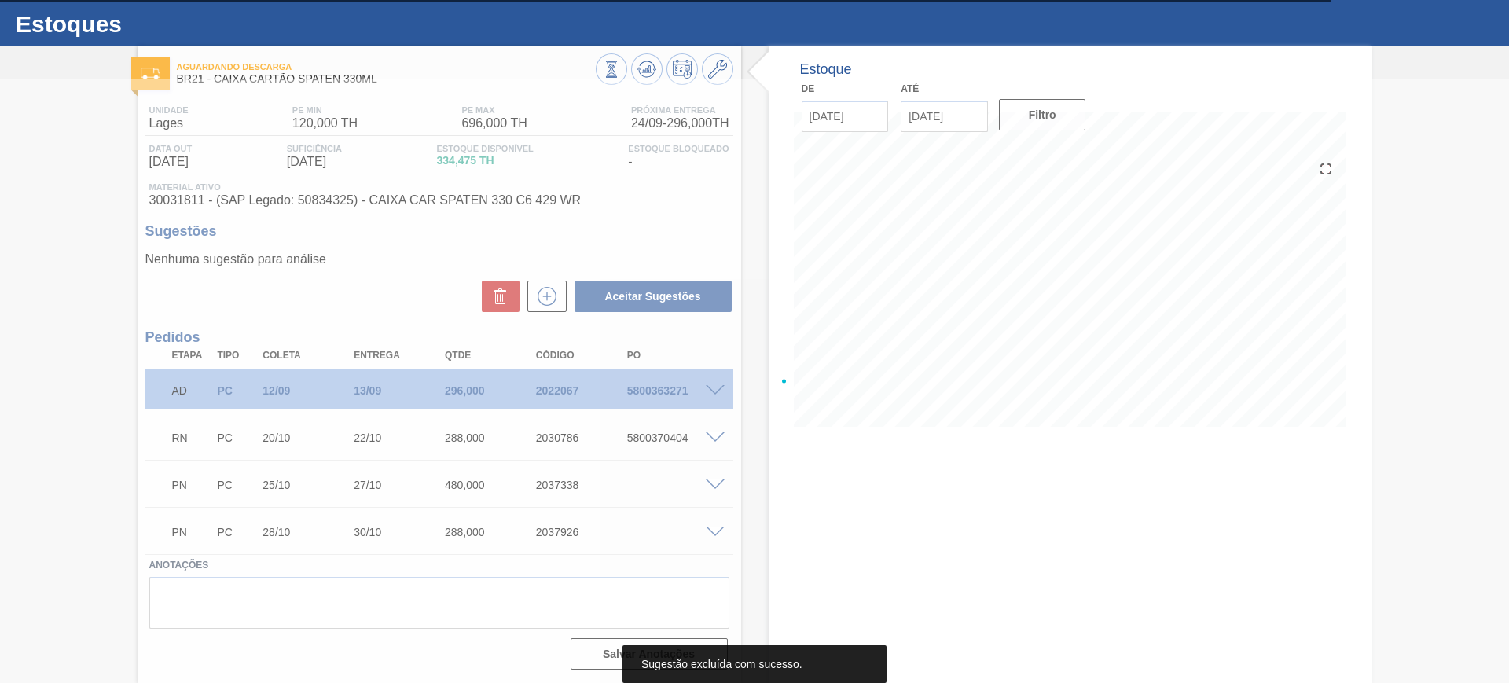
scroll to position [33, 0]
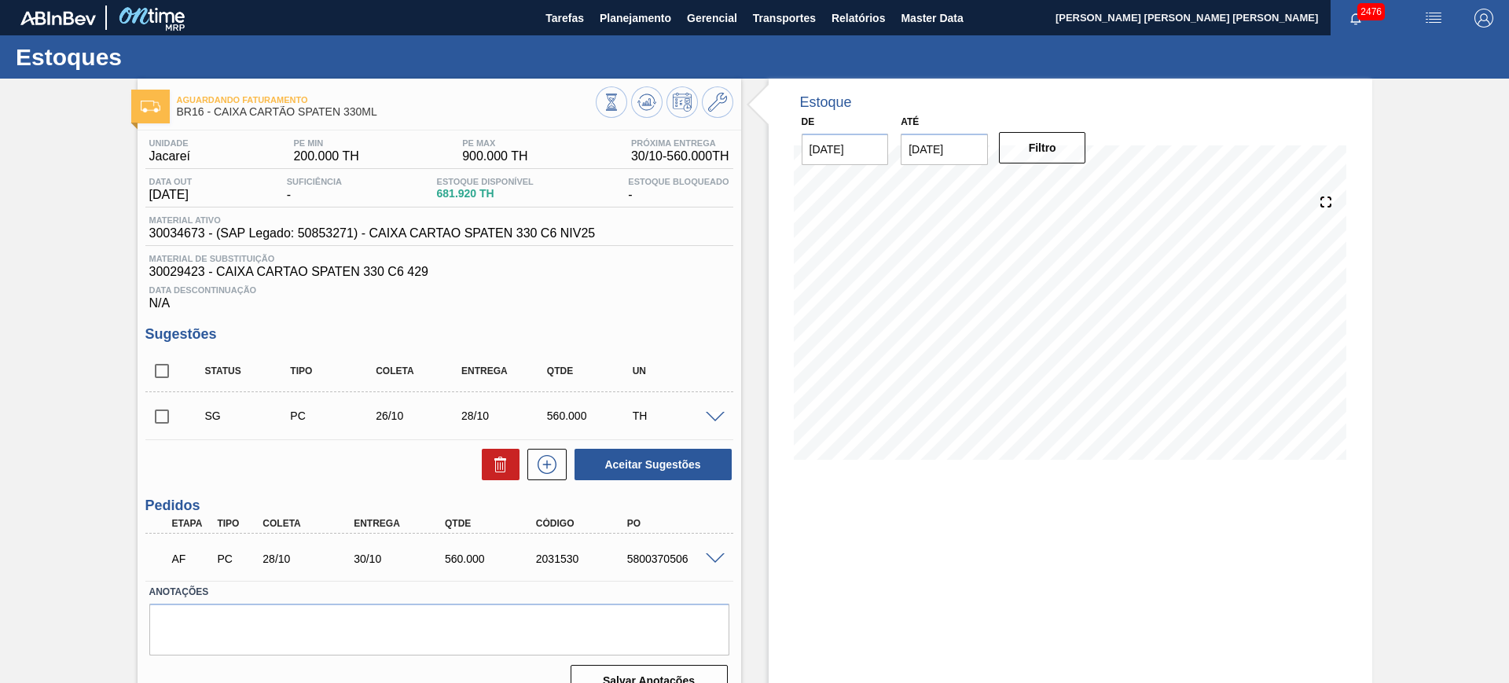
click at [162, 360] on input "checkbox" at bounding box center [161, 370] width 33 height 33
checkbox input "true"
click at [506, 469] on icon at bounding box center [500, 464] width 19 height 19
checkbox input "false"
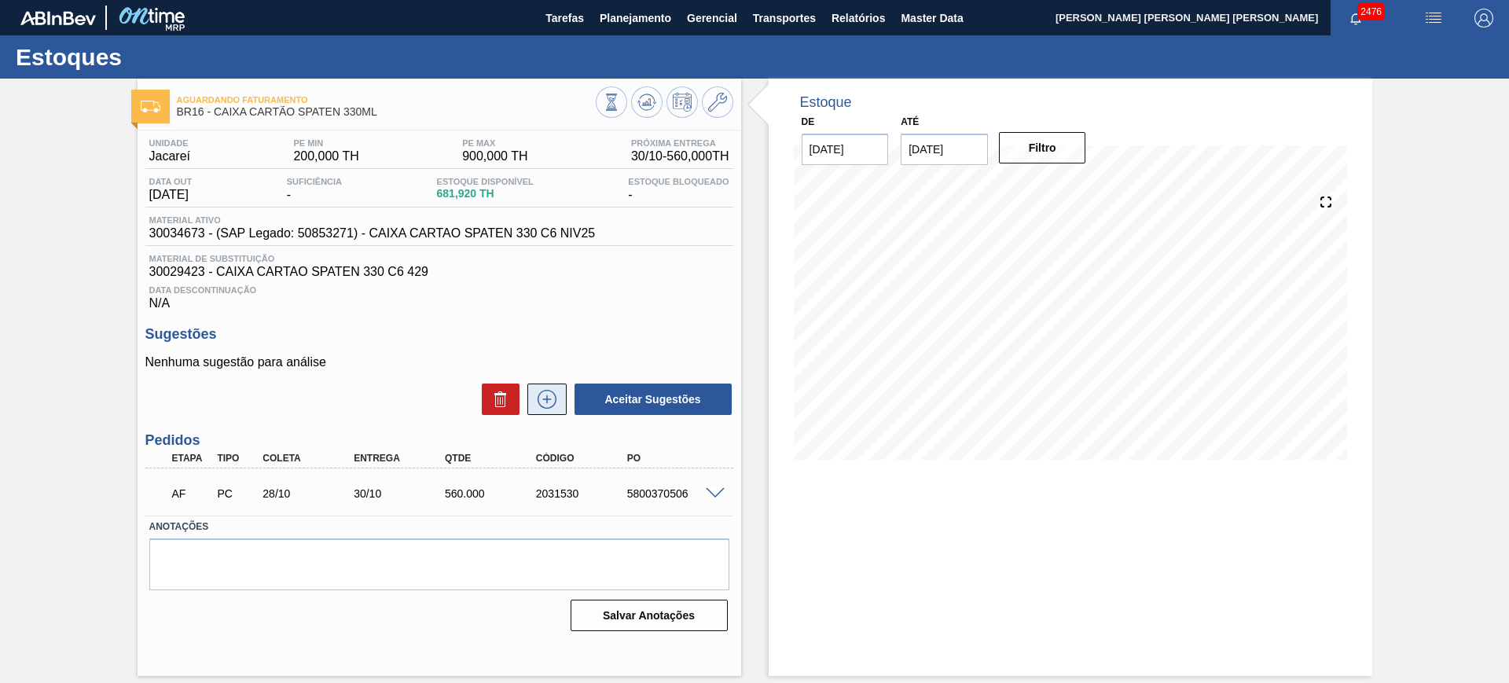
click at [543, 402] on icon at bounding box center [546, 399] width 25 height 19
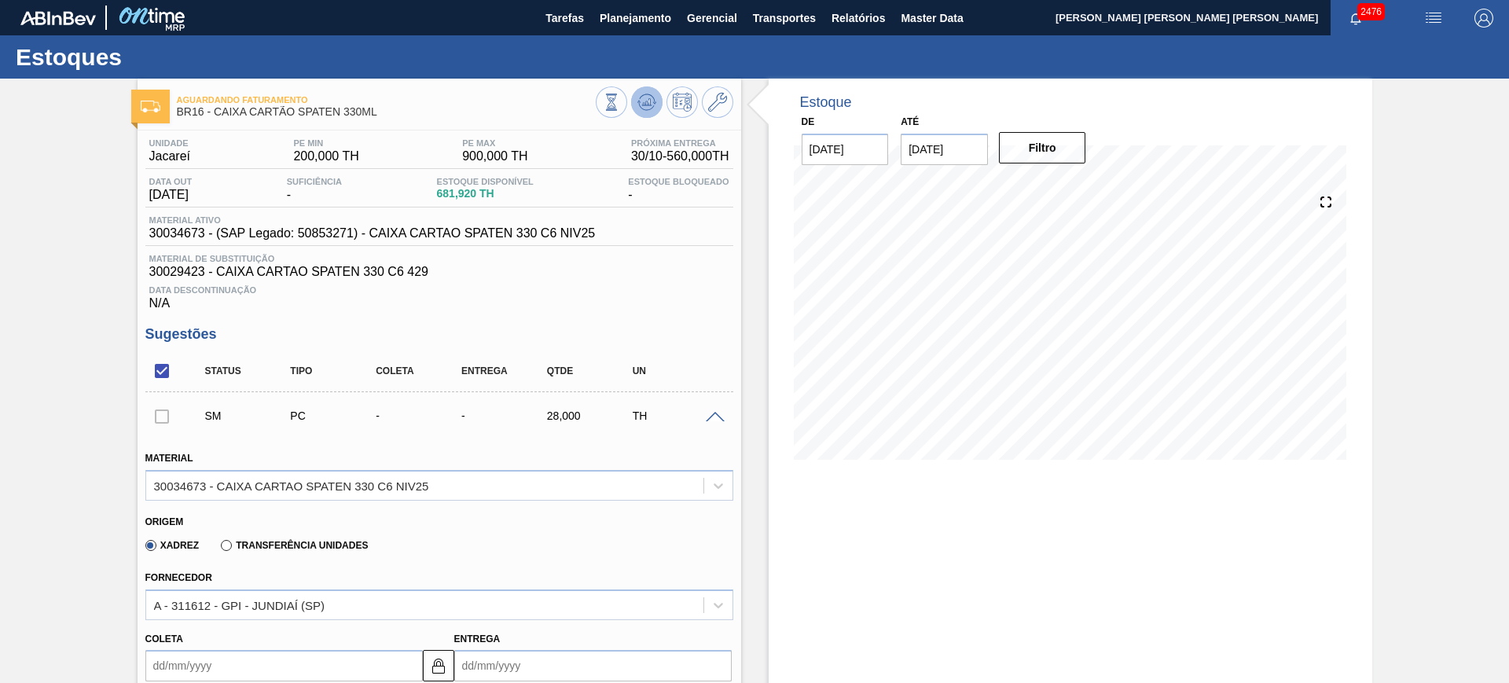
click at [641, 112] on button at bounding box center [646, 101] width 31 height 31
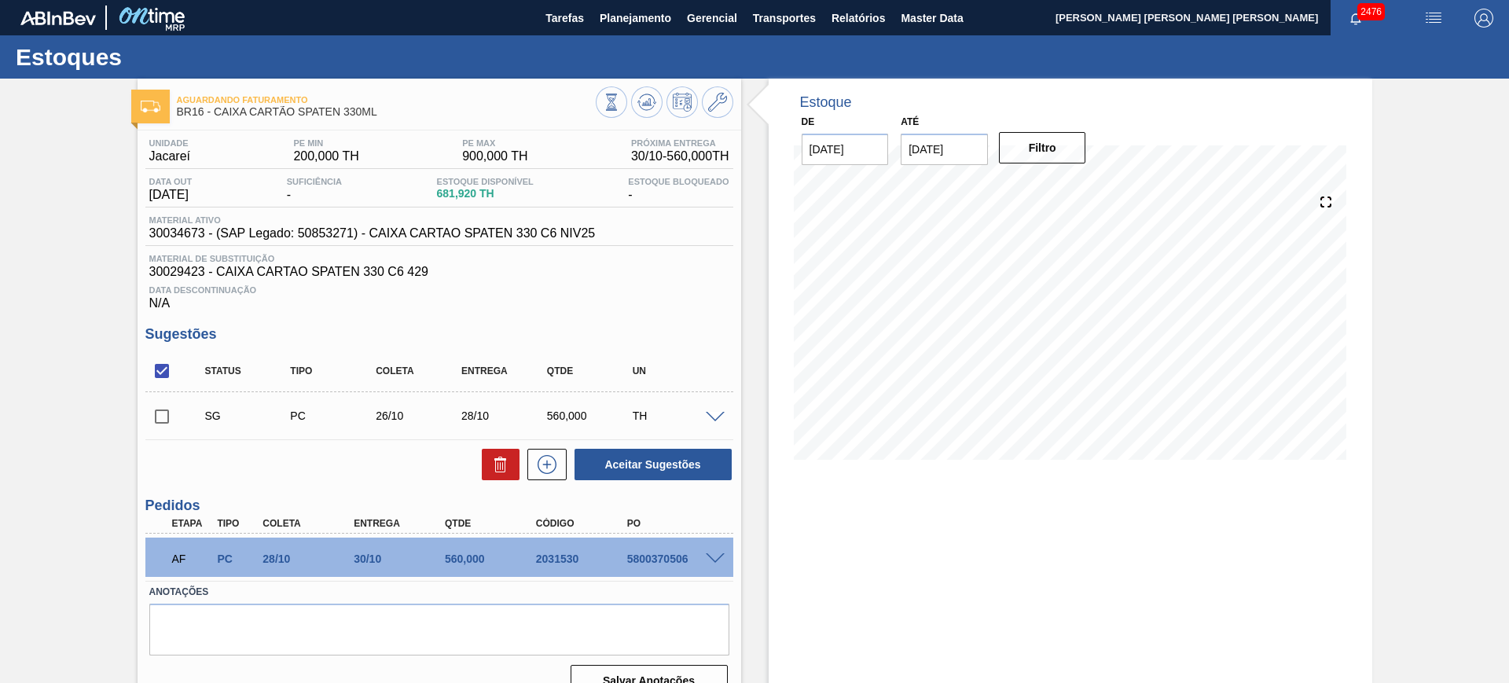
click at [714, 417] on span at bounding box center [715, 418] width 19 height 12
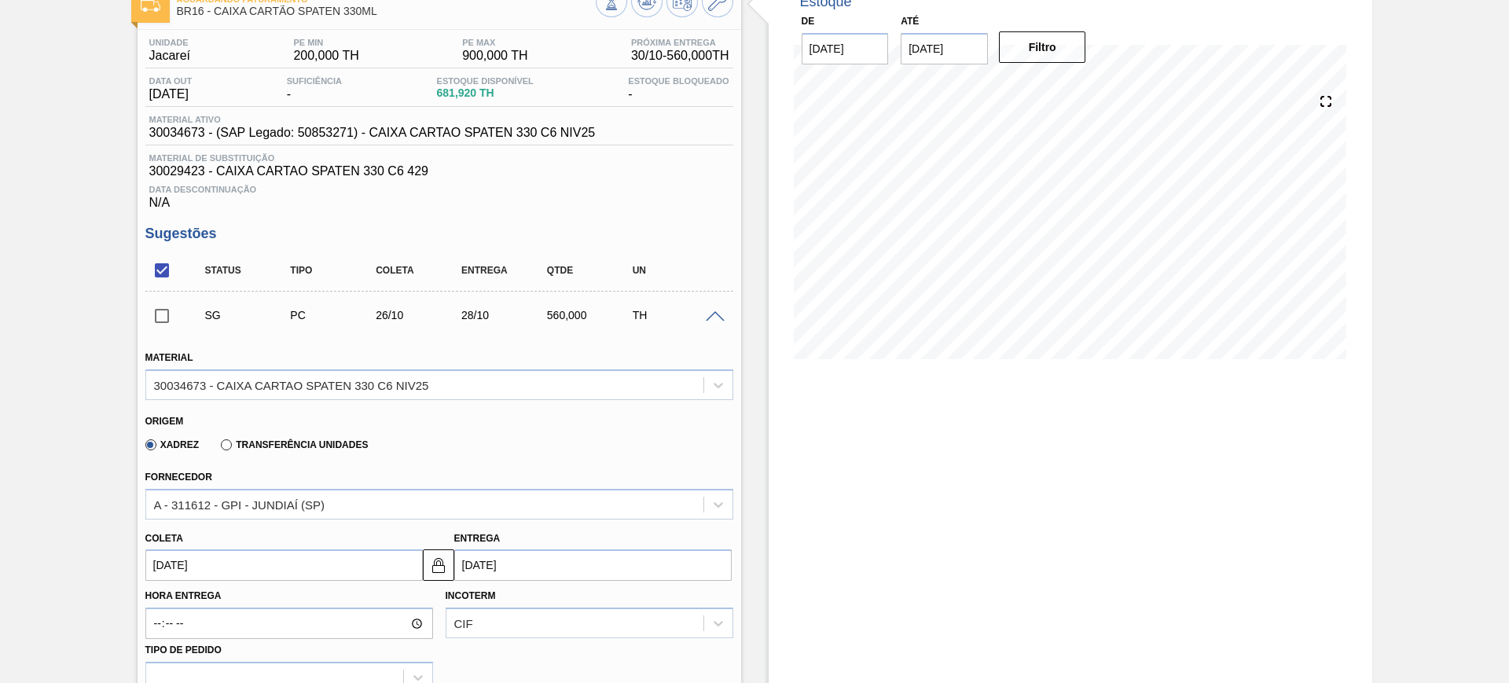
scroll to position [295, 0]
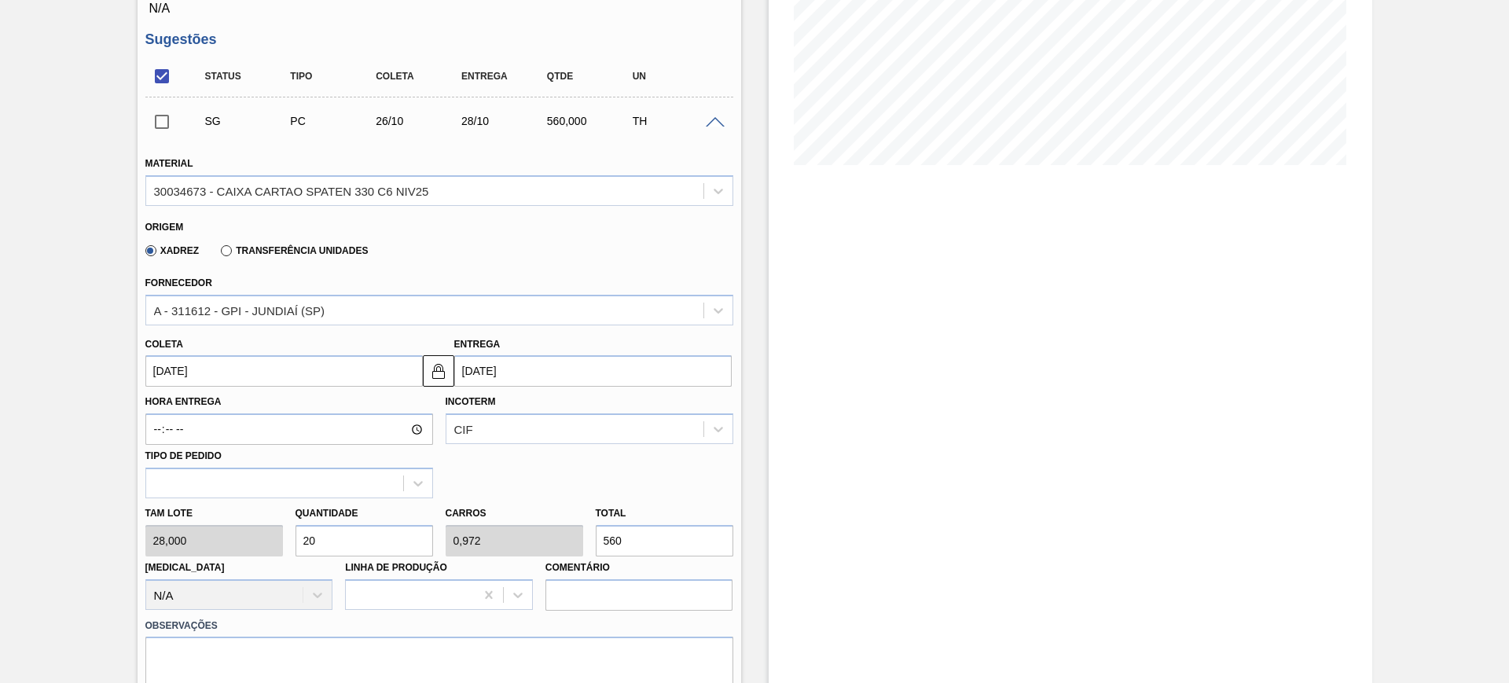
click at [524, 379] on input "[DATE]" at bounding box center [592, 370] width 277 height 31
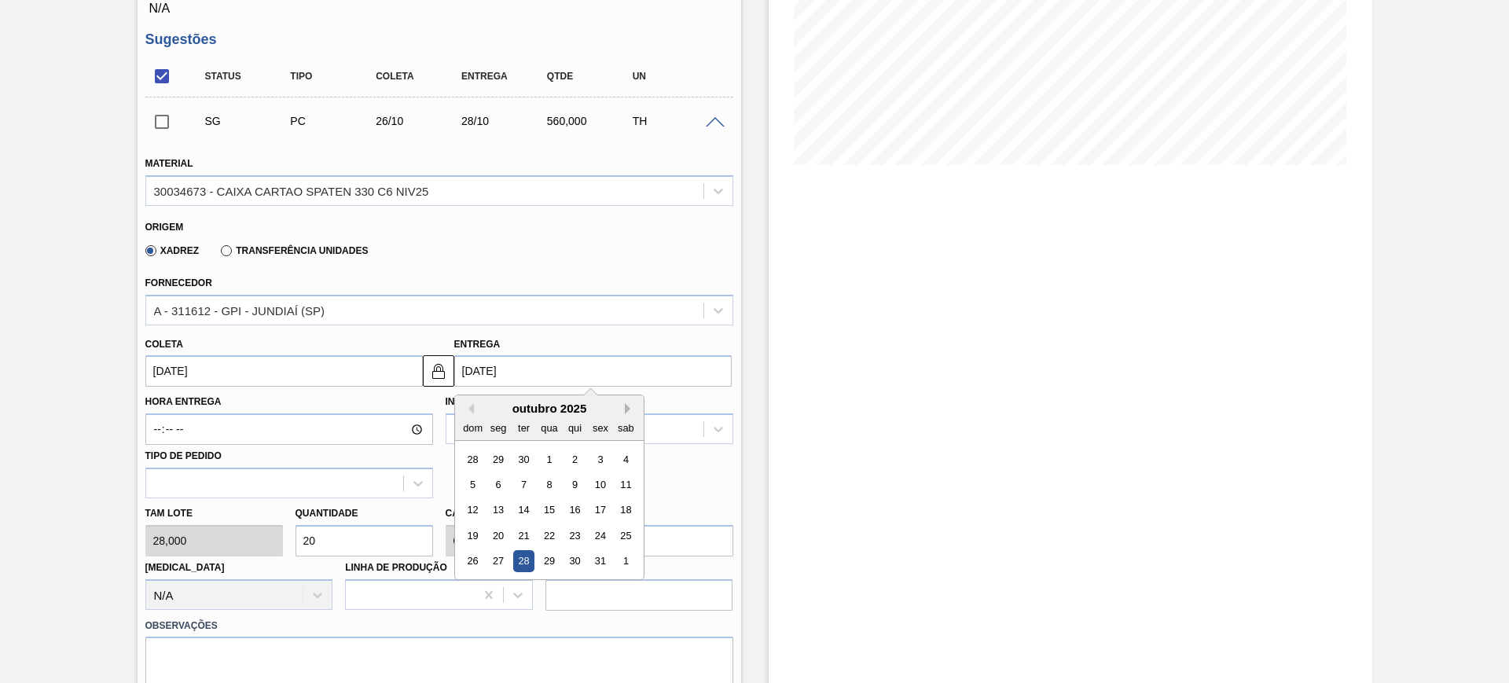
click at [630, 410] on button "Next Month" at bounding box center [630, 408] width 11 height 11
click at [597, 509] on div "14" at bounding box center [600, 510] width 21 height 21
type input "12/11/2025"
type input "14/11/2025"
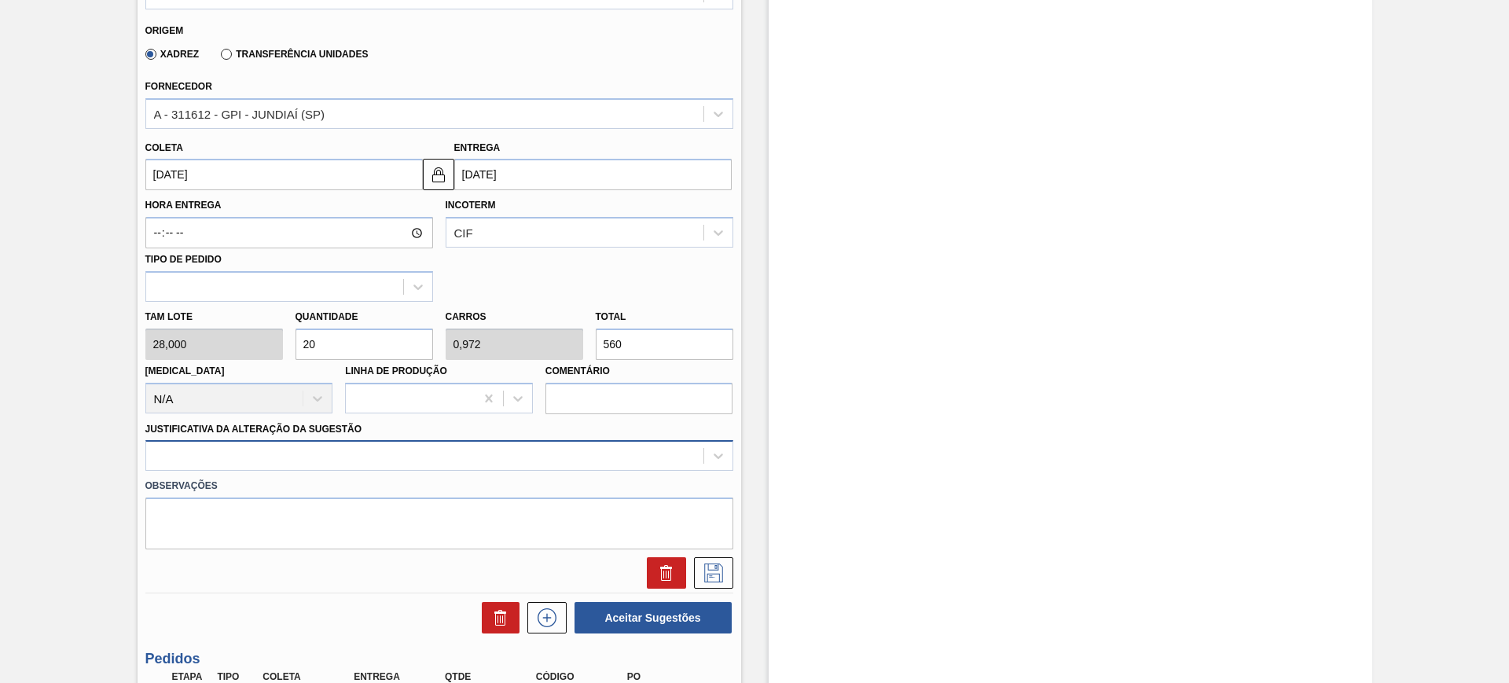
click at [520, 452] on div at bounding box center [439, 455] width 588 height 31
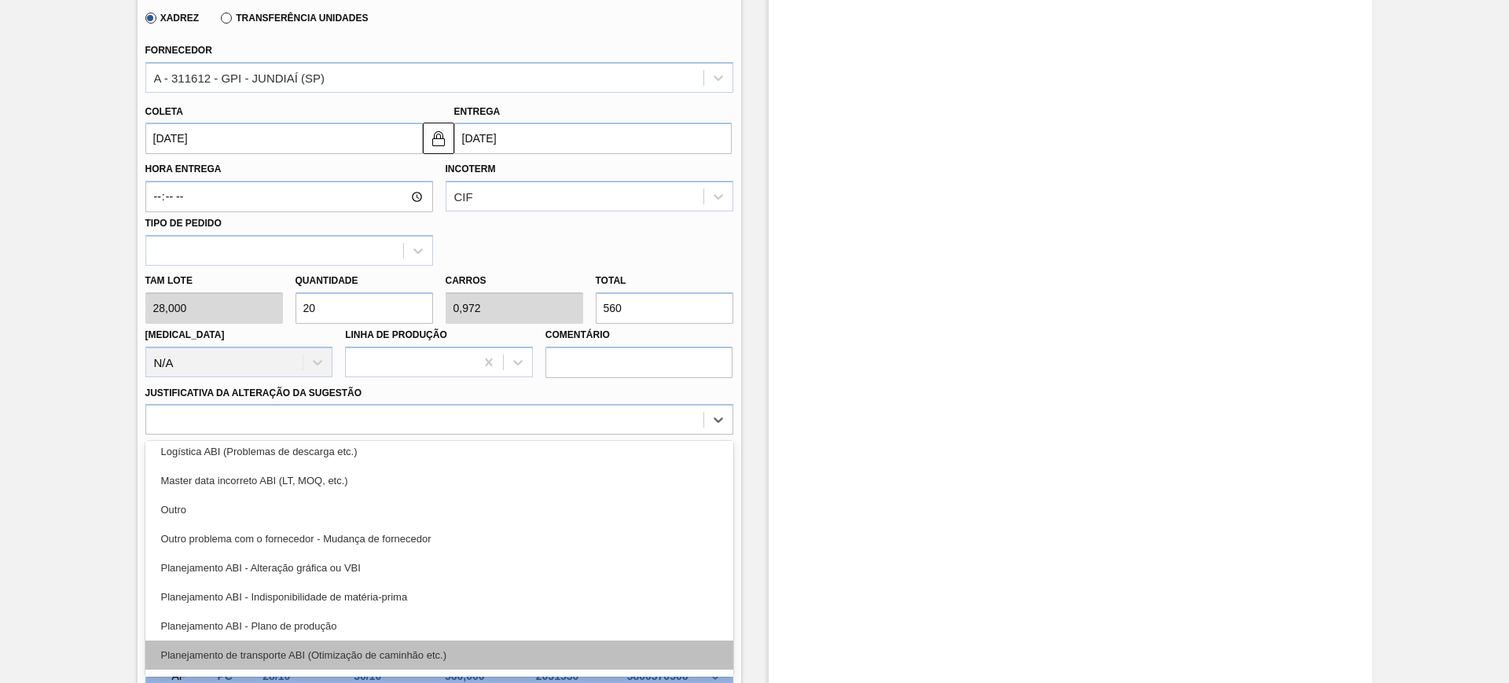
scroll to position [197, 0]
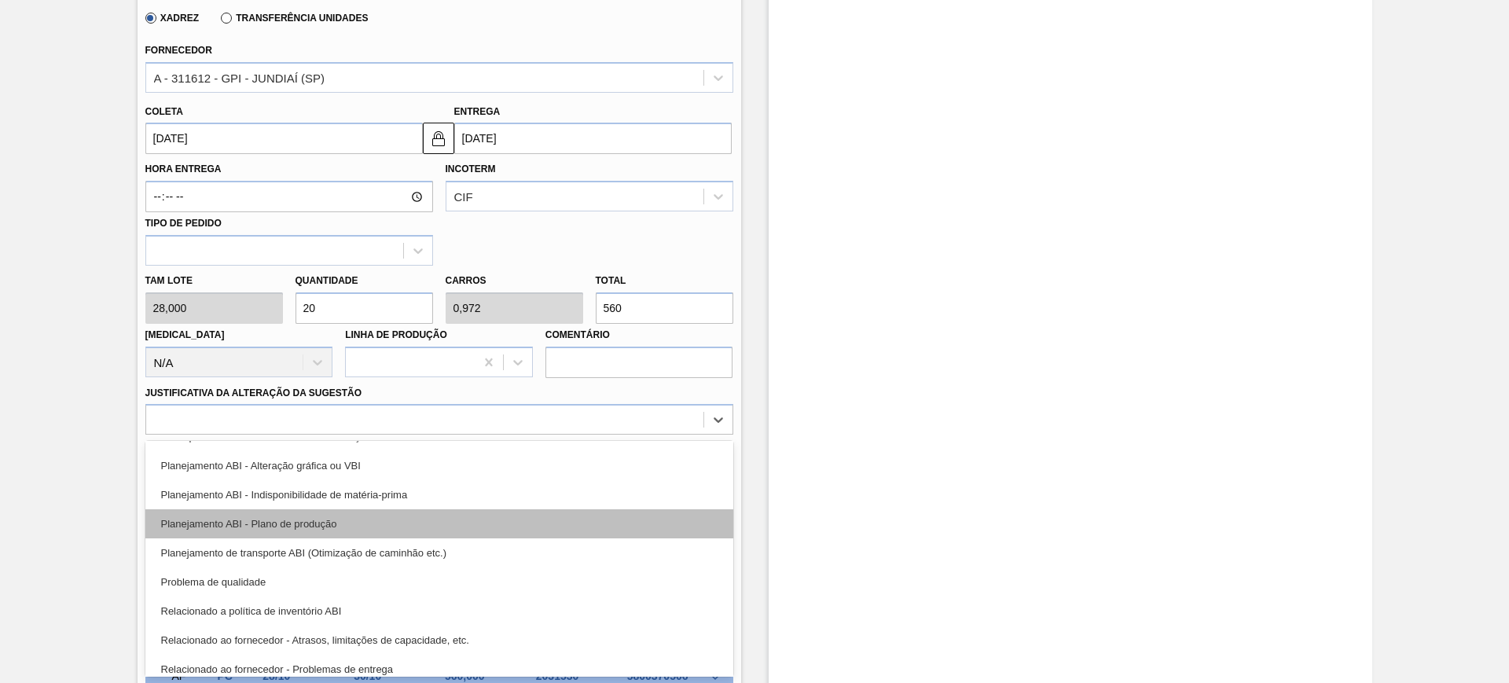
click at [442, 520] on div "Planejamento ABI - Plano de produção" at bounding box center [439, 523] width 588 height 29
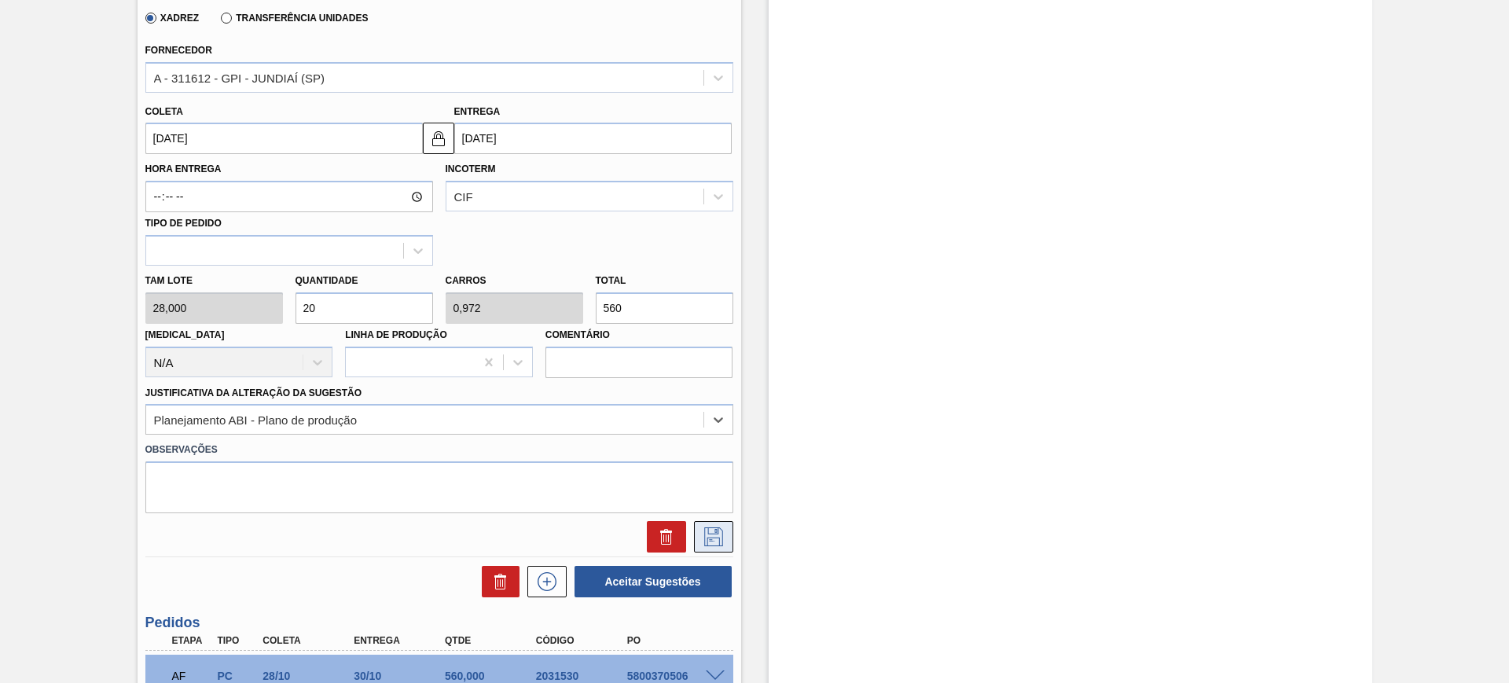
click at [714, 539] on icon at bounding box center [713, 536] width 25 height 19
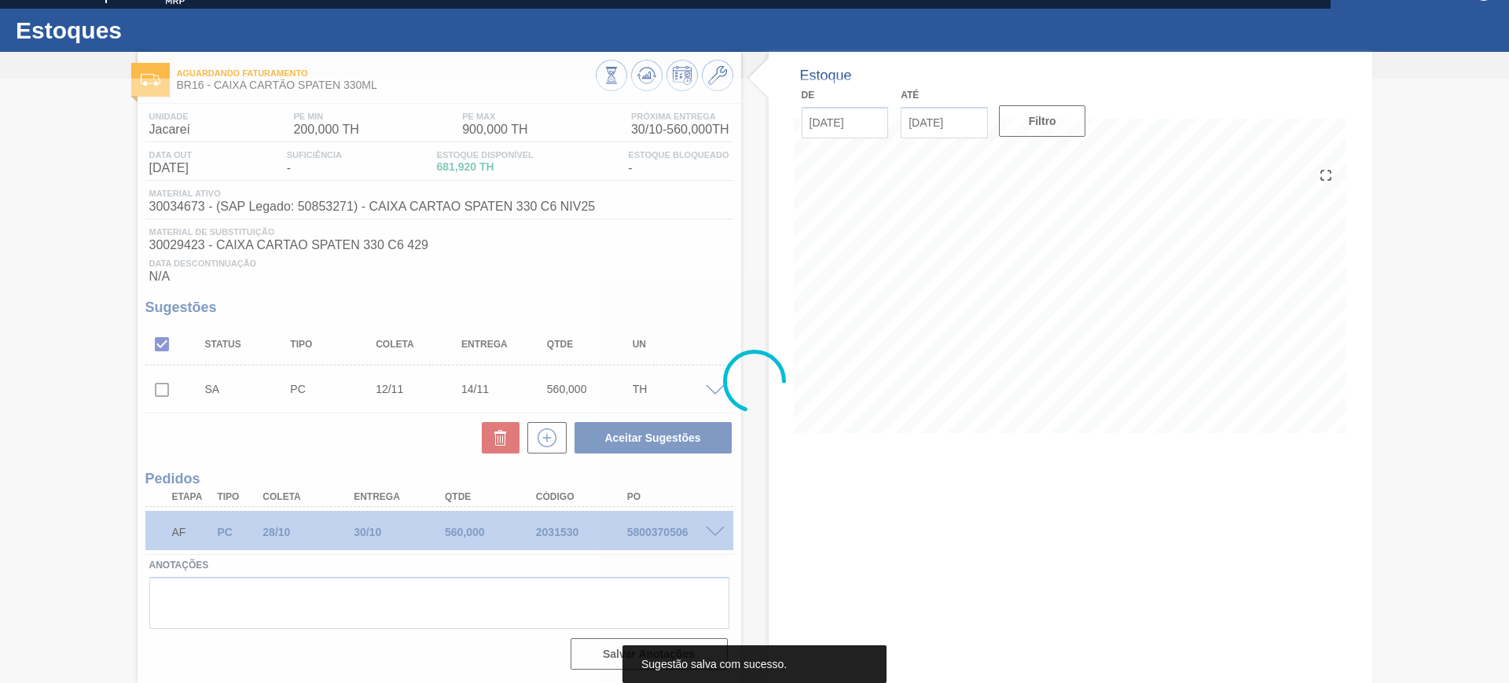
scroll to position [27, 0]
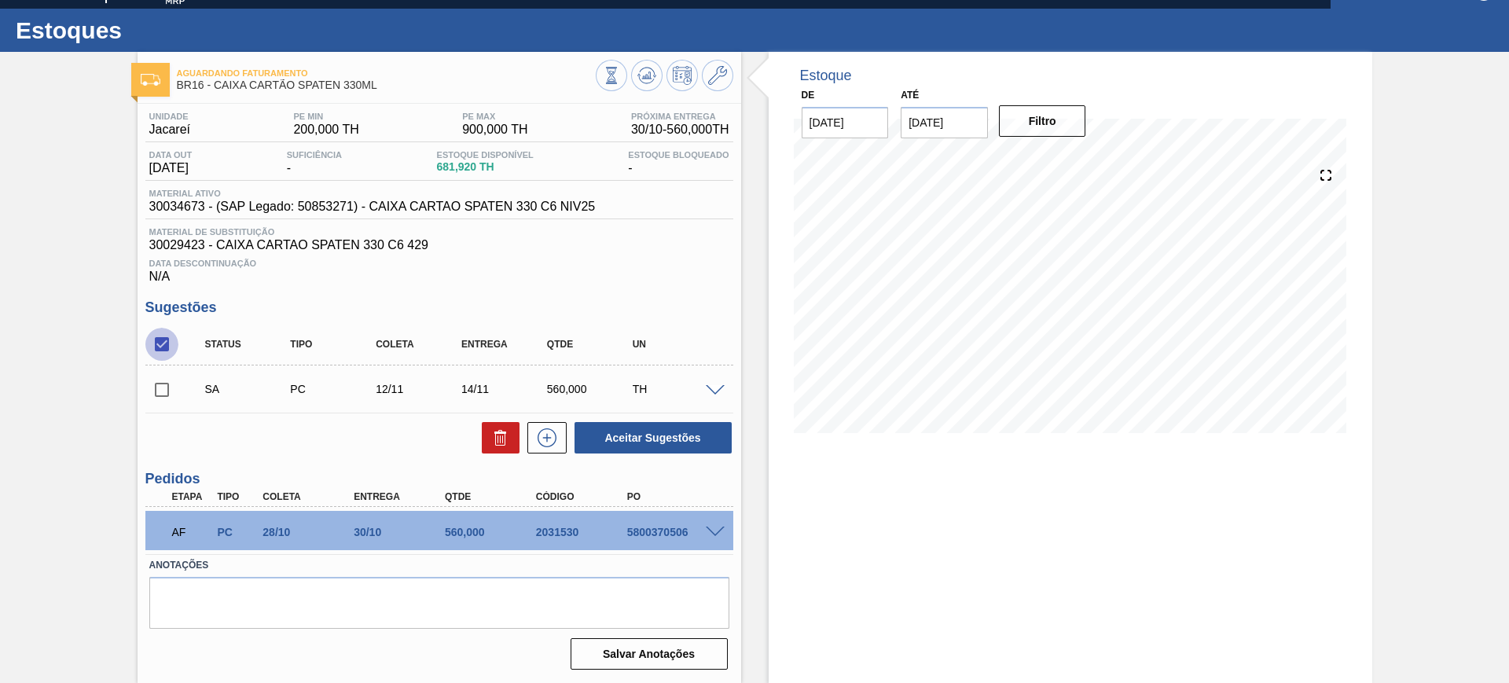
click at [167, 346] on input "checkbox" at bounding box center [161, 344] width 33 height 33
checkbox input "true"
click at [640, 423] on button "Aceitar Sugestões" at bounding box center [653, 437] width 157 height 31
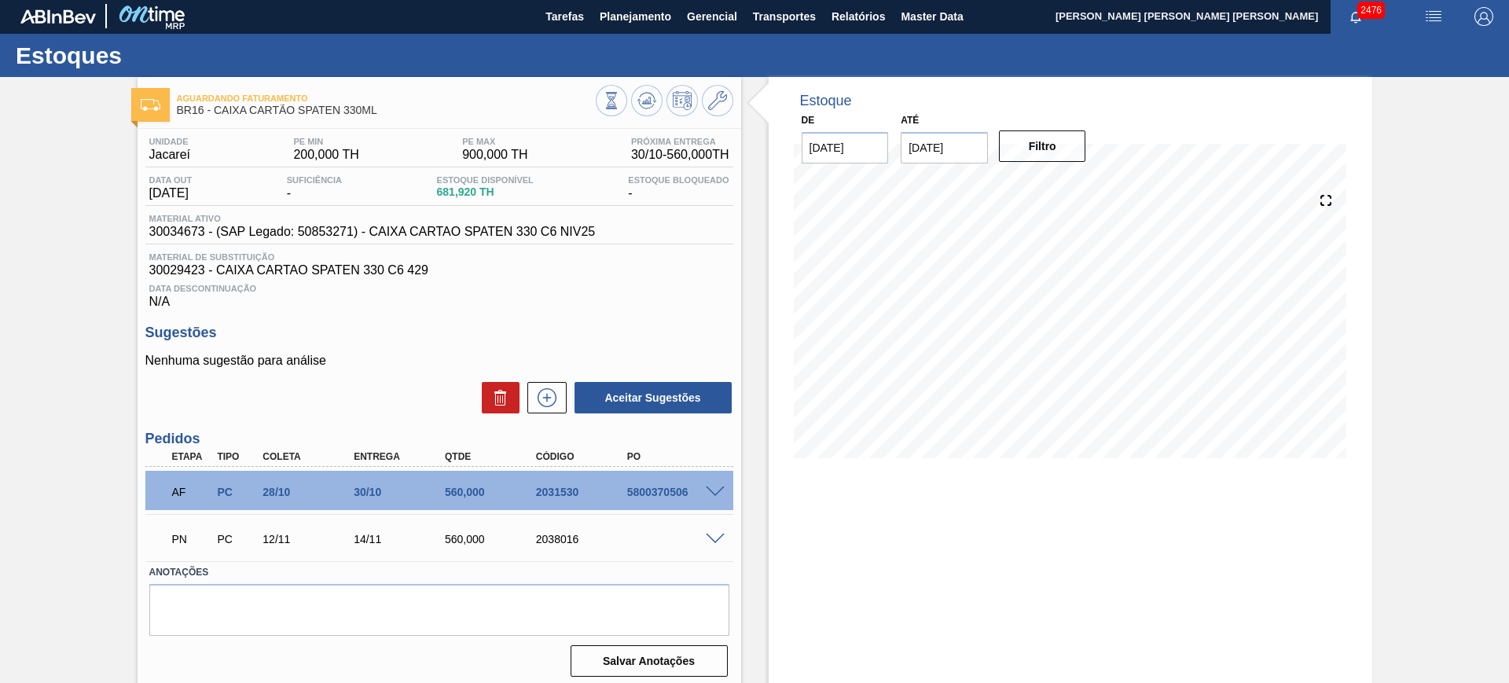
scroll to position [0, 0]
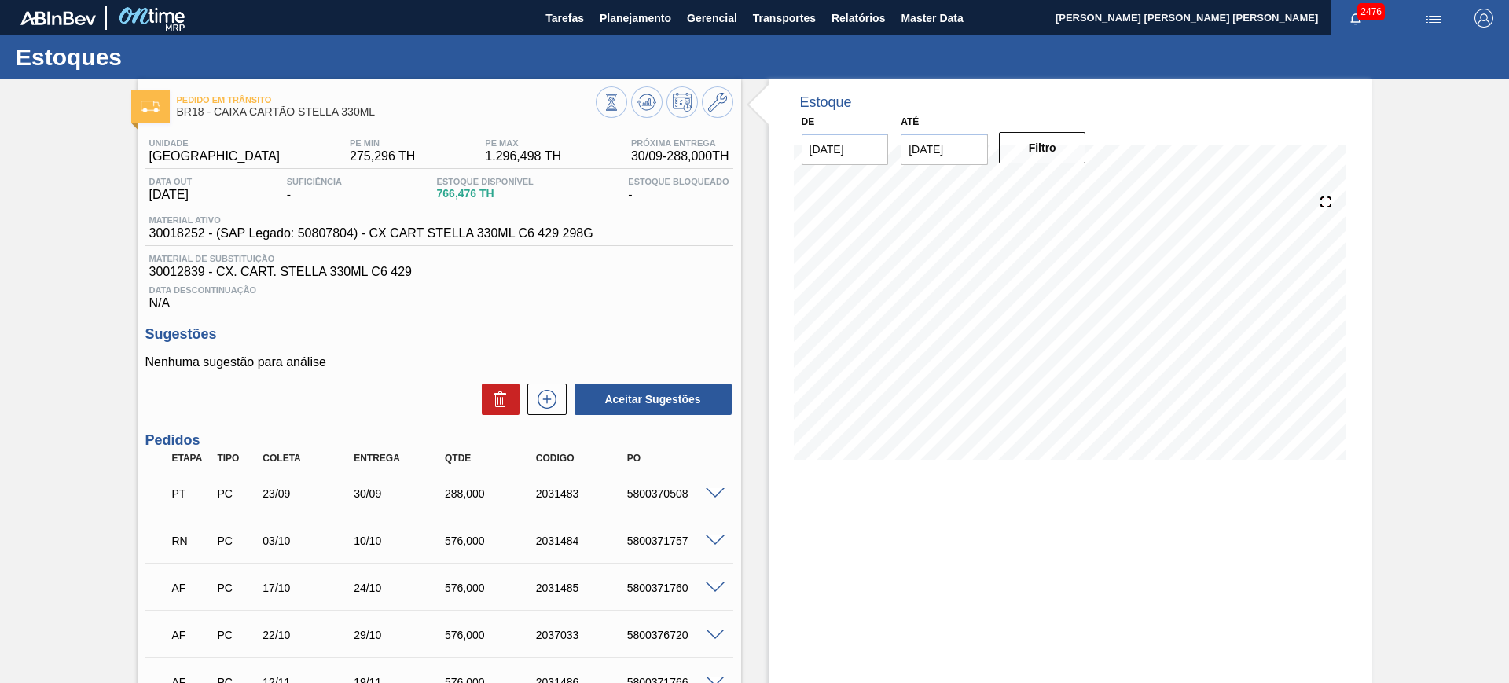
click at [717, 536] on span at bounding box center [715, 541] width 19 height 12
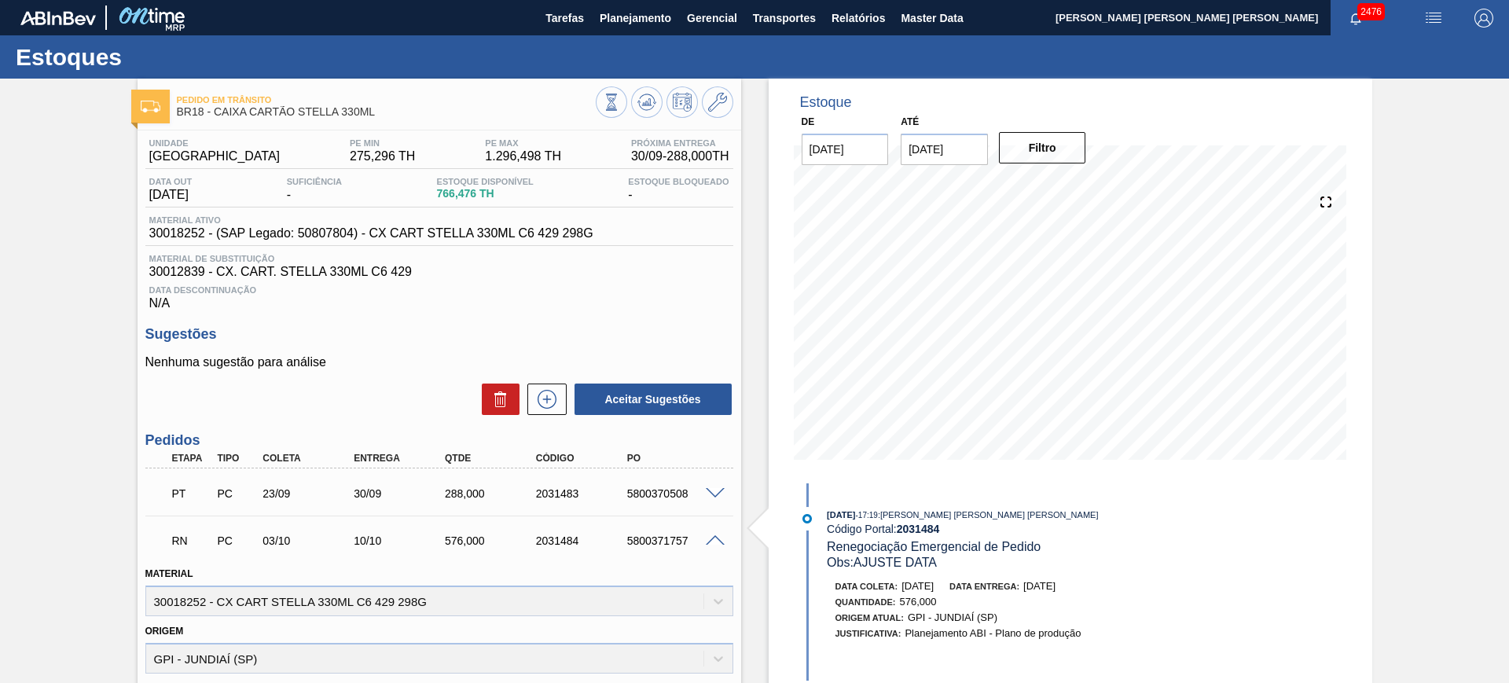
click at [711, 541] on span at bounding box center [715, 541] width 19 height 12
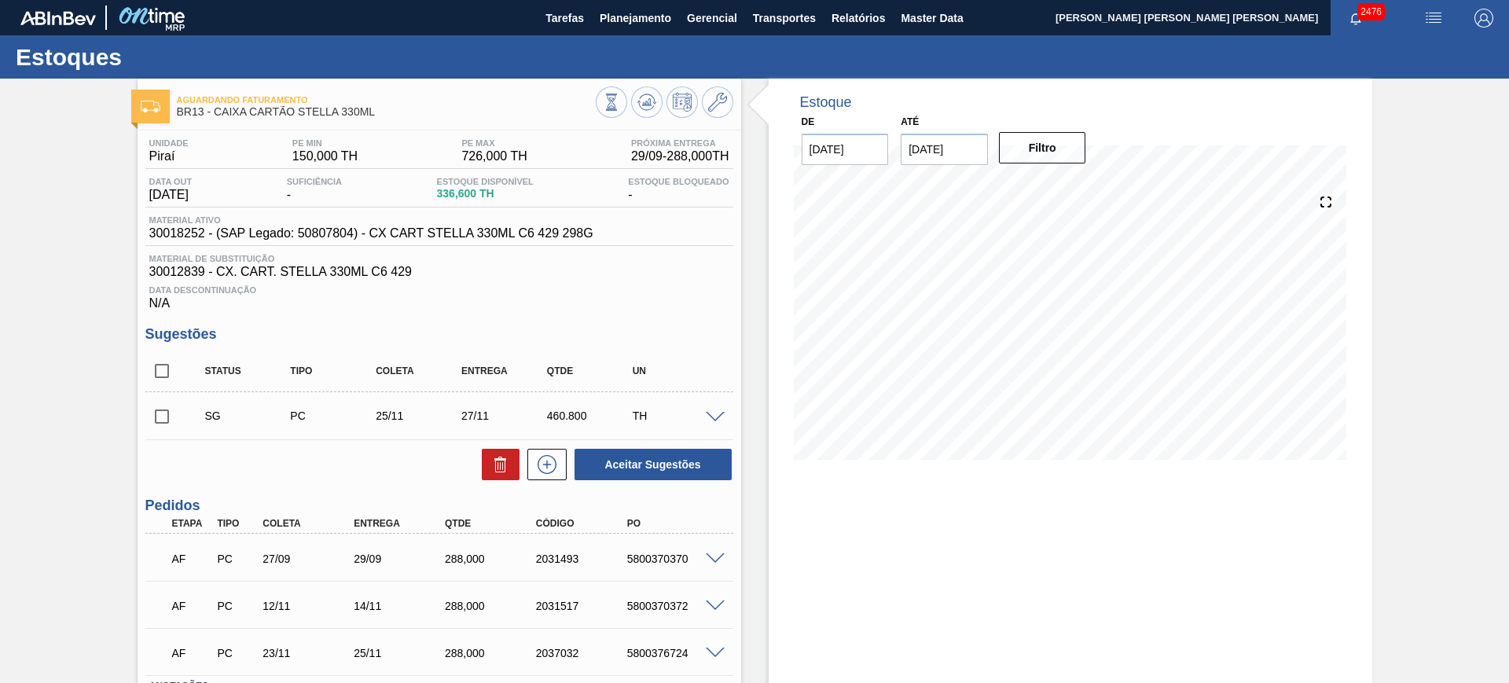
click at [718, 414] on span at bounding box center [715, 418] width 19 height 12
type input "28,800"
type input "0,8"
type input "460,8"
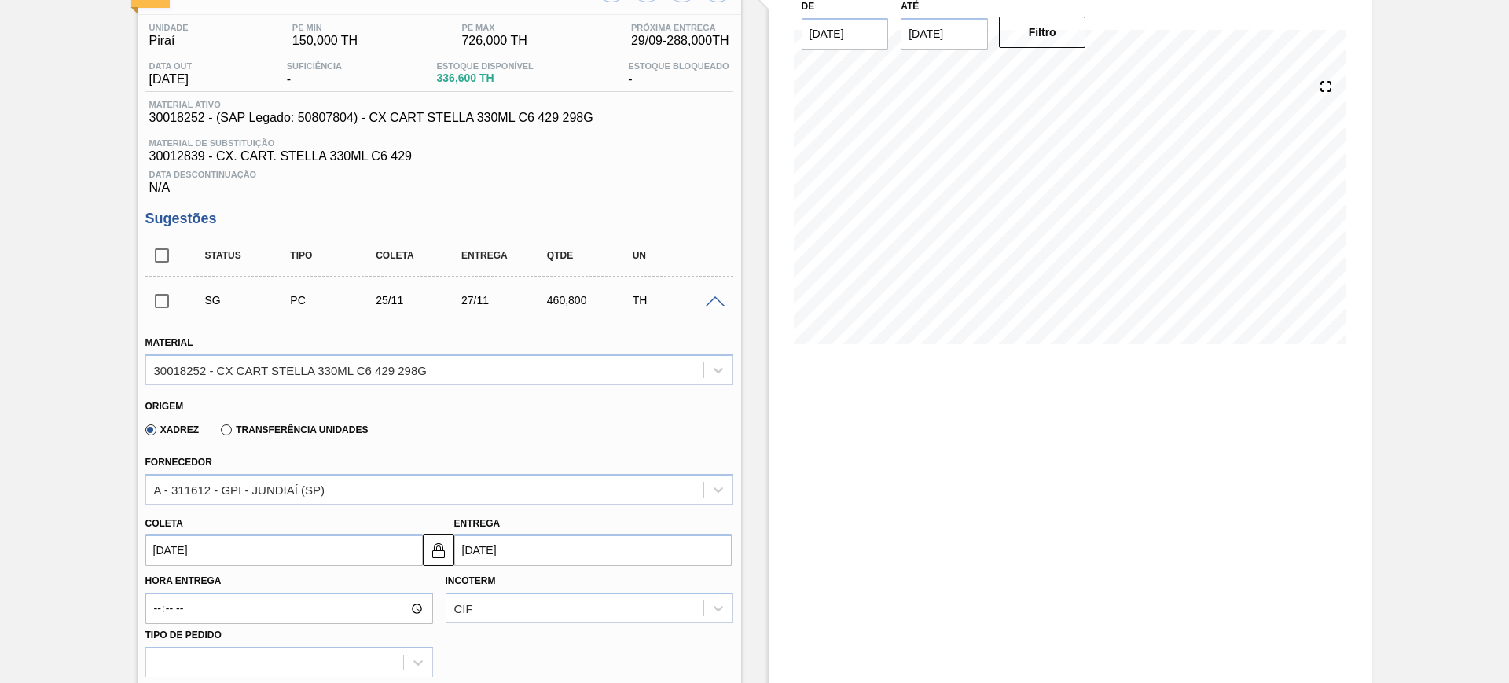
scroll to position [295, 0]
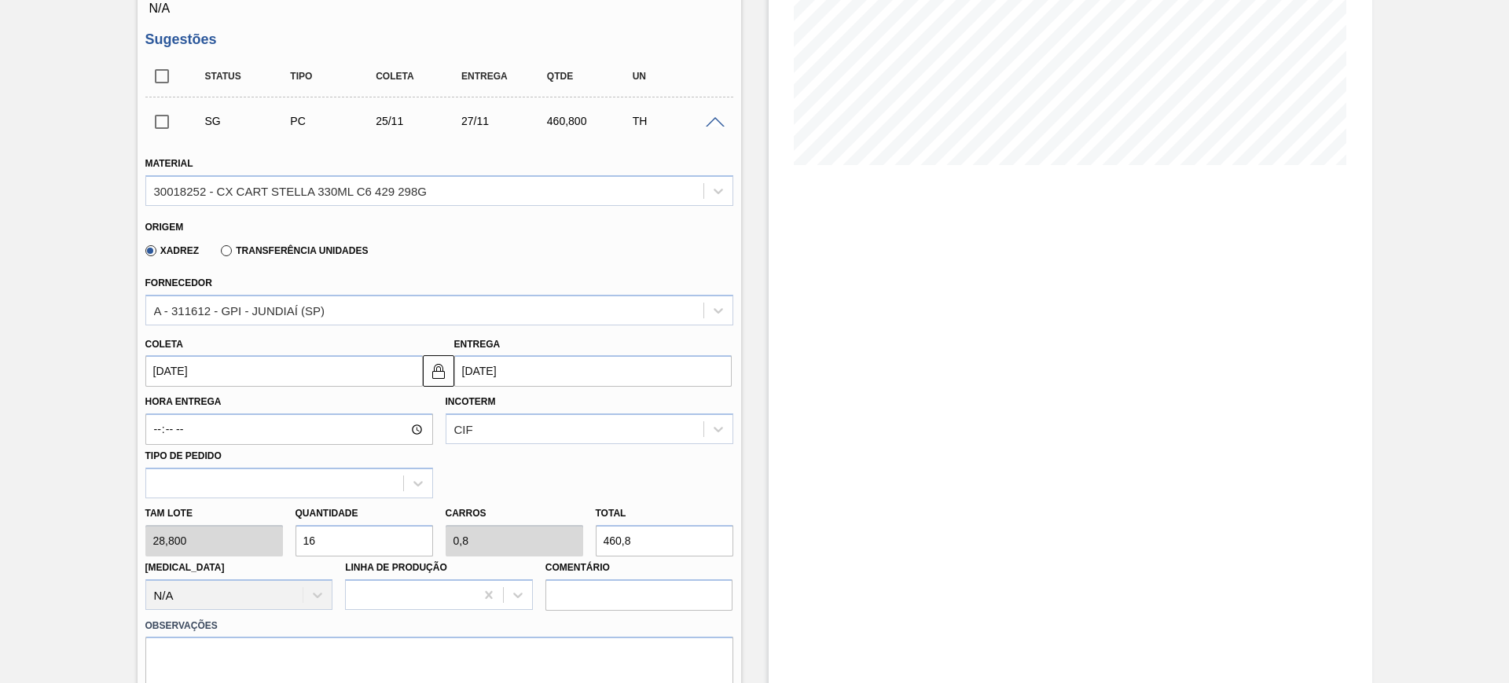
click at [541, 382] on input "27/11/2025" at bounding box center [592, 370] width 277 height 31
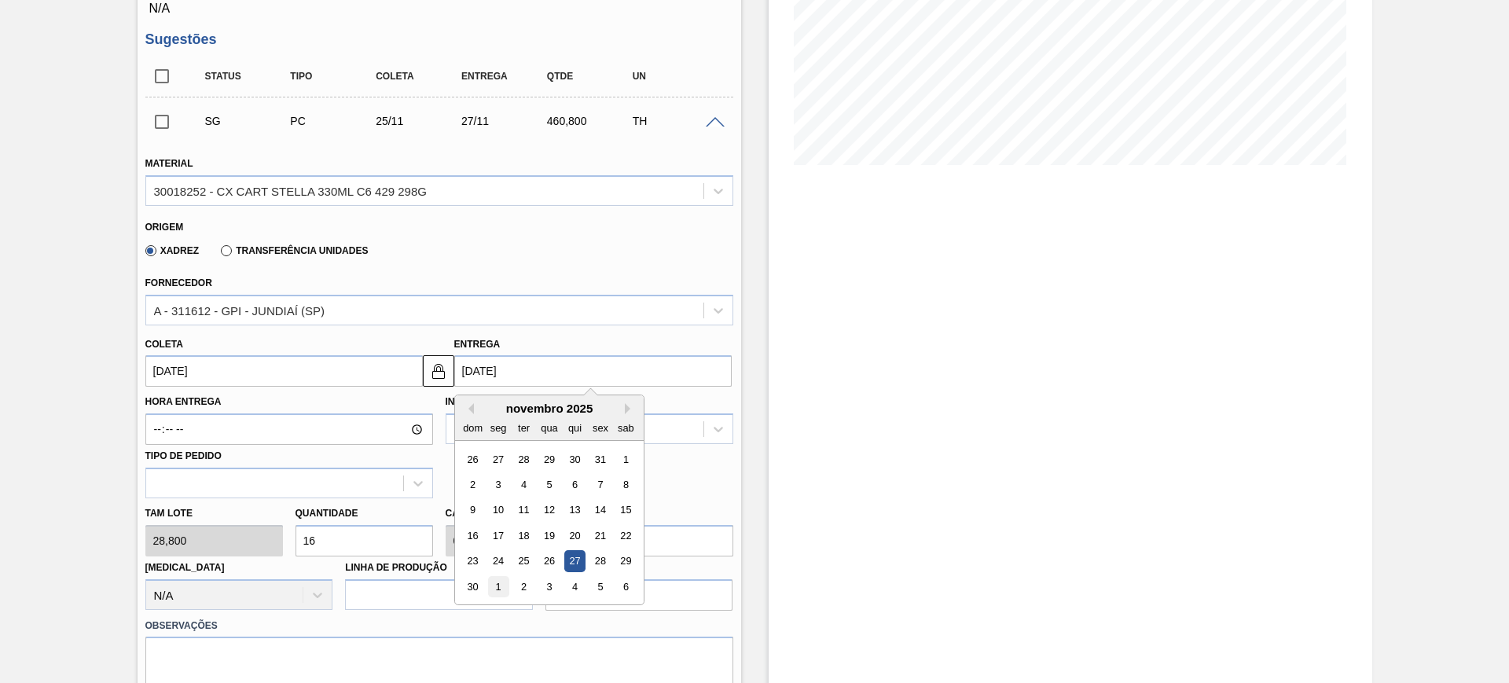
click at [495, 593] on div "1" at bounding box center [497, 586] width 21 height 21
type input "29/11/2025"
type input "01/12/2025"
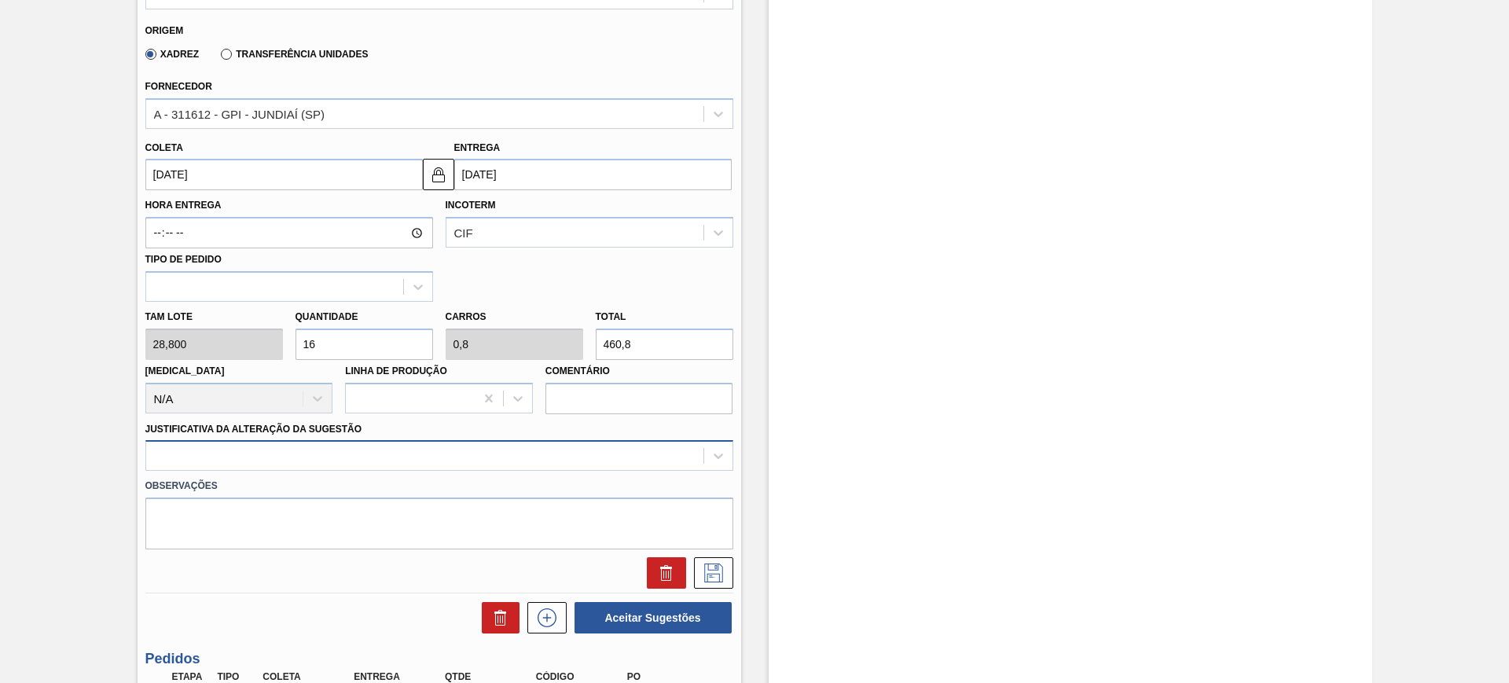
click at [430, 450] on div at bounding box center [439, 455] width 588 height 31
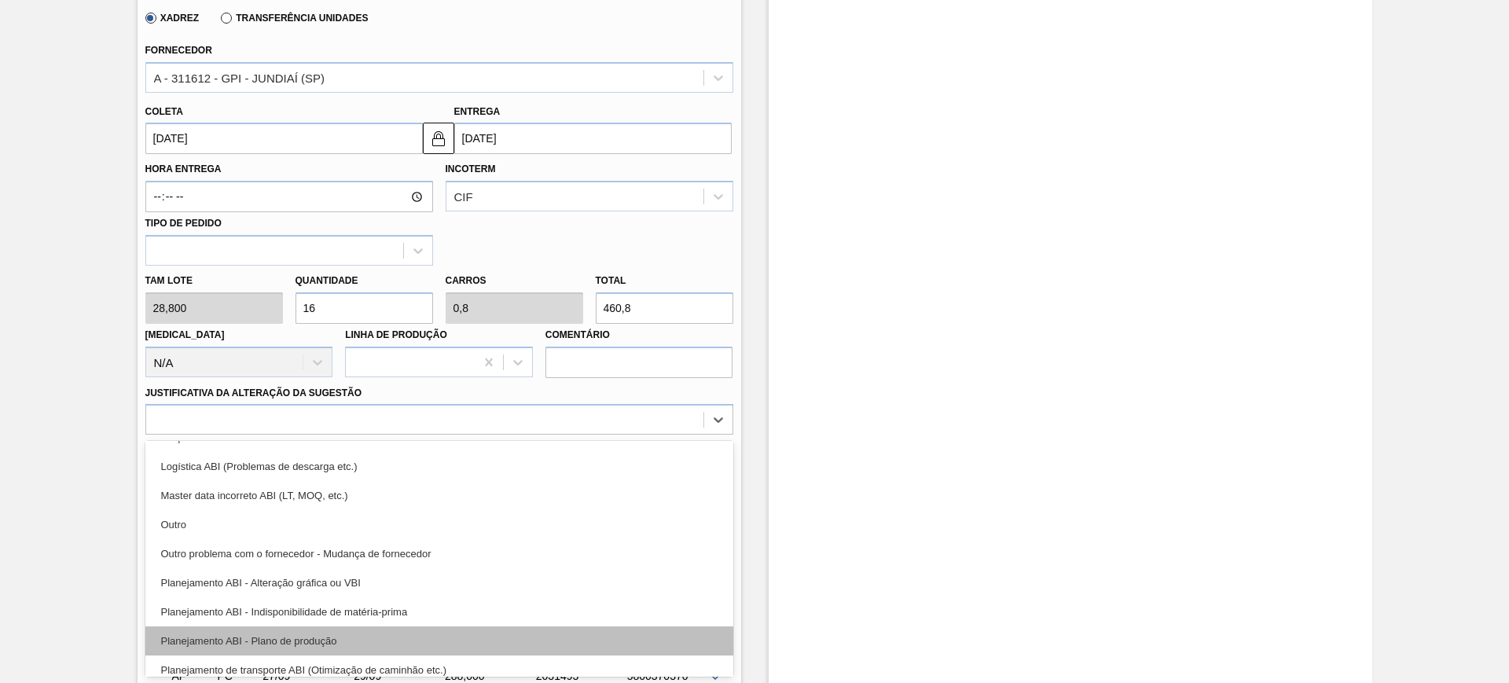
scroll to position [197, 0]
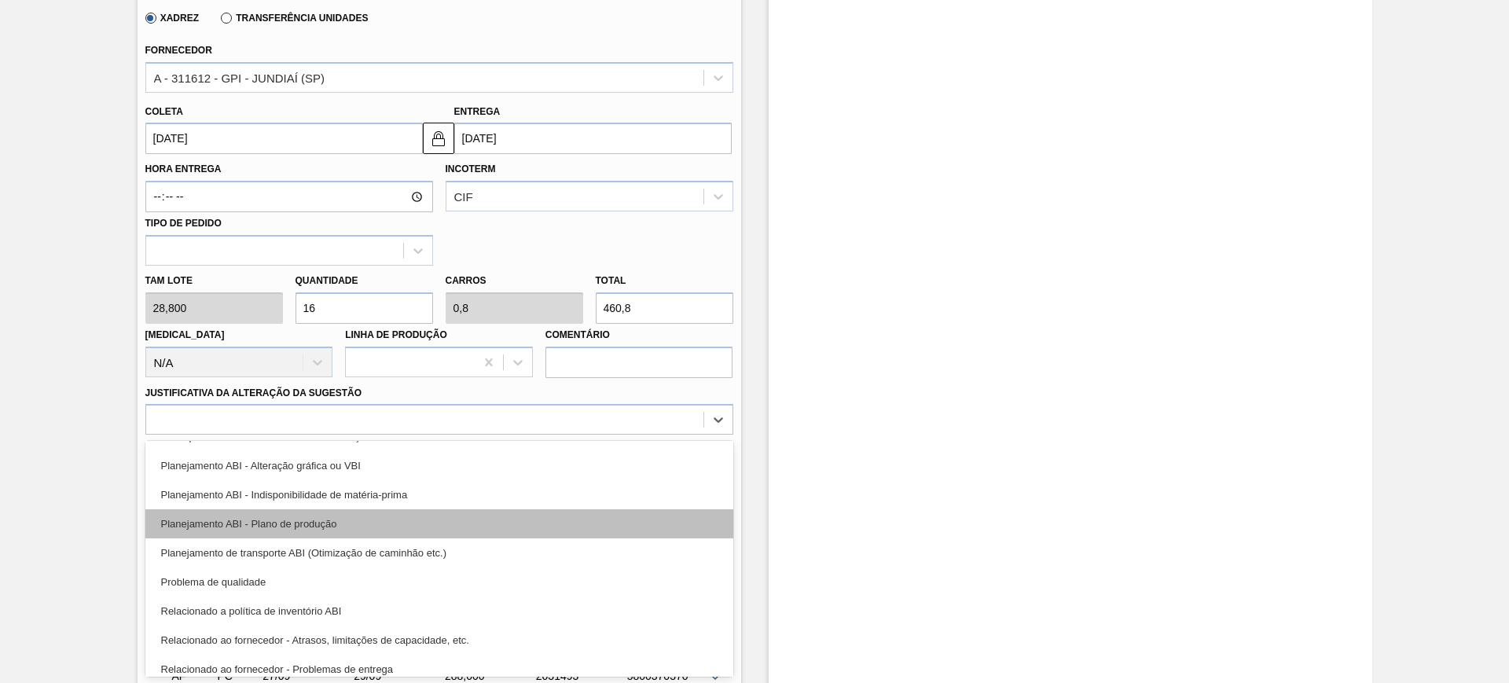
click at [408, 524] on div "Planejamento ABI - Plano de produção" at bounding box center [439, 523] width 588 height 29
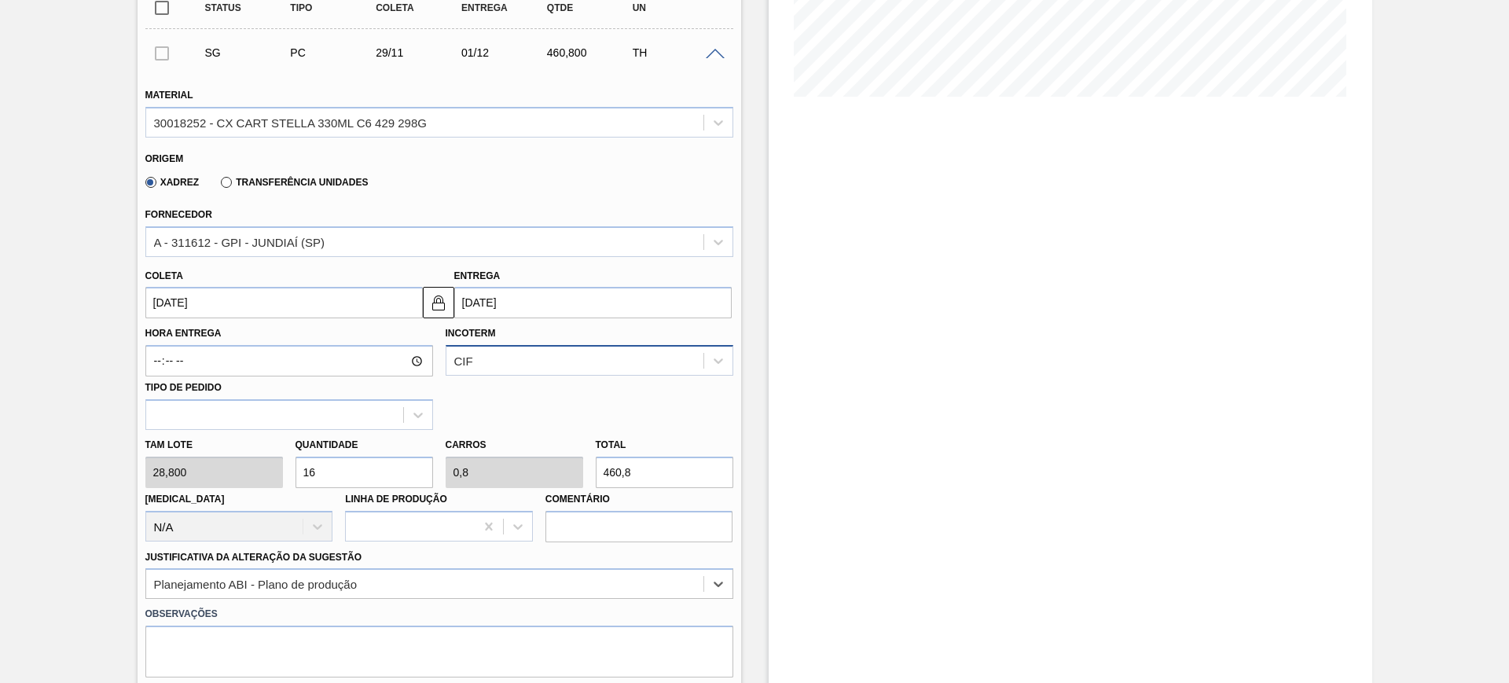
scroll to position [331, 0]
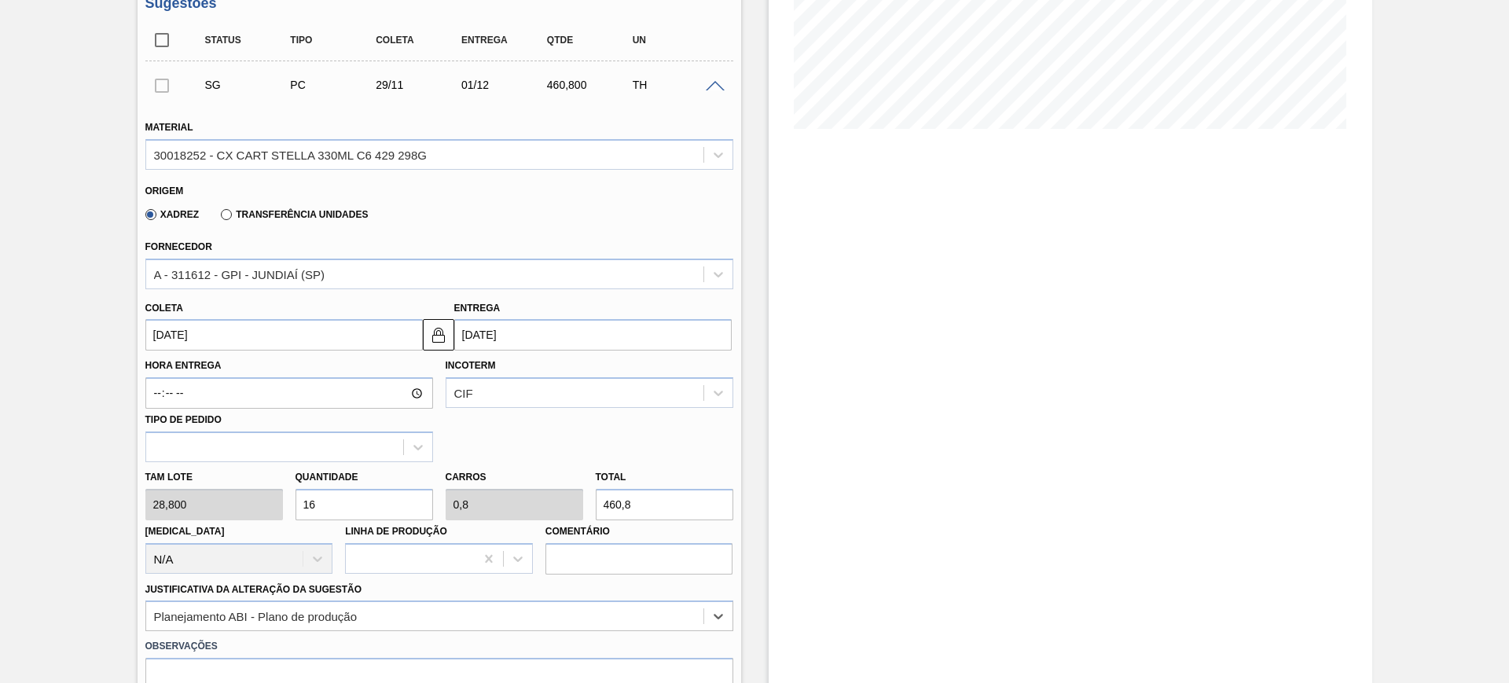
click at [656, 503] on input "460,8" at bounding box center [665, 504] width 138 height 31
type input "0,069"
type input "0,003"
type input "2"
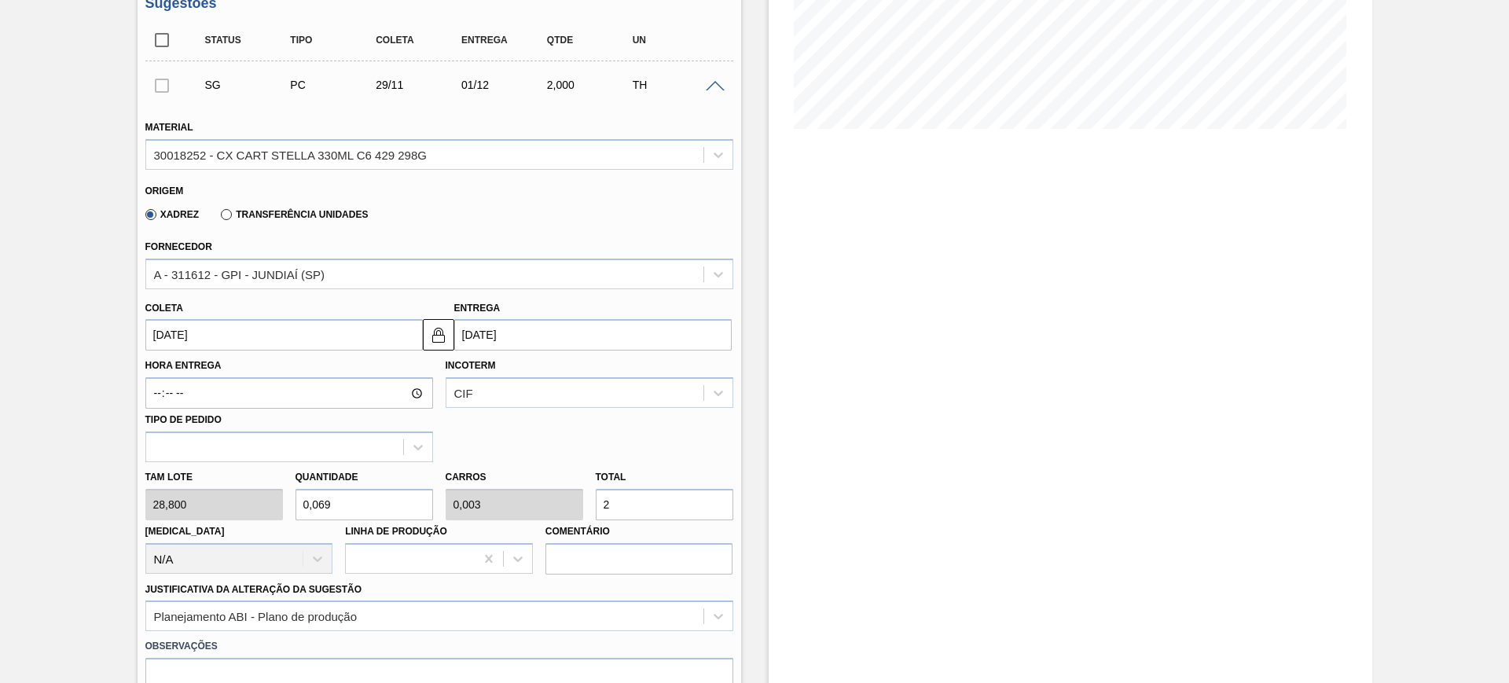
type input "0,972"
type input "0,049"
type input "28"
type input "10"
type input "0,5"
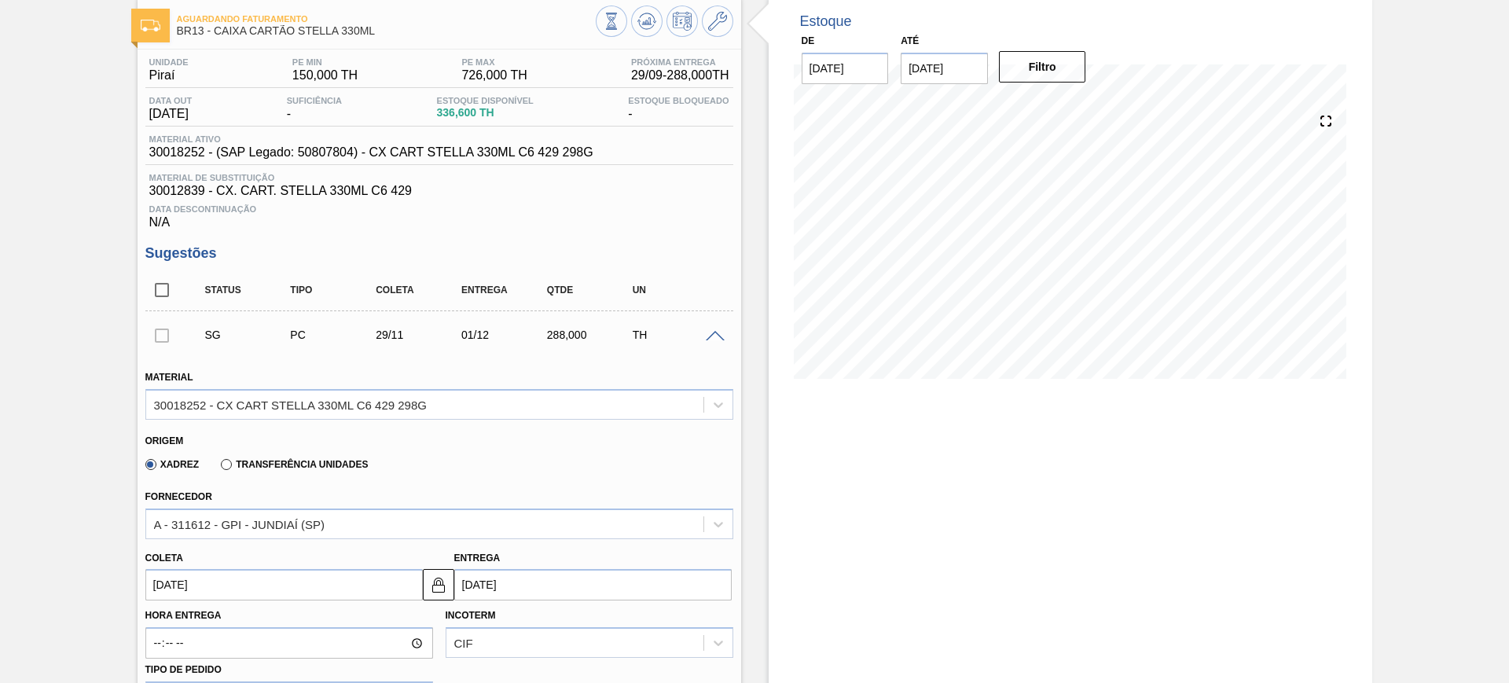
scroll to position [78, 0]
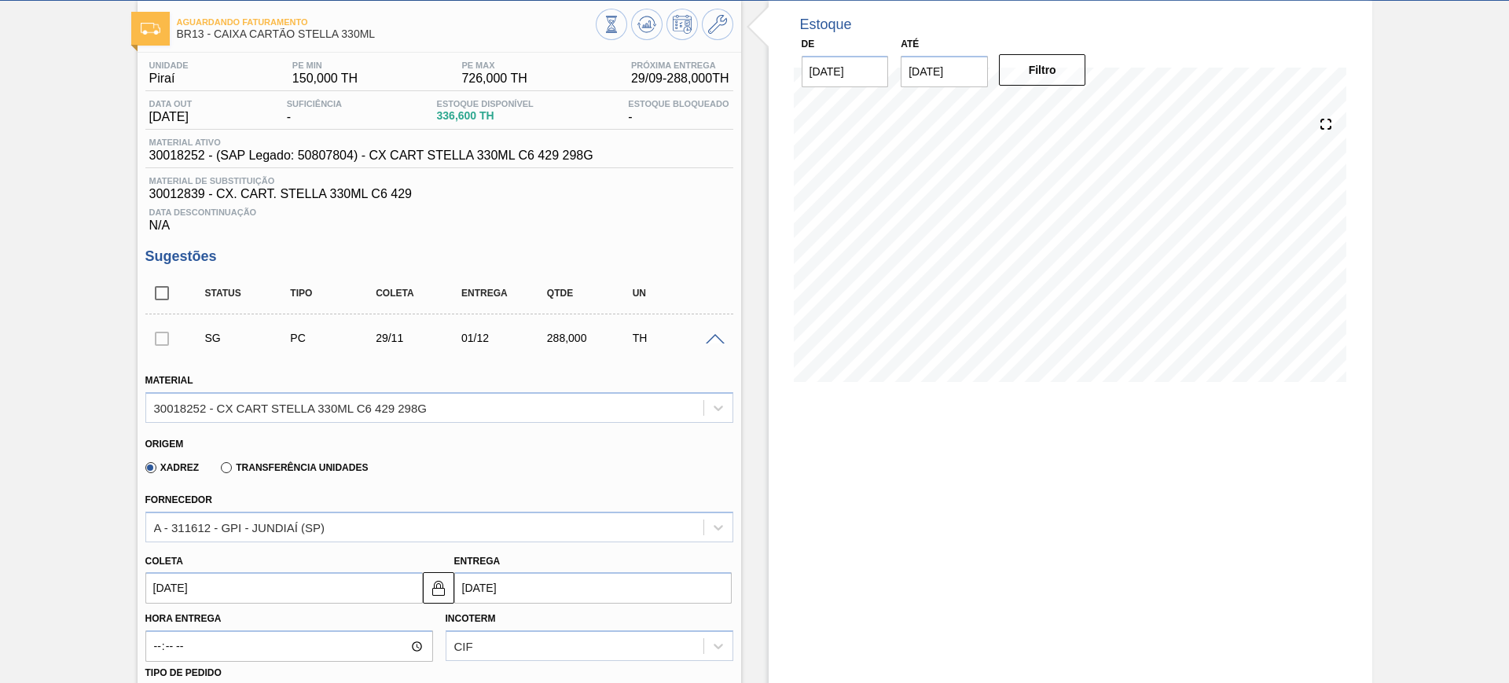
type input "288"
click at [573, 594] on input "01/12/2025" at bounding box center [592, 587] width 277 height 31
click at [608, 516] on div "26" at bounding box center [600, 516] width 21 height 21
type input "24/12/2025"
type input "26/12/2025"
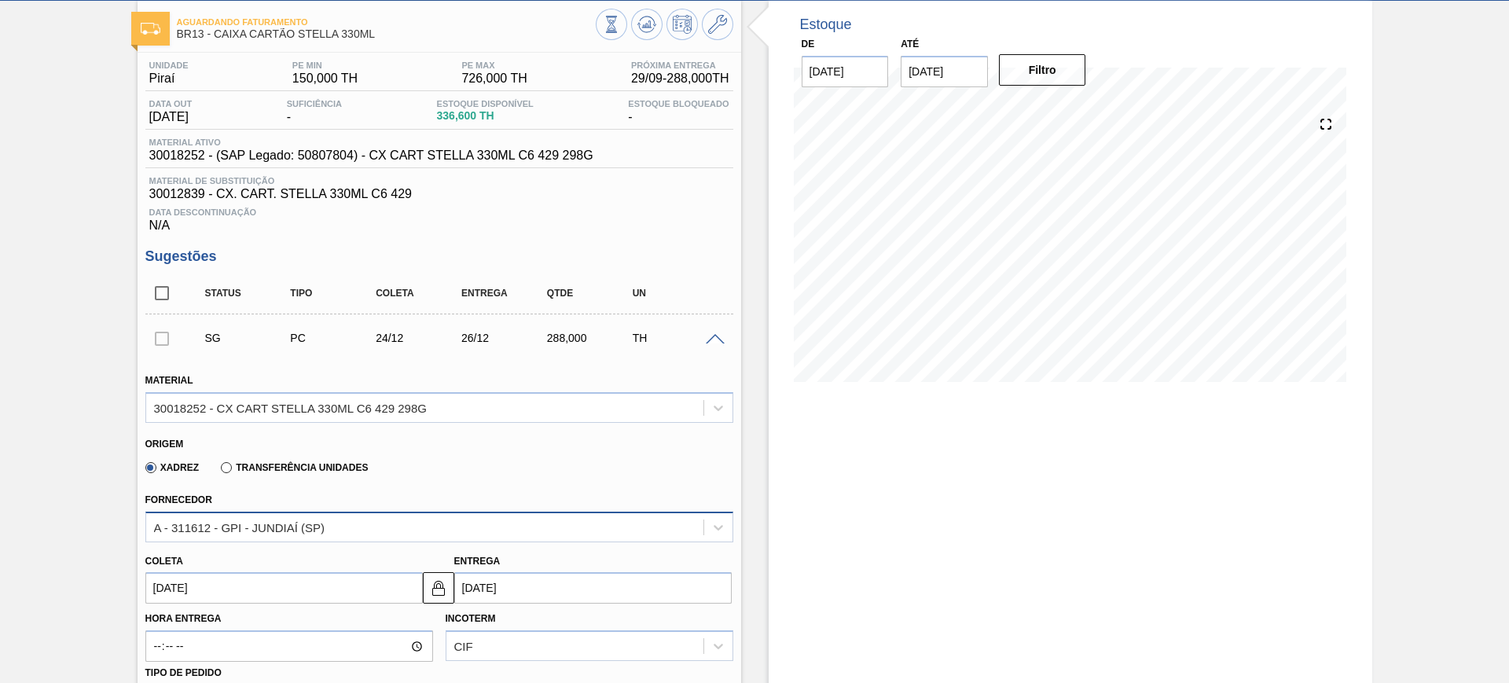
scroll to position [471, 0]
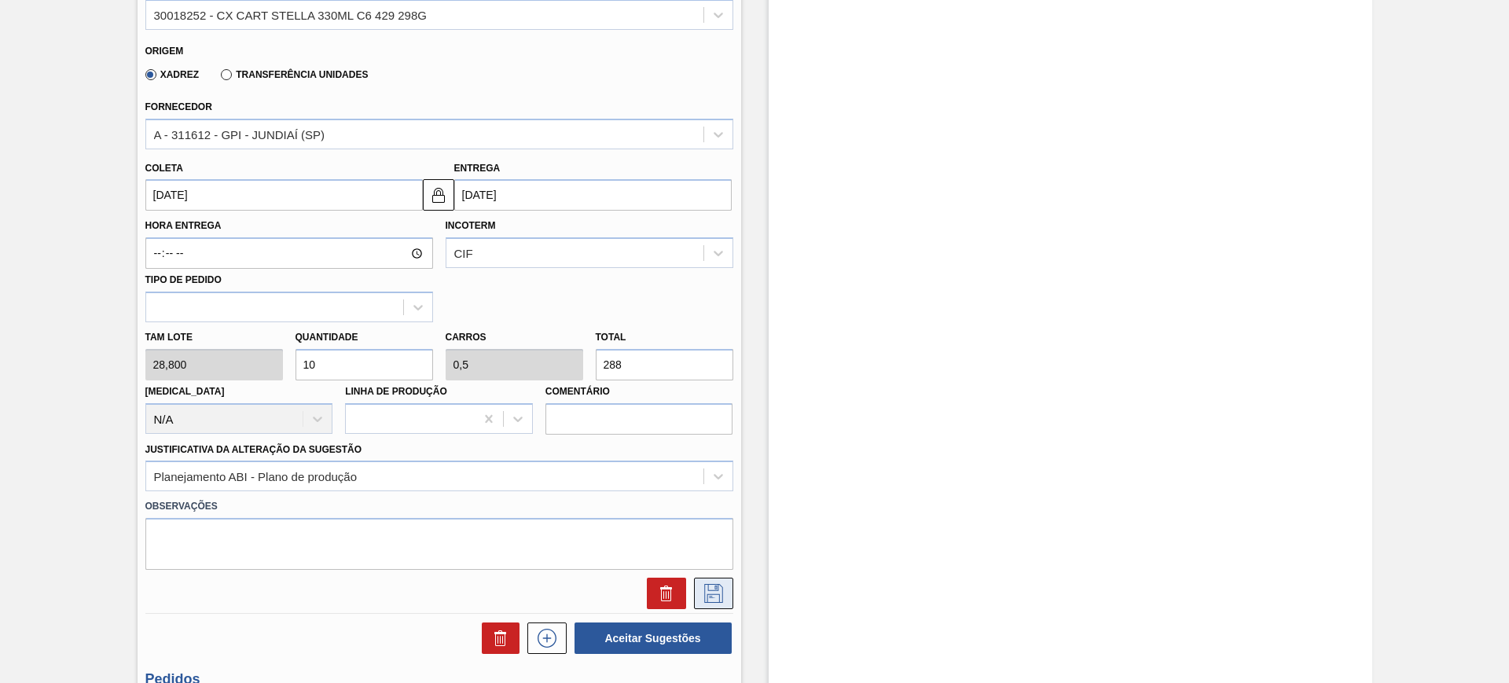
click at [707, 588] on icon at bounding box center [713, 593] width 19 height 19
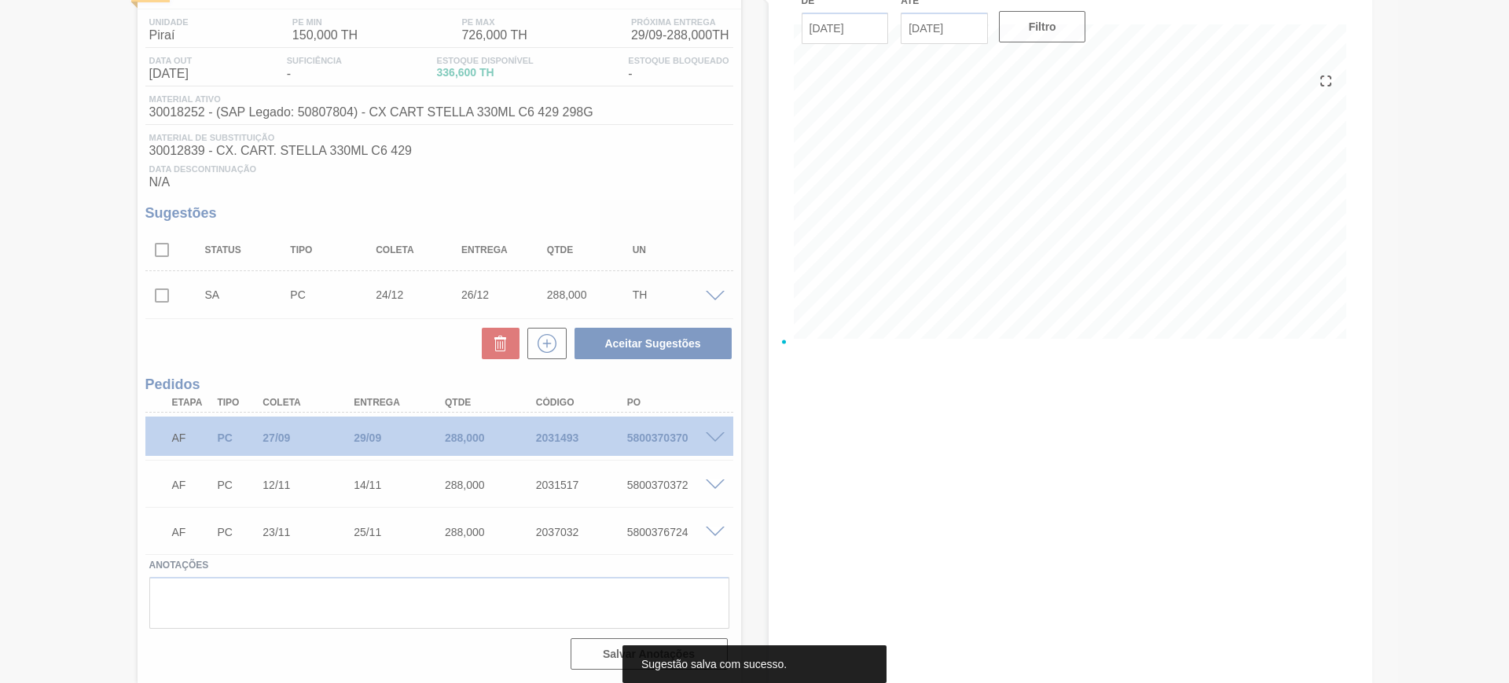
scroll to position [121, 0]
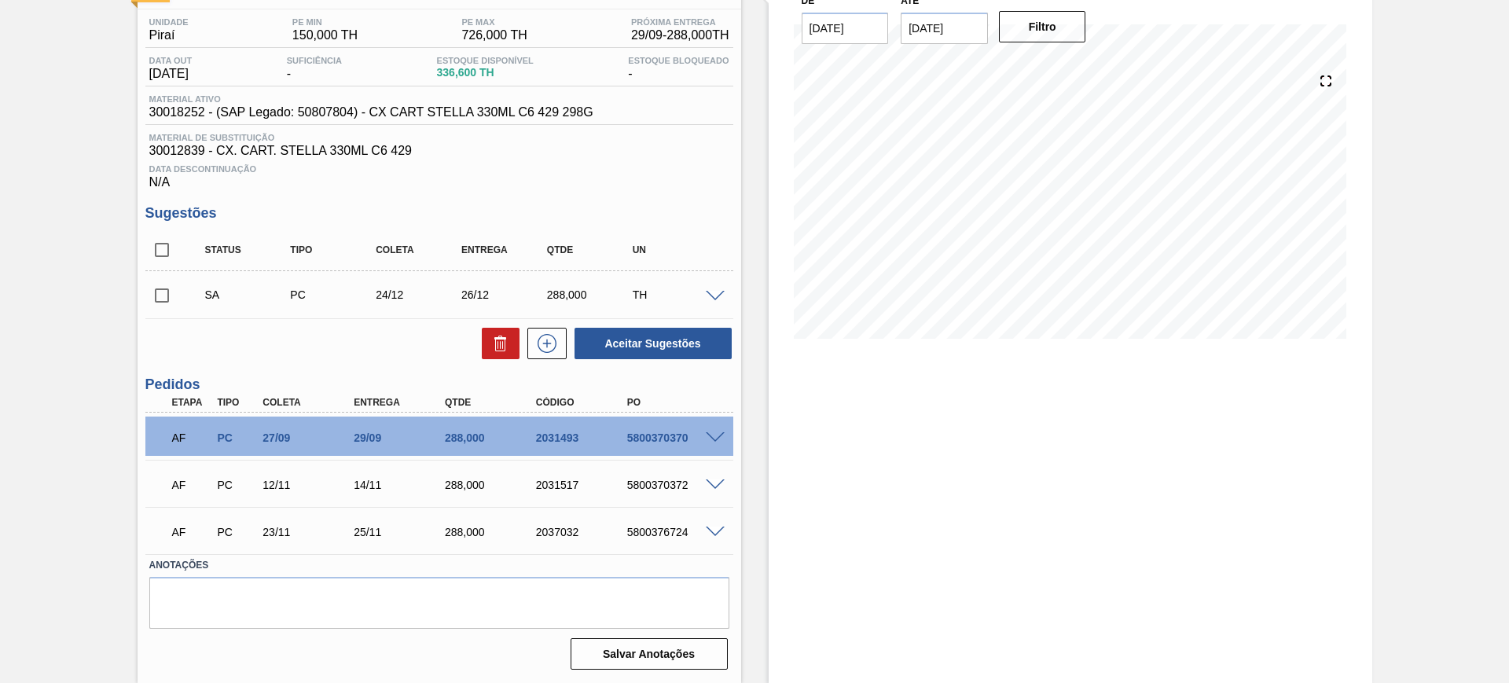
click at [718, 296] on span at bounding box center [715, 297] width 19 height 12
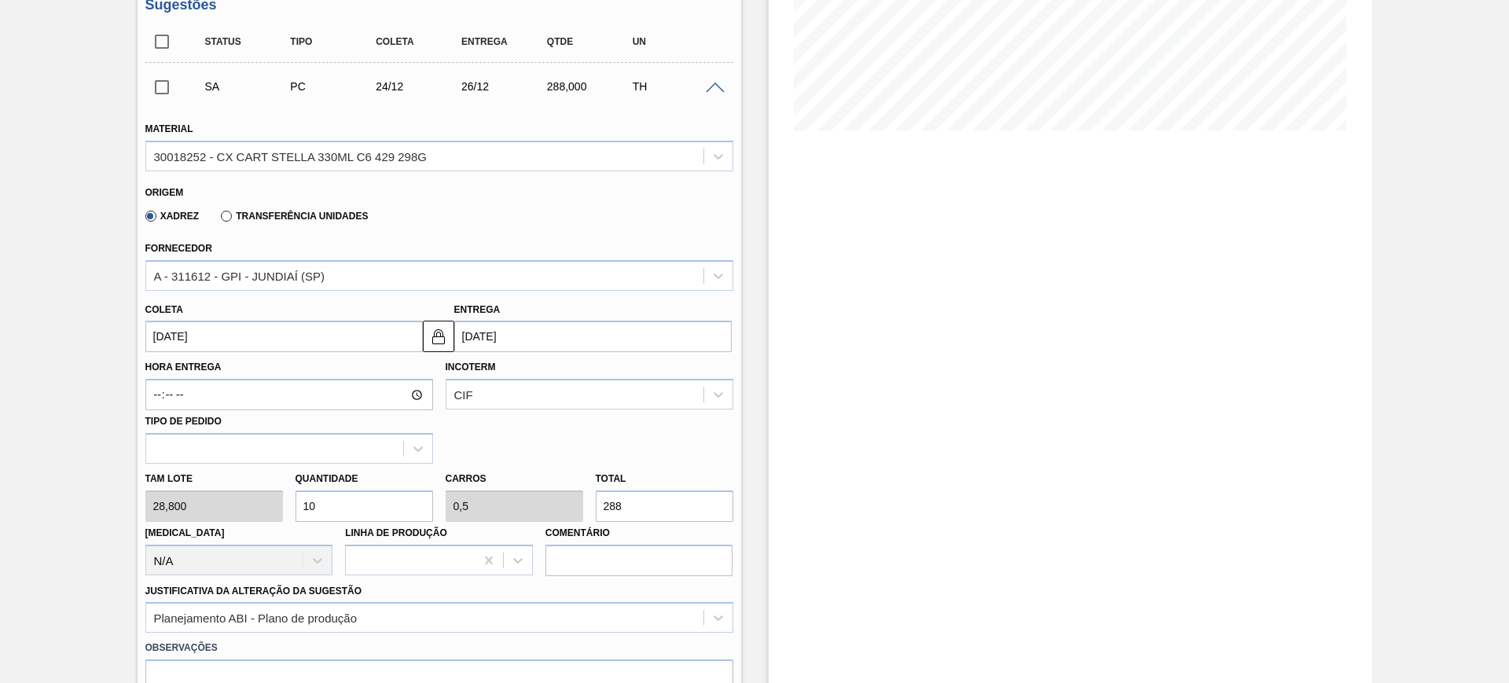
click at [531, 344] on input "26/12/2025" at bounding box center [592, 336] width 277 height 31
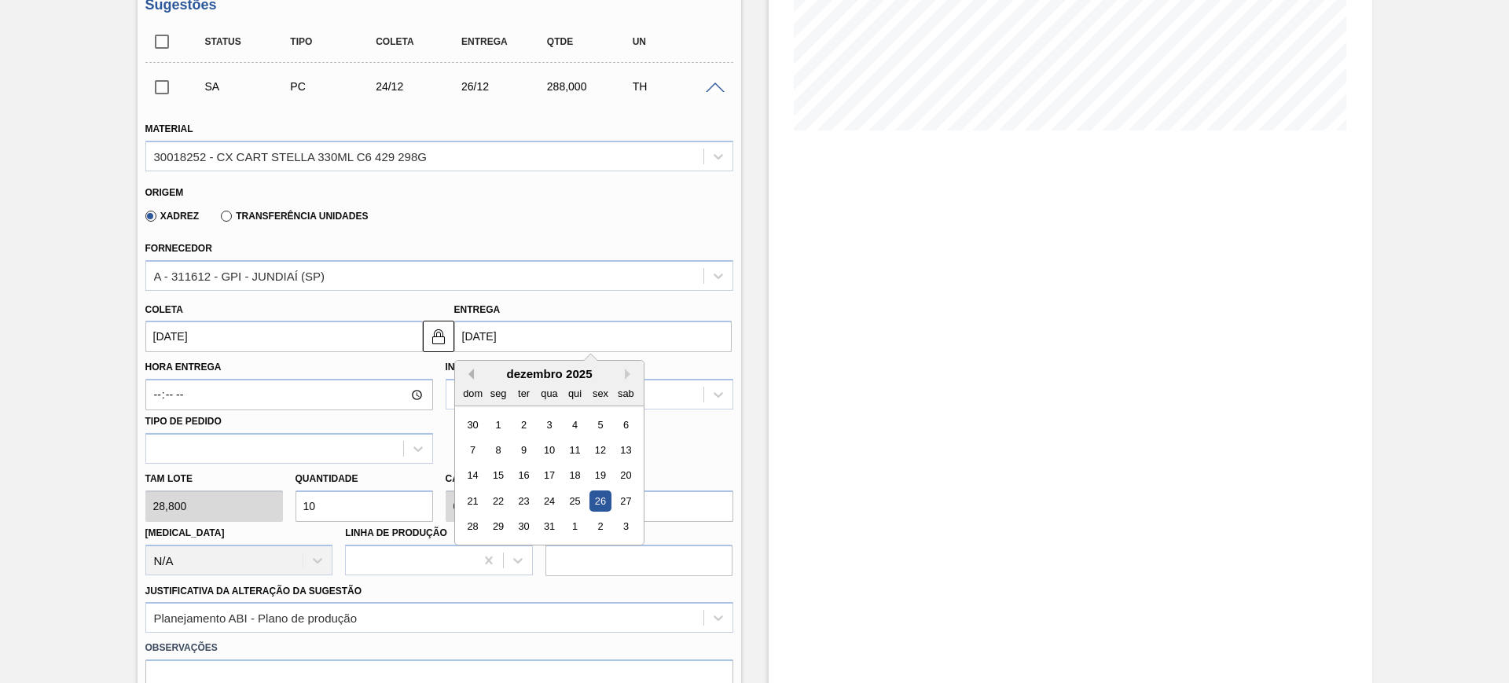
click at [468, 373] on button "Previous Month" at bounding box center [468, 374] width 11 height 11
click at [604, 516] on div "28" at bounding box center [600, 526] width 21 height 21
type input "26/11/2025"
type input "28/11/2025"
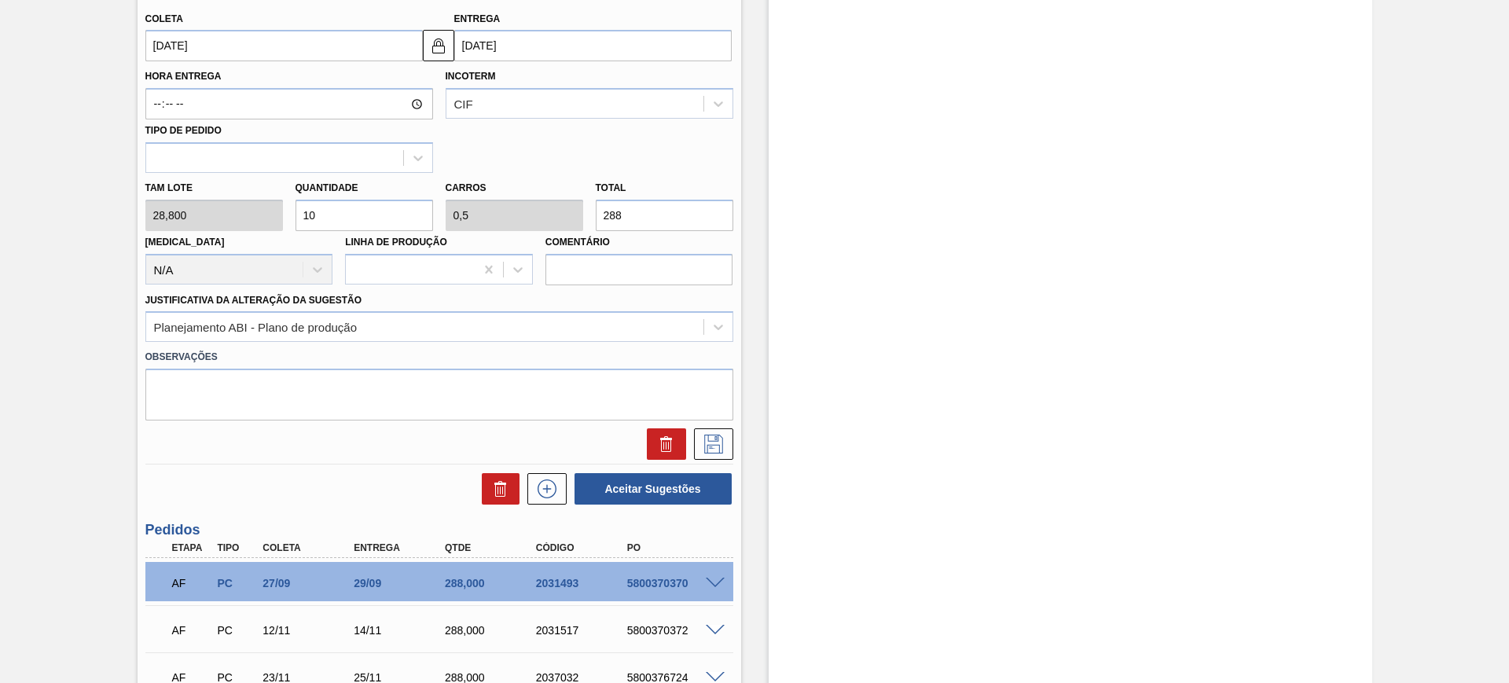
scroll to position [624, 0]
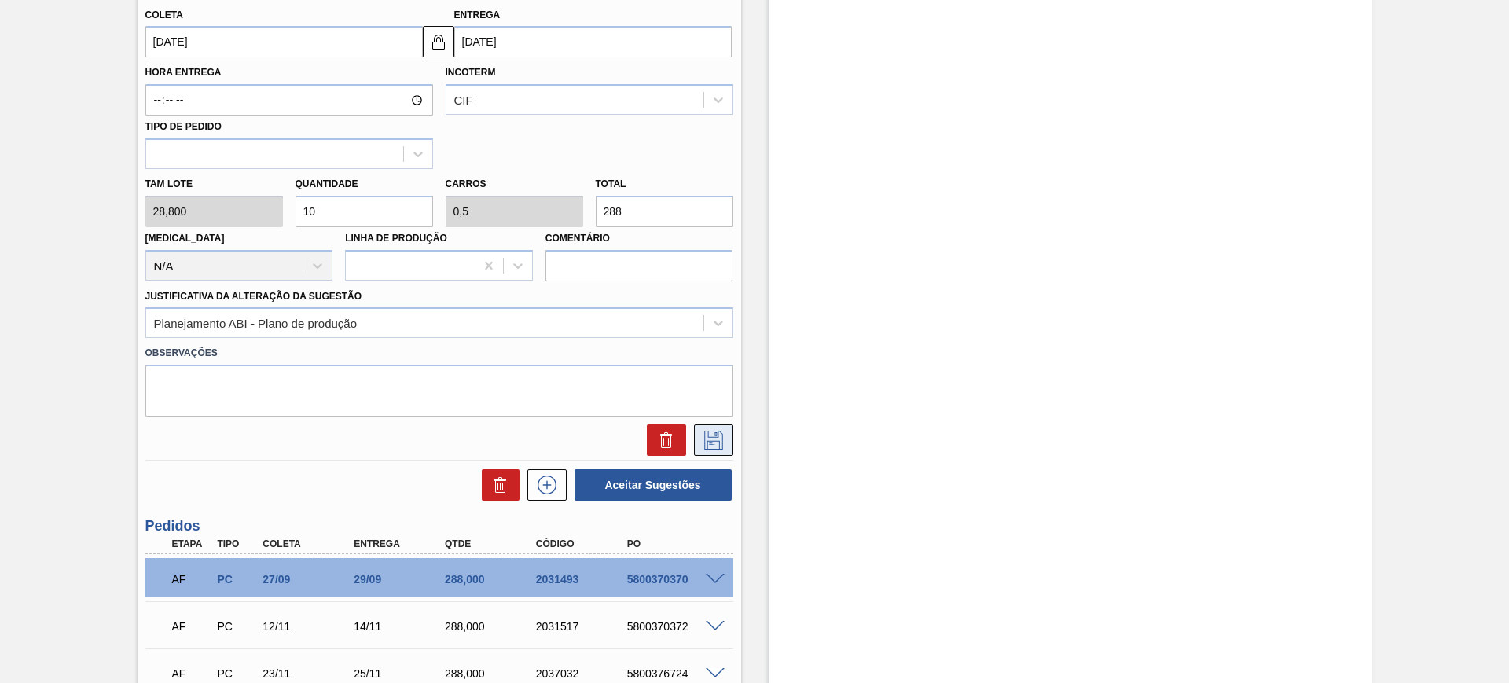
click at [713, 446] on icon at bounding box center [713, 440] width 25 height 19
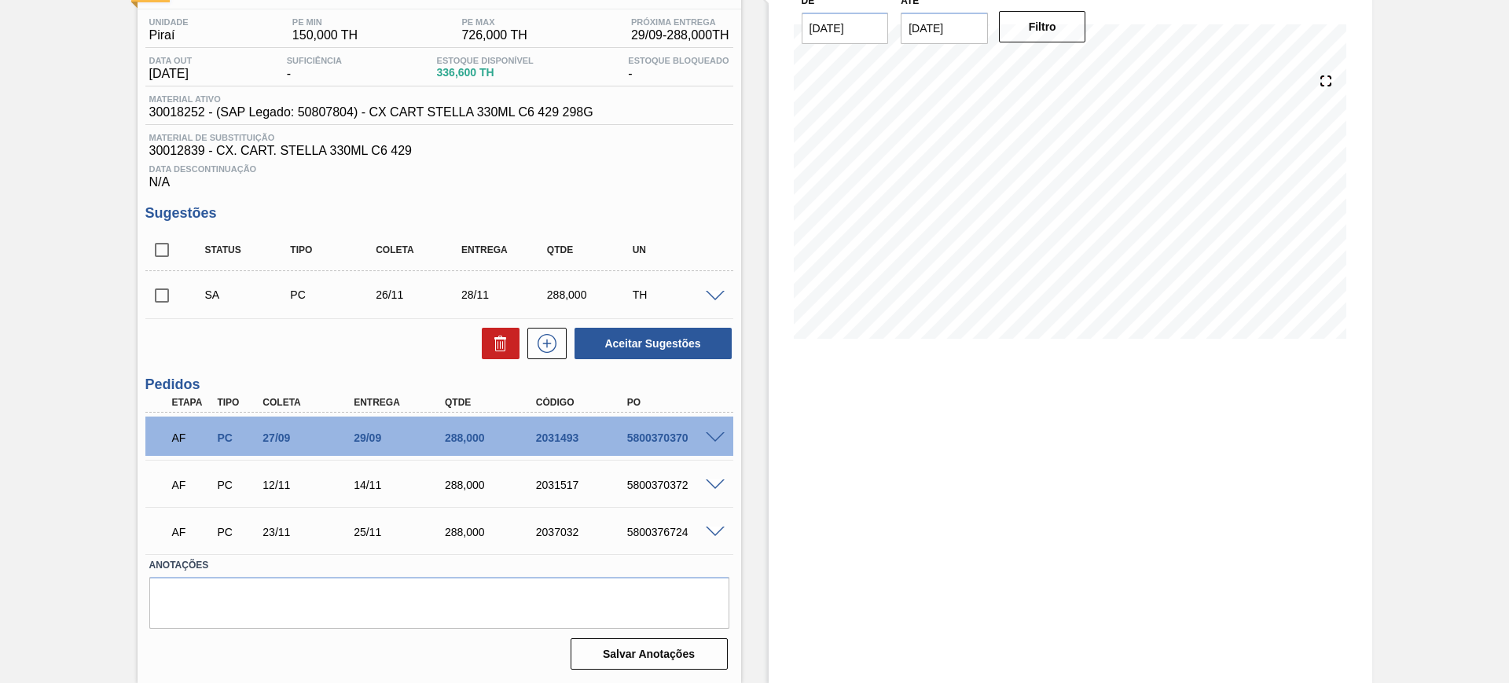
scroll to position [121, 0]
click at [163, 235] on input "checkbox" at bounding box center [161, 249] width 33 height 33
checkbox input "true"
click at [631, 326] on div "Aceitar Sugestões" at bounding box center [650, 343] width 167 height 35
click at [633, 343] on button "Aceitar Sugestões" at bounding box center [653, 343] width 157 height 31
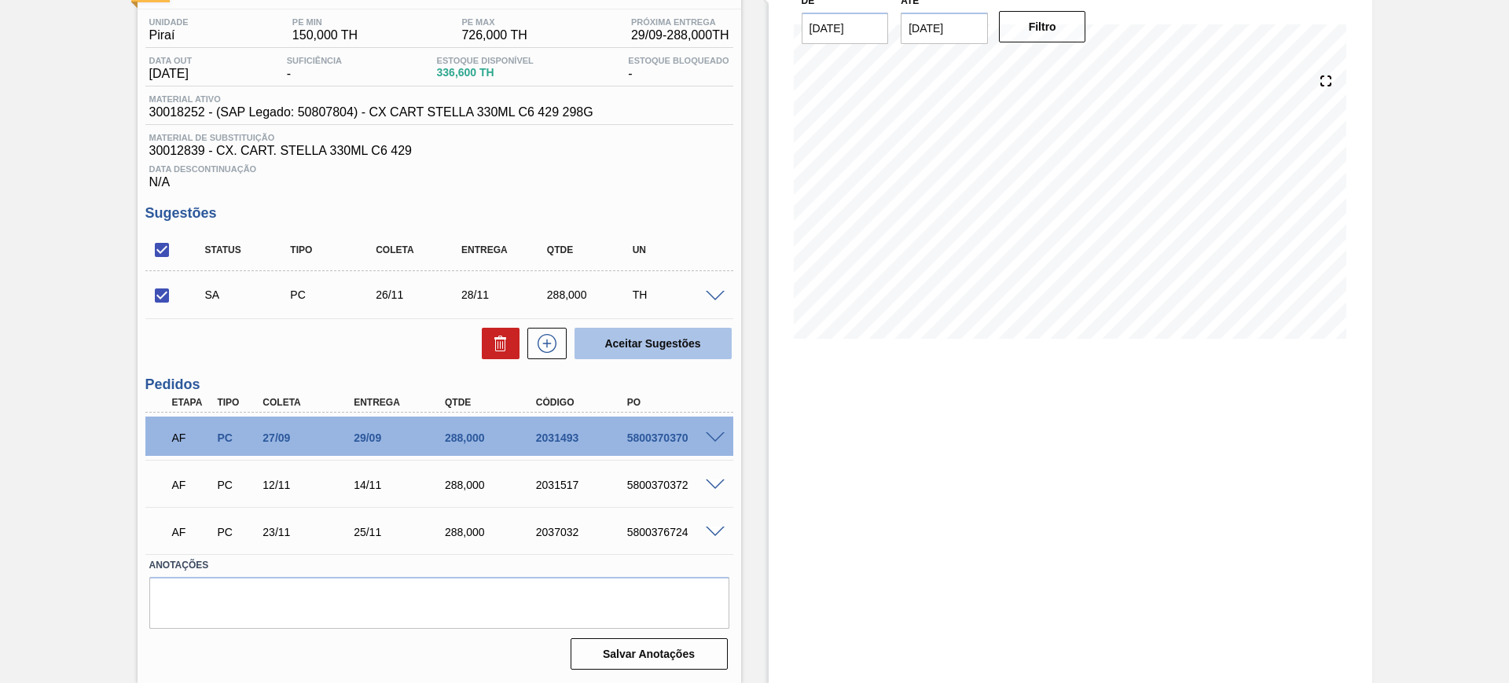
checkbox input "false"
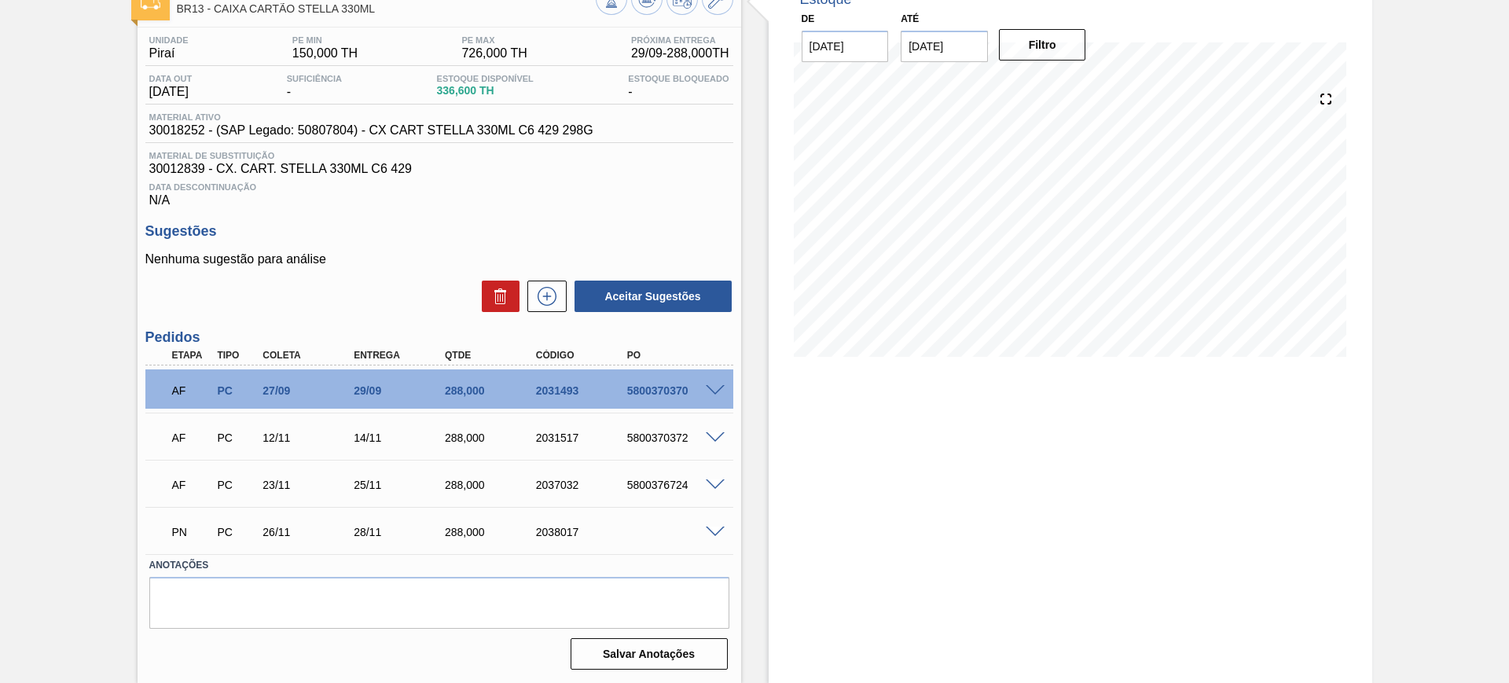
scroll to position [103, 0]
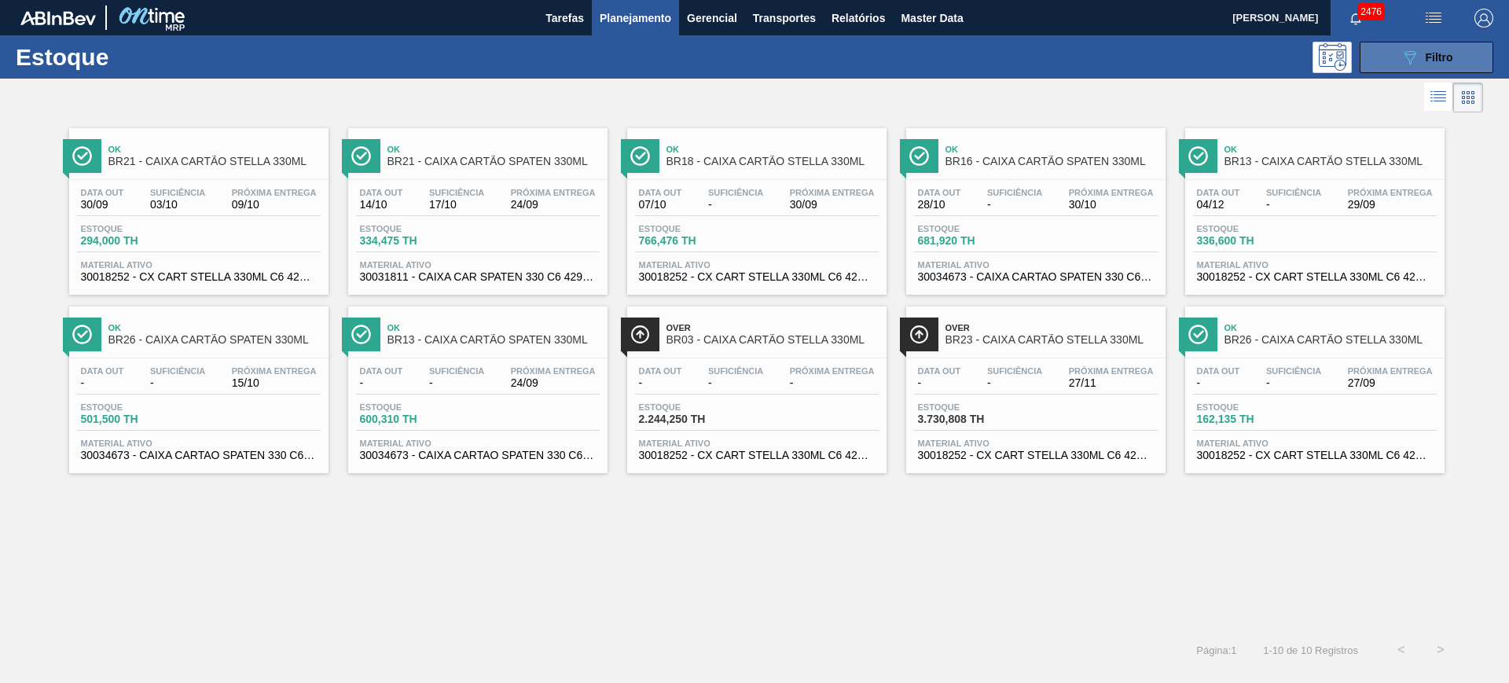
click at [1449, 57] on span "Filtro" at bounding box center [1440, 57] width 28 height 13
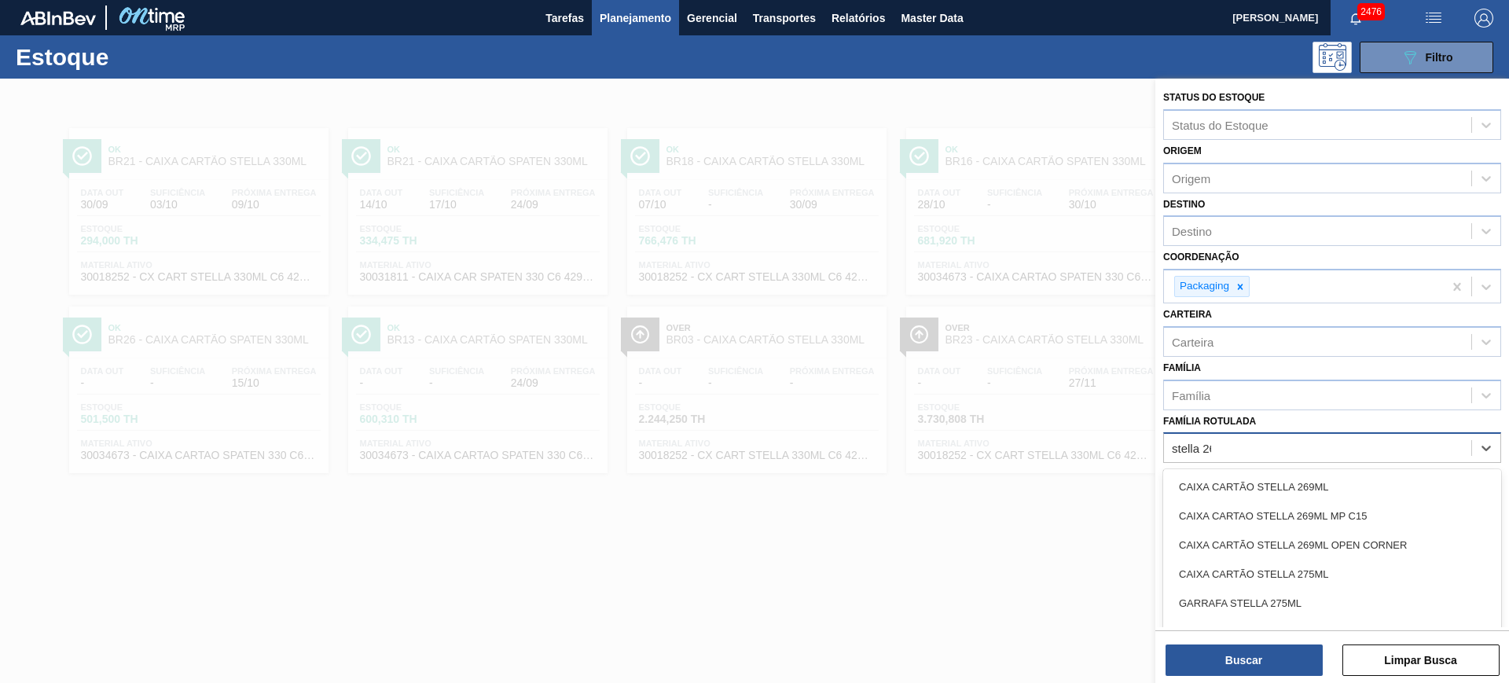
type Rotulada "stella 269"
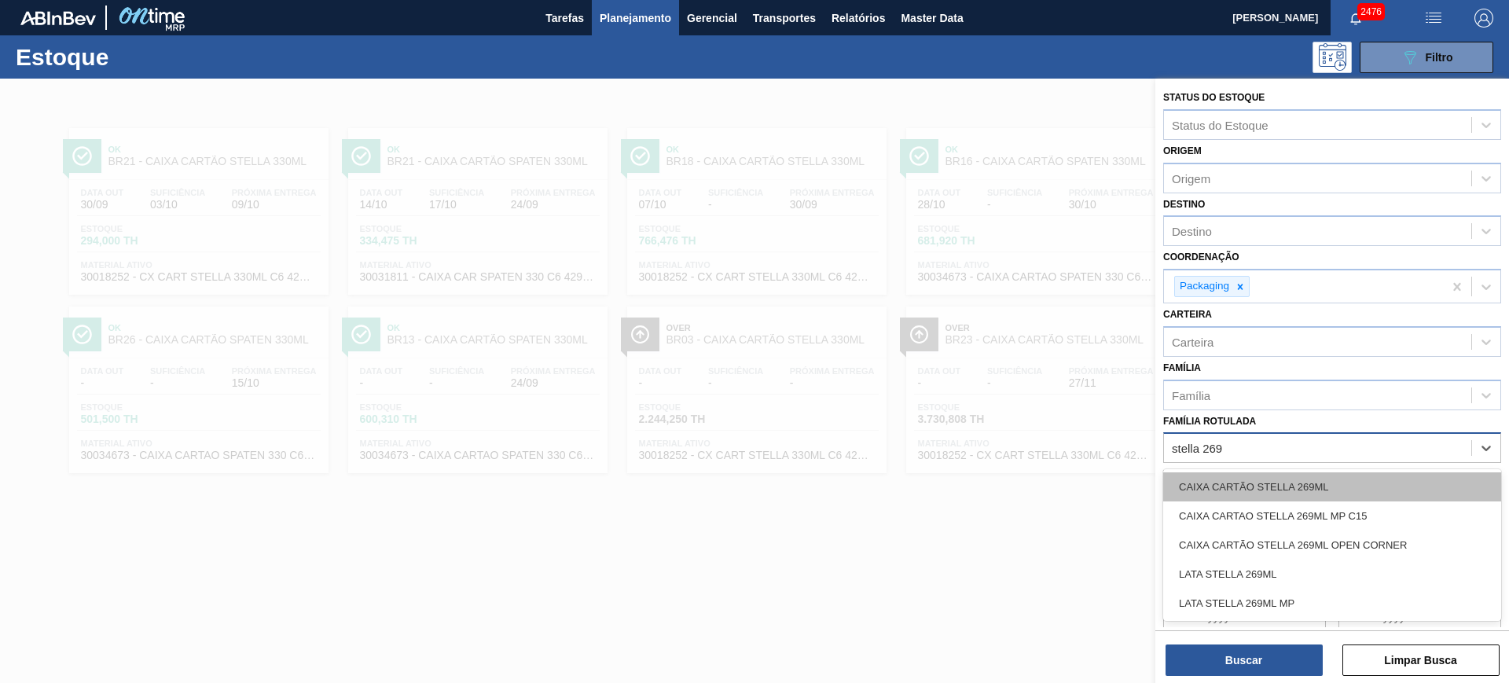
click at [1352, 487] on div "CAIXA CARTÃO STELLA 269ML" at bounding box center [1332, 486] width 338 height 29
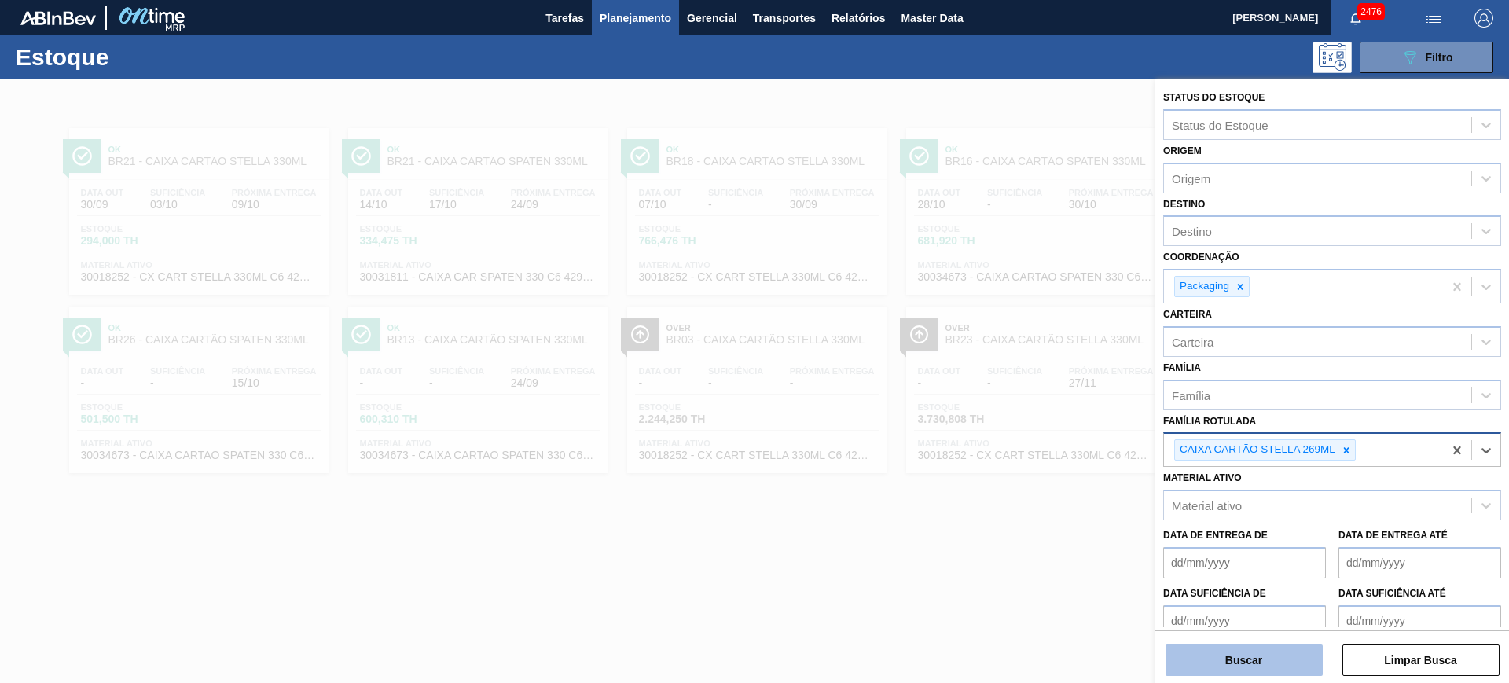
click at [1242, 663] on button "Buscar" at bounding box center [1244, 660] width 157 height 31
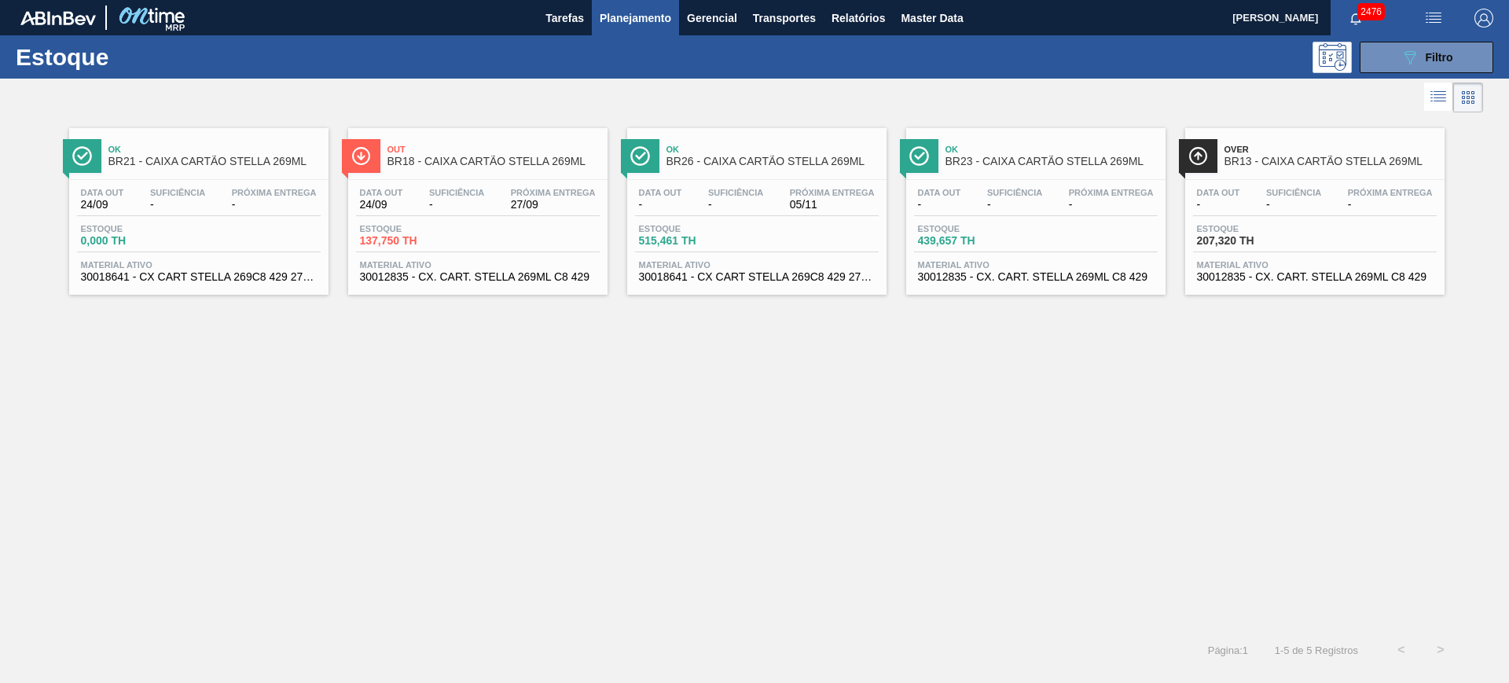
drag, startPoint x: 269, startPoint y: 227, endPoint x: 452, endPoint y: 226, distance: 183.1
click at [1417, 72] on button "089F7B8B-B2A5-4AFE-B5C0-19BA573D28AC Filtro" at bounding box center [1427, 57] width 134 height 31
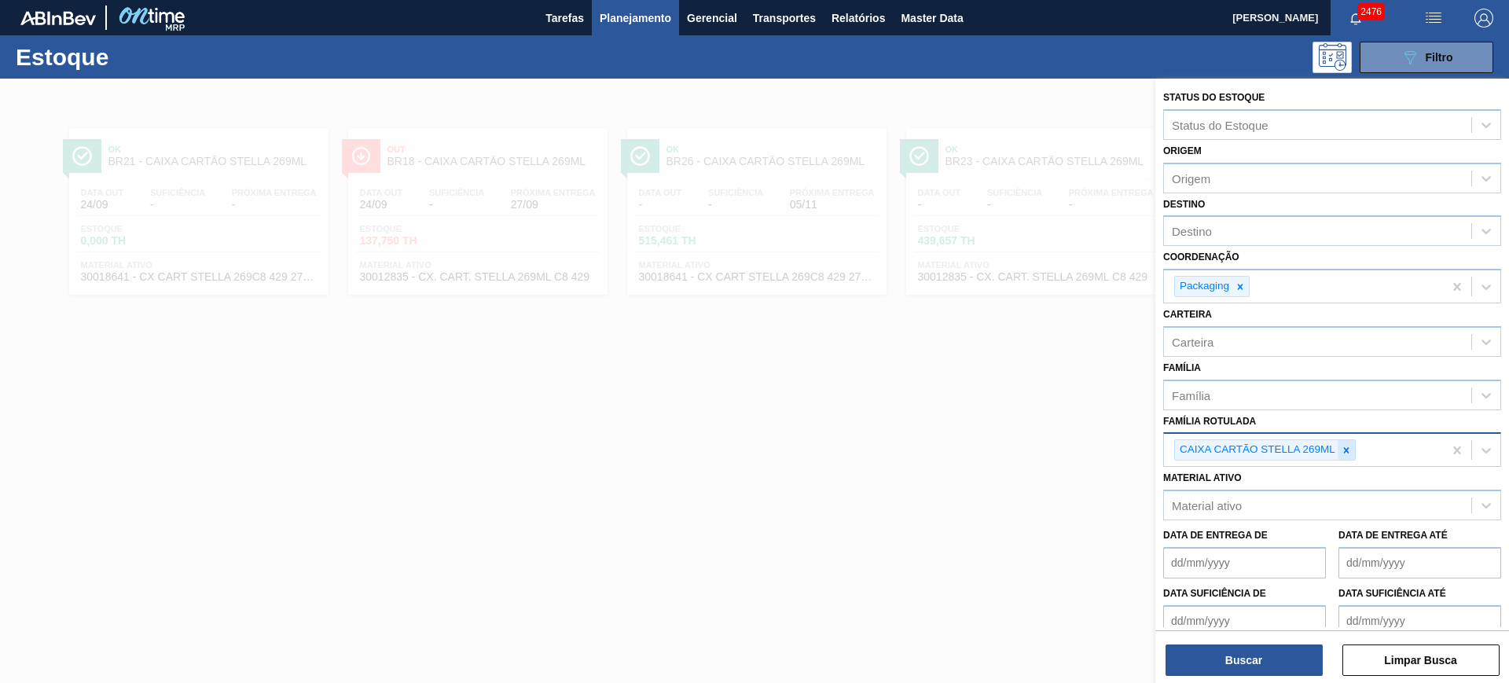
click at [1349, 447] on icon at bounding box center [1347, 450] width 6 height 6
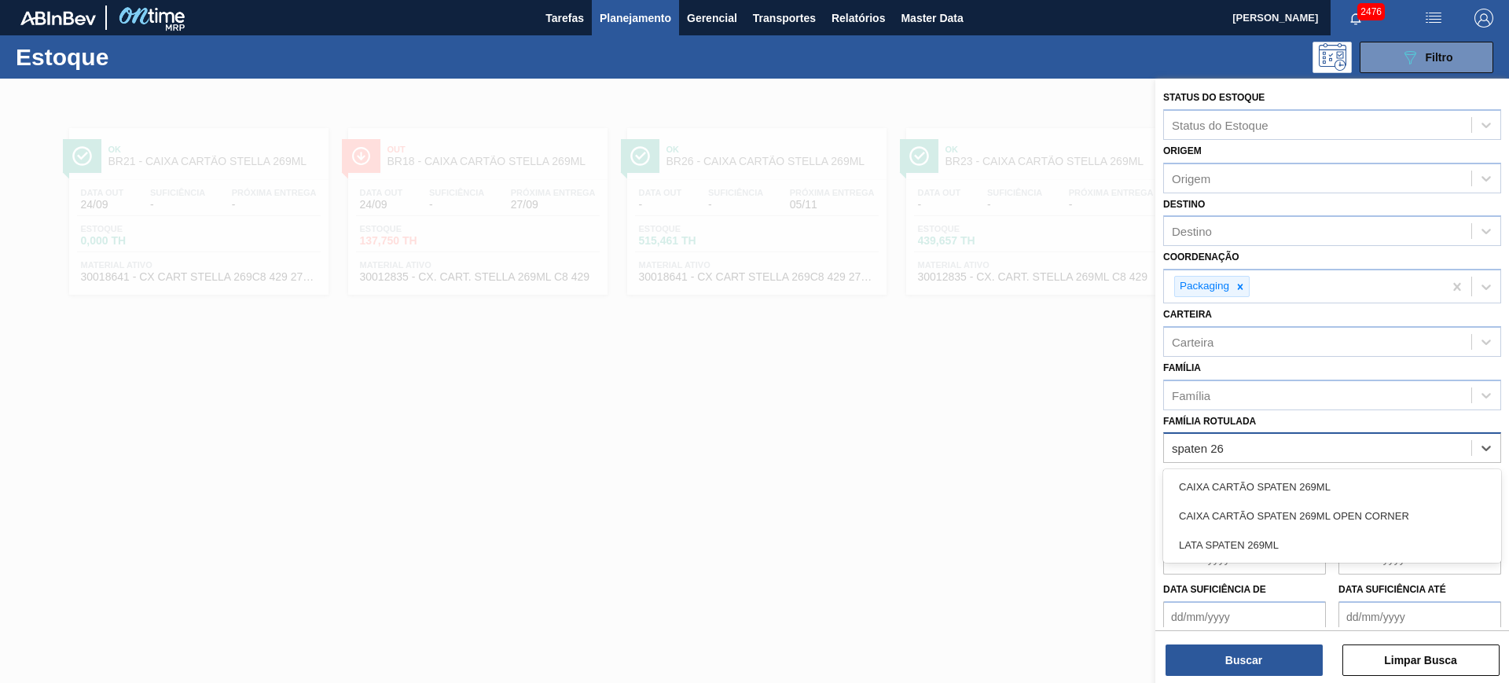
type Rotulada "spaten 269"
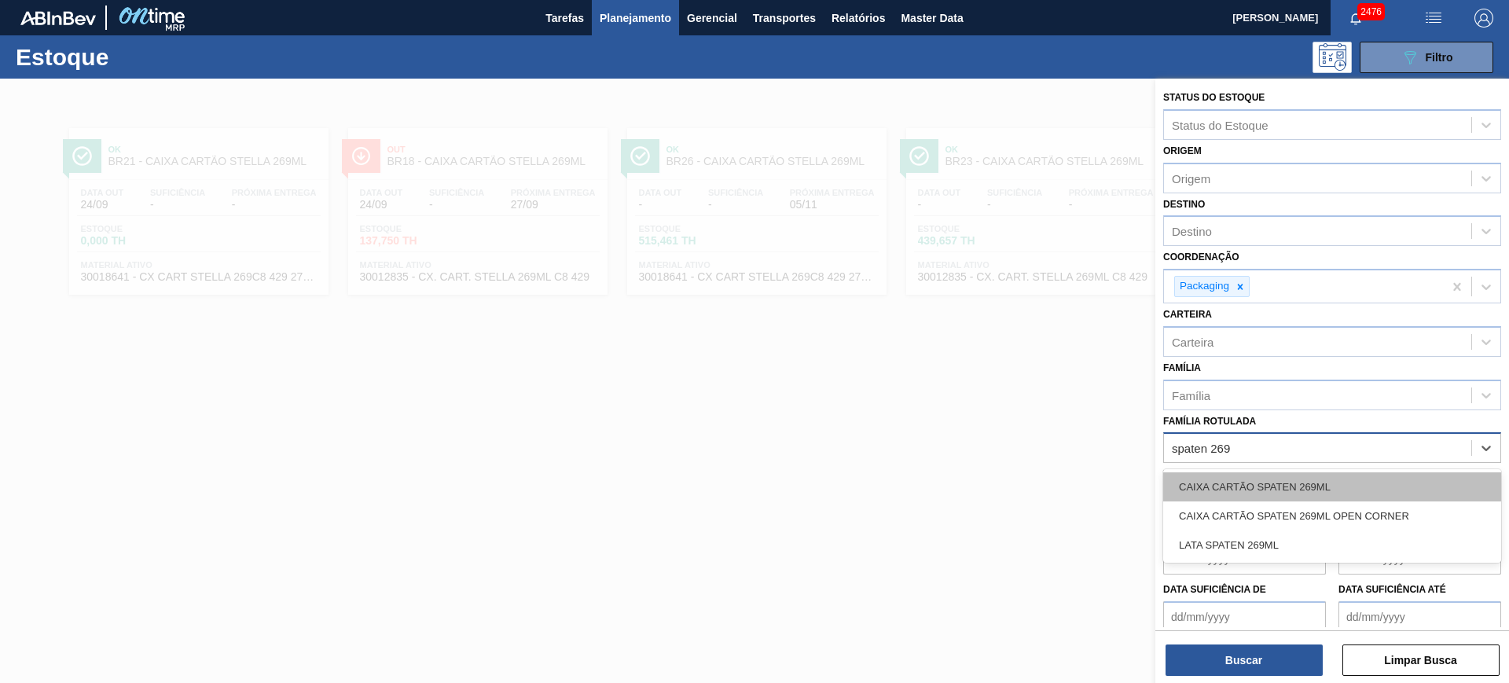
click at [1343, 481] on div "CAIXA CARTÃO SPATEN 269ML" at bounding box center [1332, 486] width 338 height 29
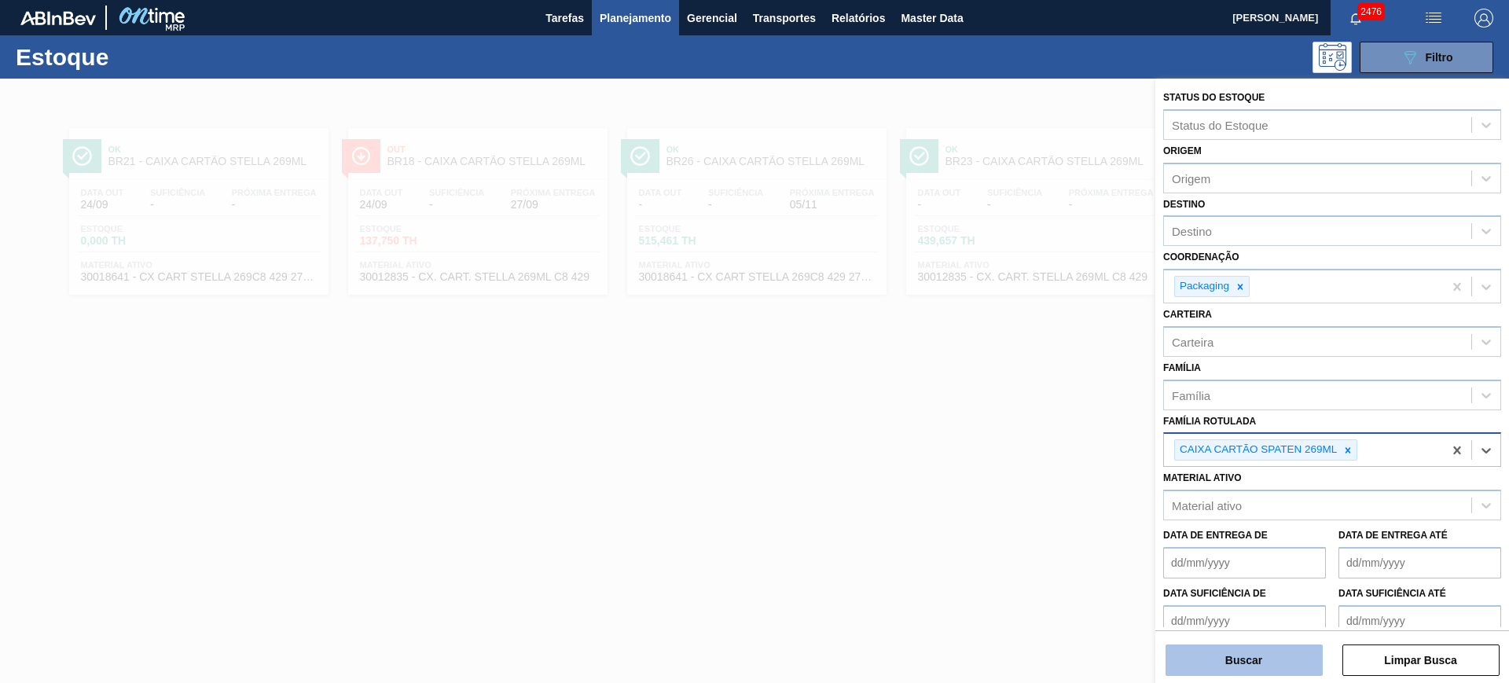
click at [1299, 649] on button "Buscar" at bounding box center [1244, 660] width 157 height 31
